Goal: Task Accomplishment & Management: Manage account settings

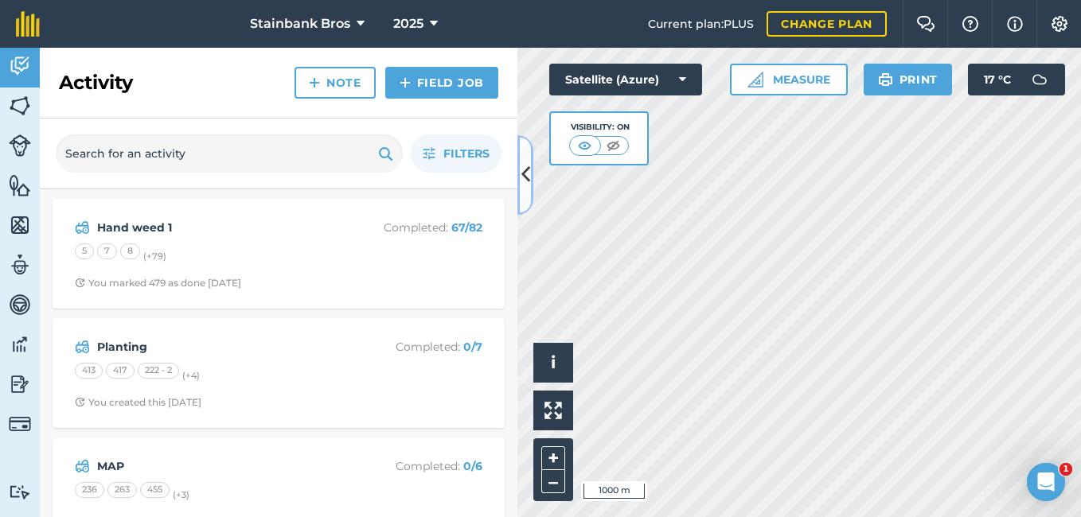
click at [523, 170] on icon at bounding box center [525, 175] width 9 height 28
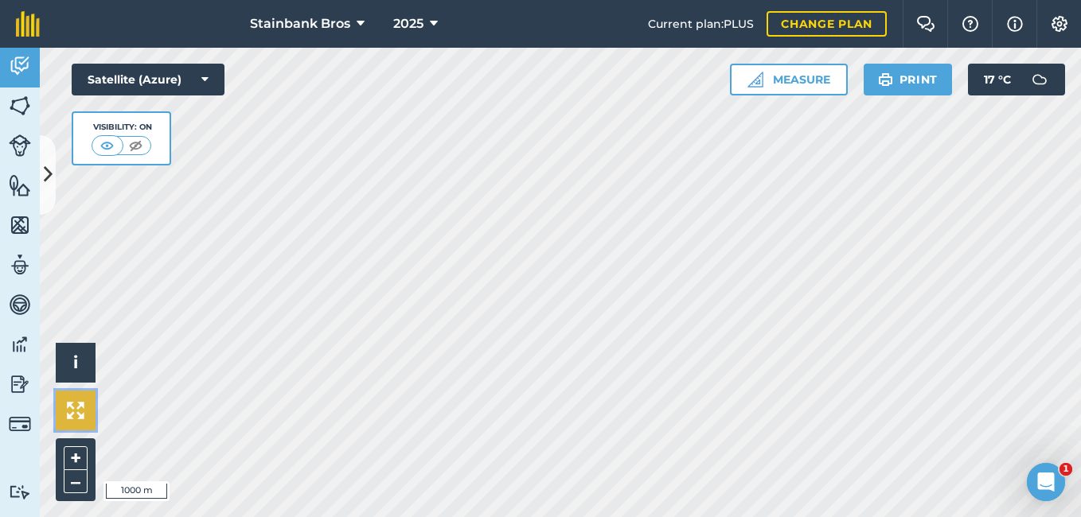
click at [77, 415] on img at bounding box center [76, 411] width 18 height 18
click at [72, 462] on button "+" at bounding box center [76, 459] width 24 height 24
click at [78, 478] on button "–" at bounding box center [76, 482] width 24 height 23
click at [38, 178] on link "Features" at bounding box center [20, 187] width 40 height 40
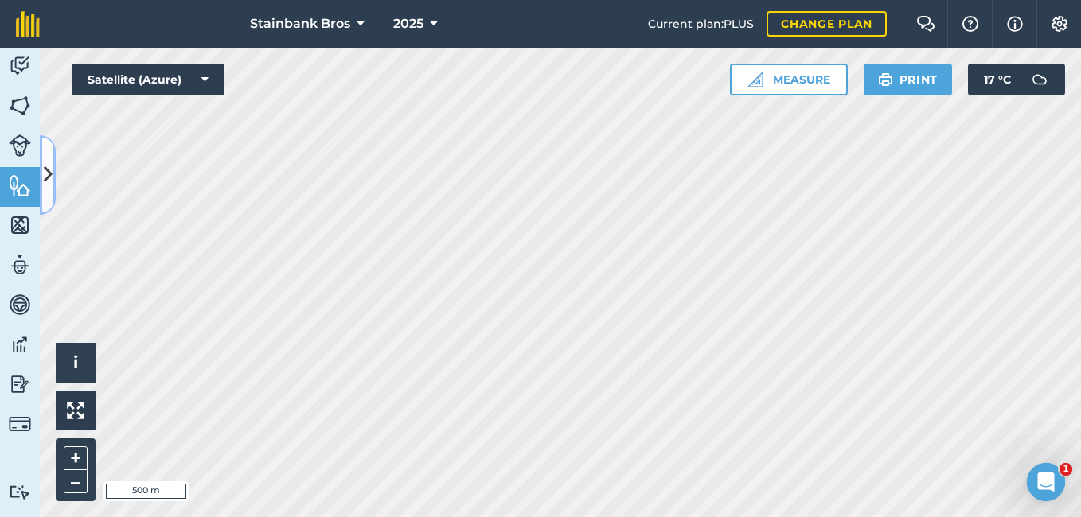
click at [49, 171] on icon at bounding box center [48, 175] width 9 height 28
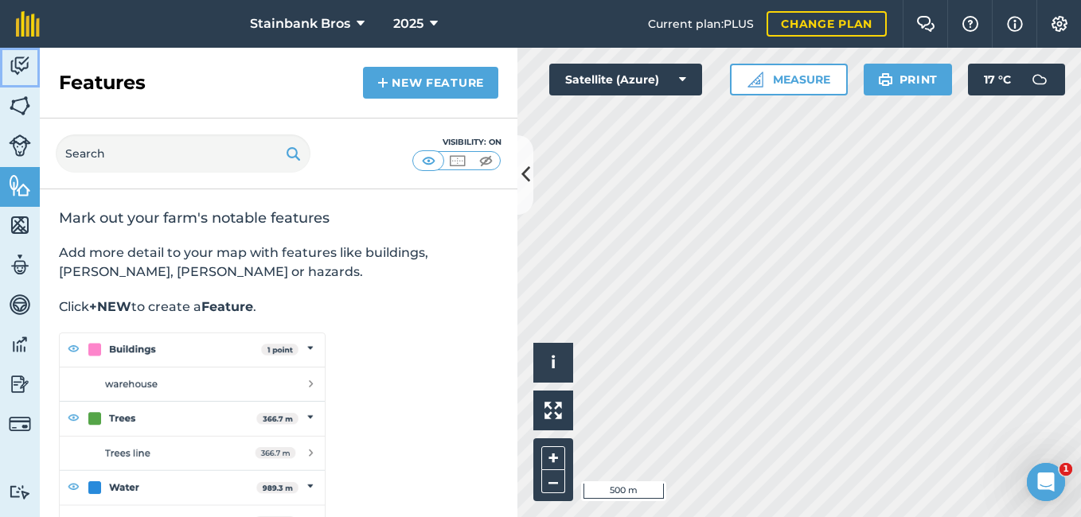
click at [19, 68] on img at bounding box center [20, 66] width 22 height 24
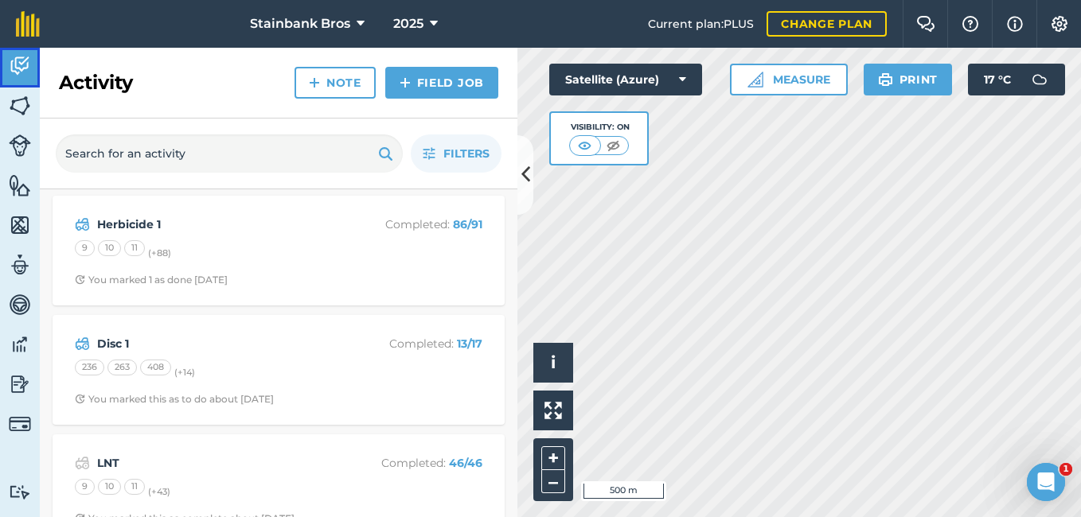
scroll to position [365, 0]
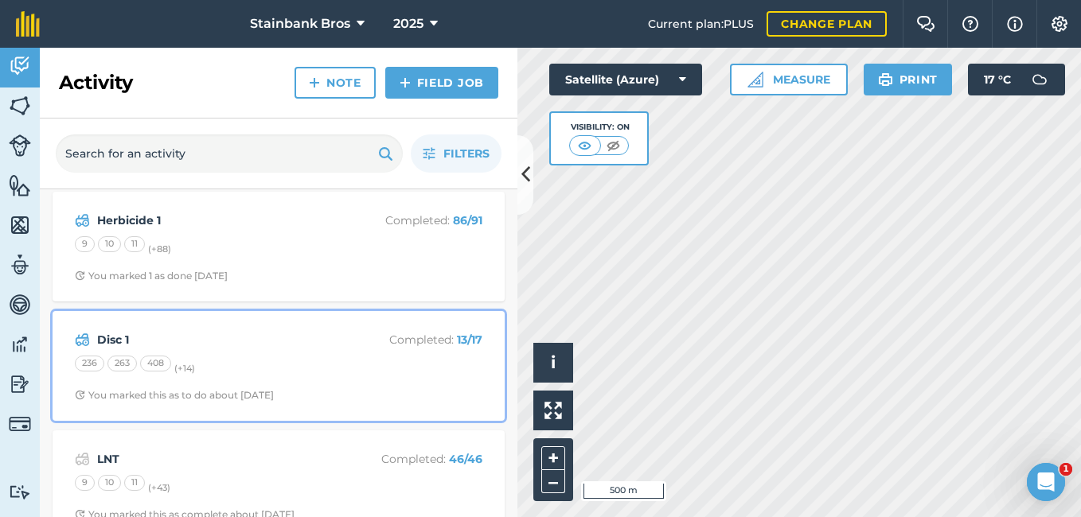
click at [242, 369] on div "236 263 408 (+ 14 )" at bounding box center [279, 366] width 408 height 21
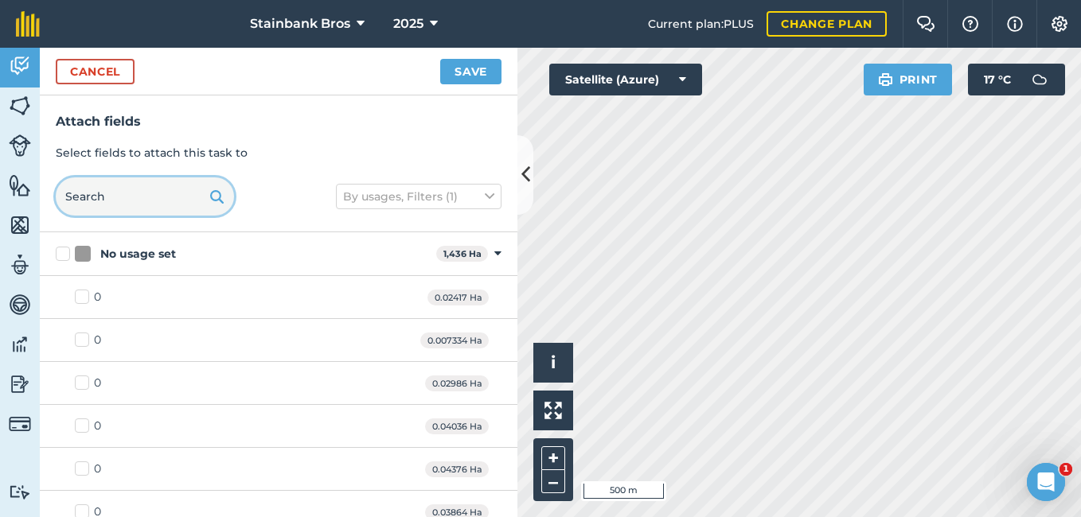
click at [121, 190] on input "text" at bounding box center [145, 197] width 178 height 38
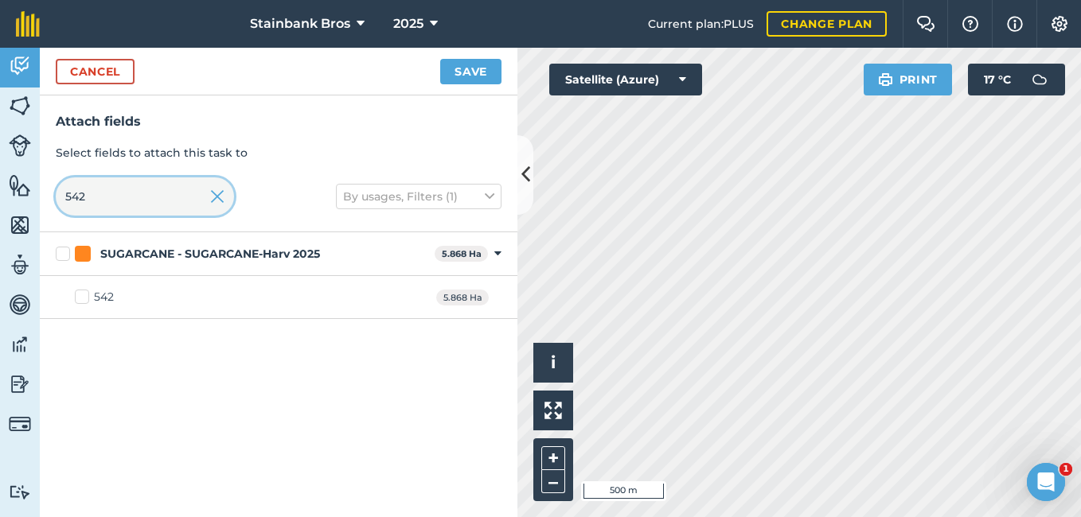
type input "542"
click at [81, 302] on label "542" at bounding box center [94, 297] width 39 height 17
click at [81, 299] on input "542" at bounding box center [80, 294] width 10 height 10
checkbox input "true"
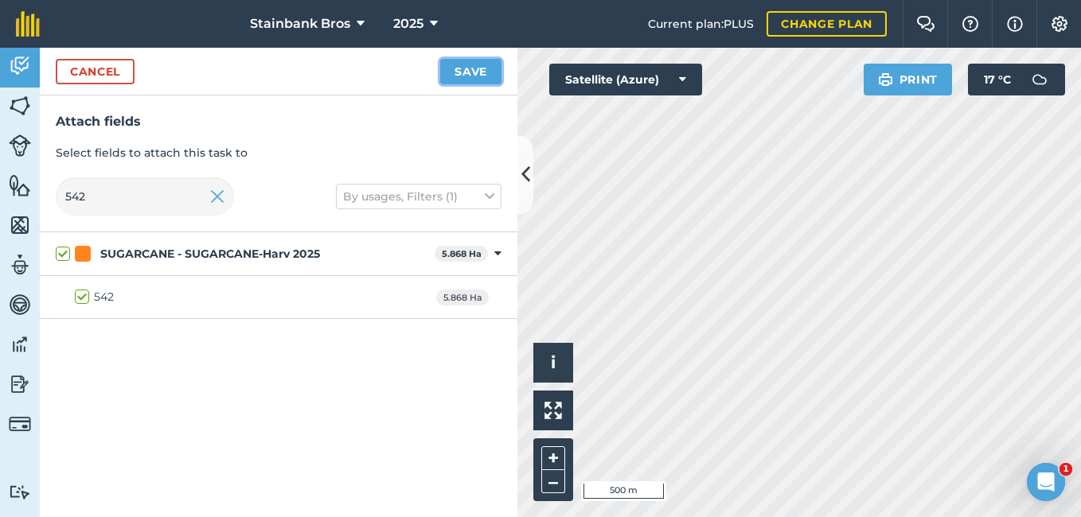
click at [452, 80] on button "Save" at bounding box center [470, 71] width 61 height 25
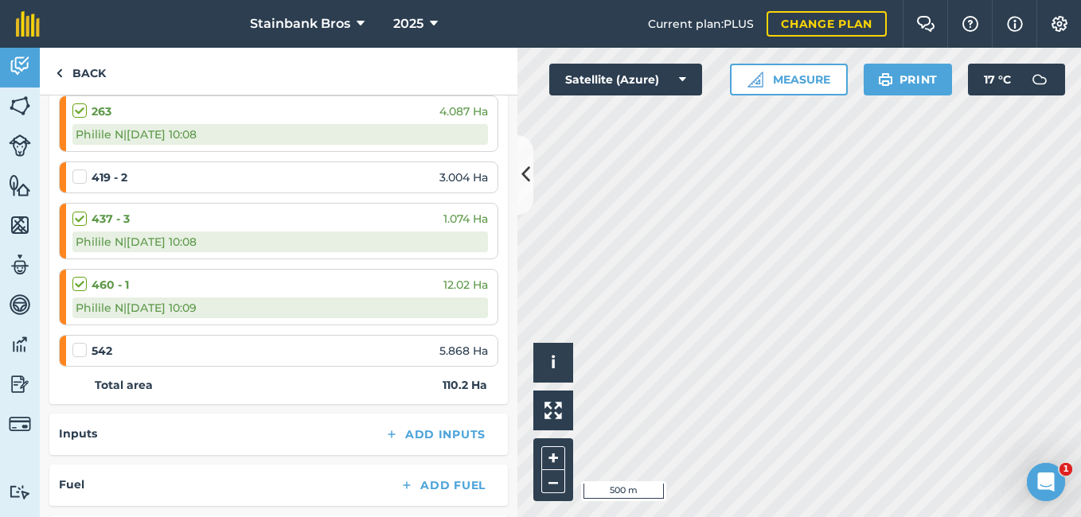
scroll to position [1115, 0]
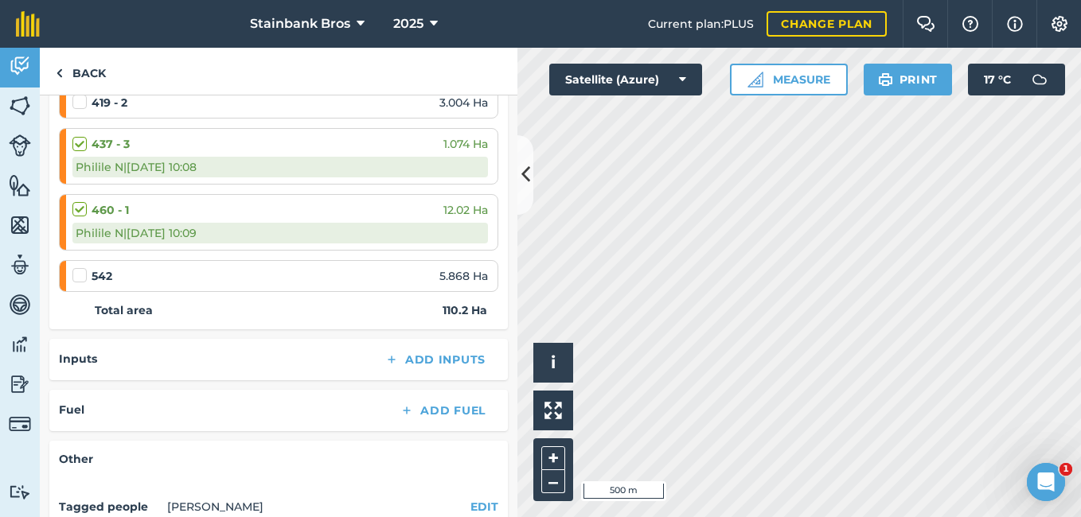
click at [80, 268] on label at bounding box center [81, 268] width 19 height 0
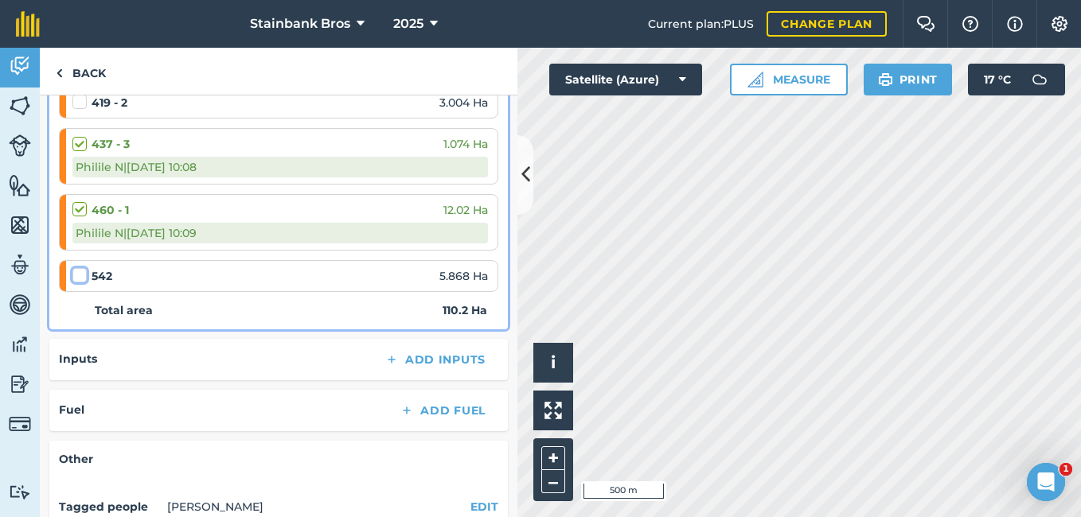
click at [80, 277] on input "checkbox" at bounding box center [77, 273] width 10 height 10
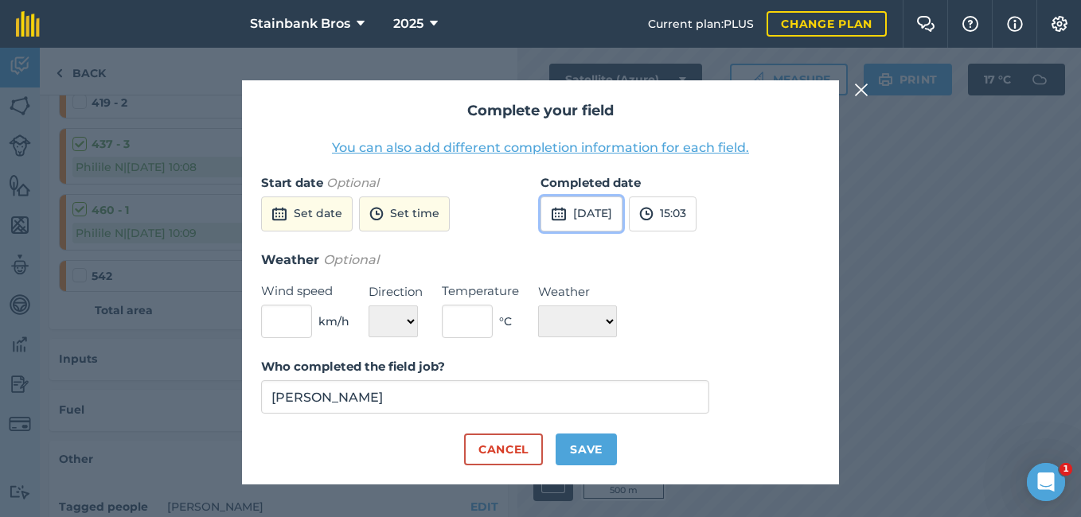
click at [595, 217] on button "[DATE]" at bounding box center [582, 214] width 82 height 35
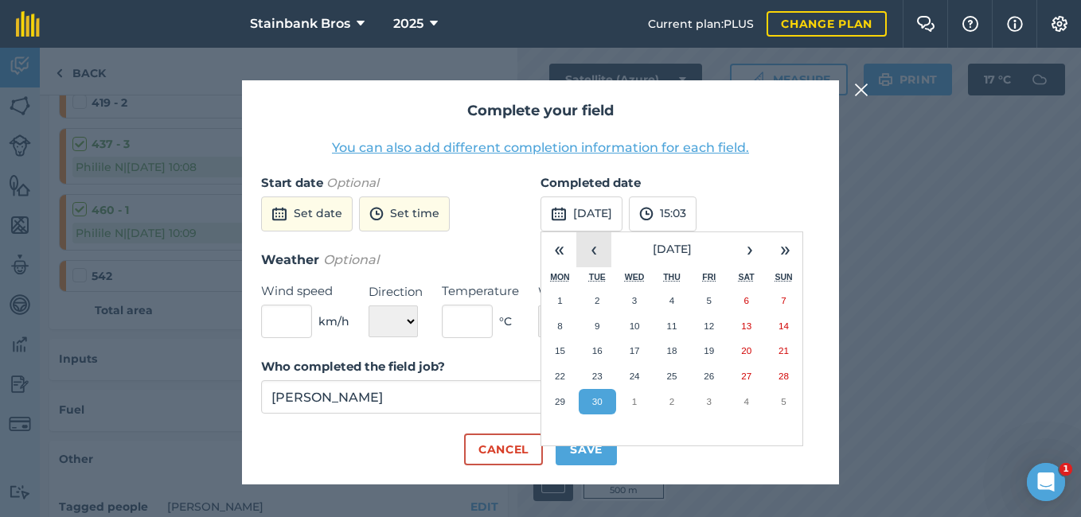
click at [597, 255] on button "‹" at bounding box center [593, 249] width 35 height 35
click at [671, 353] on abbr "14" at bounding box center [671, 351] width 10 height 10
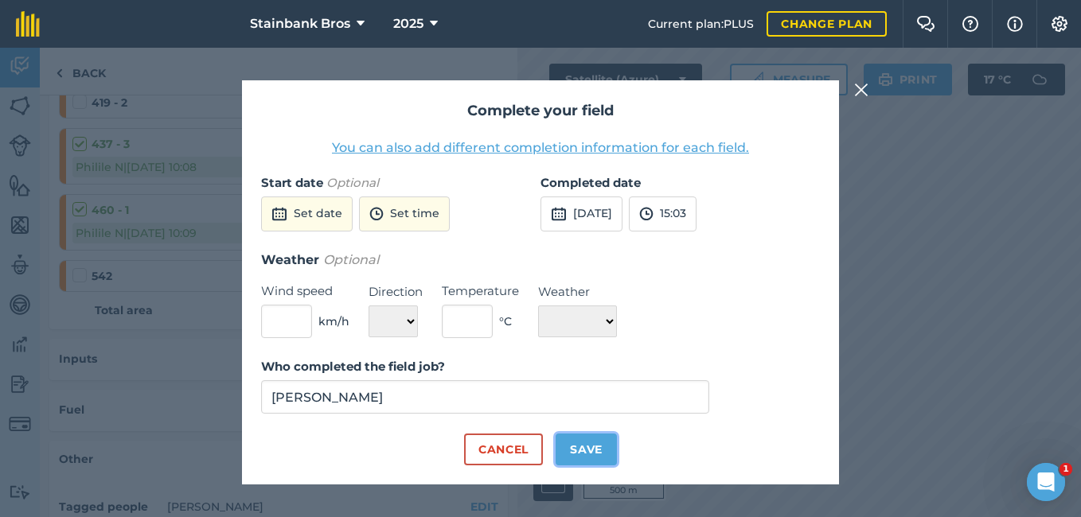
click at [605, 445] on button "Save" at bounding box center [586, 450] width 61 height 32
checkbox input "true"
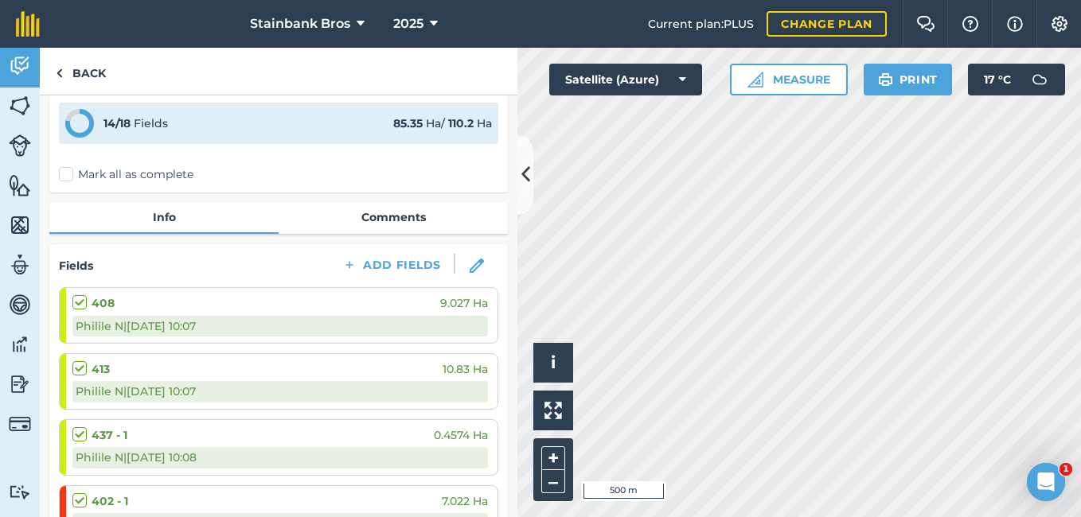
scroll to position [0, 0]
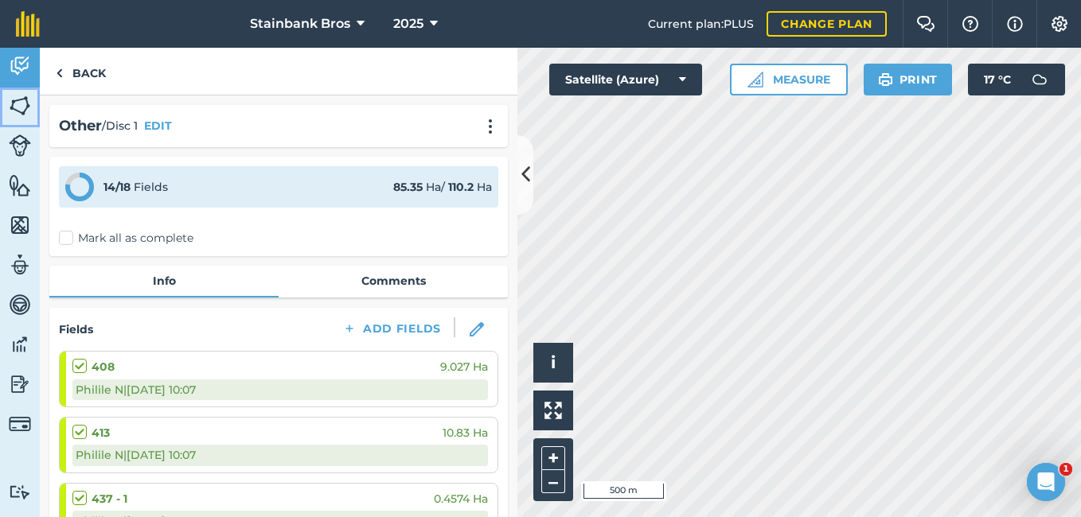
click at [19, 88] on link "Fields" at bounding box center [20, 108] width 40 height 40
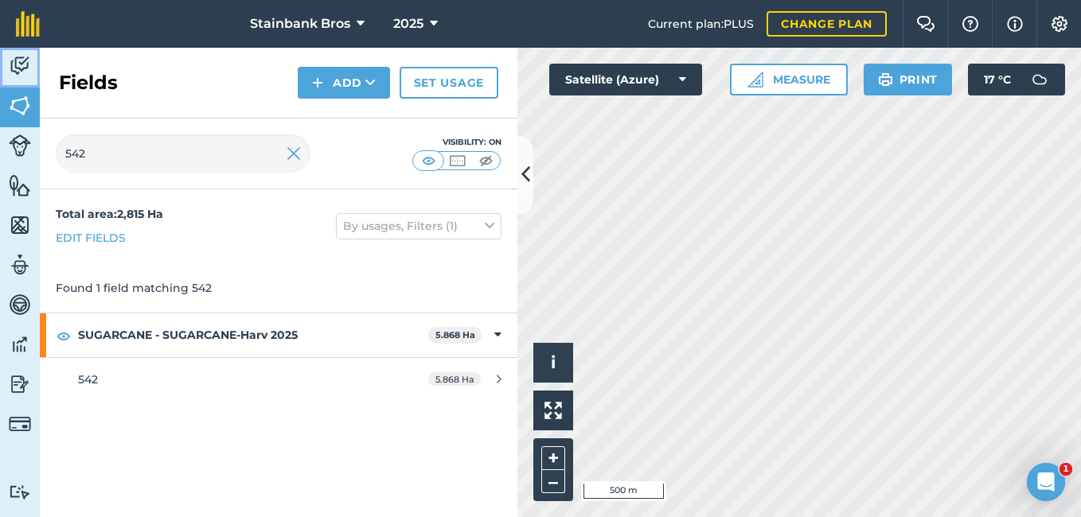
click at [19, 77] on img at bounding box center [20, 66] width 22 height 24
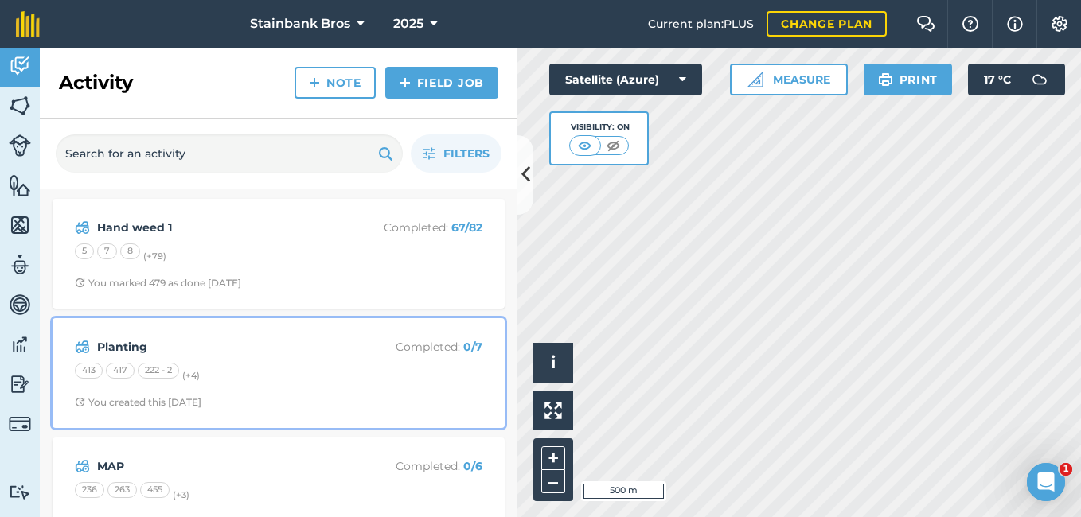
click at [134, 342] on strong "Planting" at bounding box center [223, 347] width 252 height 18
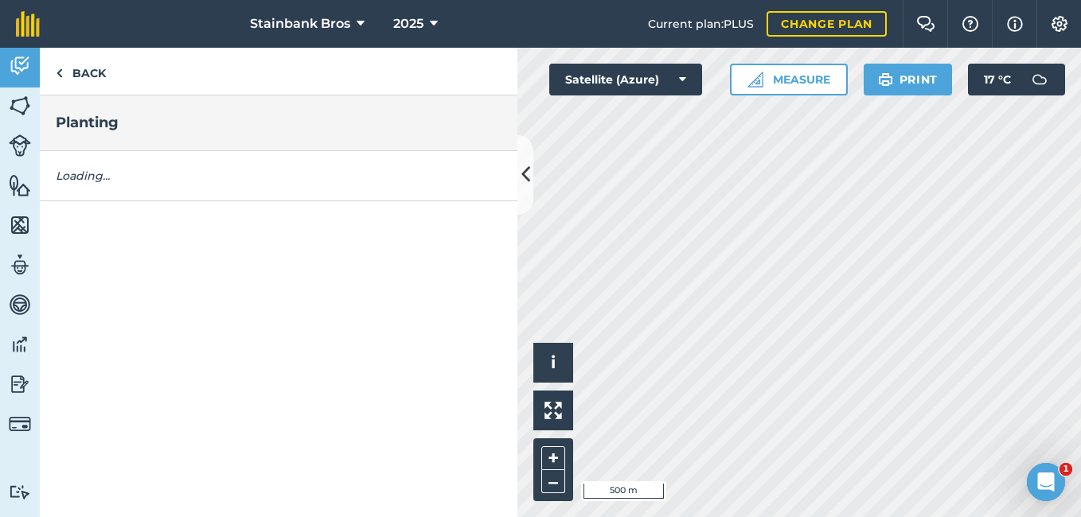
click at [134, 342] on div "Back Planting Loading..." at bounding box center [279, 283] width 478 height 470
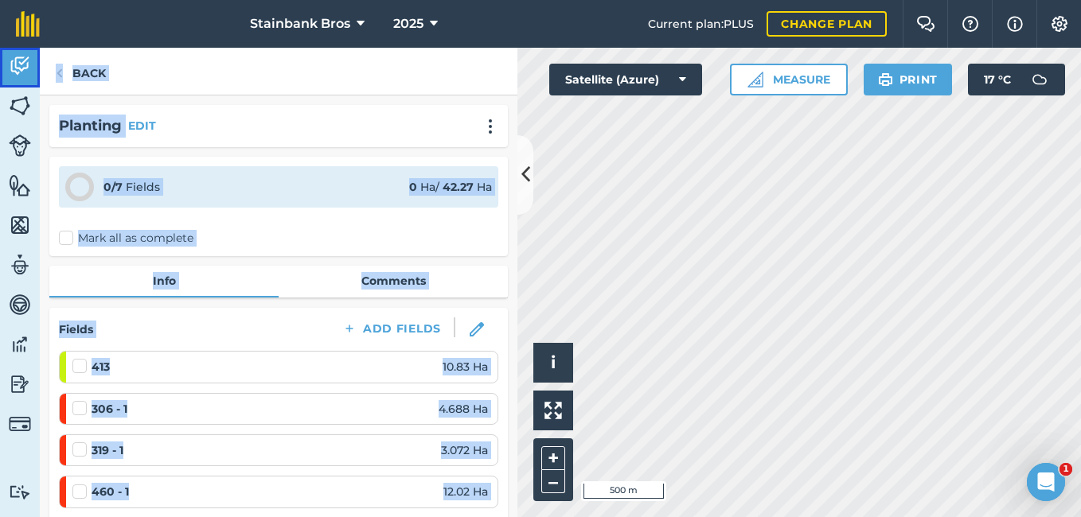
click at [34, 71] on link "Activity" at bounding box center [20, 68] width 40 height 40
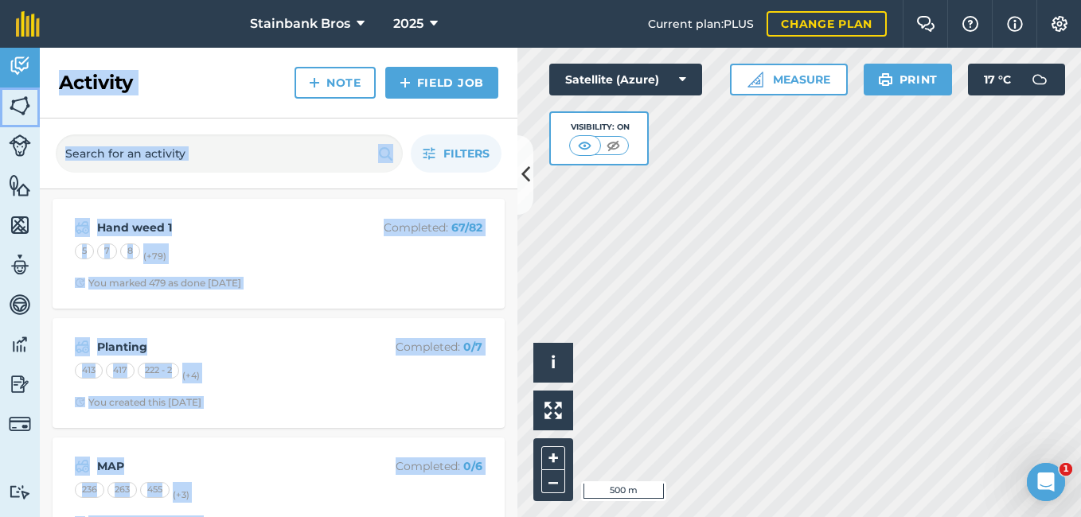
click at [15, 106] on img at bounding box center [20, 106] width 22 height 24
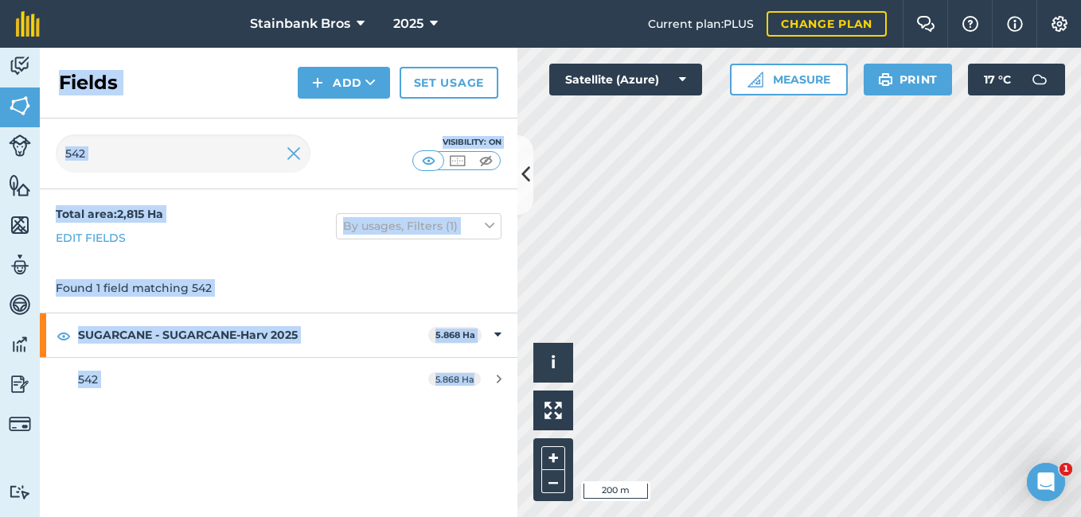
click at [400, 149] on div "542 Visibility: On" at bounding box center [279, 154] width 478 height 71
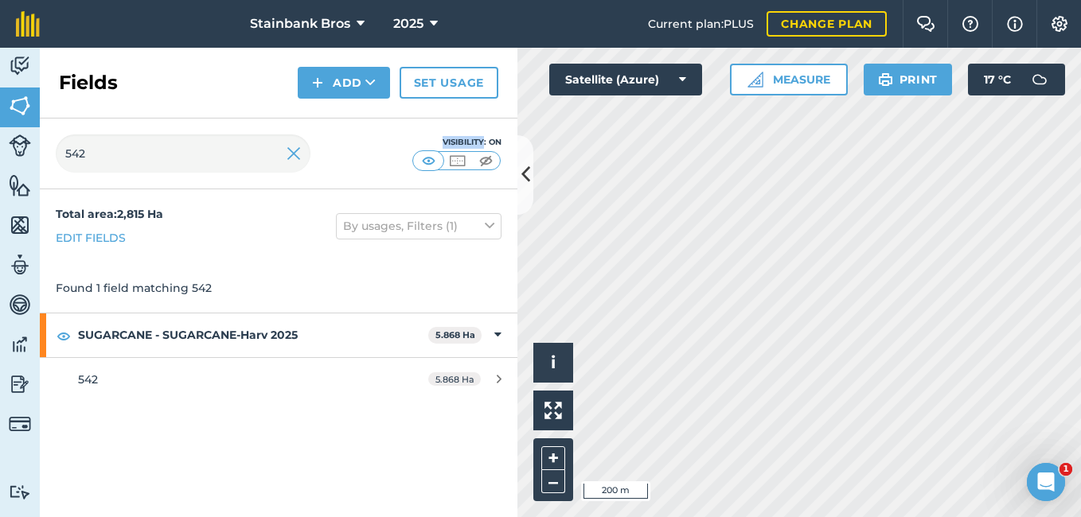
click at [400, 149] on div "542 Visibility: On" at bounding box center [279, 154] width 478 height 71
drag, startPoint x: 400, startPoint y: 149, endPoint x: 360, endPoint y: 169, distance: 44.5
click at [360, 169] on div "542 Visibility: On" at bounding box center [279, 154] width 478 height 71
click at [12, 57] on img at bounding box center [20, 66] width 22 height 24
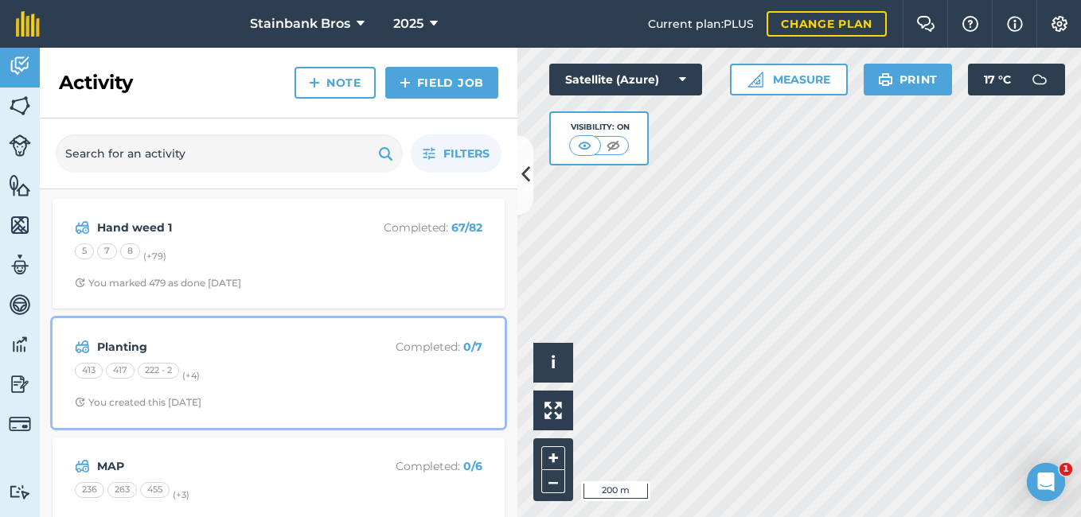
click at [232, 369] on div "413 417 222 - 2 (+ 4 )" at bounding box center [279, 373] width 408 height 21
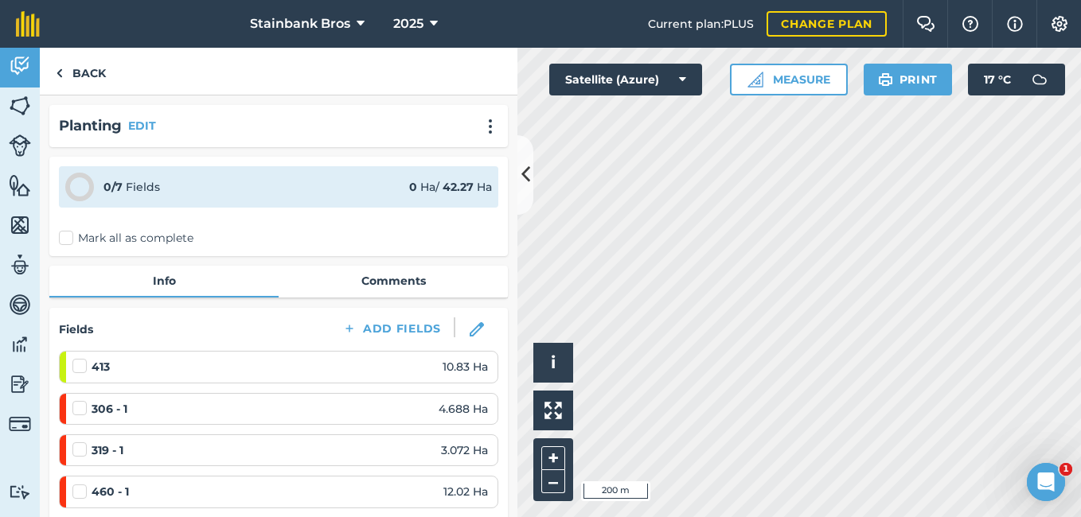
click at [232, 369] on div "413 10.83 Ha" at bounding box center [280, 367] width 416 height 18
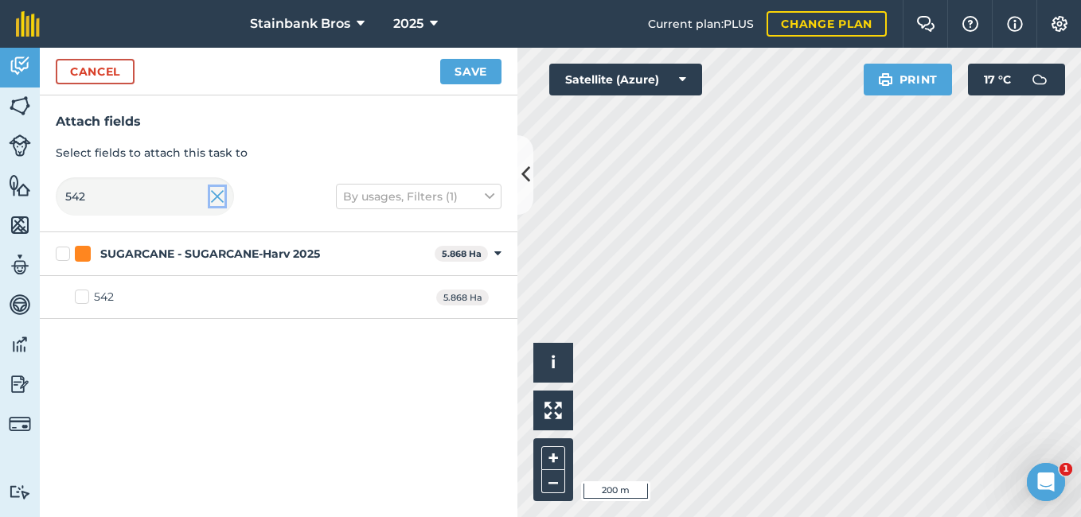
click at [214, 201] on img at bounding box center [217, 196] width 14 height 19
click at [147, 203] on input "542" at bounding box center [145, 197] width 178 height 38
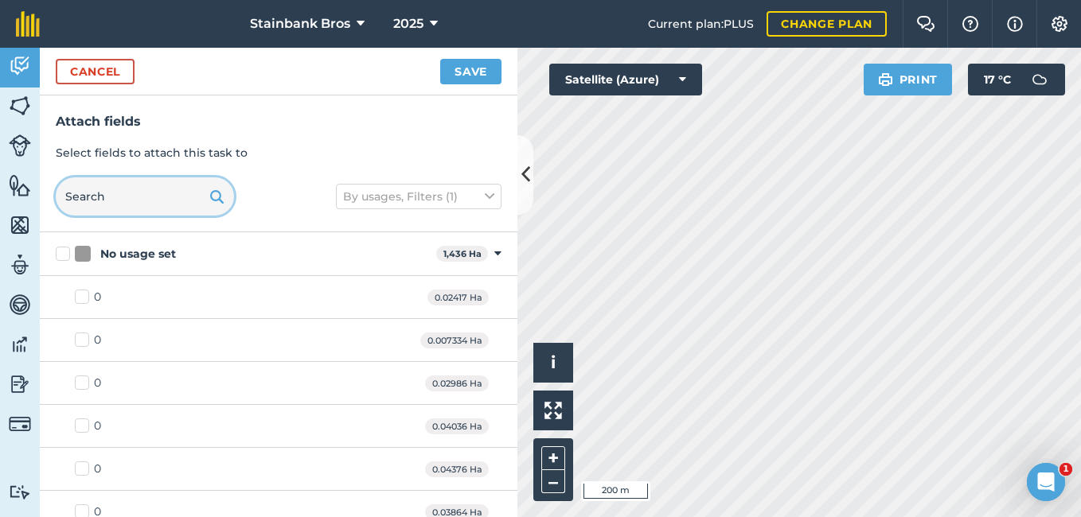
click at [139, 201] on input "text" at bounding box center [145, 197] width 178 height 38
type input "1"
type input "413"
checkbox input "true"
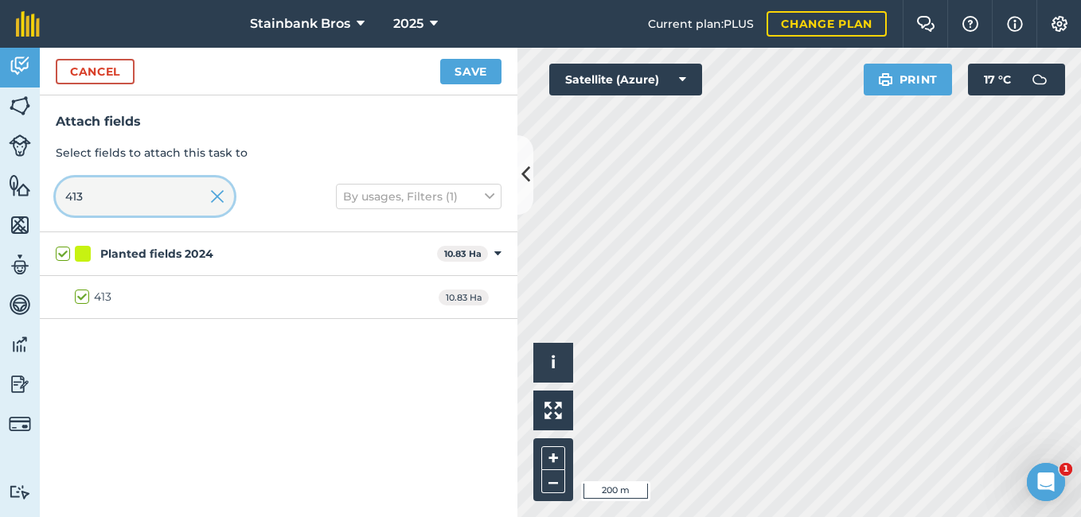
type input "413"
click at [213, 203] on img at bounding box center [217, 196] width 14 height 19
checkbox input "false"
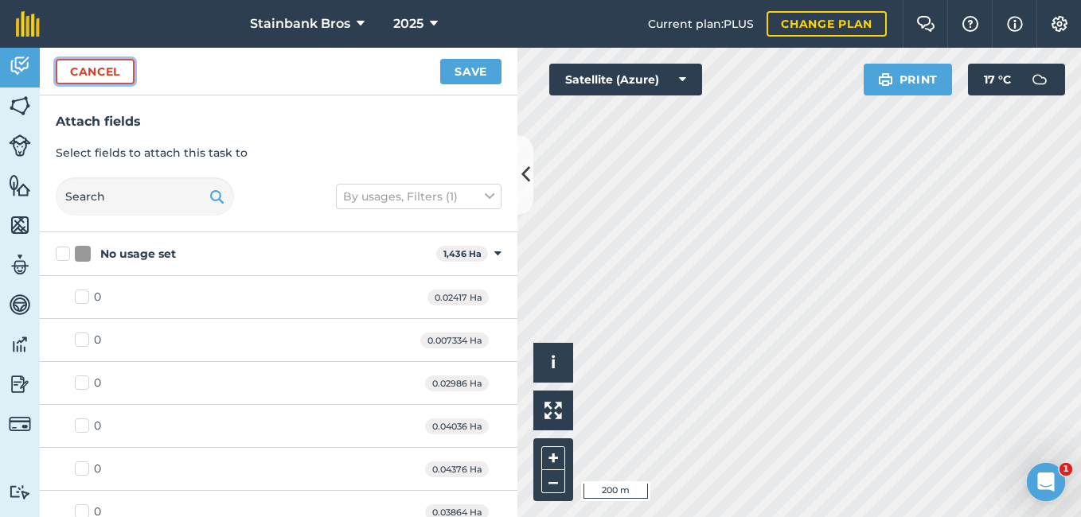
click at [99, 80] on button "Cancel" at bounding box center [95, 71] width 79 height 25
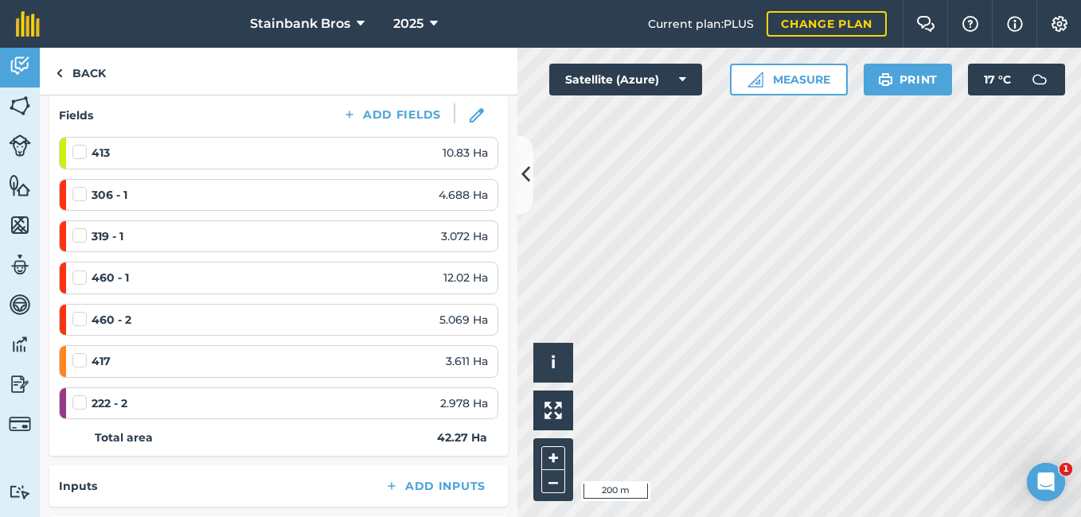
scroll to position [212, 0]
click at [127, 195] on strong "306 - 1" at bounding box center [110, 198] width 36 height 18
click at [81, 189] on label at bounding box center [81, 189] width 19 height 0
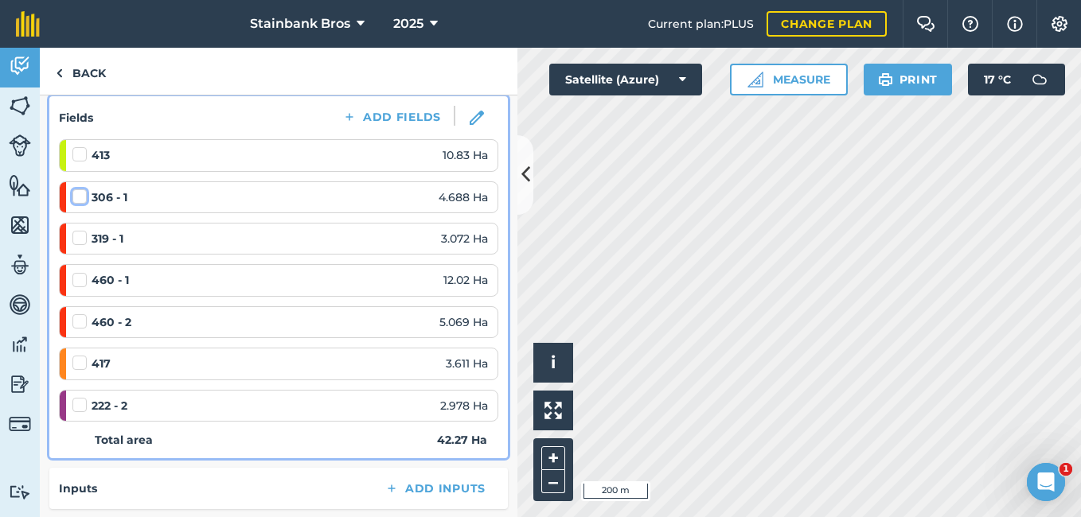
click at [81, 198] on input "checkbox" at bounding box center [77, 194] width 10 height 10
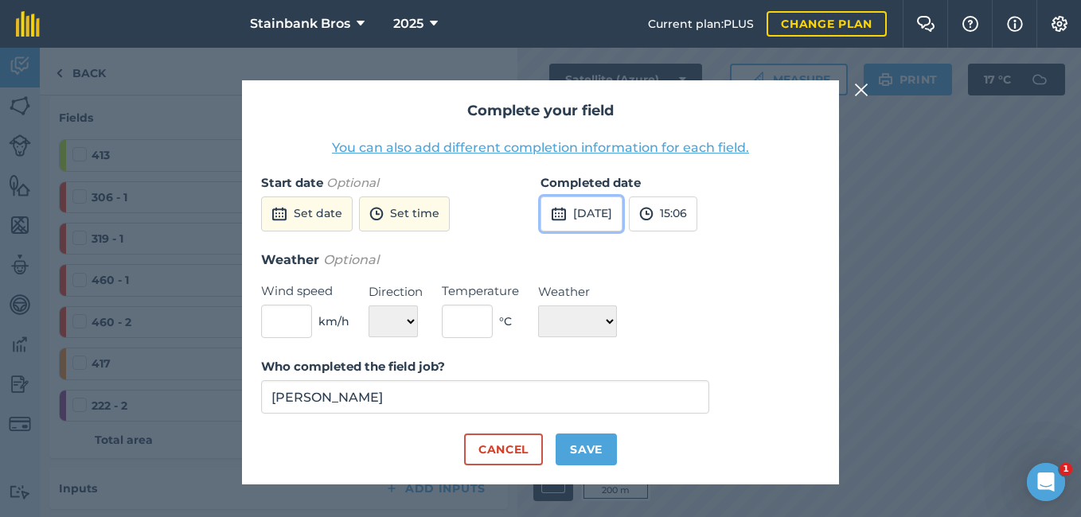
click at [621, 208] on button "[DATE]" at bounding box center [582, 214] width 82 height 35
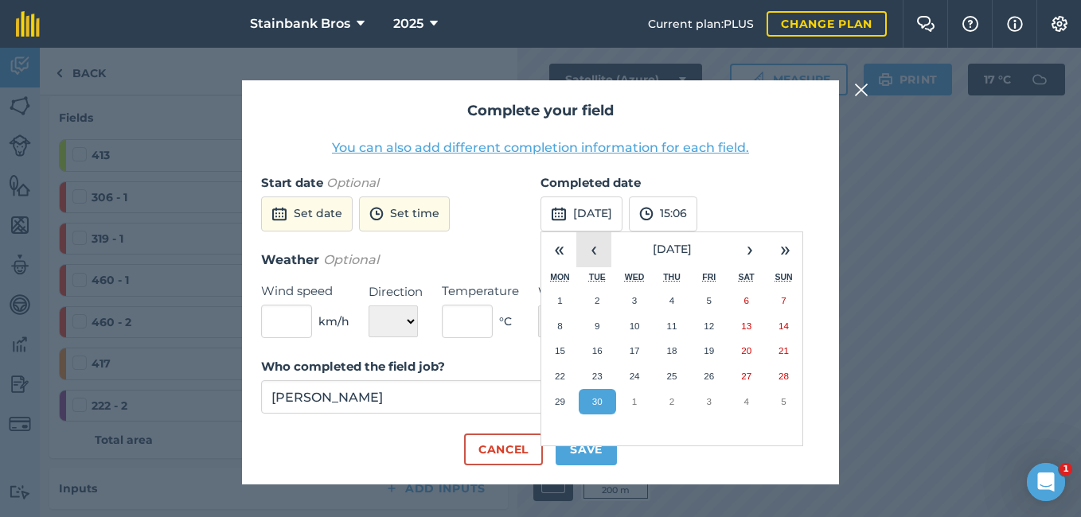
click at [594, 248] on button "‹" at bounding box center [593, 249] width 35 height 35
click at [594, 249] on button "‹" at bounding box center [593, 249] width 35 height 35
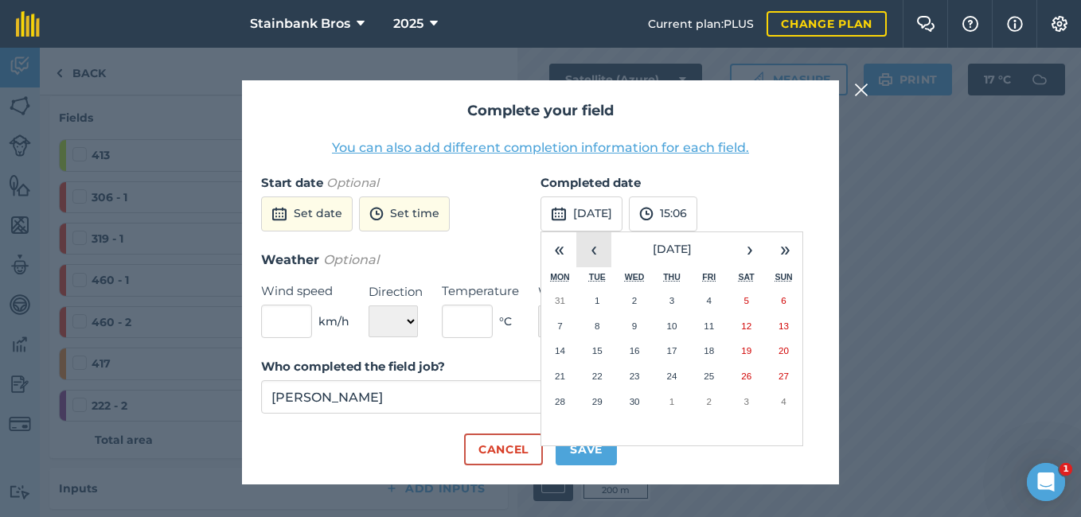
click at [594, 249] on button "‹" at bounding box center [593, 249] width 35 height 35
click at [735, 249] on button "›" at bounding box center [749, 249] width 35 height 35
click at [709, 346] on abbr "14" at bounding box center [709, 351] width 10 height 10
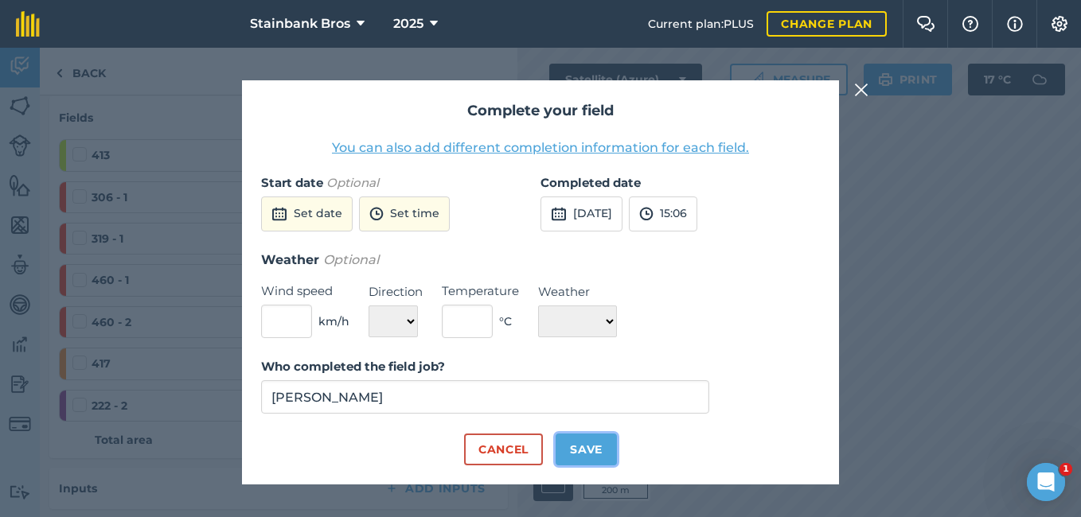
click at [573, 442] on button "Save" at bounding box center [586, 450] width 61 height 32
checkbox input "true"
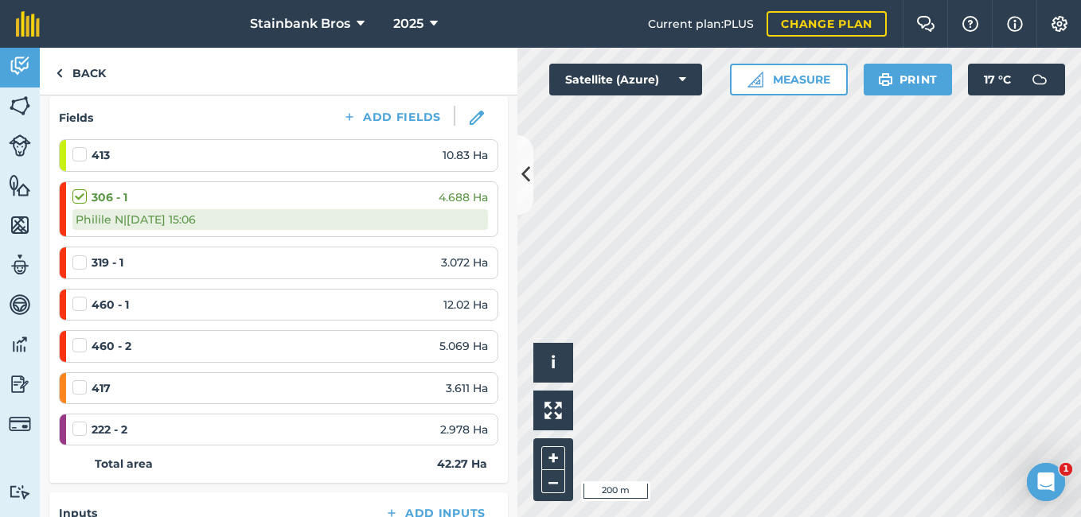
click at [80, 255] on label at bounding box center [81, 255] width 19 height 0
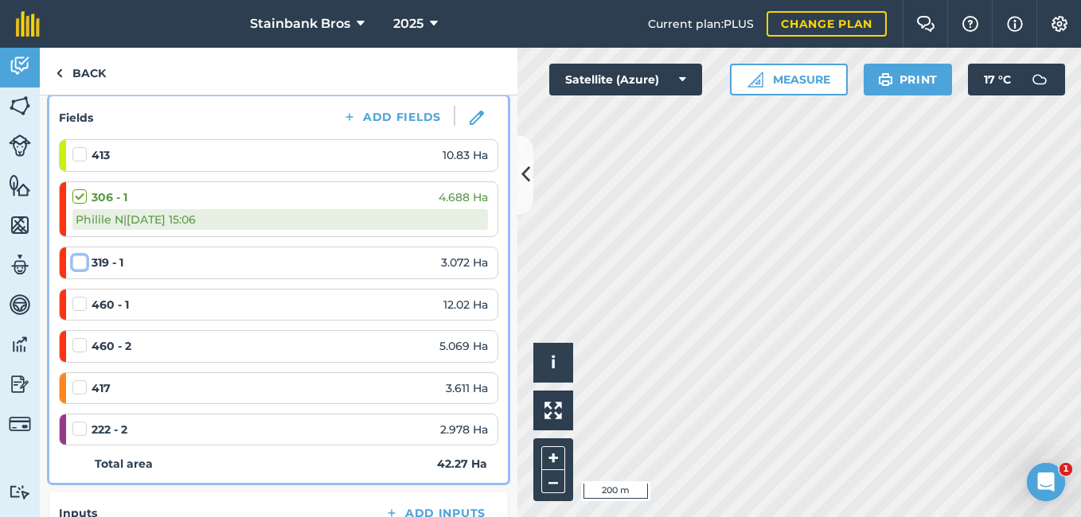
click at [80, 264] on input "checkbox" at bounding box center [77, 260] width 10 height 10
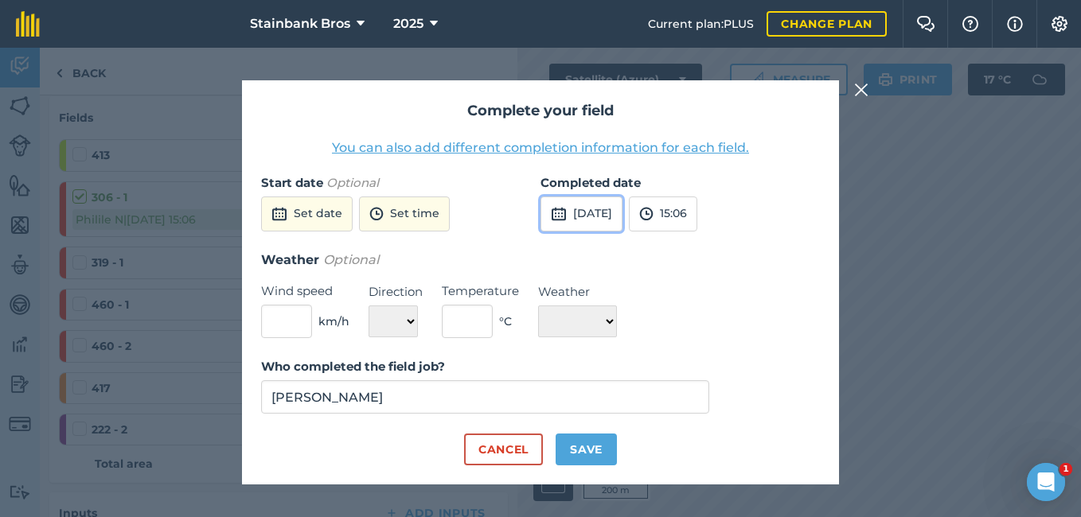
click at [590, 221] on button "[DATE]" at bounding box center [582, 214] width 82 height 35
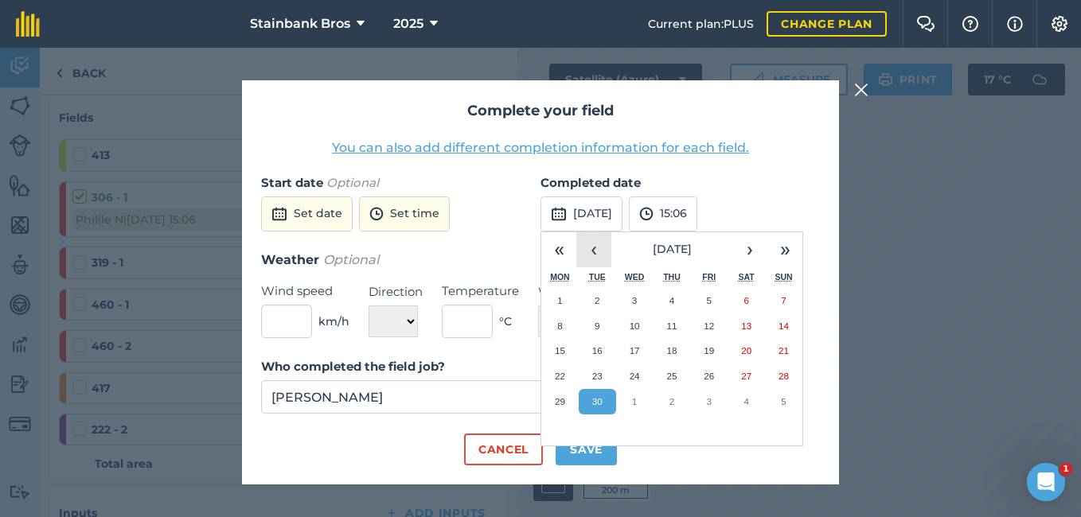
click at [600, 241] on button "‹" at bounding box center [593, 249] width 35 height 35
click at [600, 243] on button "‹" at bounding box center [593, 249] width 35 height 35
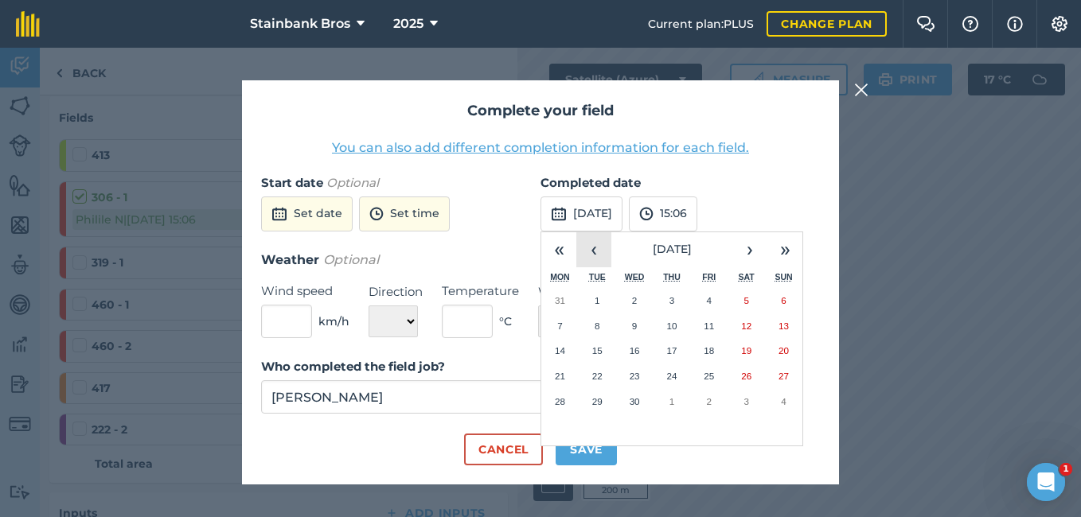
click at [600, 243] on button "‹" at bounding box center [593, 249] width 35 height 35
click at [602, 245] on button "‹" at bounding box center [593, 249] width 35 height 35
click at [744, 252] on button "›" at bounding box center [749, 249] width 35 height 35
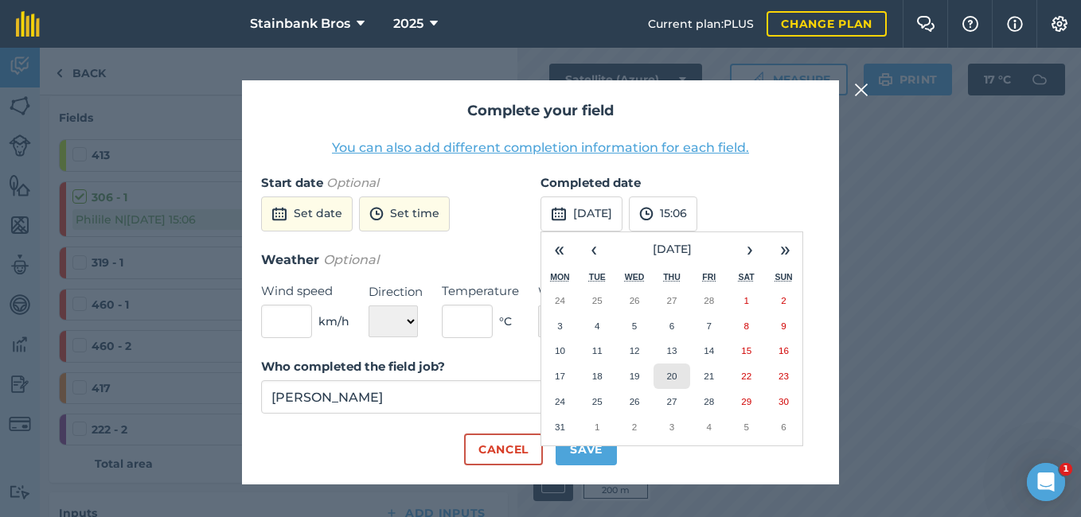
click at [660, 374] on button "20" at bounding box center [672, 376] width 37 height 25
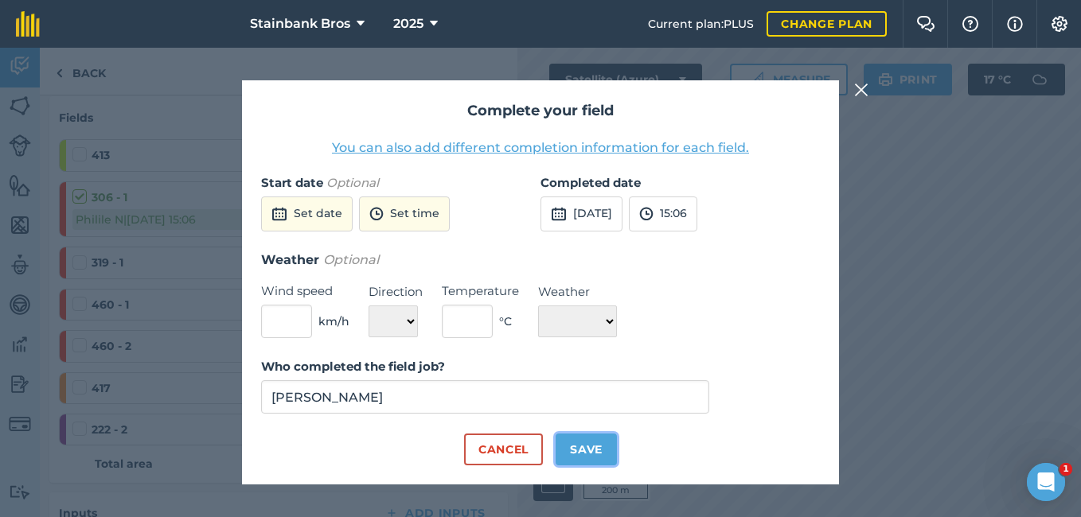
click at [573, 459] on button "Save" at bounding box center [586, 450] width 61 height 32
checkbox input "true"
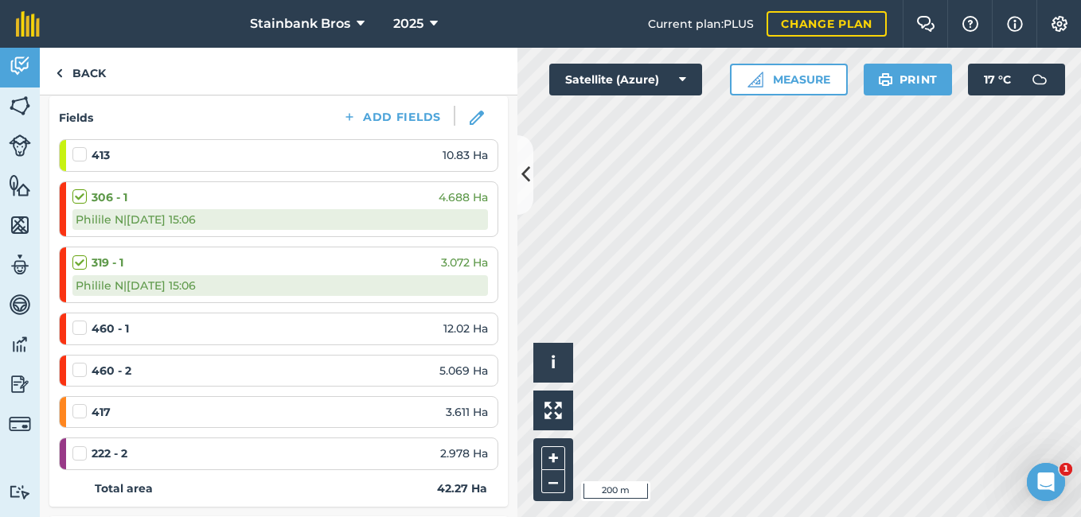
click at [76, 146] on label at bounding box center [81, 146] width 19 height 0
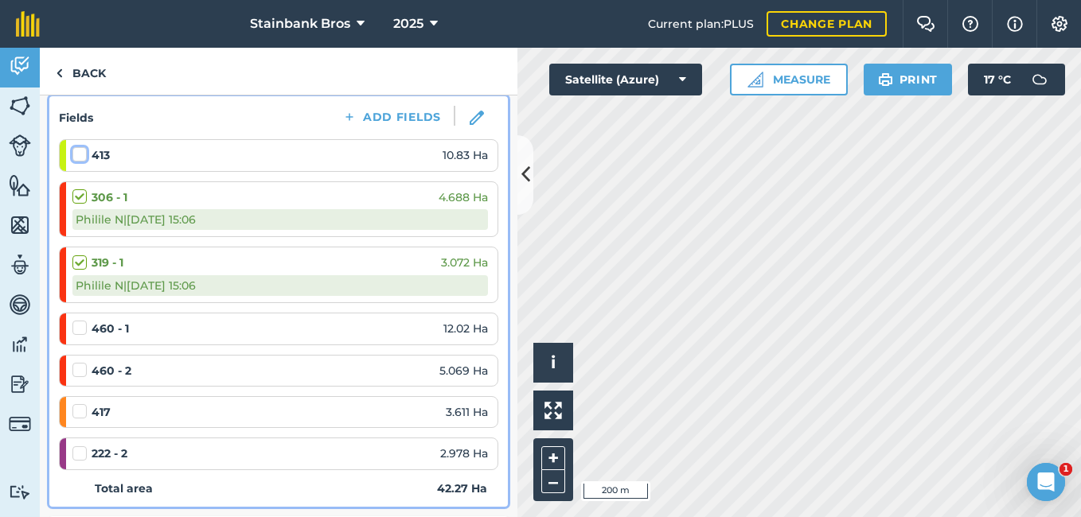
click at [76, 157] on input "checkbox" at bounding box center [77, 151] width 10 height 10
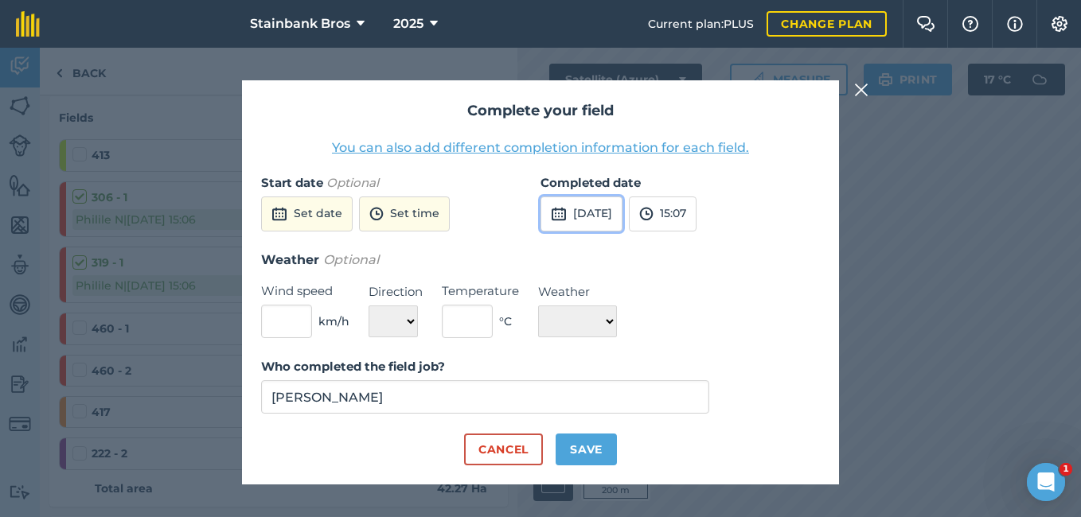
click at [623, 209] on button "[DATE]" at bounding box center [582, 214] width 82 height 35
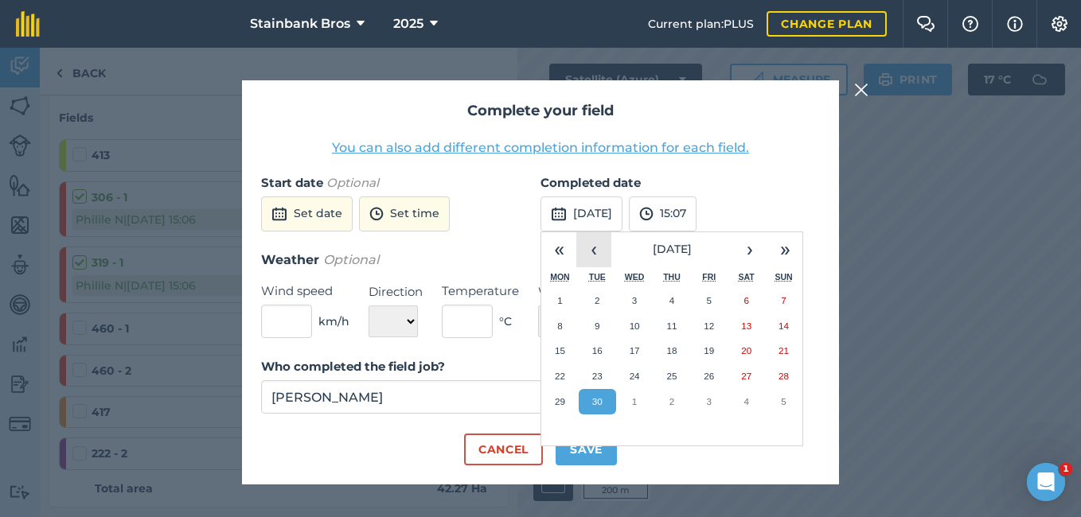
click at [588, 260] on button "‹" at bounding box center [593, 249] width 35 height 35
click at [588, 258] on button "‹" at bounding box center [593, 249] width 35 height 35
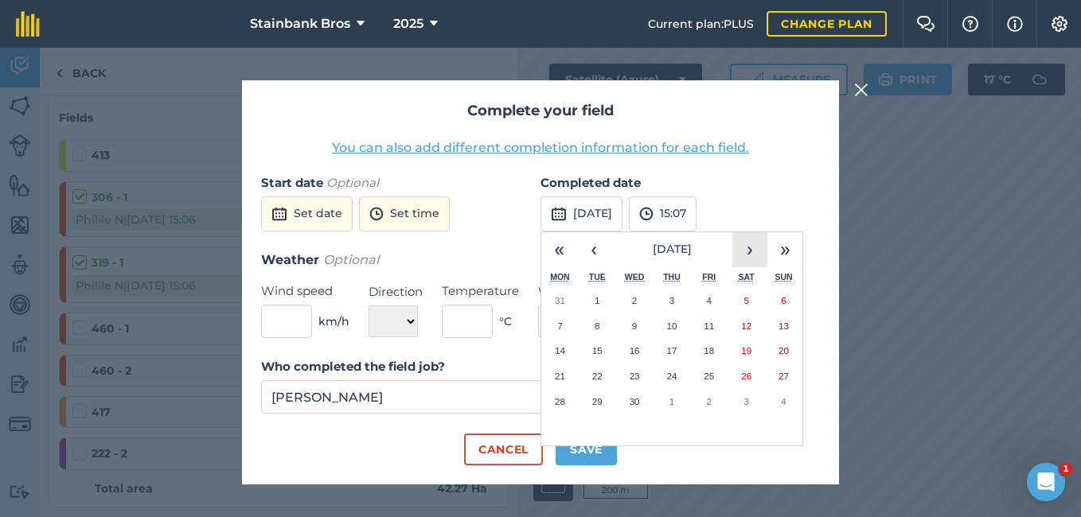
click at [759, 251] on button "›" at bounding box center [749, 249] width 35 height 35
click at [640, 334] on button "7" at bounding box center [634, 326] width 37 height 25
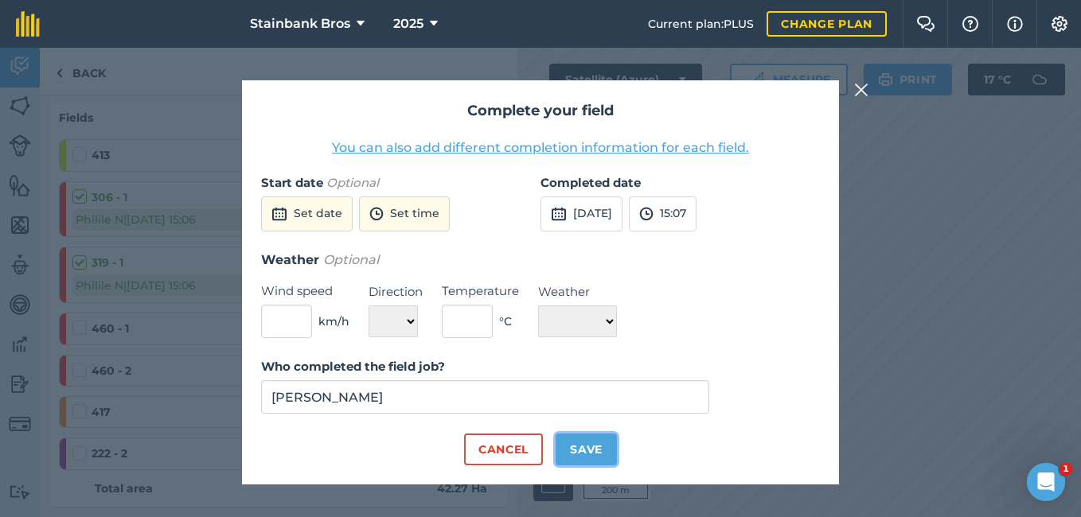
click at [572, 451] on button "Save" at bounding box center [586, 450] width 61 height 32
checkbox input "true"
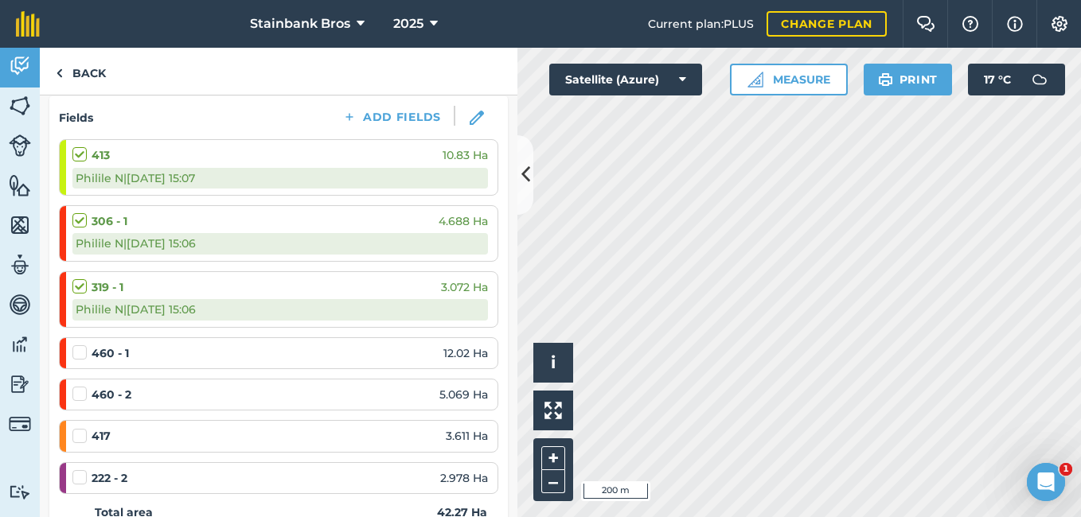
click at [83, 428] on label at bounding box center [81, 428] width 19 height 0
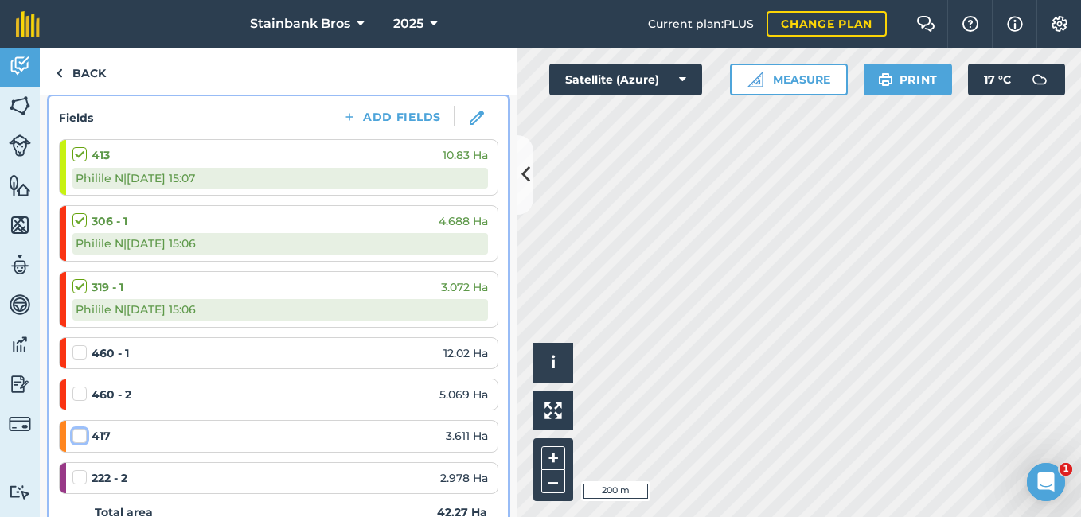
click at [83, 439] on input "checkbox" at bounding box center [77, 433] width 10 height 10
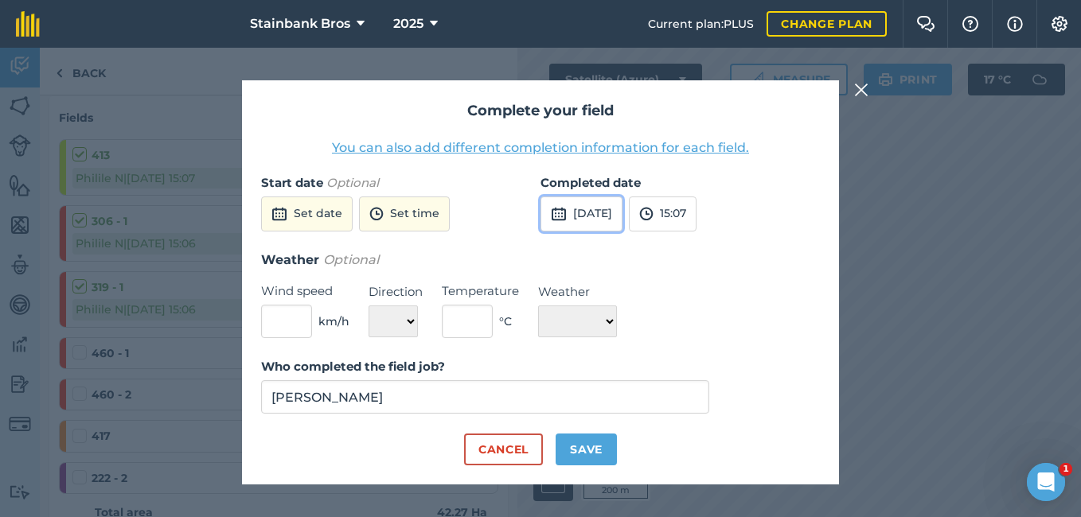
click at [623, 206] on button "[DATE]" at bounding box center [582, 214] width 82 height 35
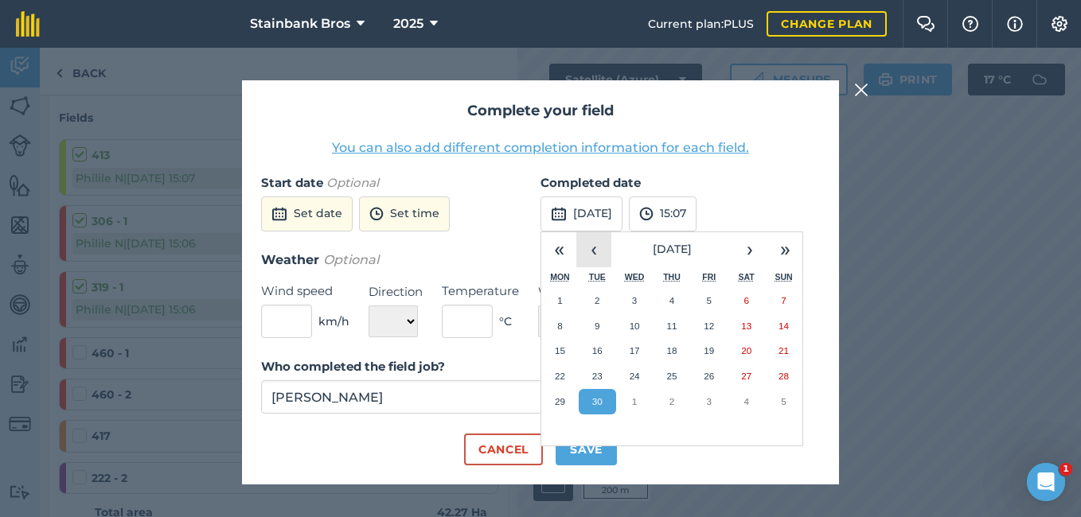
click at [593, 266] on button "‹" at bounding box center [593, 249] width 35 height 35
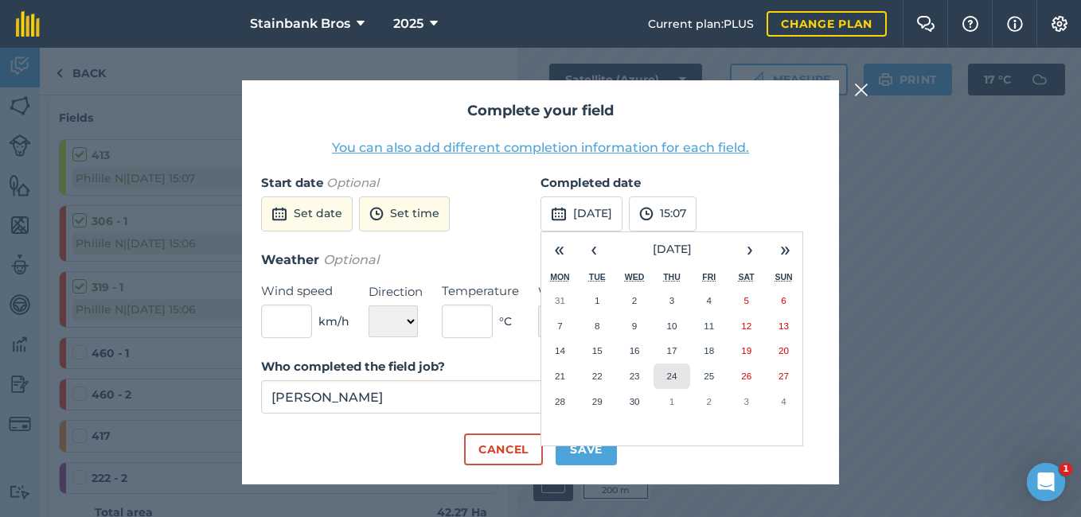
click at [660, 368] on button "24" at bounding box center [672, 376] width 37 height 25
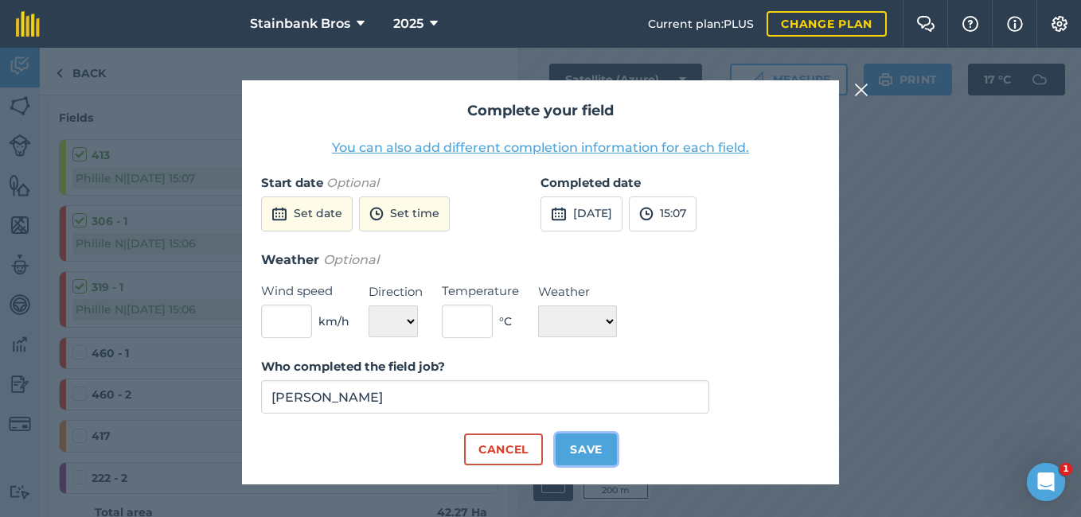
click at [578, 454] on button "Save" at bounding box center [586, 450] width 61 height 32
checkbox input "true"
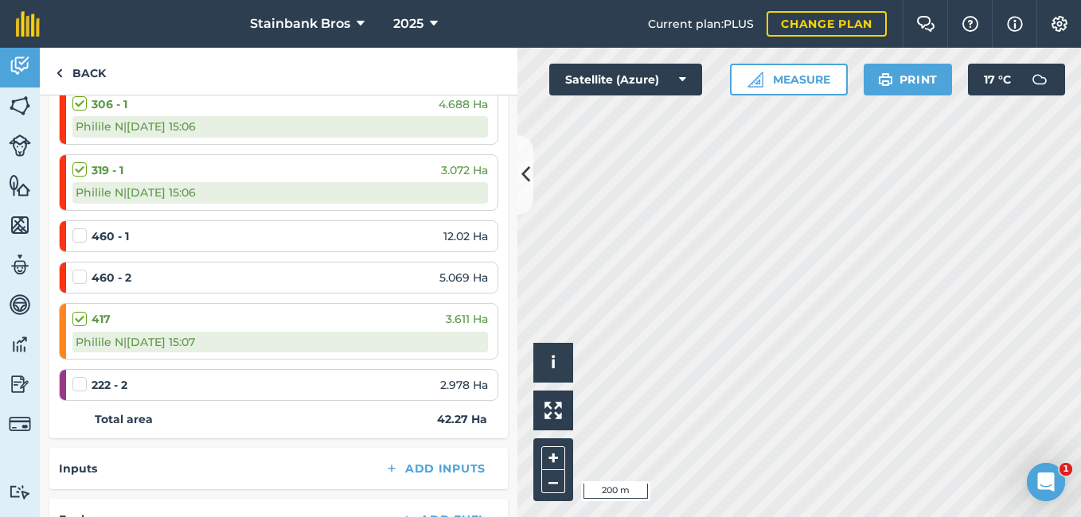
scroll to position [326, 0]
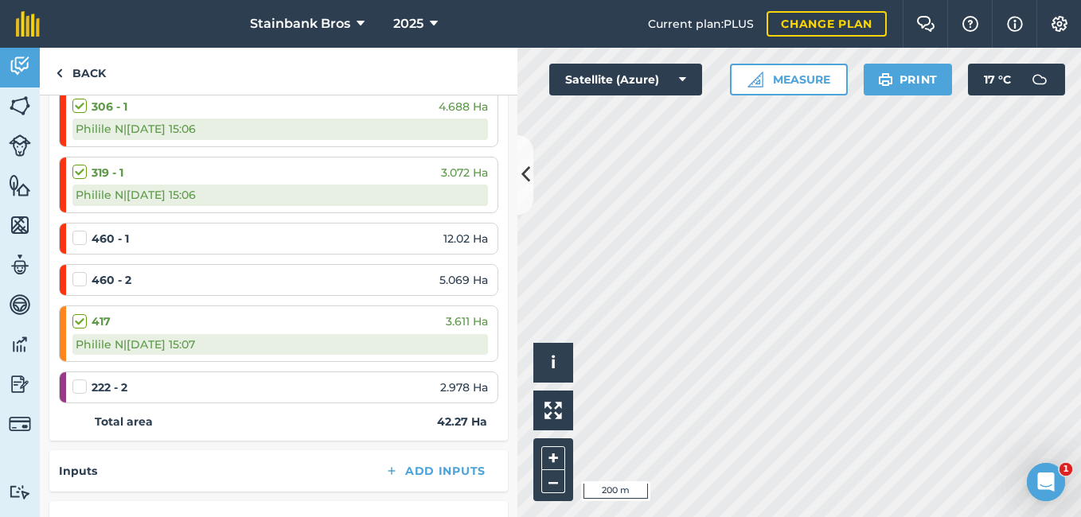
click at [83, 379] on label at bounding box center [81, 379] width 19 height 0
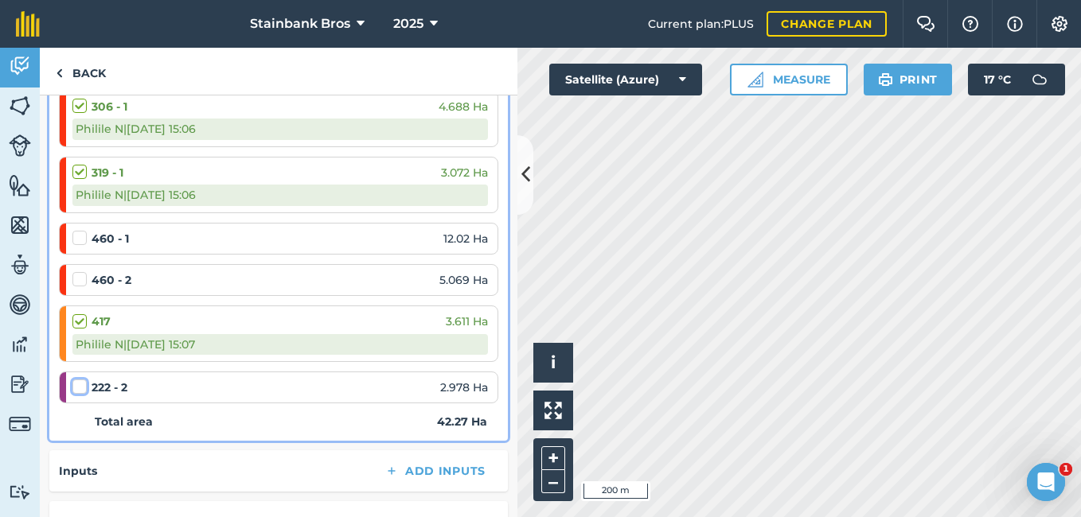
click at [83, 388] on input "checkbox" at bounding box center [77, 384] width 10 height 10
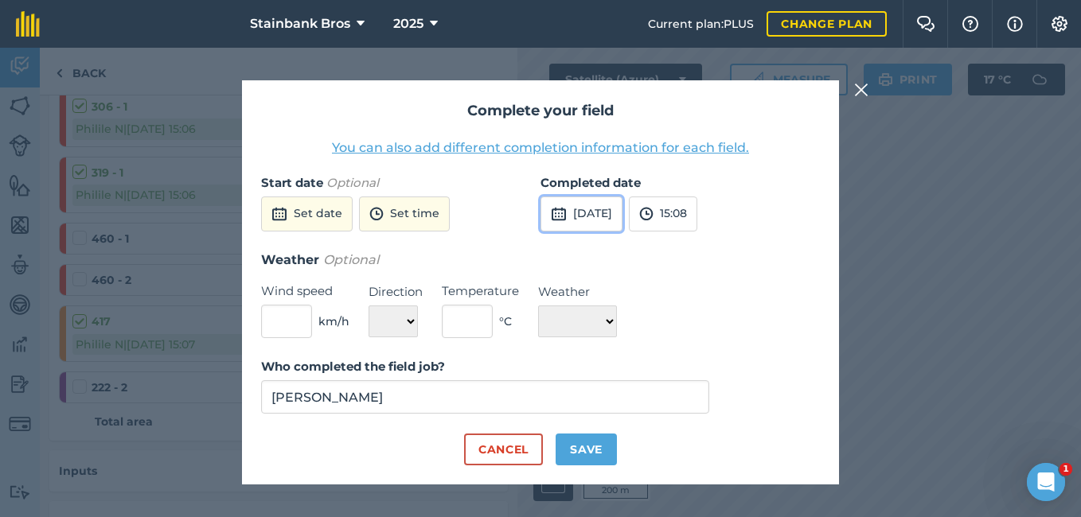
click at [623, 214] on button "[DATE]" at bounding box center [582, 214] width 82 height 35
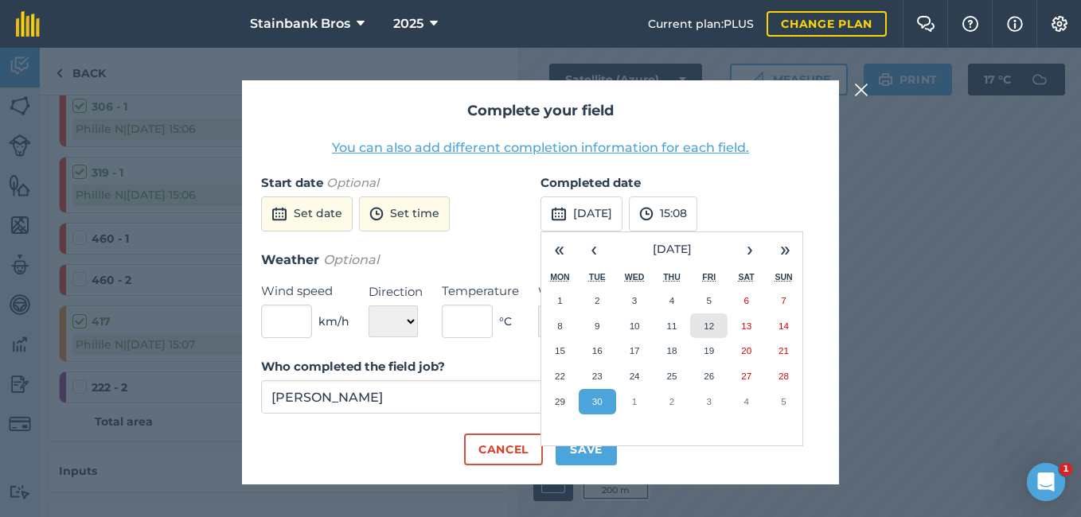
click at [719, 326] on button "12" at bounding box center [708, 326] width 37 height 25
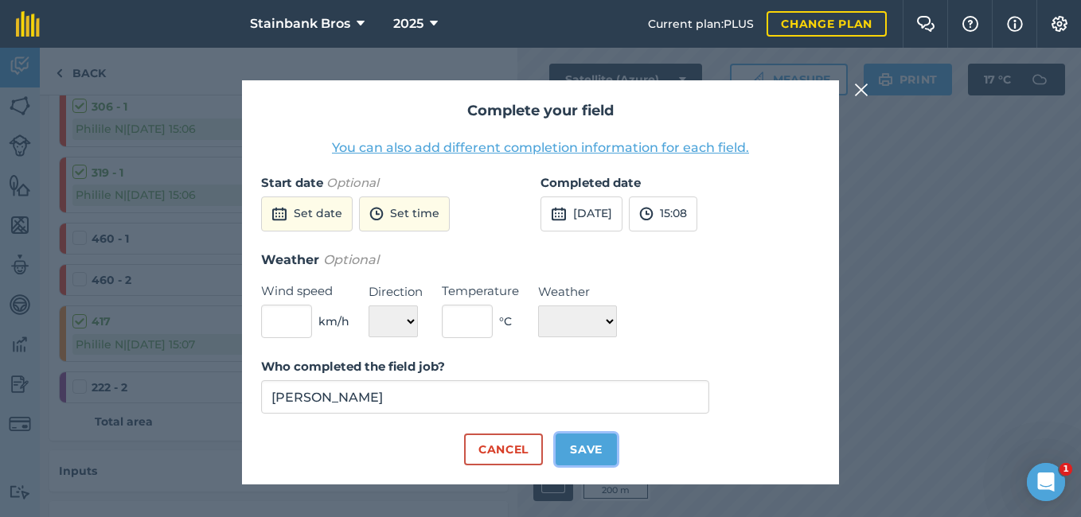
click at [584, 455] on button "Save" at bounding box center [586, 450] width 61 height 32
checkbox input "true"
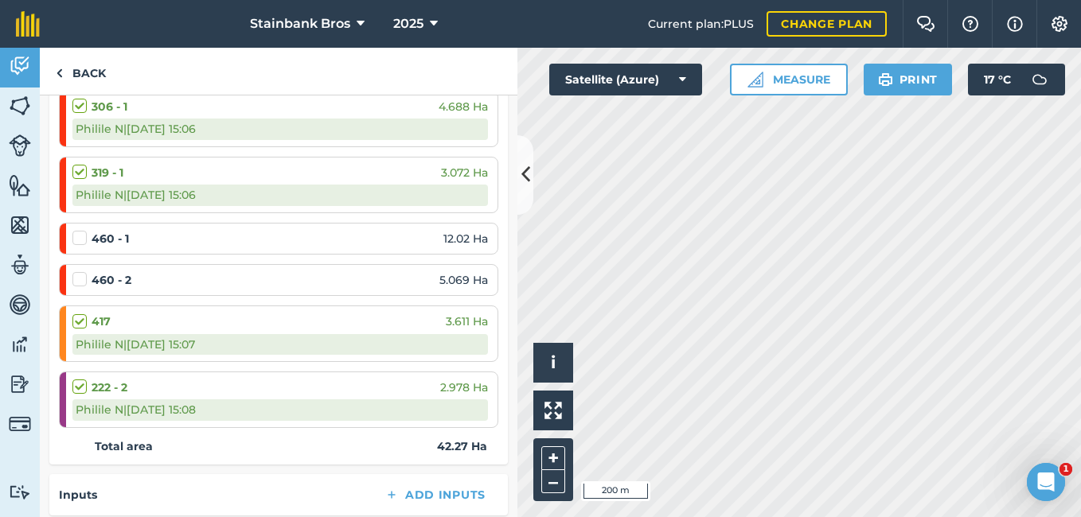
click at [84, 230] on label at bounding box center [81, 230] width 19 height 0
click at [83, 240] on input "checkbox" at bounding box center [77, 235] width 10 height 10
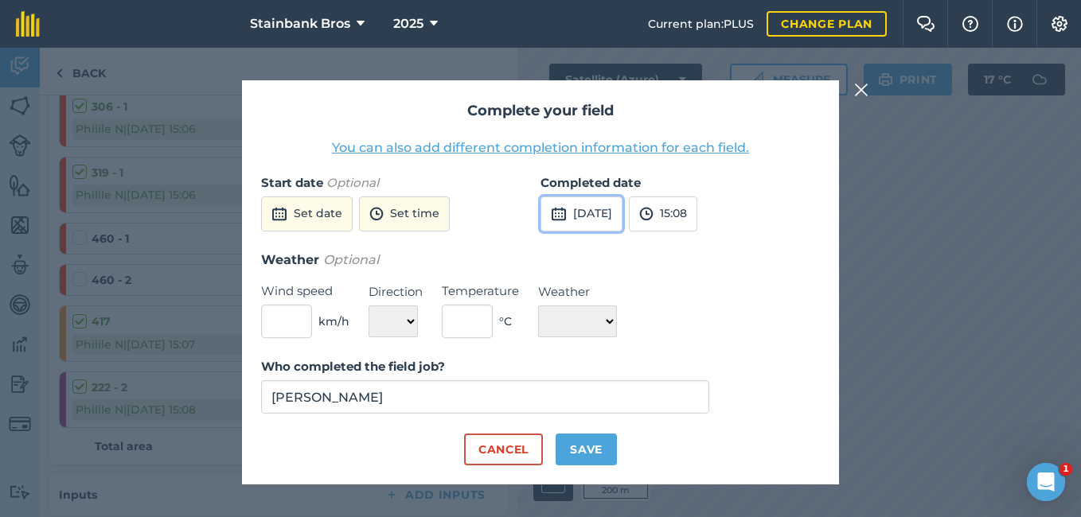
click at [562, 205] on img at bounding box center [559, 214] width 16 height 19
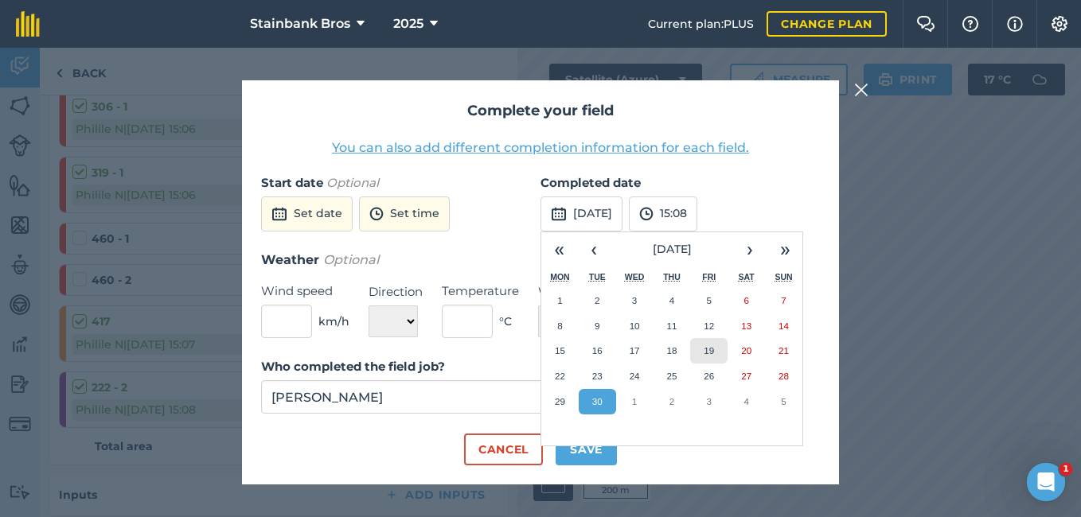
click at [704, 342] on button "19" at bounding box center [708, 350] width 37 height 25
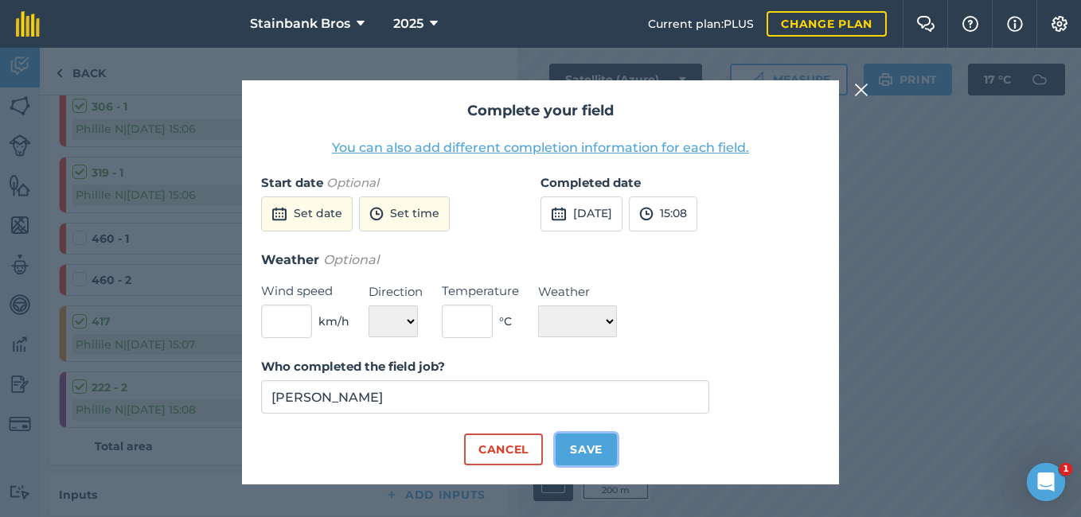
click at [589, 451] on button "Save" at bounding box center [586, 450] width 61 height 32
checkbox input "true"
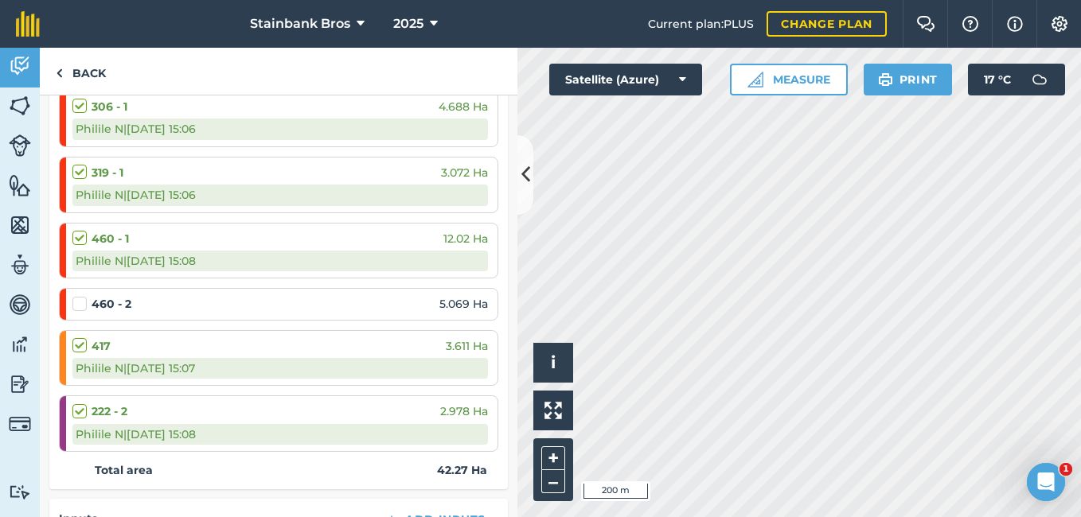
click at [84, 296] on label at bounding box center [81, 296] width 19 height 0
click at [83, 303] on input "checkbox" at bounding box center [77, 301] width 10 height 10
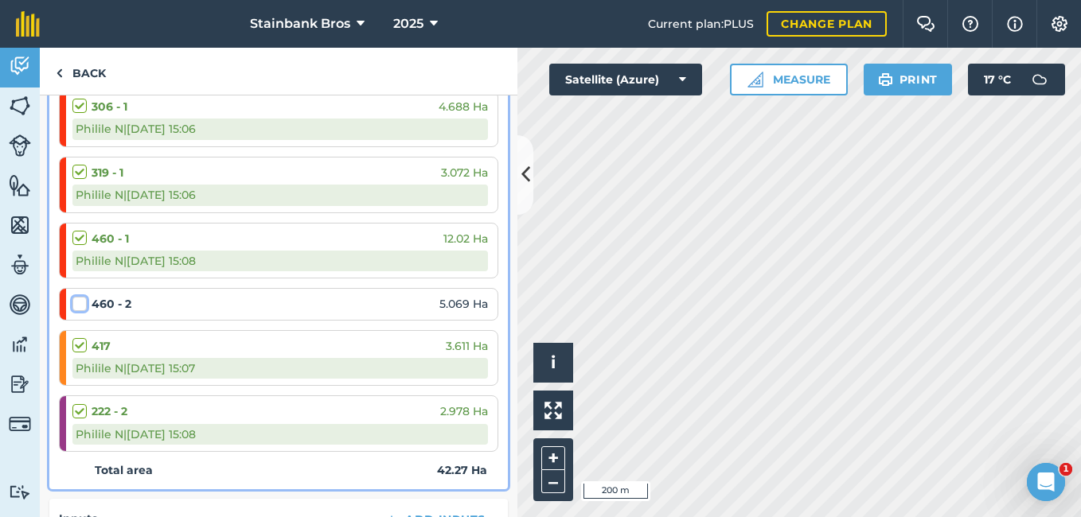
checkbox input "false"
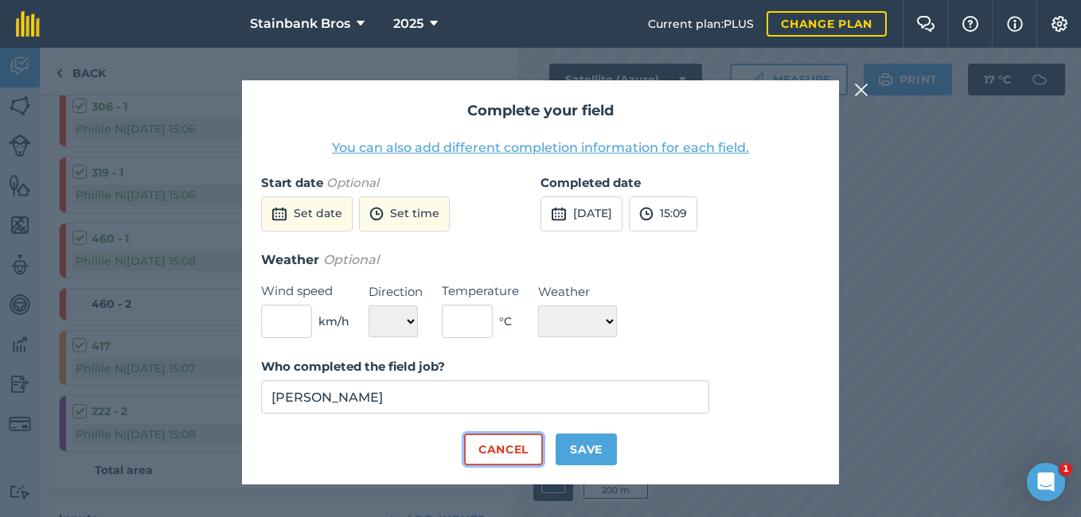
click at [473, 458] on button "Cancel" at bounding box center [503, 450] width 79 height 32
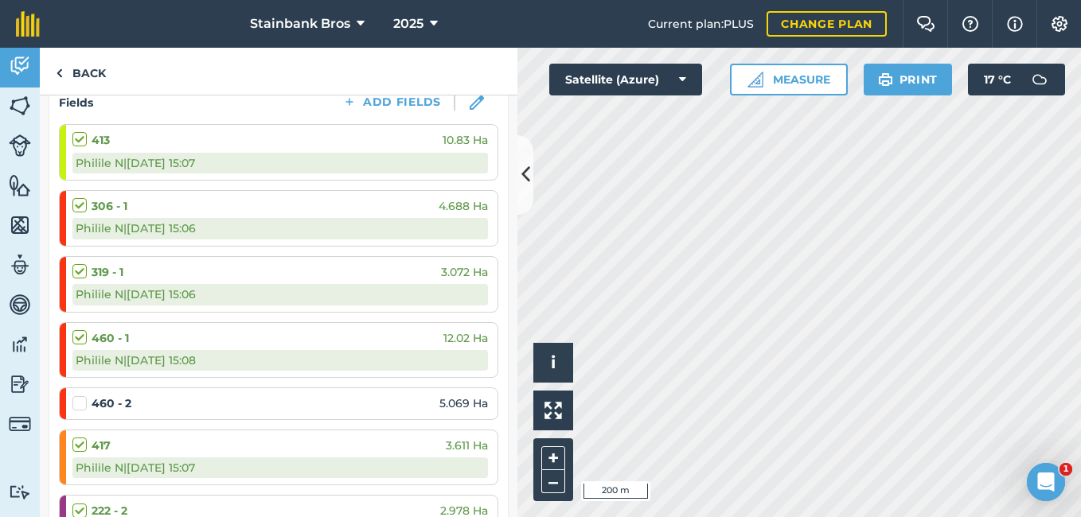
scroll to position [225, 0]
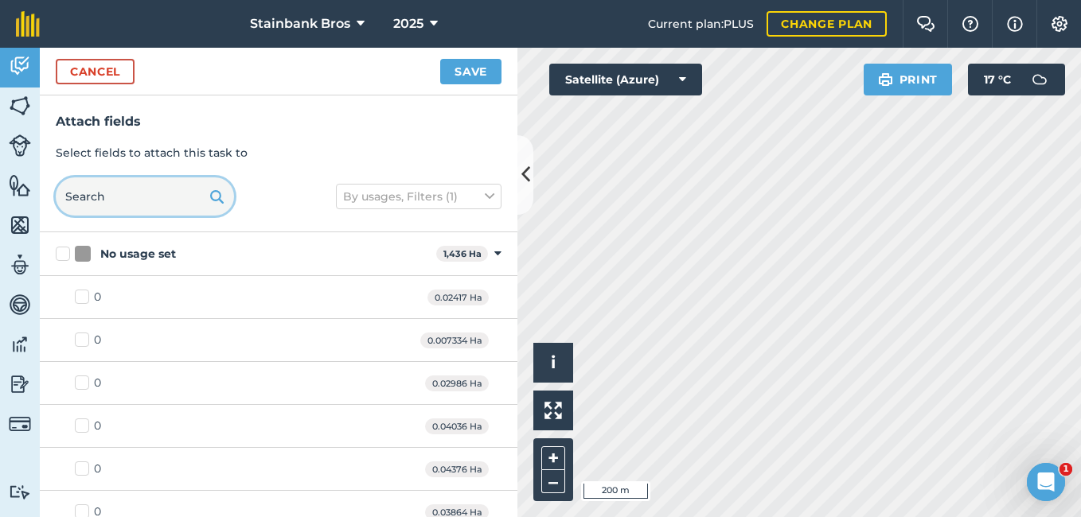
click at [108, 197] on input "text" at bounding box center [145, 197] width 178 height 38
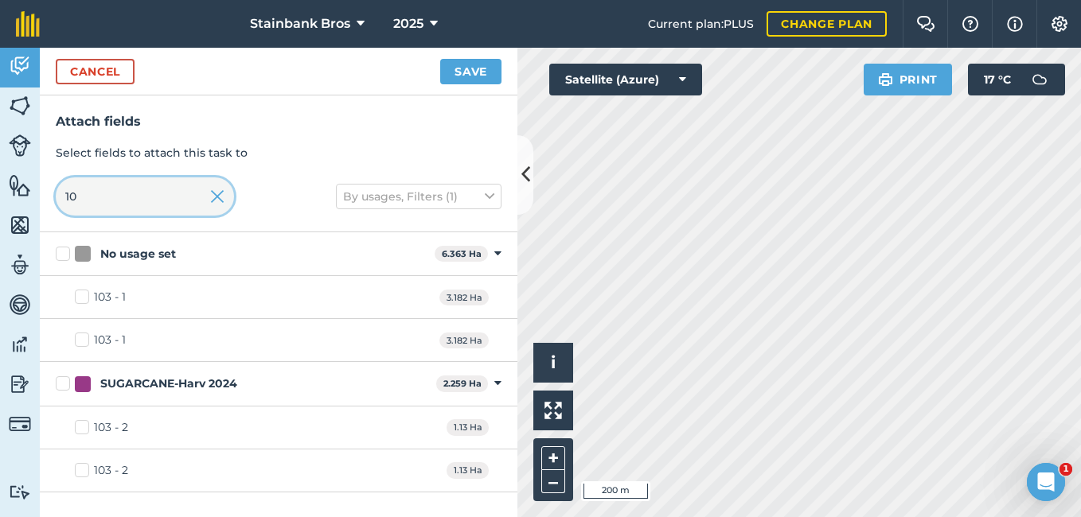
type input "1"
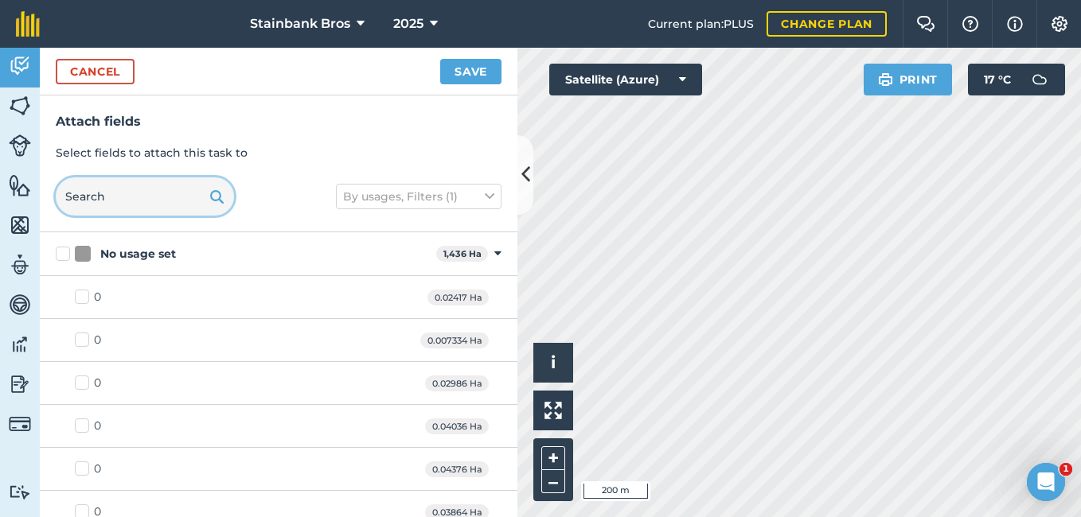
click at [111, 197] on input "text" at bounding box center [145, 197] width 178 height 38
click at [108, 201] on input "text" at bounding box center [145, 197] width 178 height 38
click at [21, 63] on img at bounding box center [20, 66] width 22 height 24
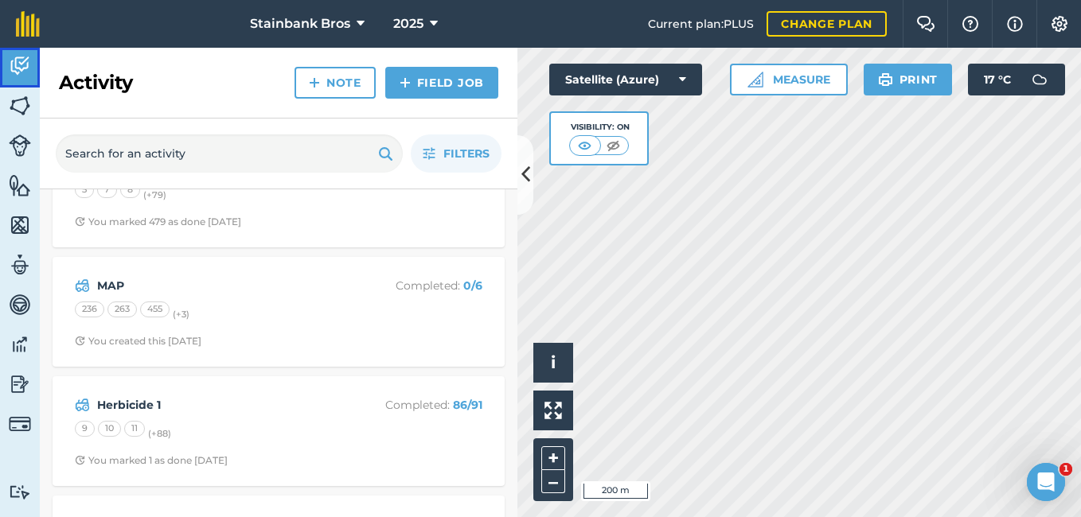
scroll to position [193, 0]
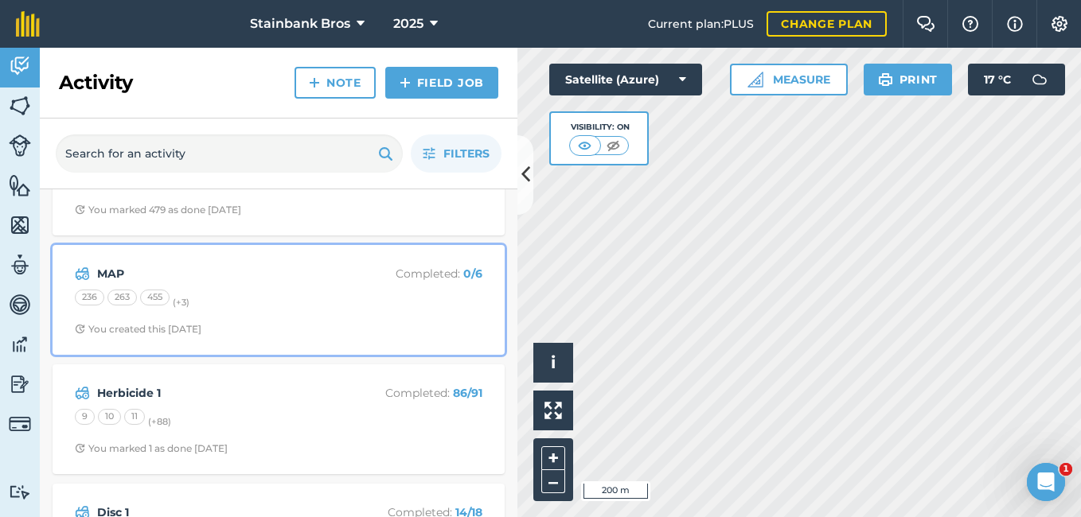
click at [122, 267] on strong "MAP" at bounding box center [223, 274] width 252 height 18
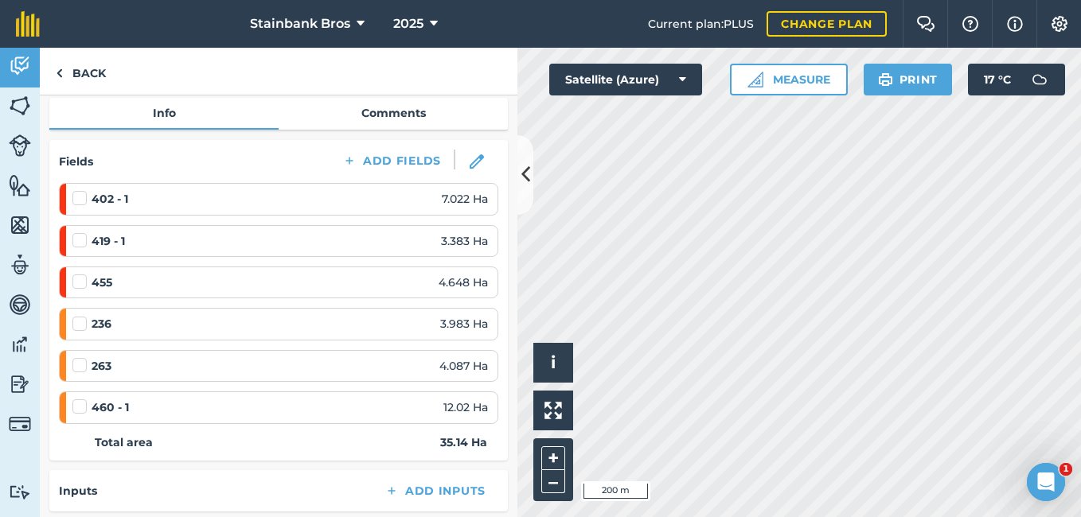
scroll to position [166, 0]
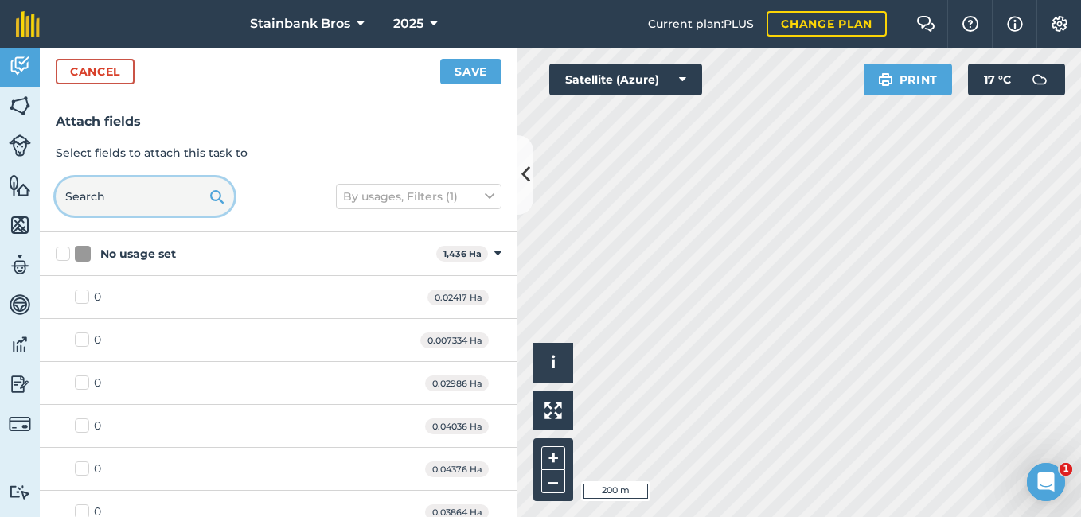
click at [91, 197] on input "text" at bounding box center [145, 197] width 178 height 38
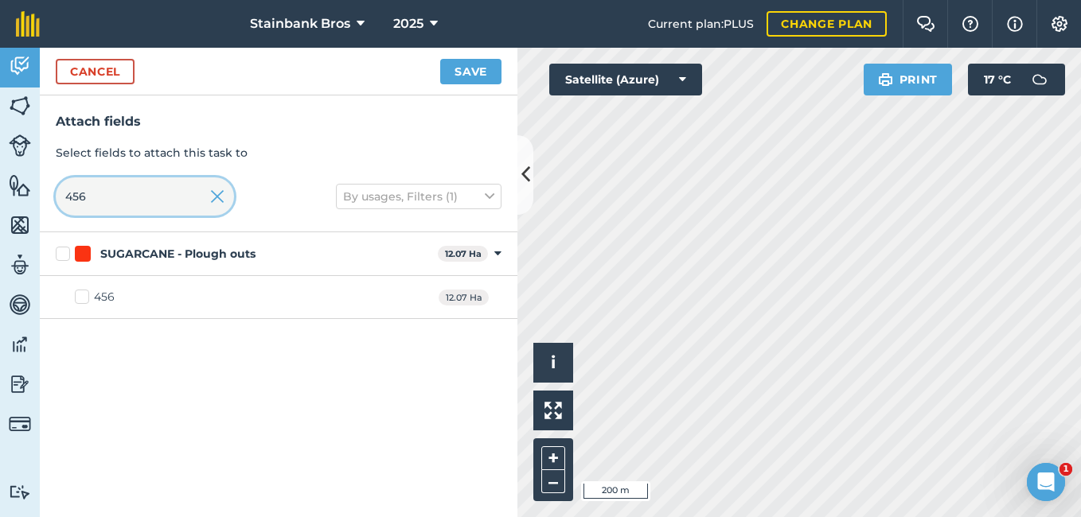
type input "456"
click at [88, 295] on label "456" at bounding box center [95, 297] width 40 height 17
click at [85, 295] on input "456" at bounding box center [80, 294] width 10 height 10
checkbox input "true"
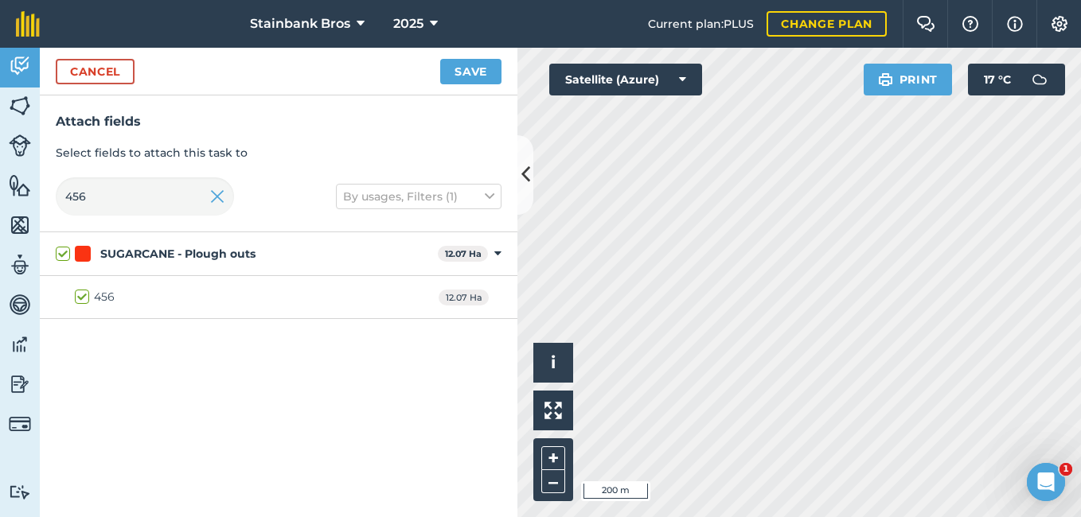
click at [84, 288] on div "456 12.07 Ha" at bounding box center [279, 297] width 478 height 43
click at [84, 298] on label "456" at bounding box center [95, 297] width 40 height 17
click at [84, 298] on input "456" at bounding box center [80, 294] width 10 height 10
checkbox input "false"
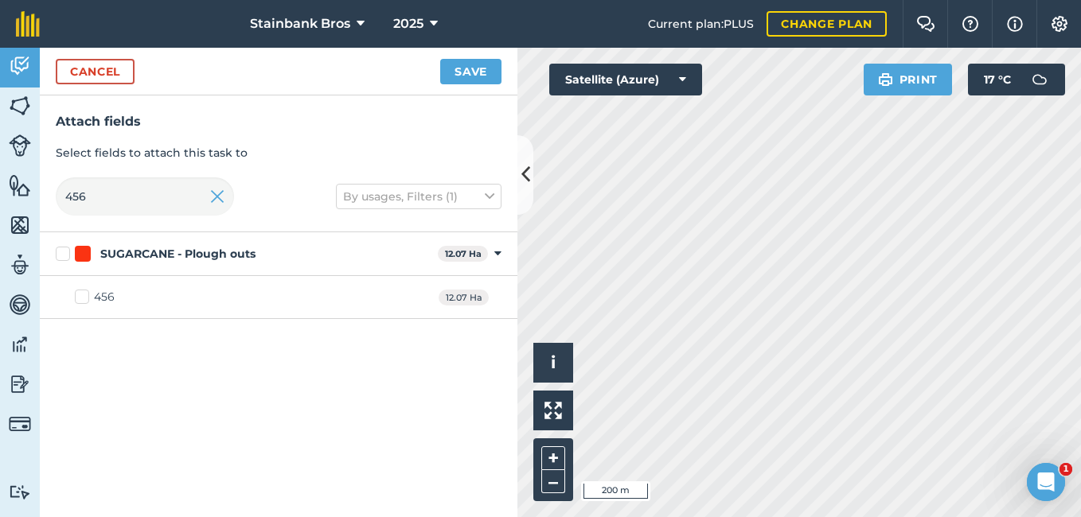
click at [119, 291] on div "456 12.07 Ha" at bounding box center [279, 297] width 478 height 43
click at [97, 306] on div "456" at bounding box center [104, 297] width 21 height 17
click at [85, 299] on input "456" at bounding box center [80, 294] width 10 height 10
checkbox input "true"
click at [59, 255] on label "SUGARCANE - Plough outs" at bounding box center [244, 254] width 376 height 17
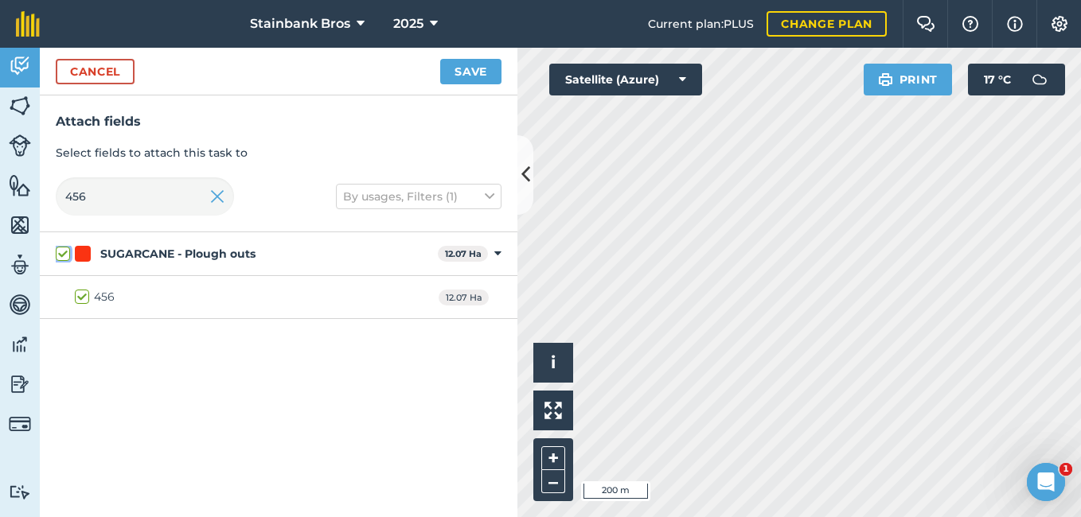
click at [59, 255] on input "SUGARCANE - Plough outs" at bounding box center [61, 251] width 10 height 10
checkbox input "false"
click at [101, 295] on div "456" at bounding box center [104, 297] width 21 height 17
click at [85, 295] on input "456" at bounding box center [80, 294] width 10 height 10
checkbox input "true"
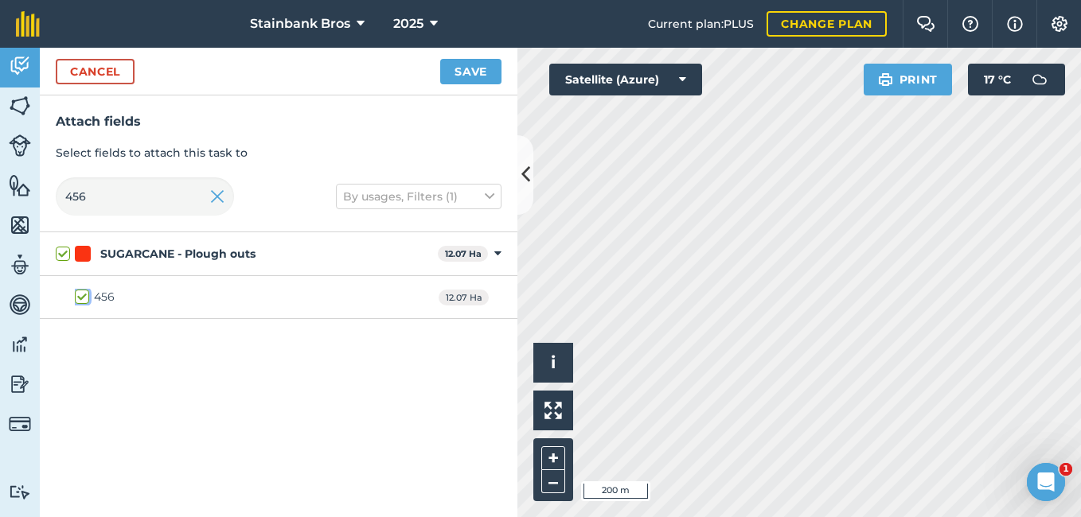
checkbox input "true"
click at [463, 64] on button "Save" at bounding box center [470, 71] width 61 height 25
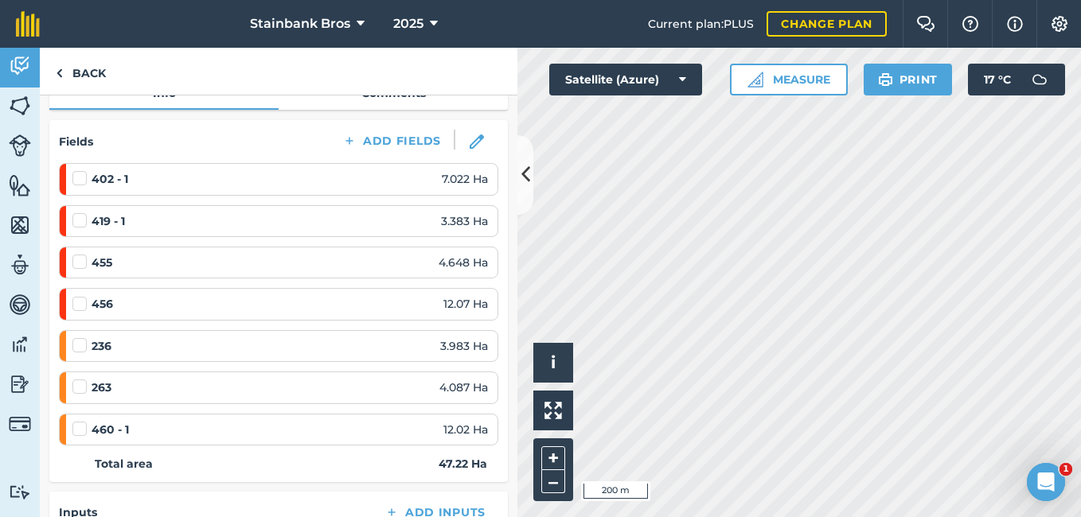
scroll to position [184, 0]
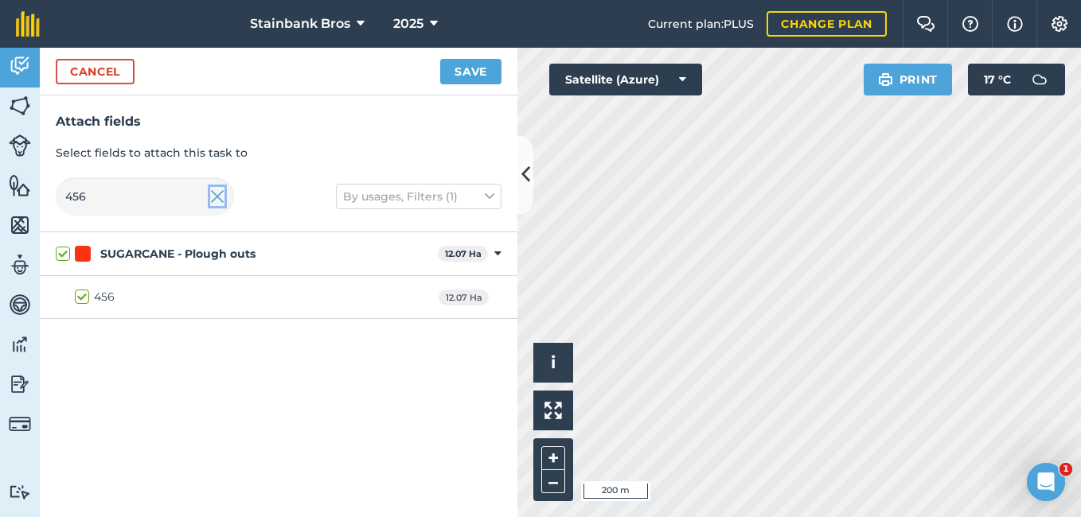
click at [211, 201] on img at bounding box center [217, 196] width 14 height 19
checkbox input "false"
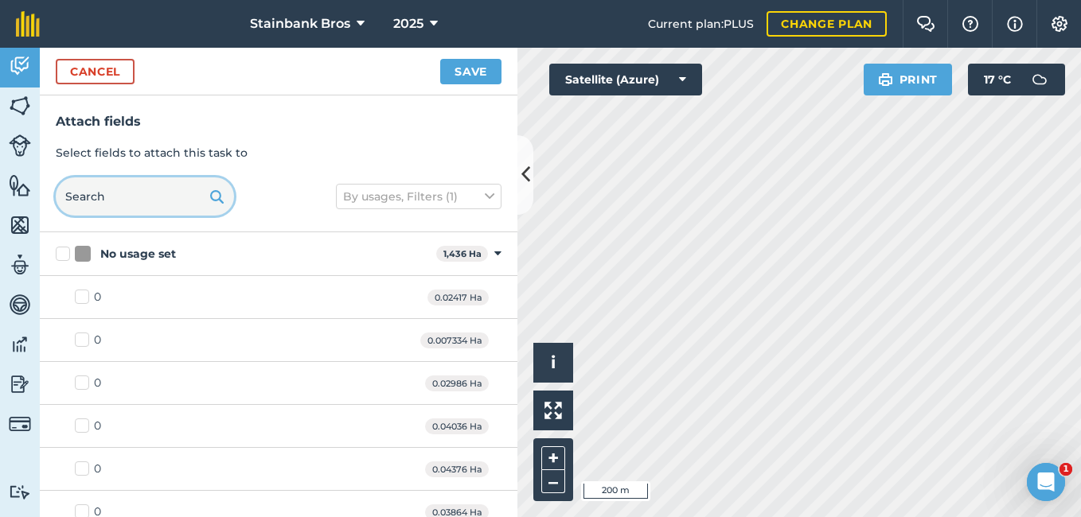
click at [134, 201] on input "text" at bounding box center [145, 197] width 178 height 38
type input "4"
click at [20, 63] on img at bounding box center [20, 66] width 22 height 24
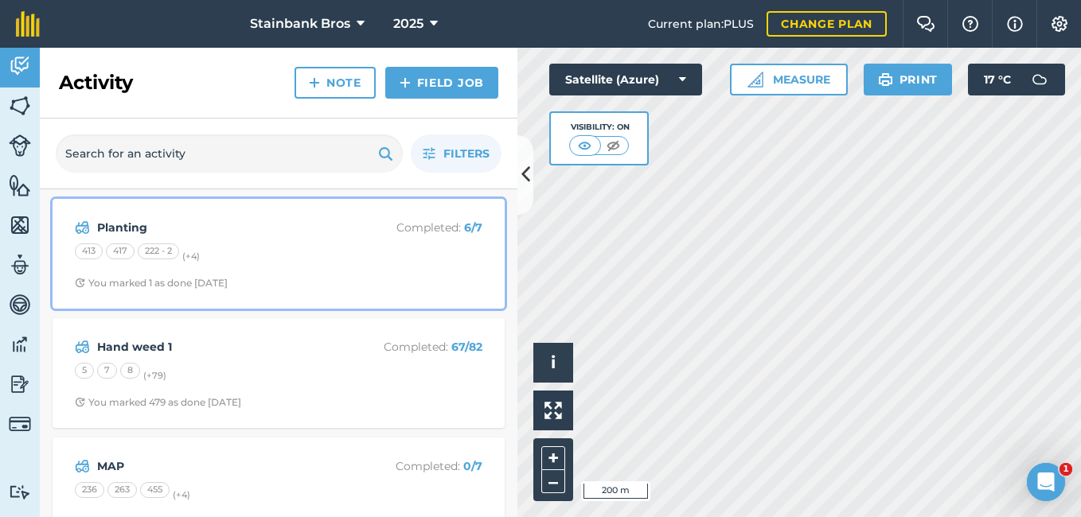
click at [199, 245] on div "413 417 222 - 2 (+ 4 )" at bounding box center [279, 254] width 408 height 21
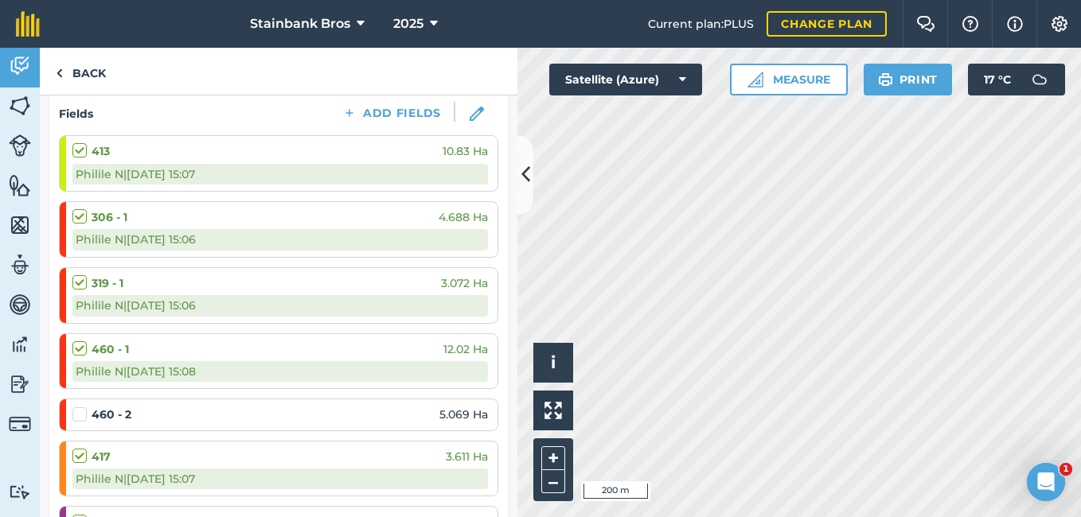
scroll to position [152, 0]
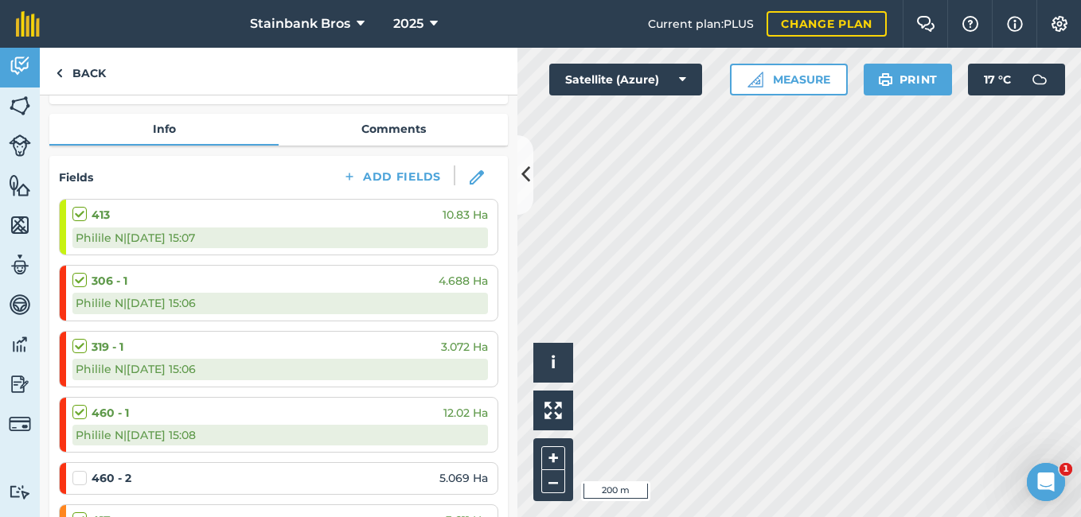
click at [102, 221] on strong "413" at bounding box center [101, 215] width 18 height 18
click at [101, 221] on strong "413" at bounding box center [101, 215] width 18 height 18
drag, startPoint x: 101, startPoint y: 221, endPoint x: 92, endPoint y: 217, distance: 9.6
click at [92, 217] on strong "413" at bounding box center [101, 215] width 18 height 18
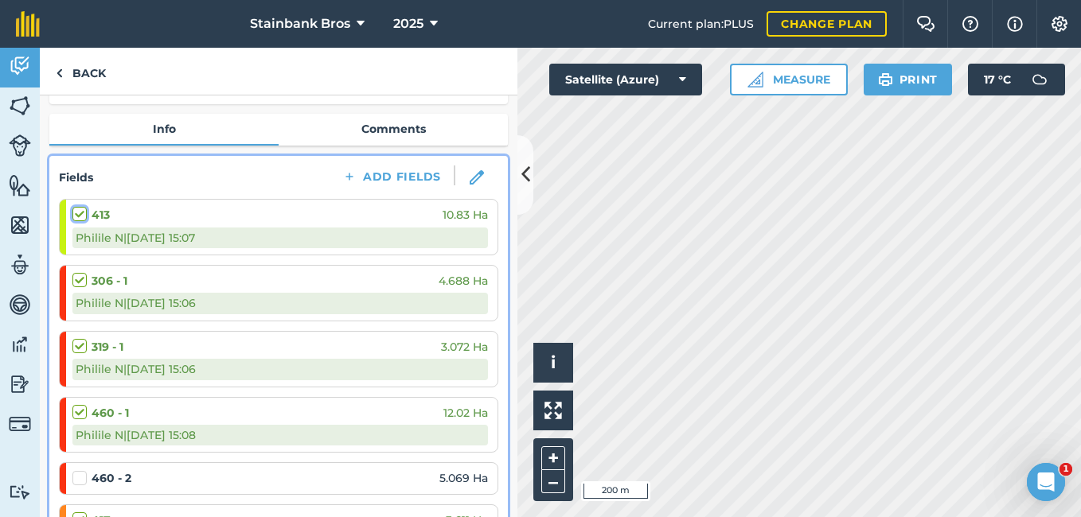
click at [82, 206] on input "checkbox" at bounding box center [77, 211] width 10 height 10
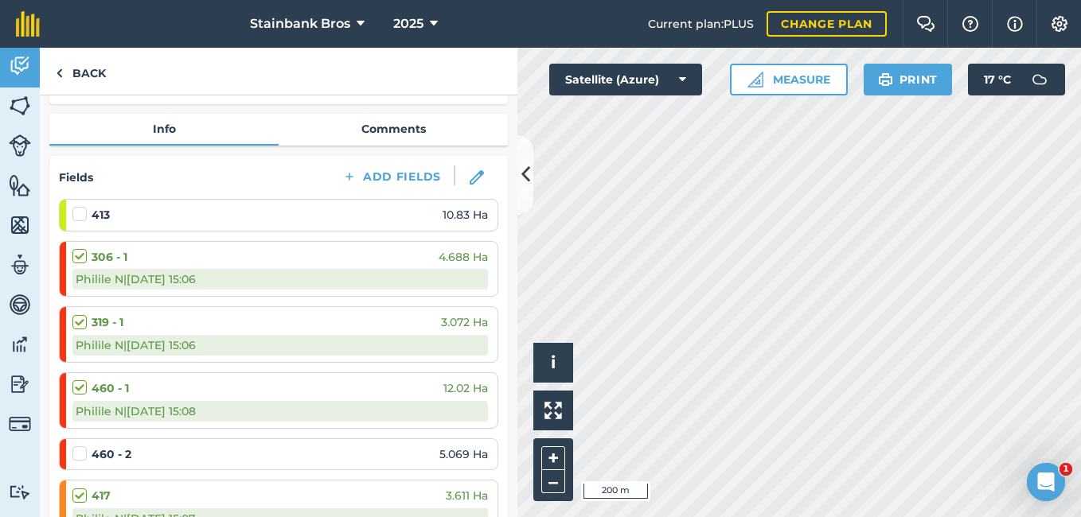
click at [78, 206] on label at bounding box center [81, 206] width 19 height 0
click at [78, 217] on input "checkbox" at bounding box center [77, 211] width 10 height 10
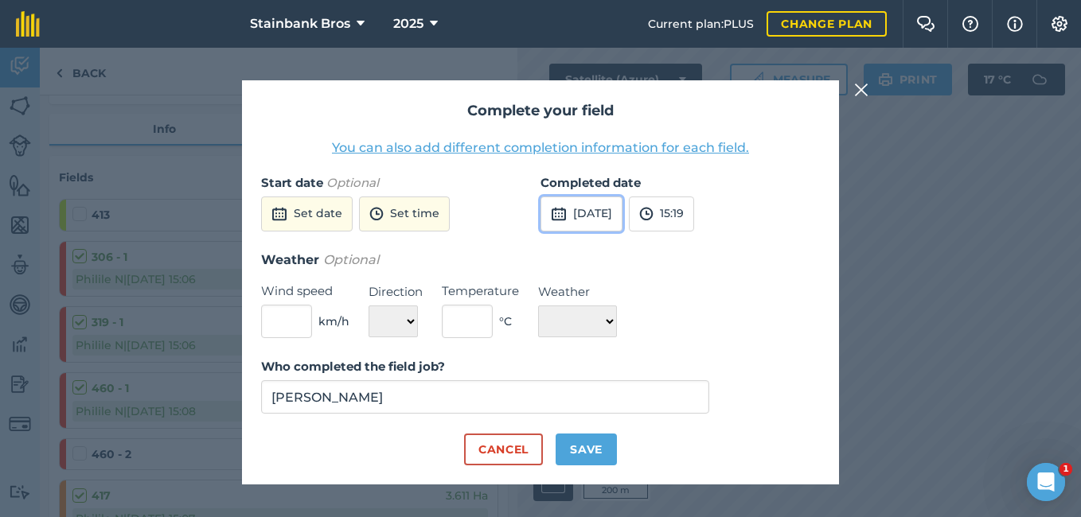
click at [623, 220] on button "[DATE]" at bounding box center [582, 214] width 82 height 35
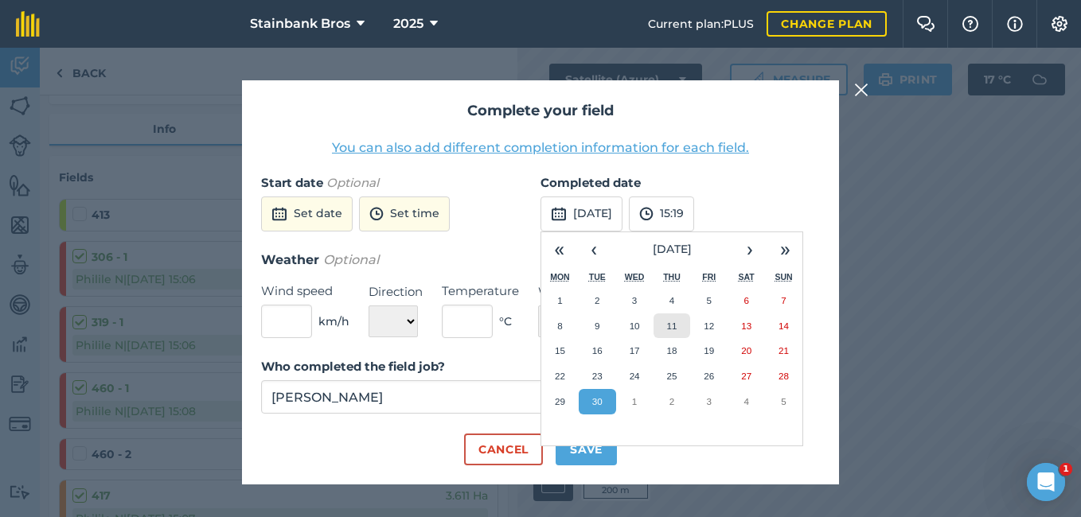
click at [658, 326] on button "11" at bounding box center [672, 326] width 37 height 25
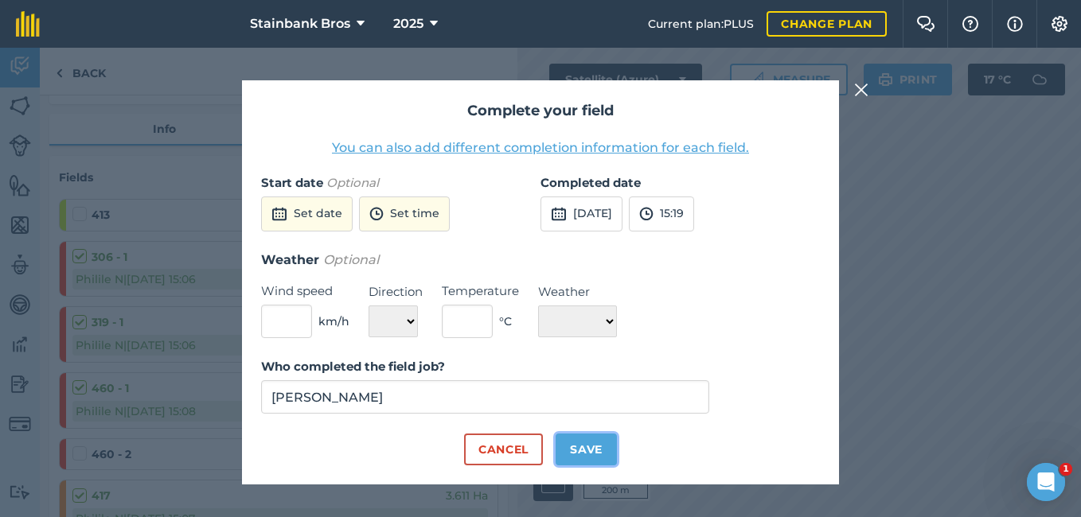
click at [580, 443] on button "Save" at bounding box center [586, 450] width 61 height 32
checkbox input "true"
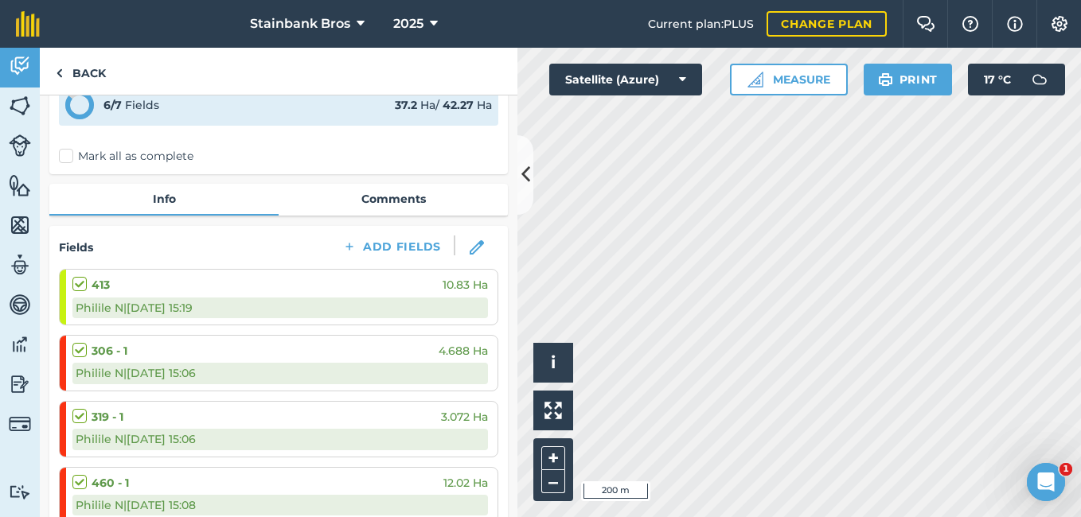
scroll to position [0, 0]
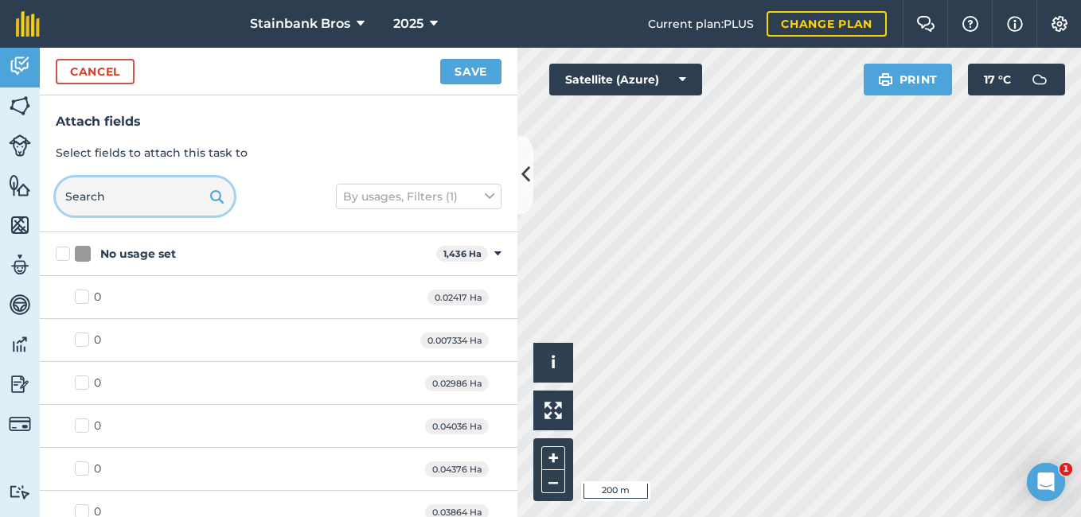
click at [182, 189] on input "text" at bounding box center [145, 197] width 178 height 38
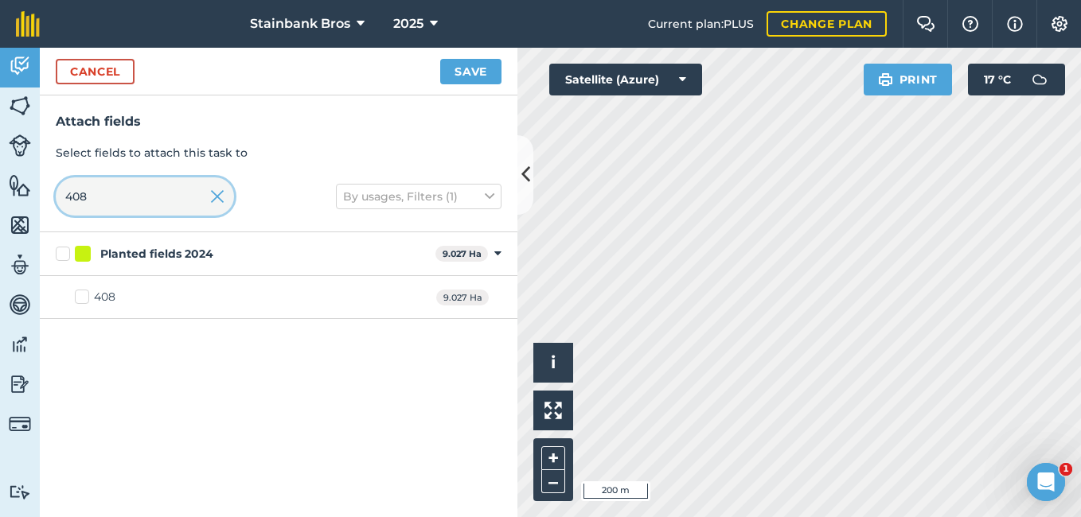
type input "408"
click at [85, 299] on label "408" at bounding box center [95, 297] width 41 height 17
click at [85, 299] on input "408" at bounding box center [80, 294] width 10 height 10
checkbox input "true"
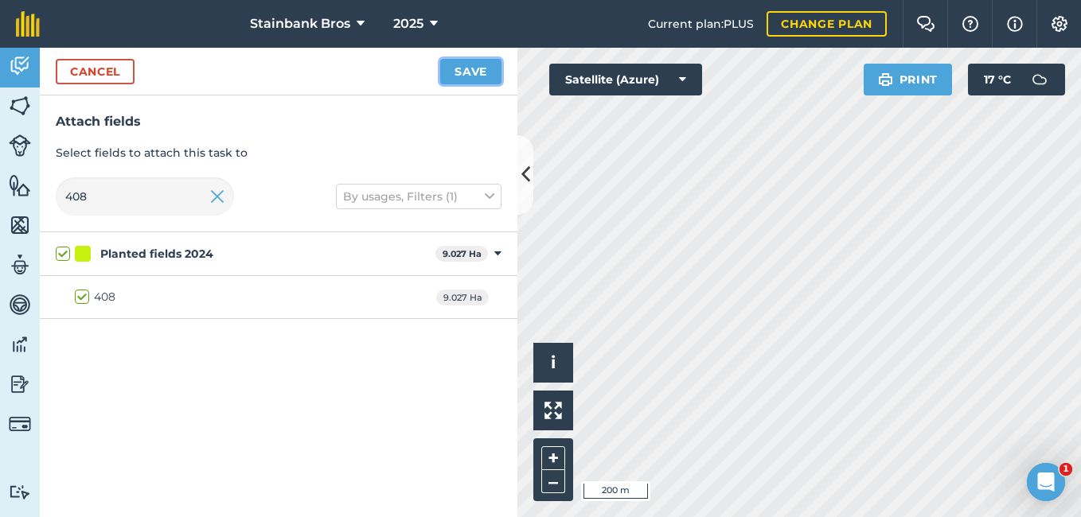
click at [459, 74] on button "Save" at bounding box center [470, 71] width 61 height 25
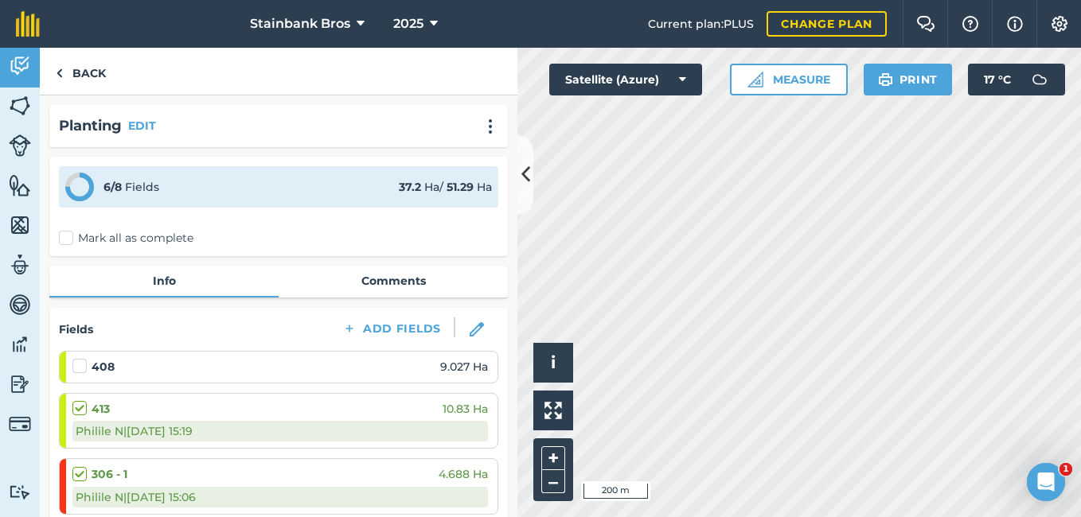
click at [104, 365] on strong "408" at bounding box center [103, 367] width 23 height 18
click at [80, 358] on label at bounding box center [81, 358] width 19 height 0
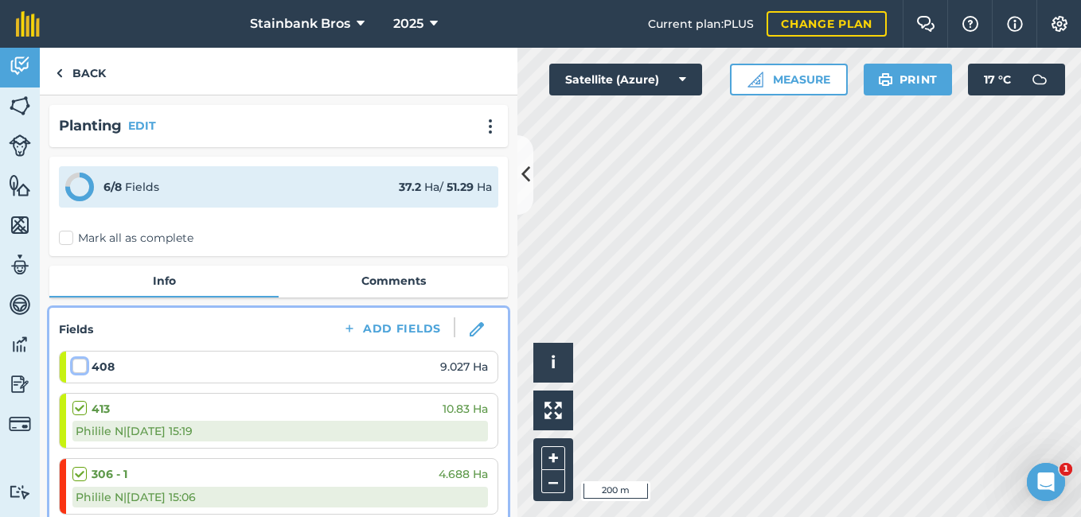
click at [80, 369] on input "checkbox" at bounding box center [77, 363] width 10 height 10
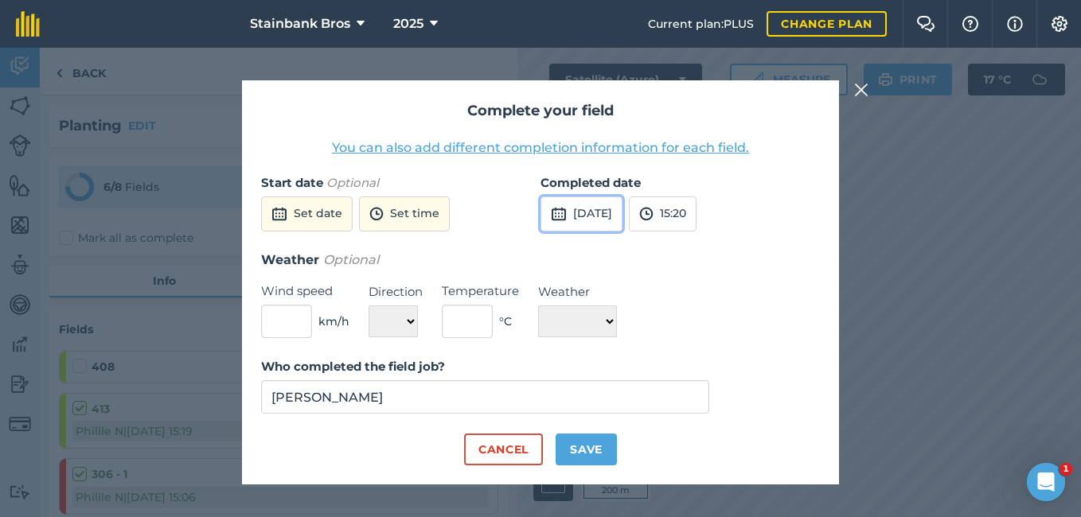
click at [601, 209] on button "[DATE]" at bounding box center [582, 214] width 82 height 35
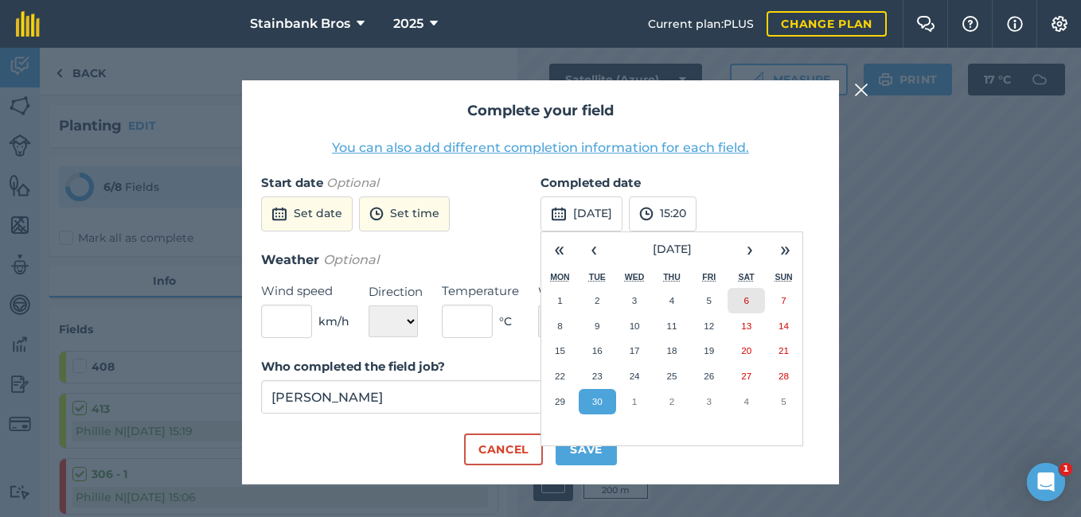
click at [734, 303] on button "6" at bounding box center [746, 300] width 37 height 25
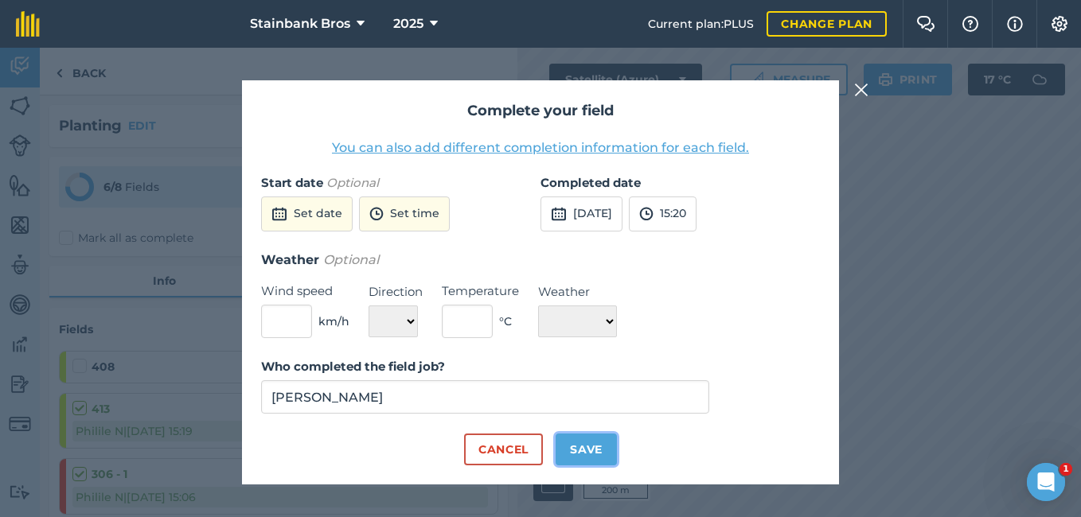
click at [592, 443] on button "Save" at bounding box center [586, 450] width 61 height 32
checkbox input "true"
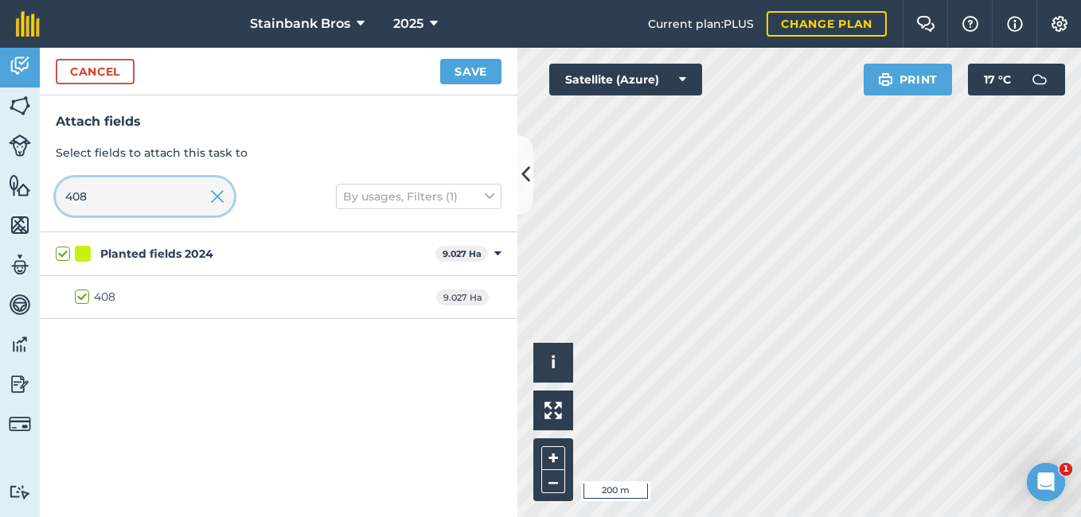
click at [182, 193] on input "408" at bounding box center [145, 197] width 178 height 38
type input "40"
checkbox input "false"
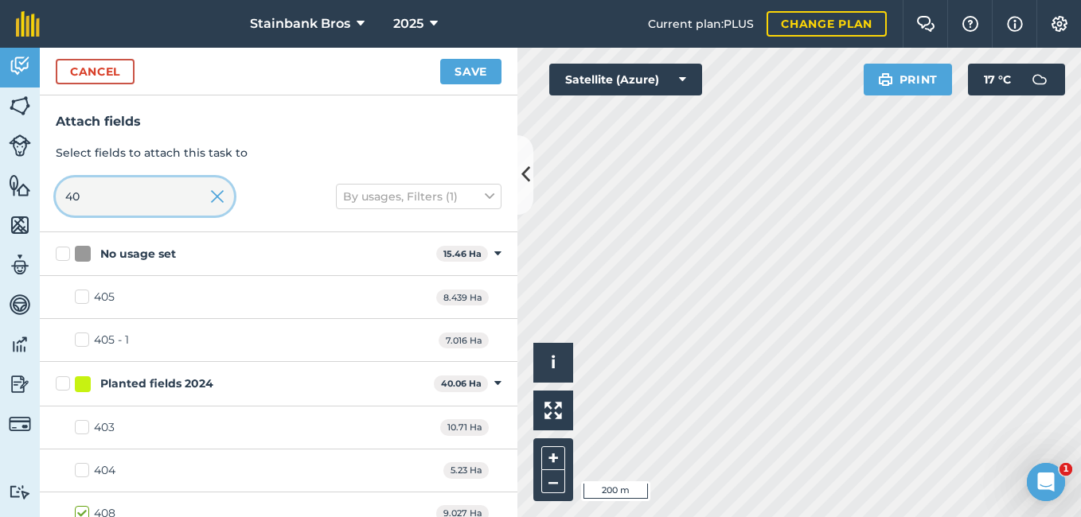
type input "4"
click at [185, 190] on input "103" at bounding box center [145, 197] width 178 height 38
type input "103"
click at [79, 300] on label "103 - 1" at bounding box center [100, 297] width 51 height 17
click at [79, 299] on input "103 - 1" at bounding box center [80, 294] width 10 height 10
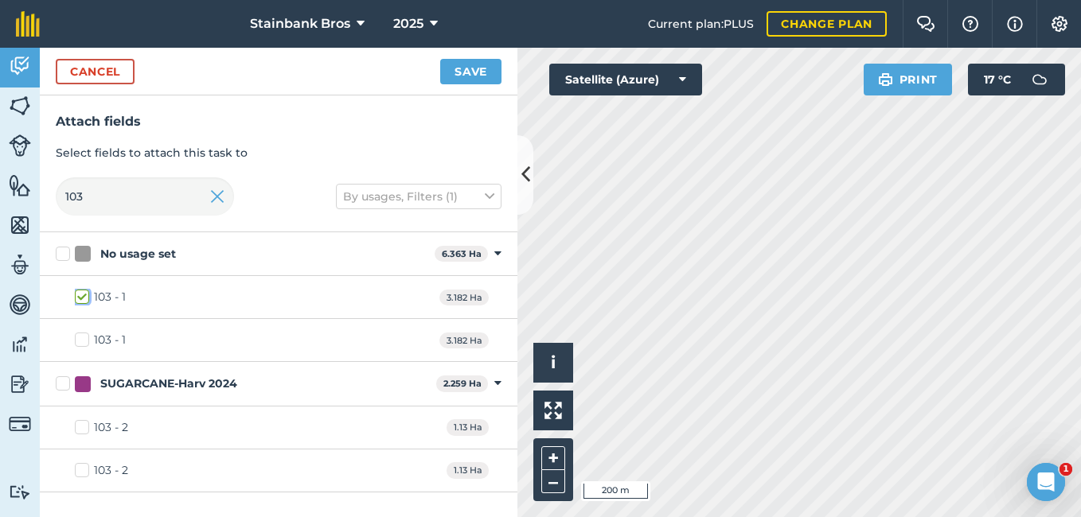
checkbox input "true"
click at [568, 403] on button at bounding box center [553, 411] width 40 height 40
click at [476, 64] on button "Save" at bounding box center [470, 71] width 61 height 25
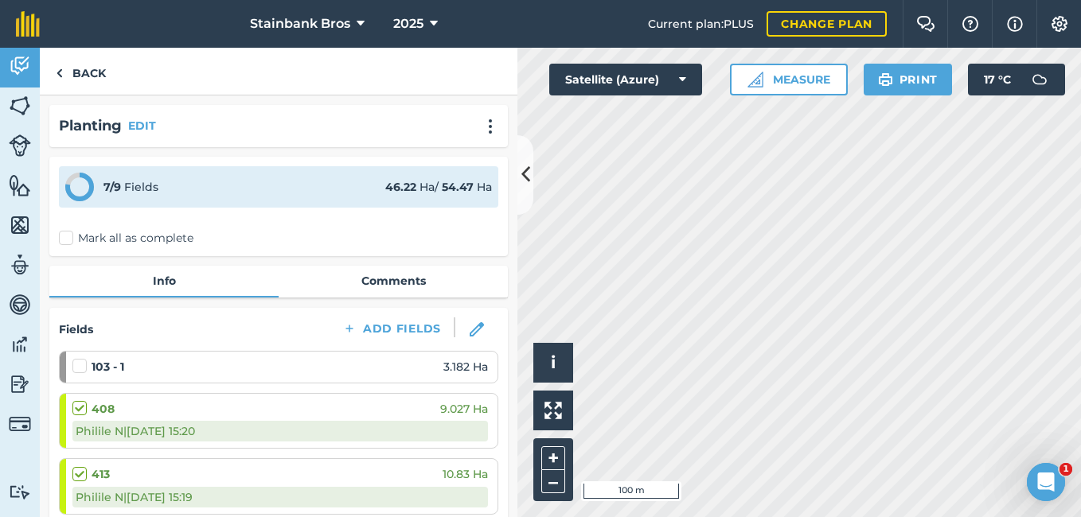
click at [80, 358] on label at bounding box center [81, 358] width 19 height 0
click at [80, 363] on input "checkbox" at bounding box center [77, 363] width 10 height 10
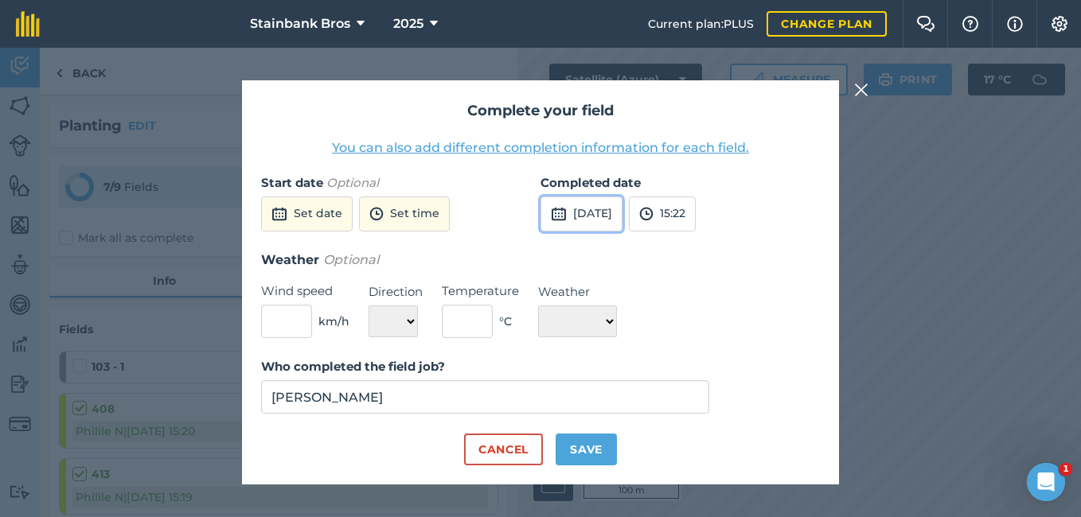
click at [623, 206] on button "[DATE]" at bounding box center [582, 214] width 82 height 35
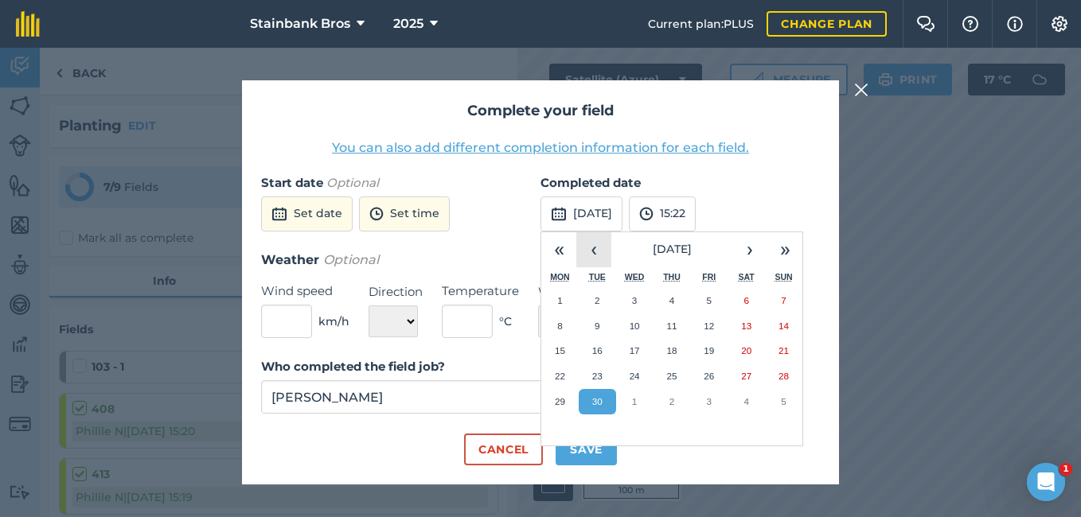
click at [600, 251] on button "‹" at bounding box center [593, 249] width 35 height 35
click at [600, 250] on button "‹" at bounding box center [593, 249] width 35 height 35
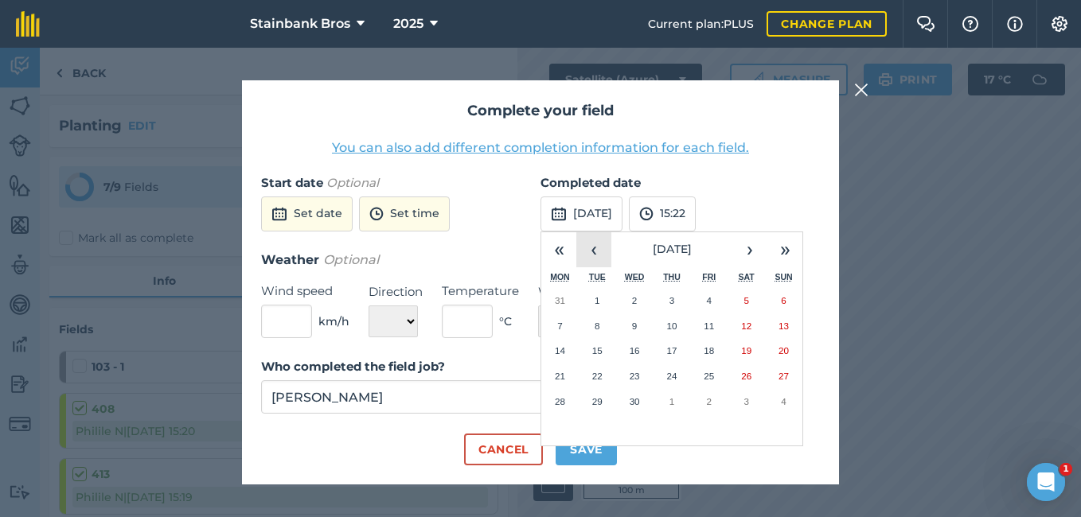
click at [600, 250] on button "‹" at bounding box center [593, 249] width 35 height 35
click at [697, 324] on button "7" at bounding box center [708, 326] width 37 height 25
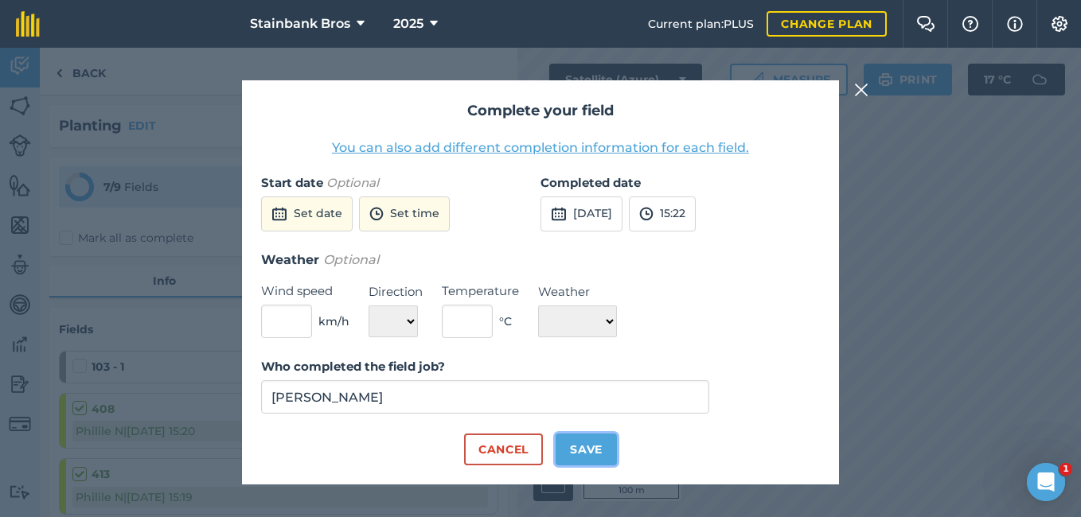
click at [575, 443] on button "Save" at bounding box center [586, 450] width 61 height 32
checkbox input "true"
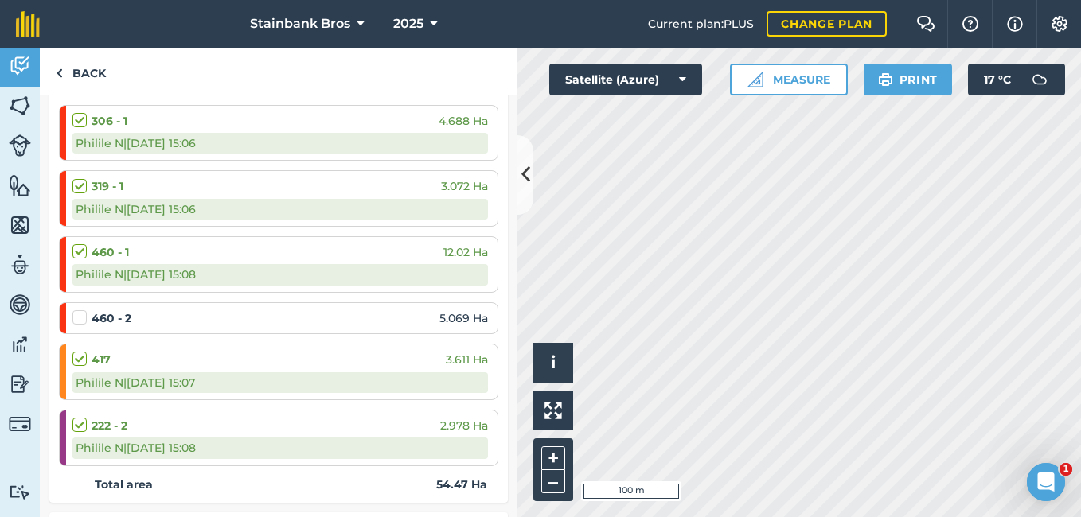
scroll to position [441, 0]
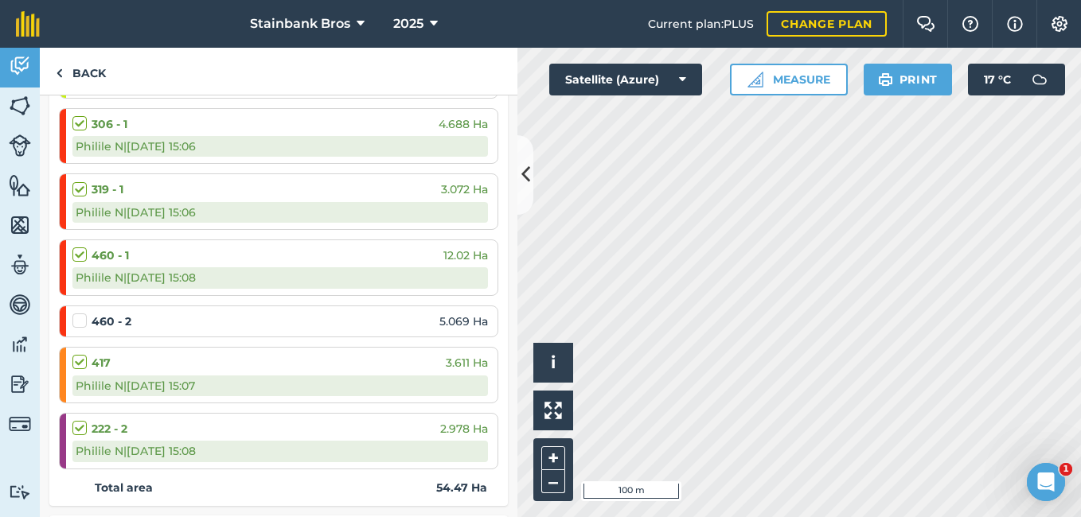
click at [80, 313] on label at bounding box center [81, 313] width 19 height 0
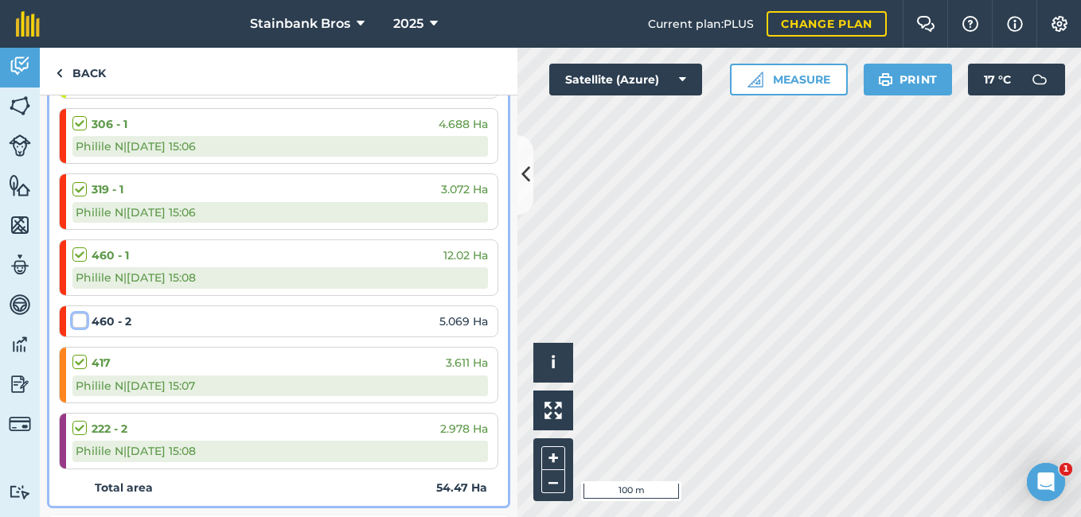
click at [80, 323] on input "checkbox" at bounding box center [77, 318] width 10 height 10
checkbox input "false"
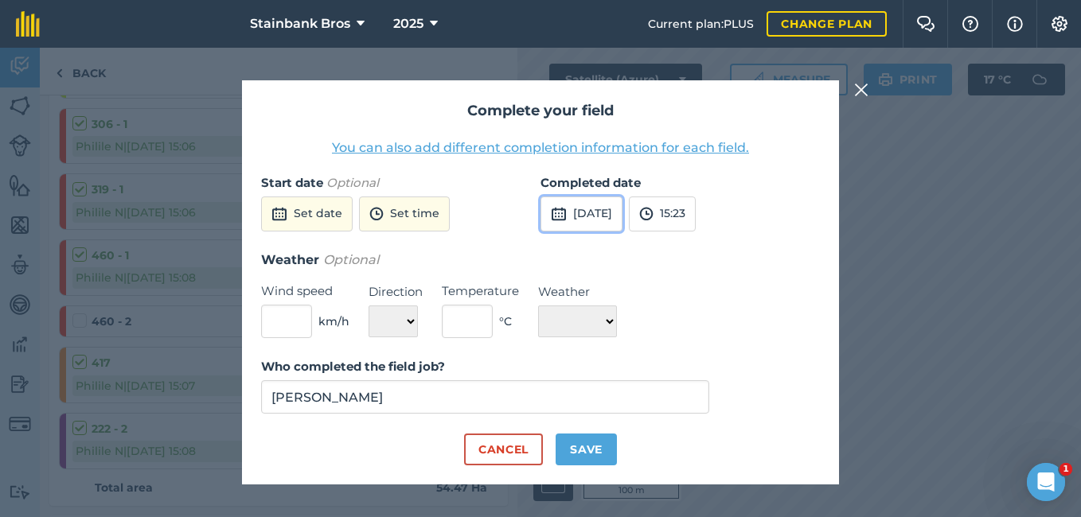
click at [611, 209] on button "[DATE]" at bounding box center [582, 214] width 82 height 35
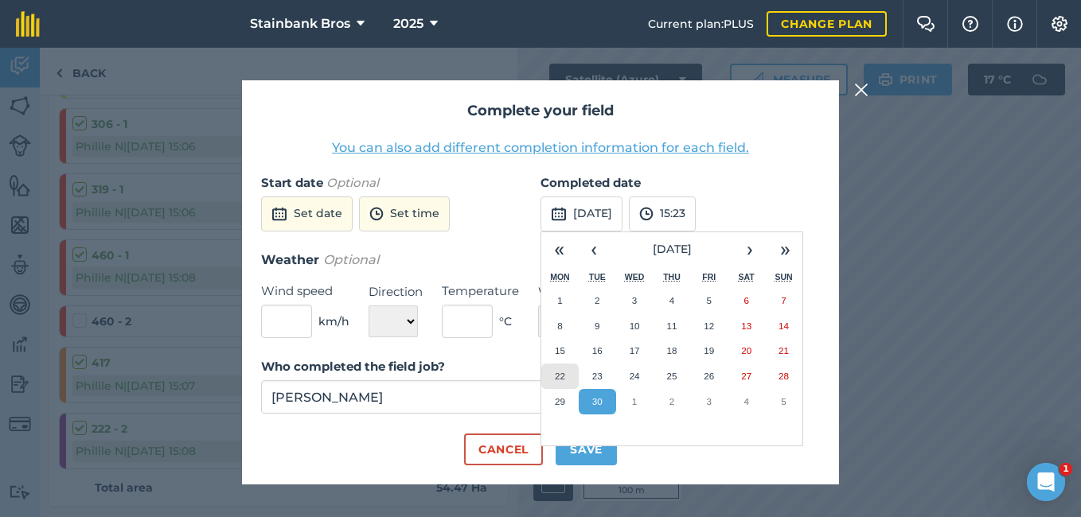
click at [571, 378] on button "22" at bounding box center [559, 376] width 37 height 25
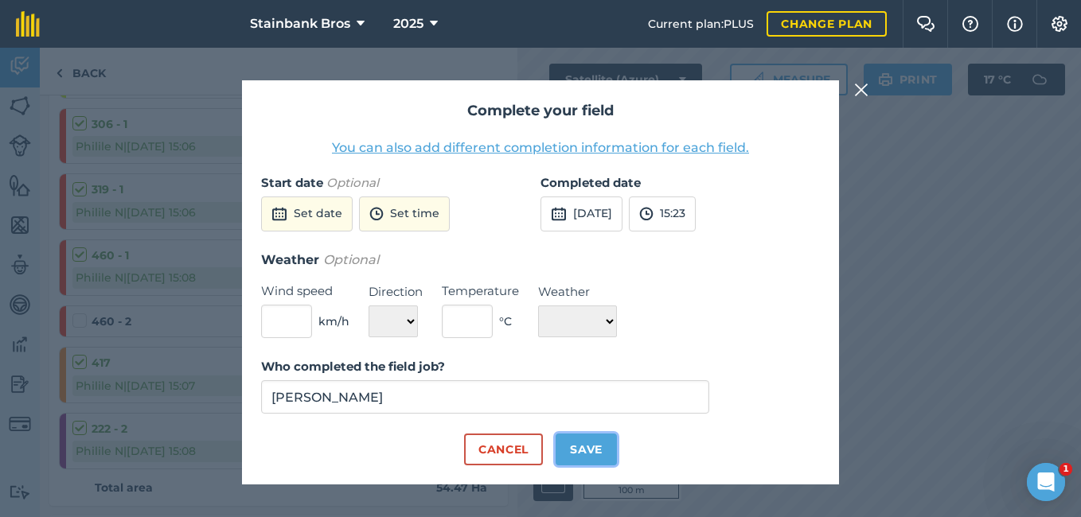
click at [574, 435] on button "Save" at bounding box center [586, 450] width 61 height 32
checkbox input "true"
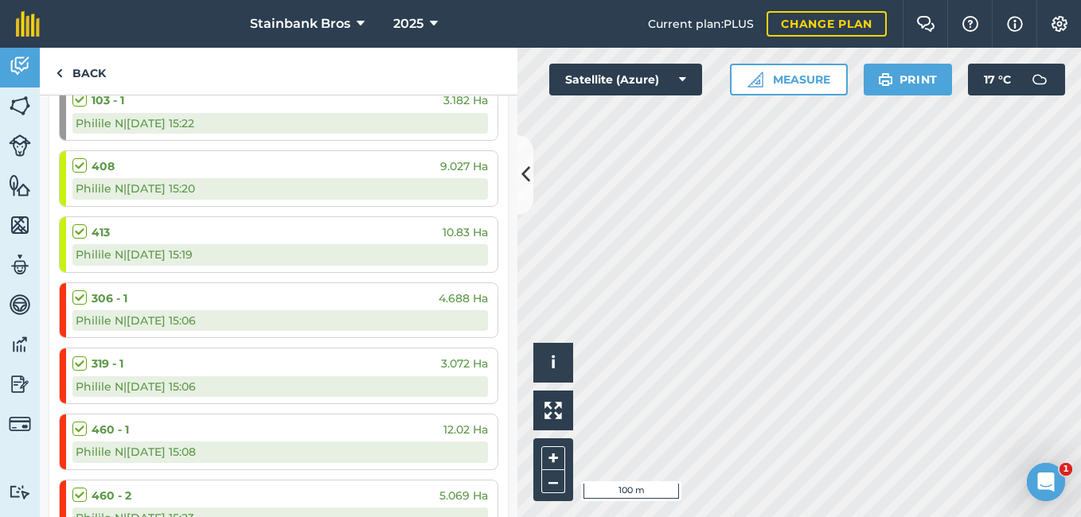
scroll to position [73, 0]
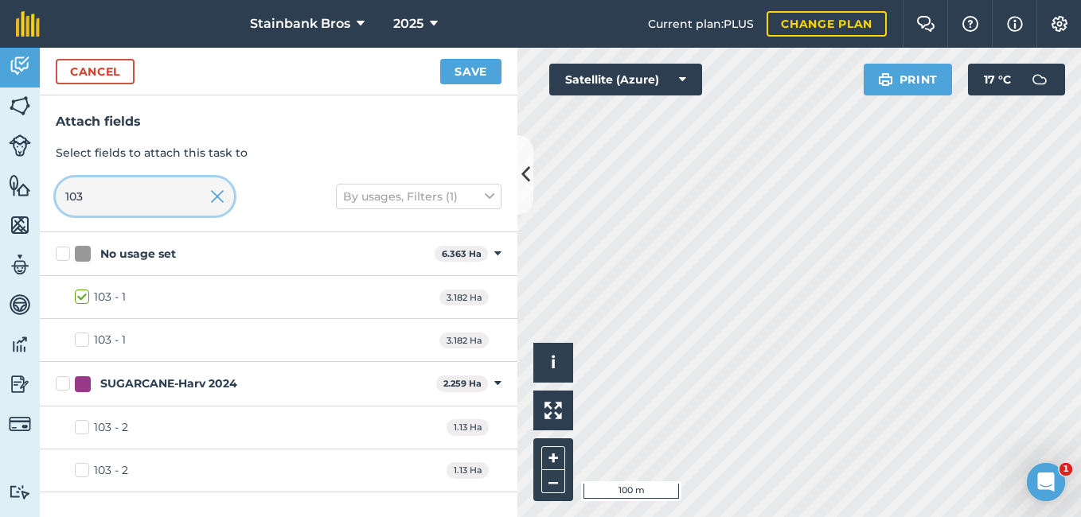
click at [162, 189] on input "103" at bounding box center [145, 197] width 178 height 38
type input "1"
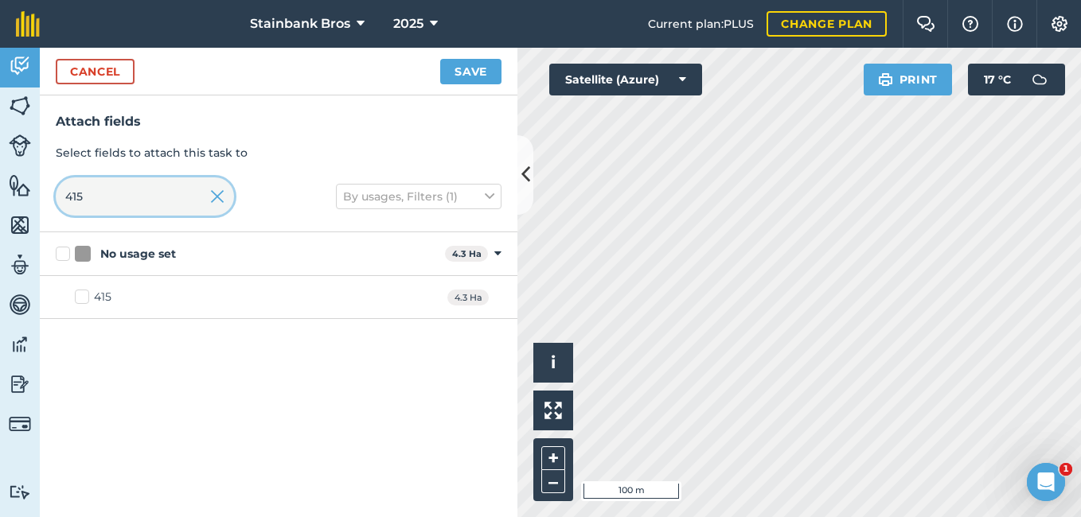
type input "415"
click at [80, 296] on label "415" at bounding box center [93, 297] width 37 height 17
click at [80, 296] on input "415" at bounding box center [80, 294] width 10 height 10
checkbox input "true"
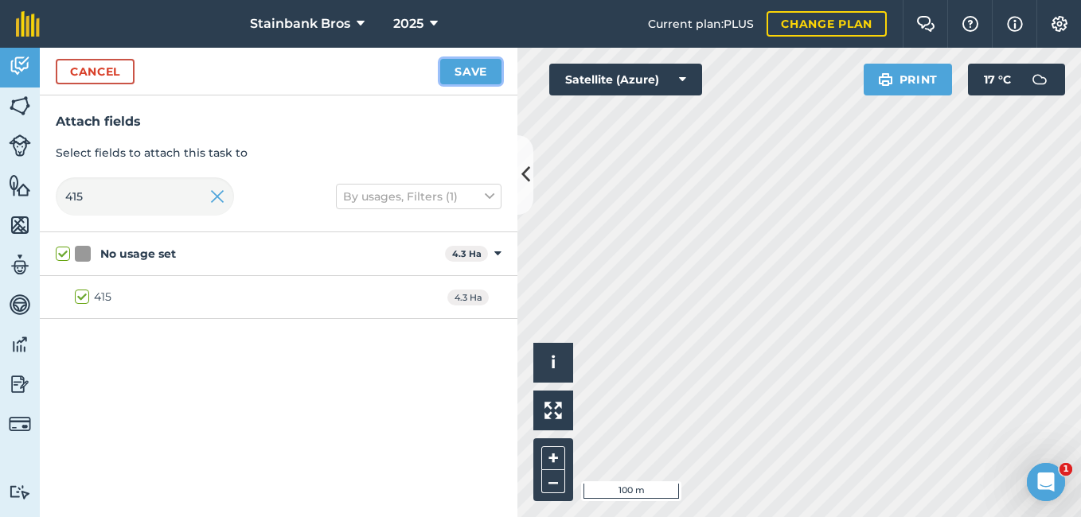
click at [482, 68] on button "Save" at bounding box center [470, 71] width 61 height 25
checkbox input "false"
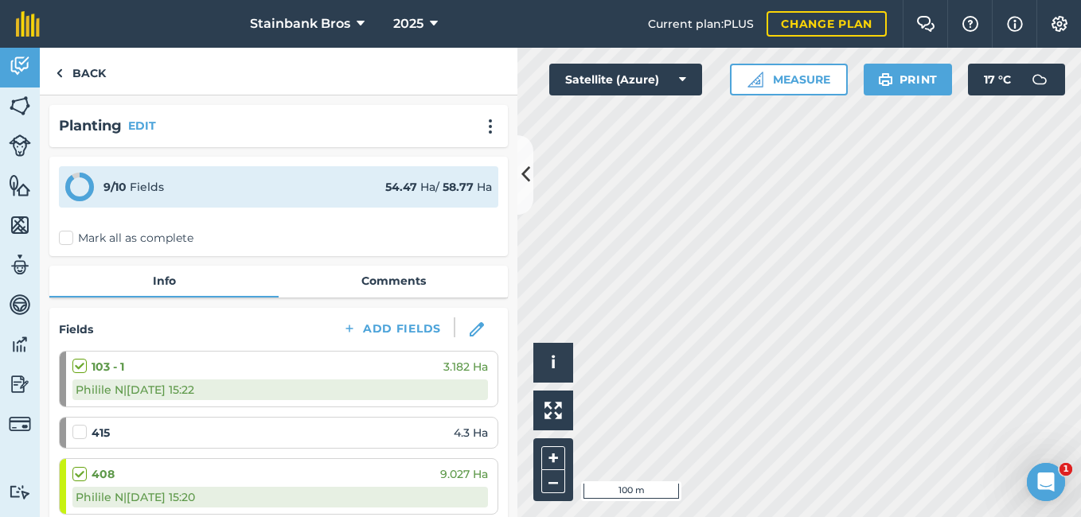
click at [79, 424] on label at bounding box center [81, 424] width 19 height 0
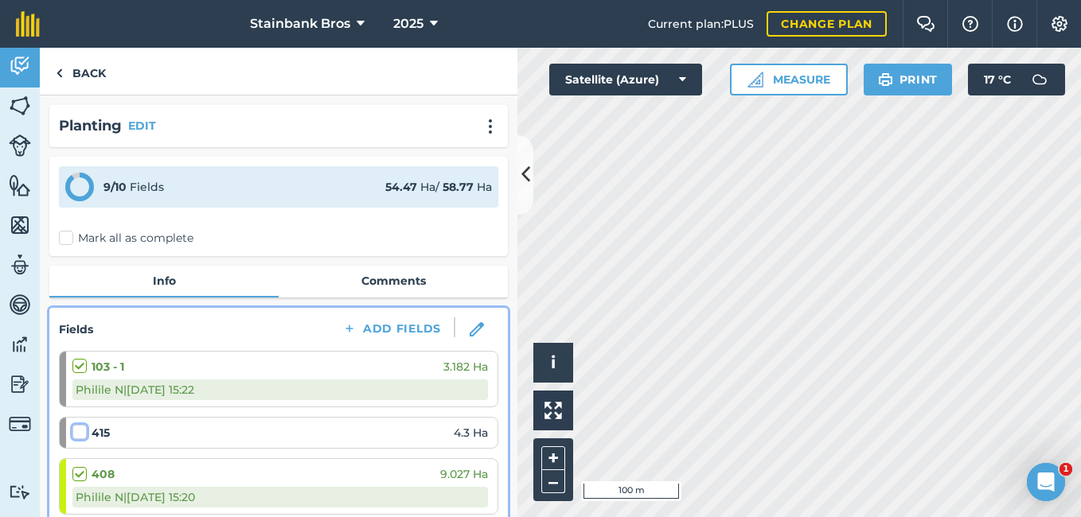
click at [79, 433] on input "checkbox" at bounding box center [77, 429] width 10 height 10
checkbox input "false"
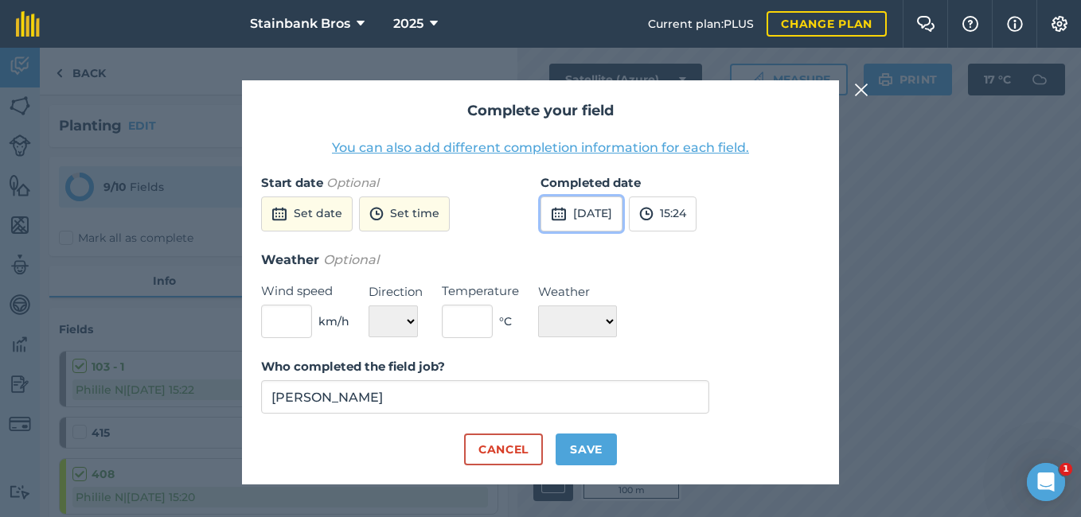
click at [623, 214] on button "[DATE]" at bounding box center [582, 214] width 82 height 35
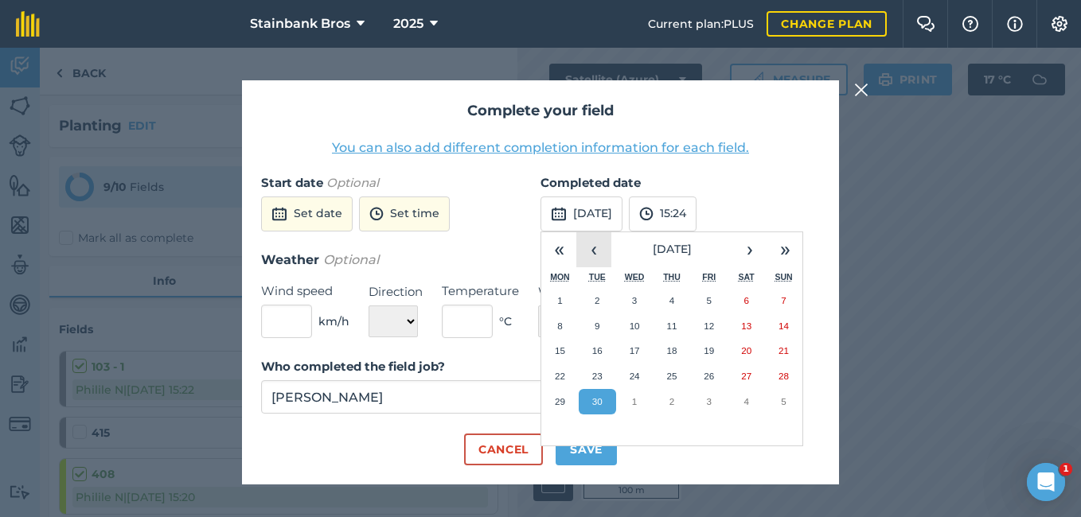
click at [607, 248] on button "‹" at bounding box center [593, 249] width 35 height 35
click at [629, 315] on button "7" at bounding box center [634, 326] width 37 height 25
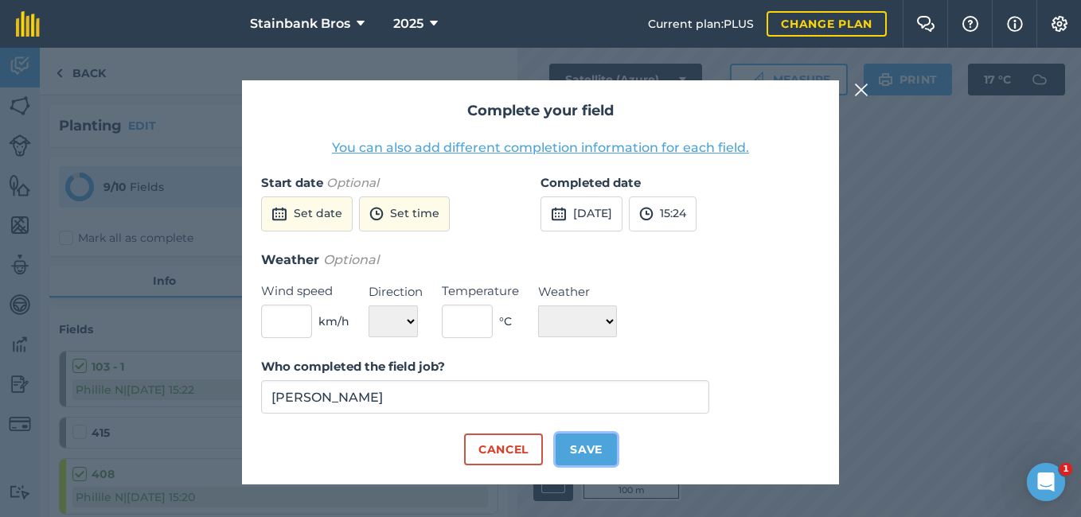
click at [569, 451] on button "Save" at bounding box center [586, 450] width 61 height 32
checkbox input "true"
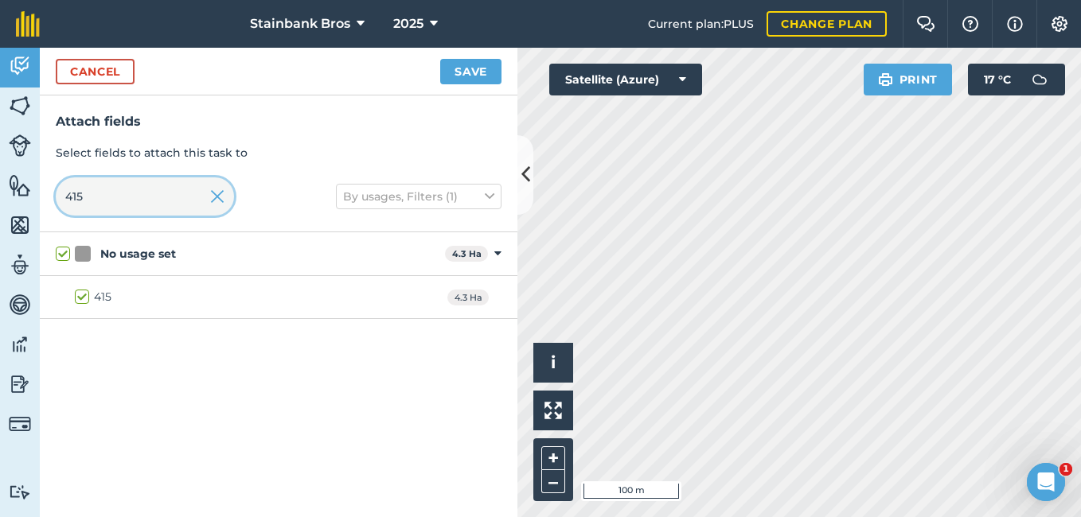
click at [178, 199] on input "415" at bounding box center [145, 197] width 178 height 38
type input "41"
checkbox input "false"
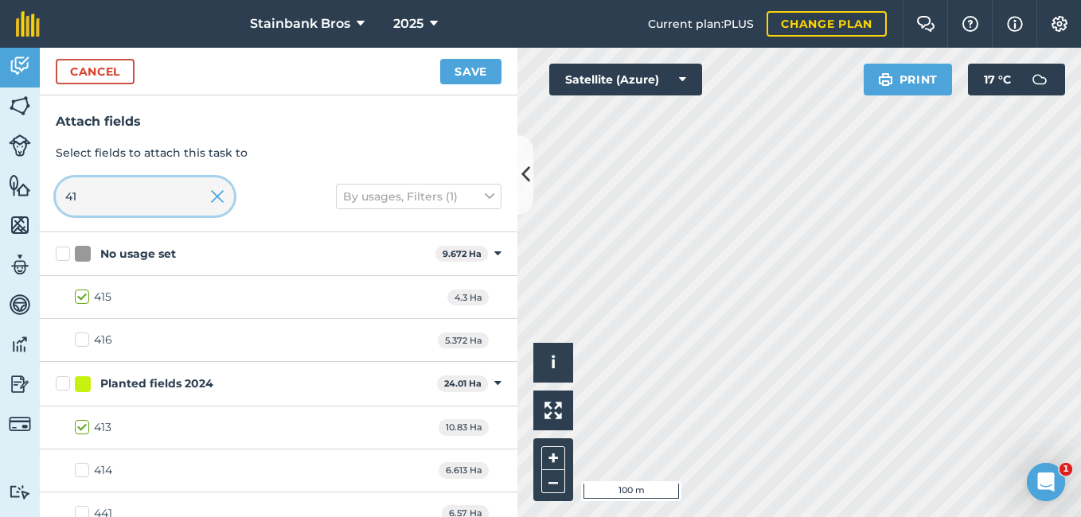
type input "4"
type input "408"
checkbox input "true"
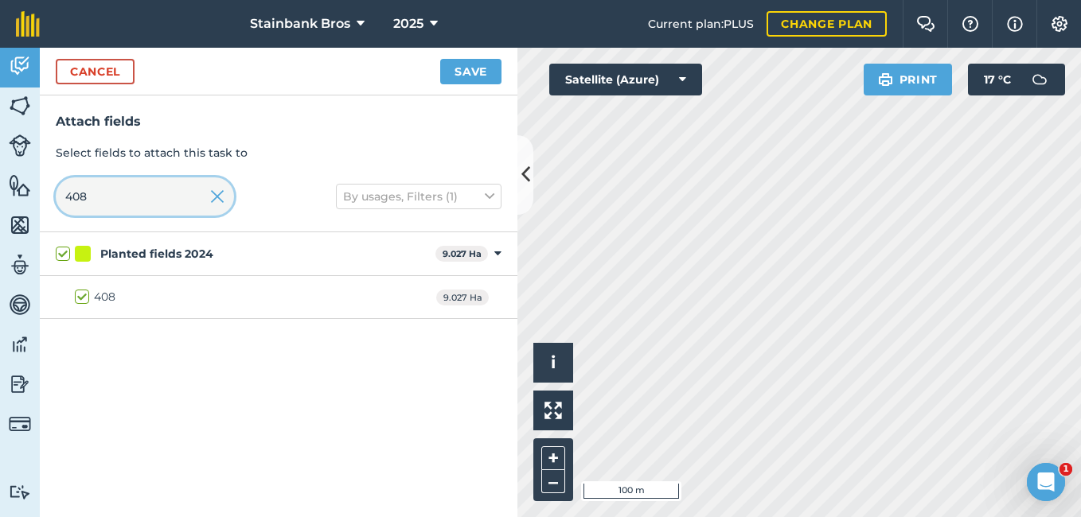
type input "408"
click at [21, 107] on img at bounding box center [20, 106] width 22 height 24
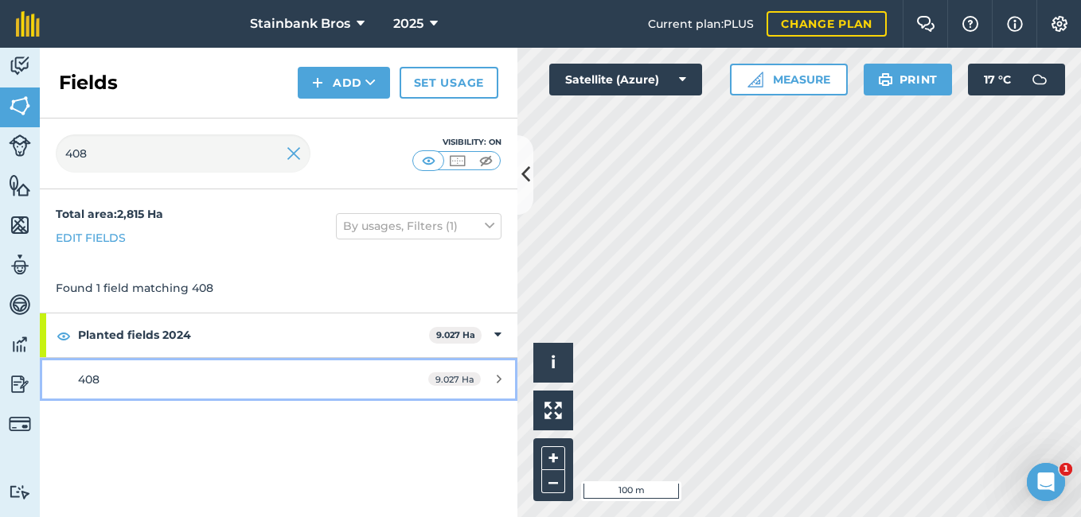
click at [98, 377] on span "408" at bounding box center [88, 380] width 21 height 14
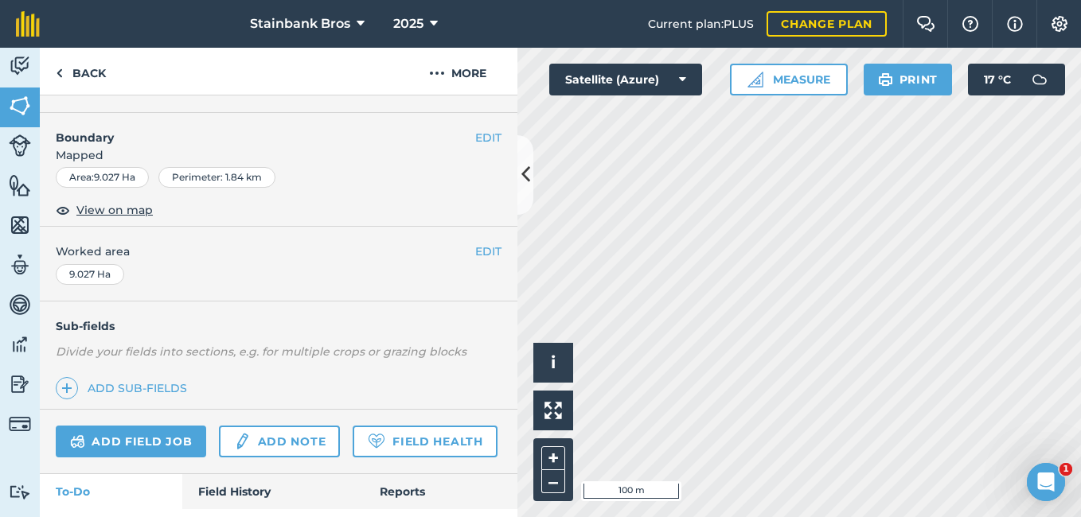
scroll to position [228, 0]
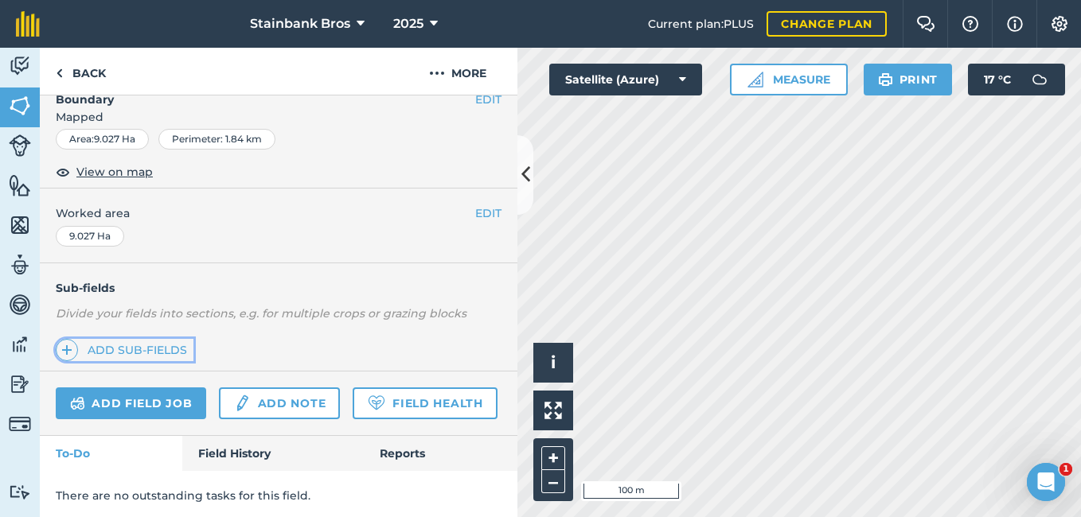
click at [126, 350] on link "Add sub-fields" at bounding box center [125, 350] width 138 height 22
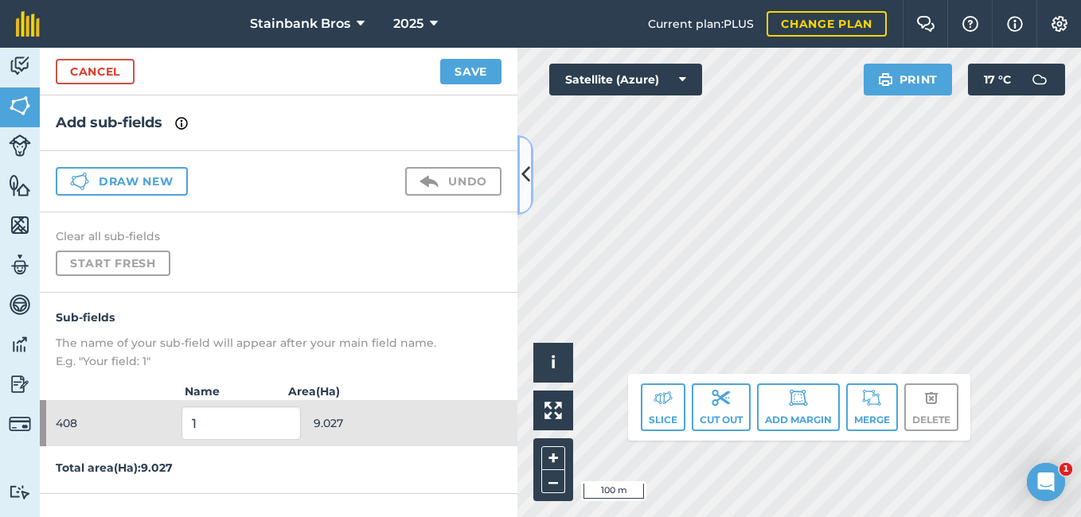
click at [526, 161] on icon at bounding box center [525, 175] width 9 height 28
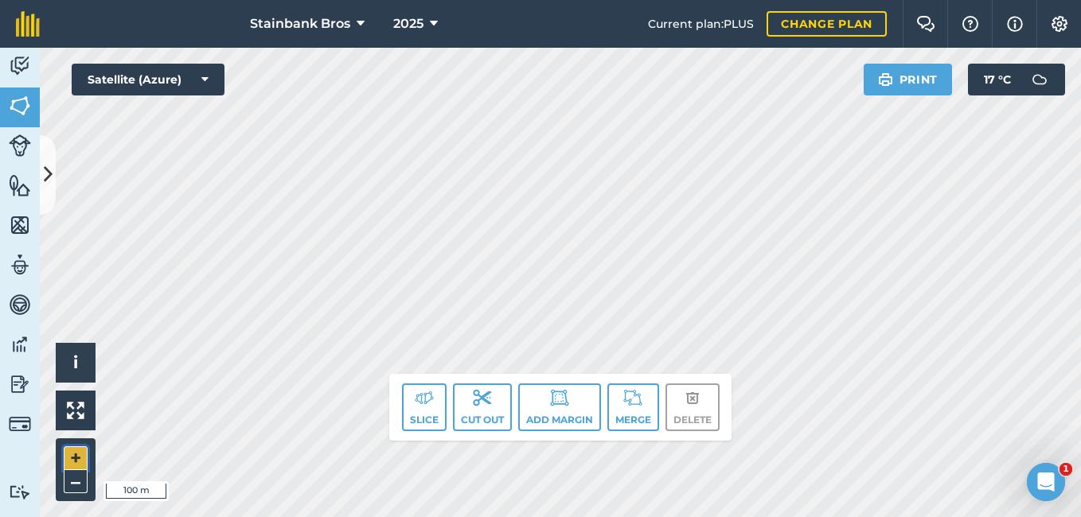
click at [72, 461] on button "+" at bounding box center [76, 459] width 24 height 24
click at [204, 4] on div "Stainbank Bros 2025 Current plan : PLUS Change plan Farm Chat Help Info Setting…" at bounding box center [540, 258] width 1081 height 517
click at [49, 173] on icon at bounding box center [48, 175] width 9 height 28
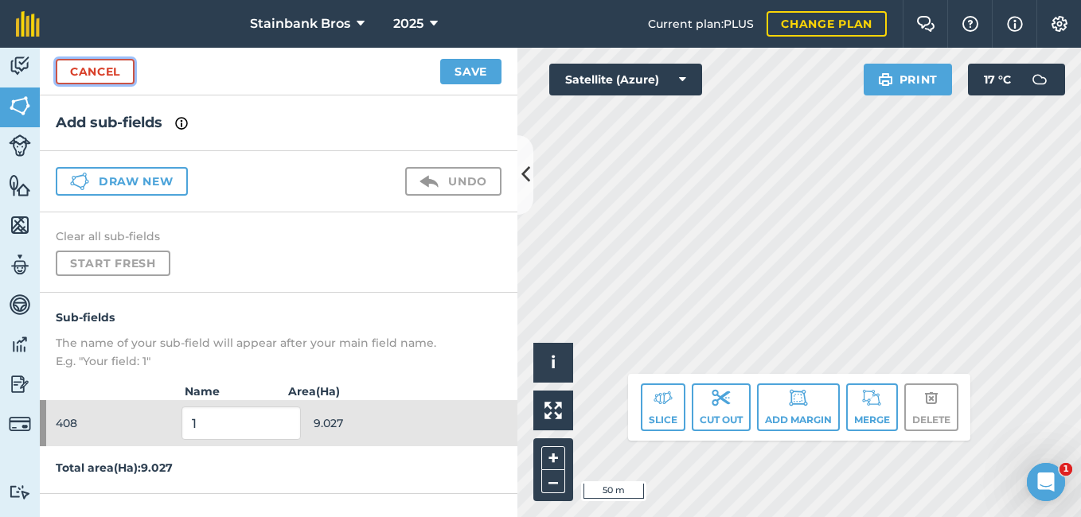
click at [82, 68] on link "Cancel" at bounding box center [95, 71] width 79 height 25
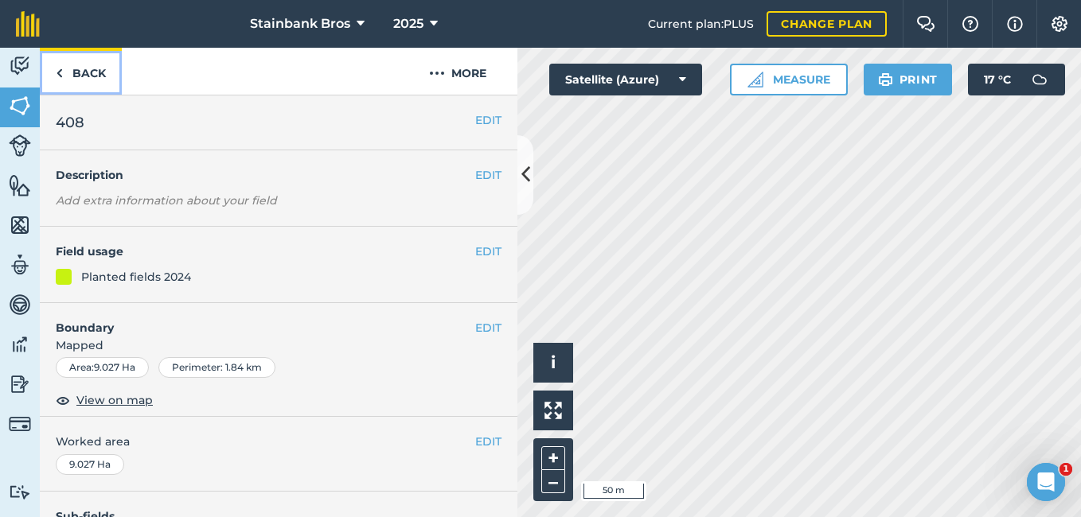
click at [70, 76] on link "Back" at bounding box center [81, 71] width 82 height 47
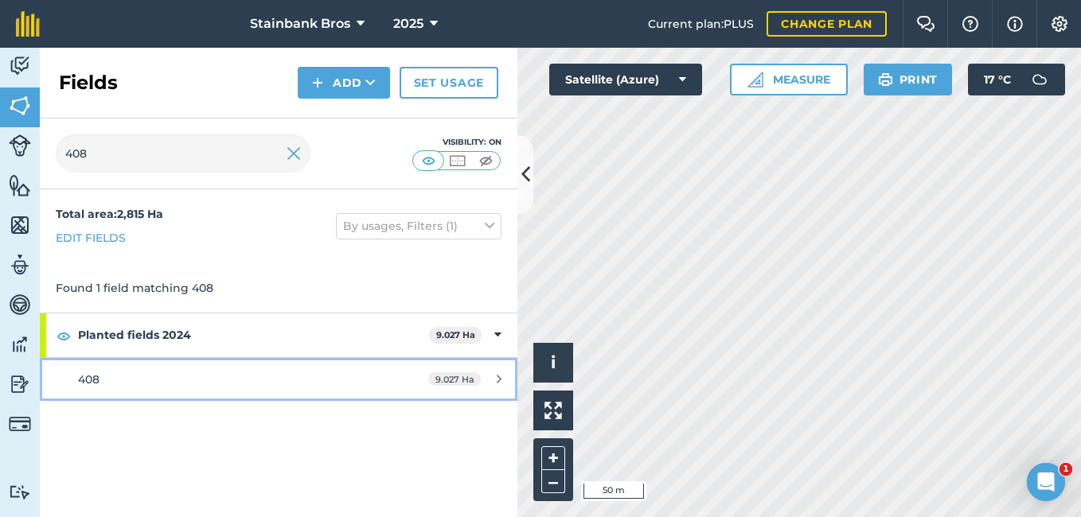
click at [114, 383] on div "408" at bounding box center [227, 380] width 299 height 18
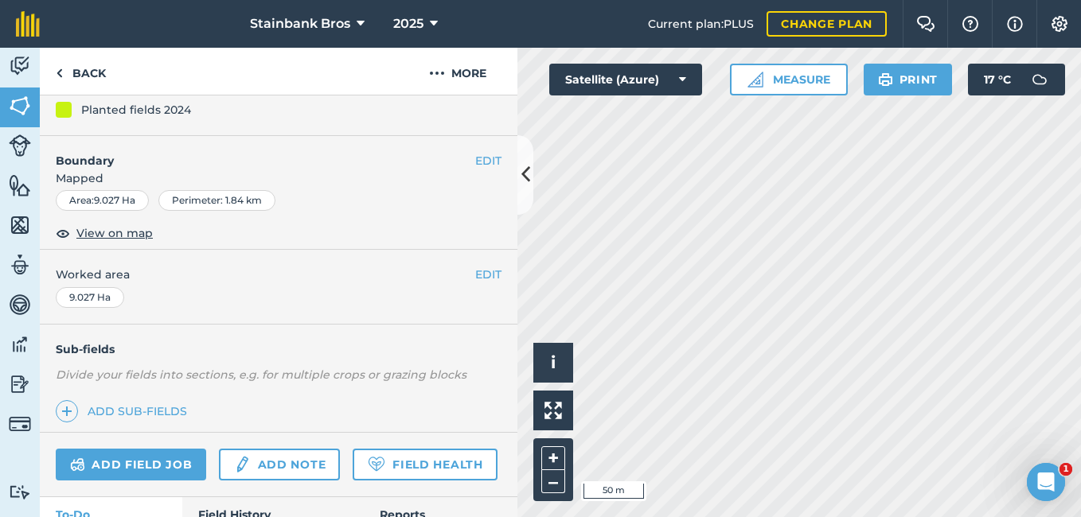
scroll to position [226, 0]
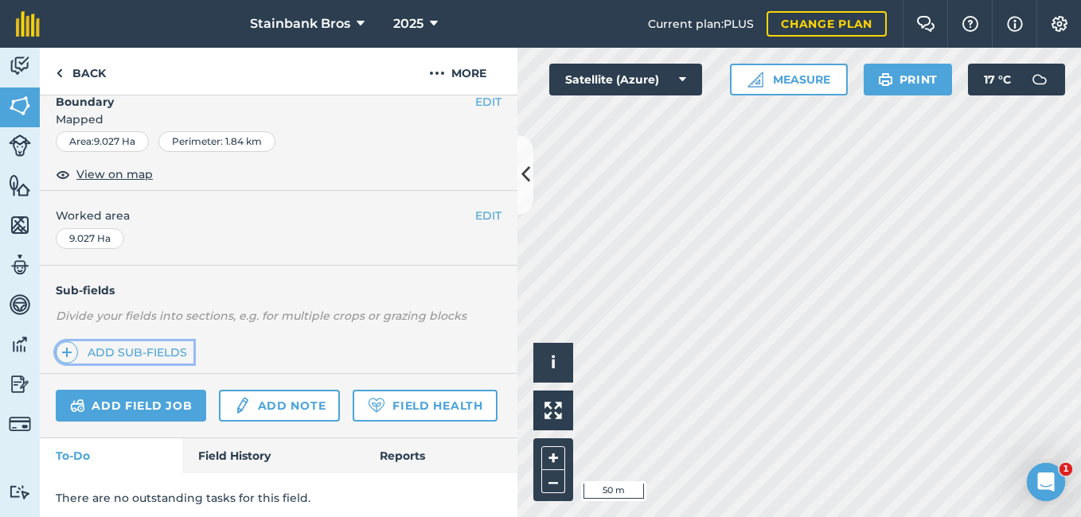
click at [131, 342] on link "Add sub-fields" at bounding box center [125, 353] width 138 height 22
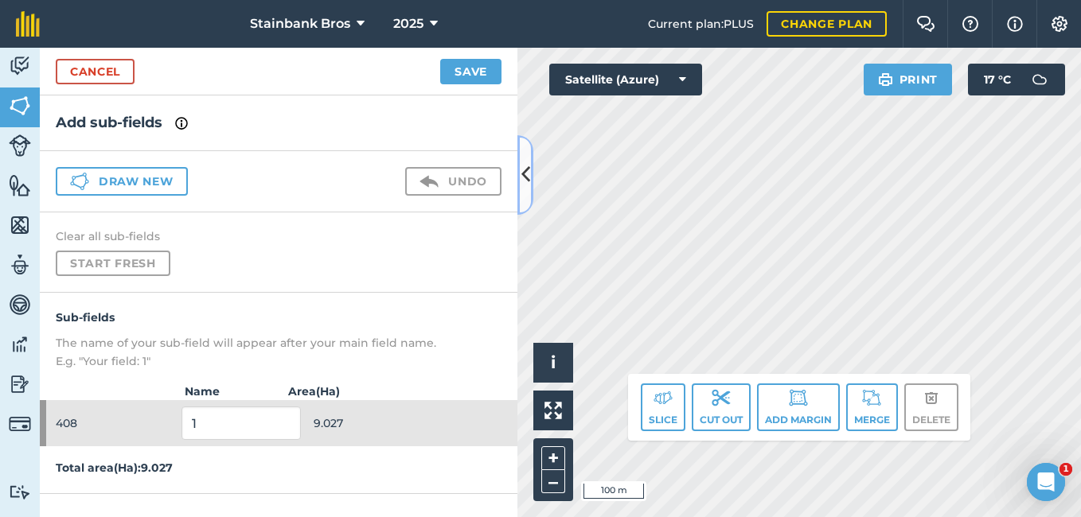
click at [526, 187] on icon at bounding box center [525, 175] width 9 height 28
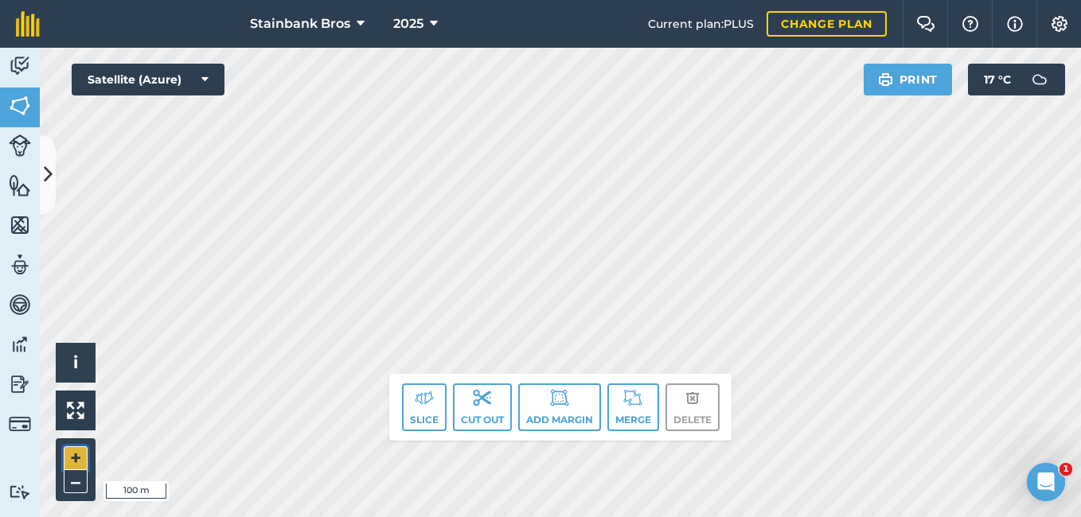
click at [75, 460] on button "+" at bounding box center [76, 459] width 24 height 24
click at [79, 453] on button "+" at bounding box center [76, 459] width 24 height 24
click at [77, 484] on button "–" at bounding box center [76, 482] width 24 height 23
click at [422, 404] on img at bounding box center [424, 398] width 19 height 19
click at [428, 402] on img at bounding box center [424, 398] width 19 height 19
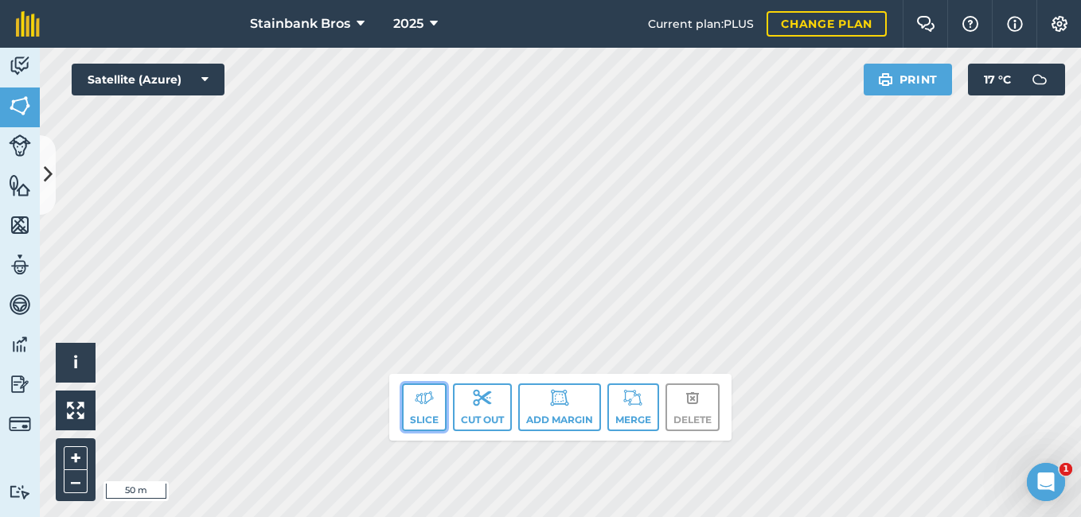
click at [414, 410] on button "Slice" at bounding box center [424, 408] width 45 height 48
click at [429, 387] on button "Slice" at bounding box center [424, 408] width 45 height 48
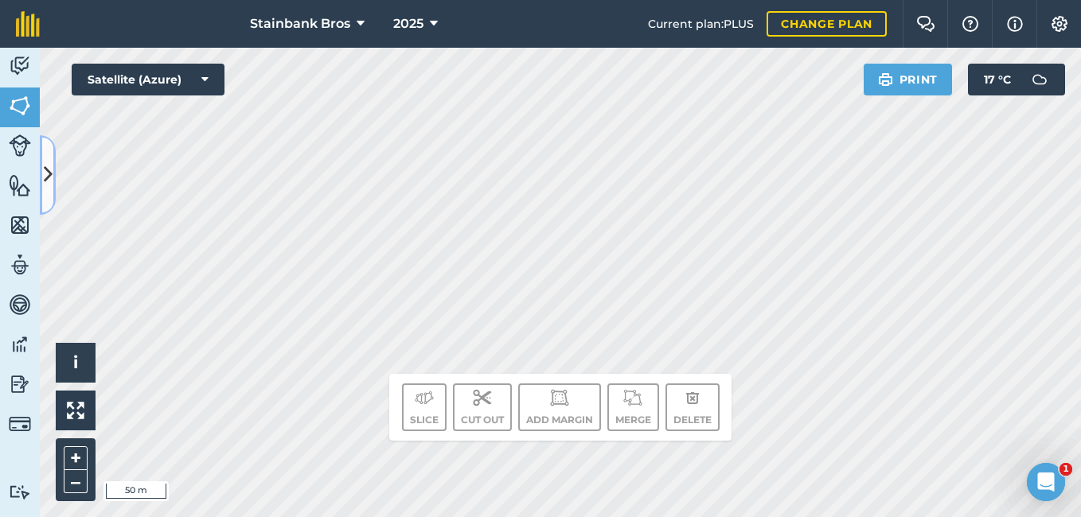
click at [49, 175] on icon at bounding box center [48, 175] width 9 height 28
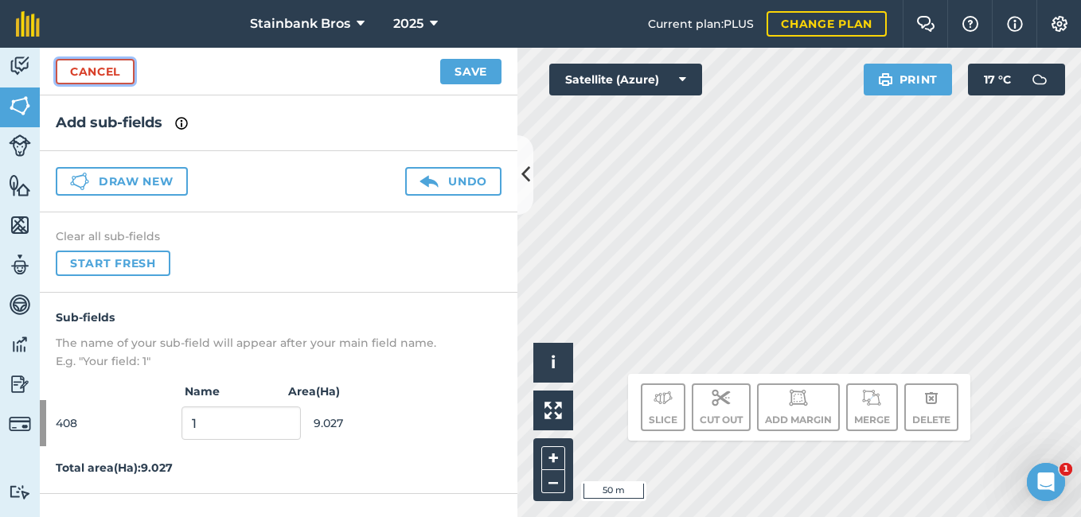
click at [104, 65] on link "Cancel" at bounding box center [95, 71] width 79 height 25
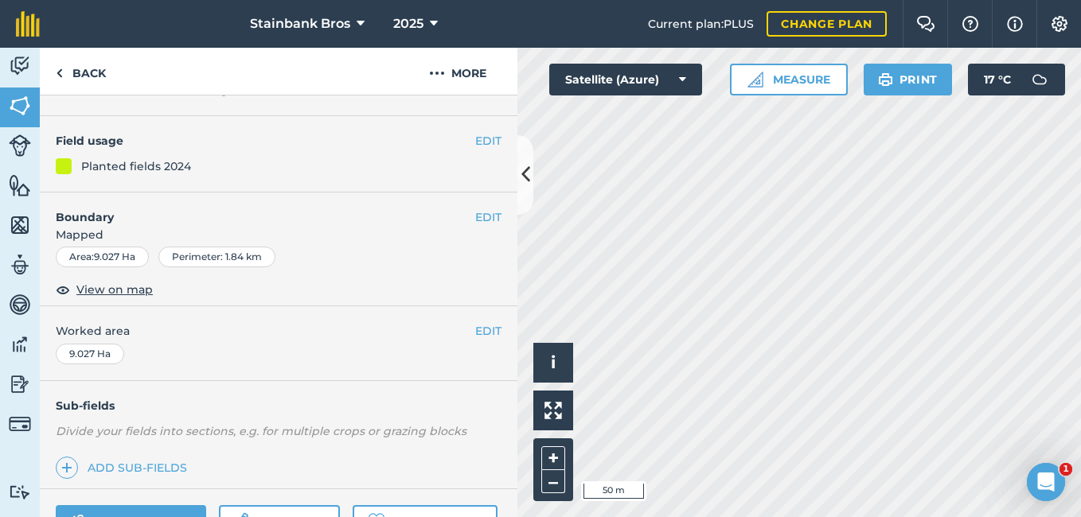
scroll to position [119, 0]
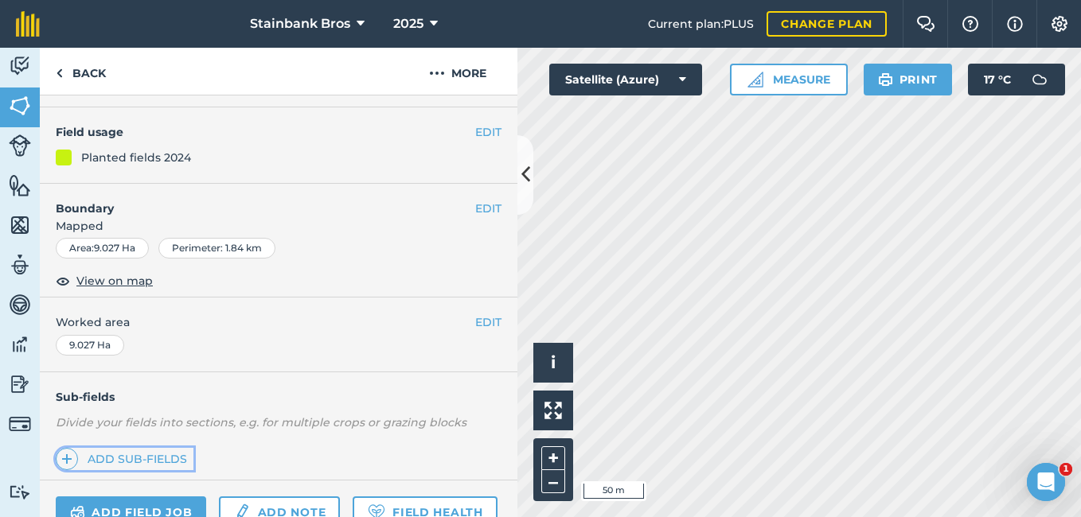
click at [101, 459] on link "Add sub-fields" at bounding box center [125, 459] width 138 height 22
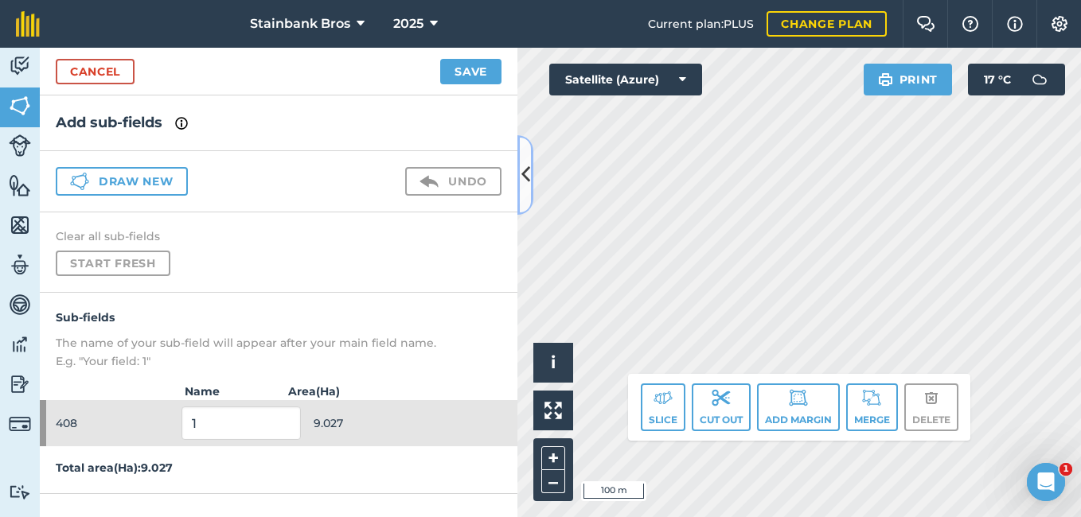
click at [532, 182] on button at bounding box center [525, 175] width 16 height 80
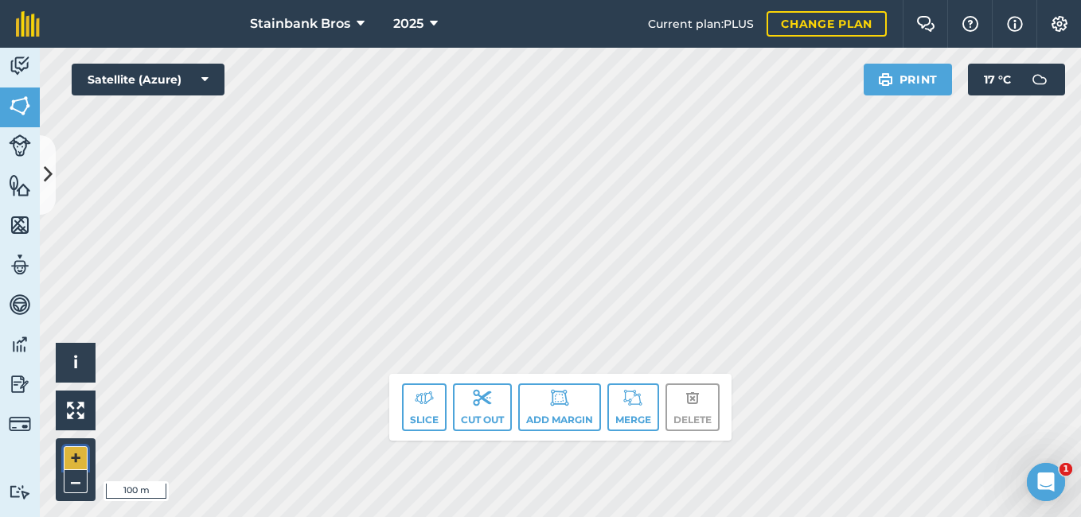
click at [76, 457] on button "+" at bounding box center [76, 459] width 24 height 24
click at [75, 482] on button "–" at bounding box center [76, 482] width 24 height 23
click at [423, 404] on img at bounding box center [424, 398] width 19 height 19
click at [411, 395] on button "Slice" at bounding box center [424, 408] width 45 height 48
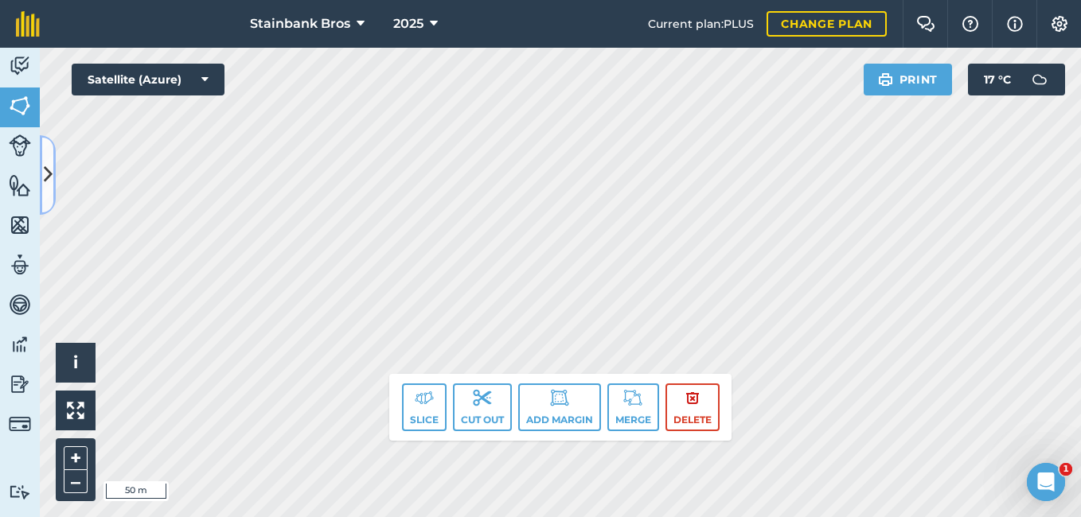
click at [44, 178] on icon at bounding box center [48, 175] width 9 height 28
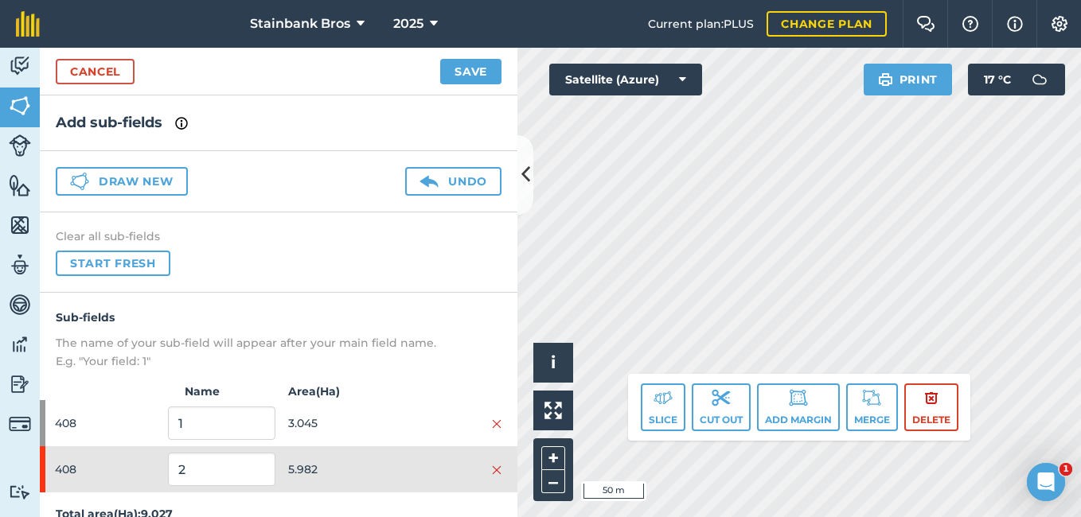
click at [467, 57] on div "Cancel Save" at bounding box center [279, 72] width 478 height 48
click at [467, 67] on button "Save" at bounding box center [470, 71] width 61 height 25
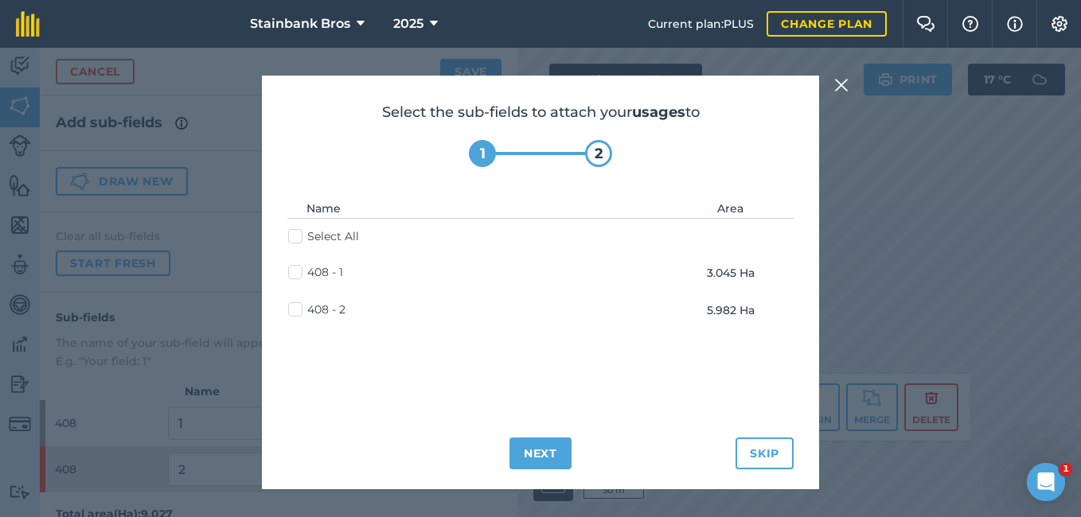
click at [289, 231] on label "Select All" at bounding box center [323, 236] width 71 height 17
click at [289, 231] on input "Select All" at bounding box center [293, 233] width 10 height 10
checkbox input "true"
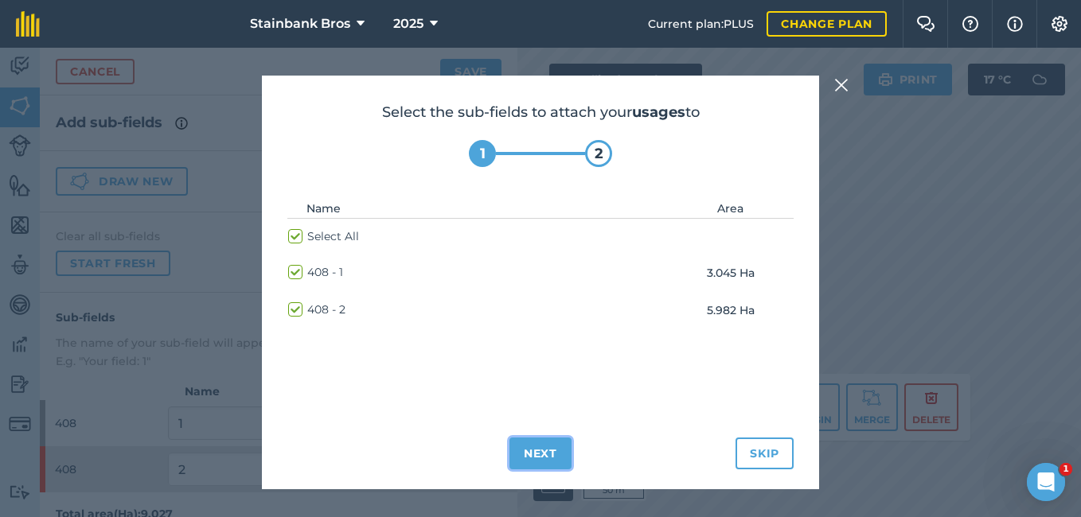
click at [549, 459] on button "Next" at bounding box center [541, 454] width 62 height 32
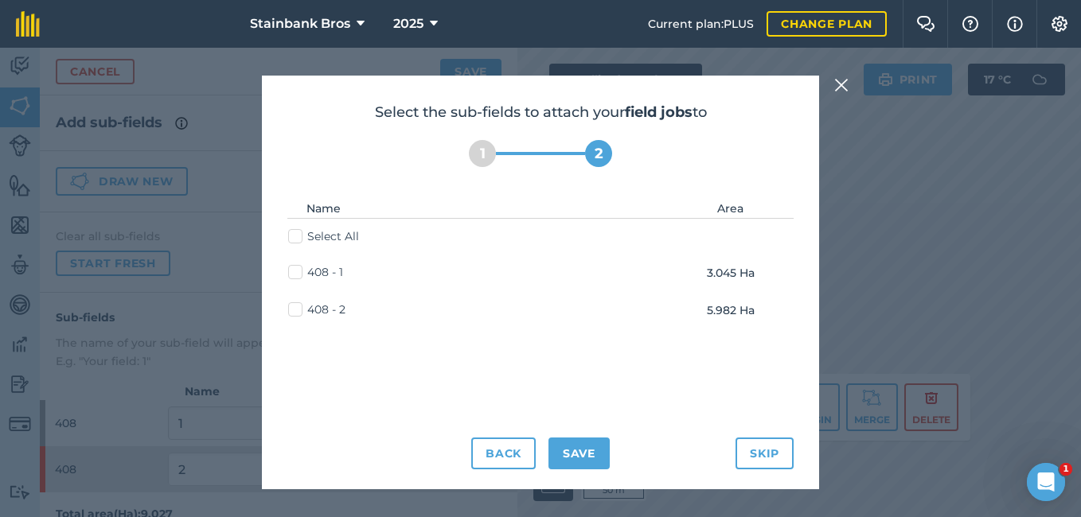
click at [300, 244] on label "Select All" at bounding box center [323, 236] width 71 height 17
click at [299, 239] on input "Select All" at bounding box center [293, 233] width 10 height 10
checkbox input "true"
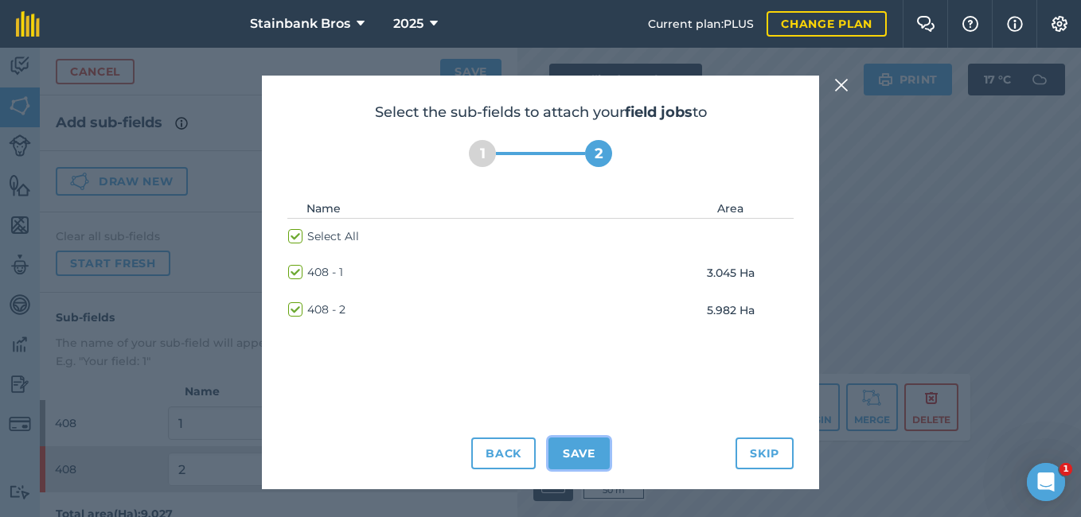
click at [582, 447] on button "Save" at bounding box center [579, 454] width 61 height 32
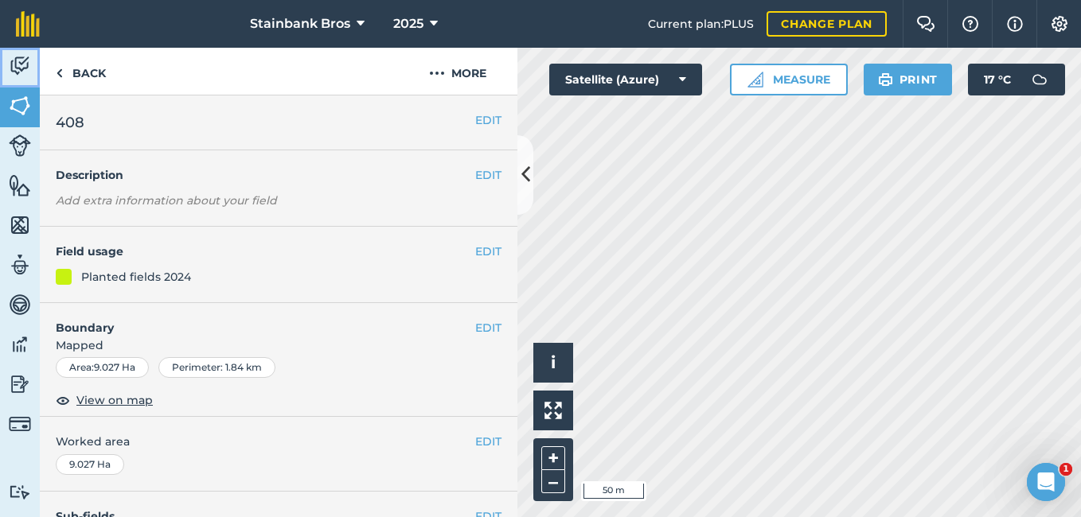
click at [10, 61] on img at bounding box center [20, 66] width 22 height 24
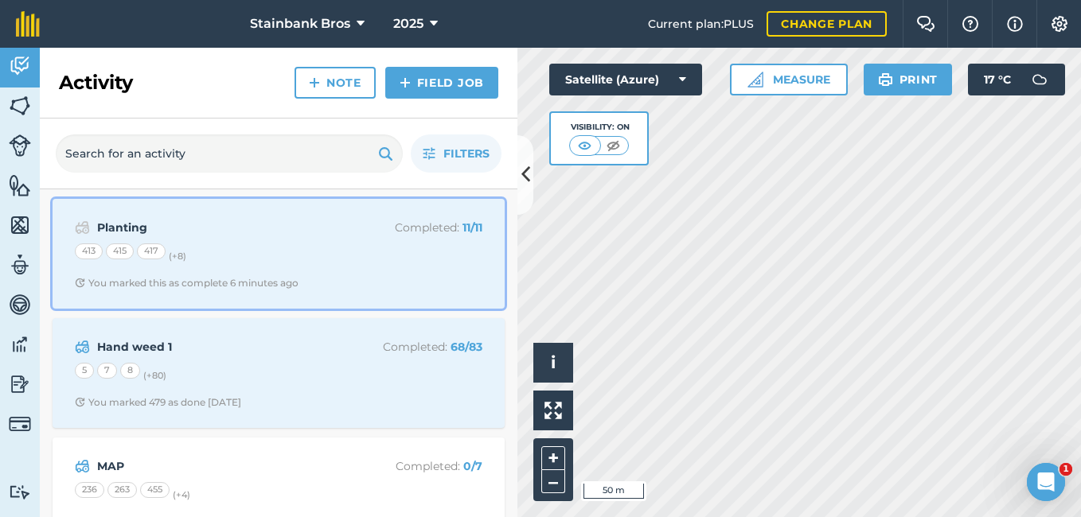
click at [150, 228] on strong "Planting" at bounding box center [223, 228] width 252 height 18
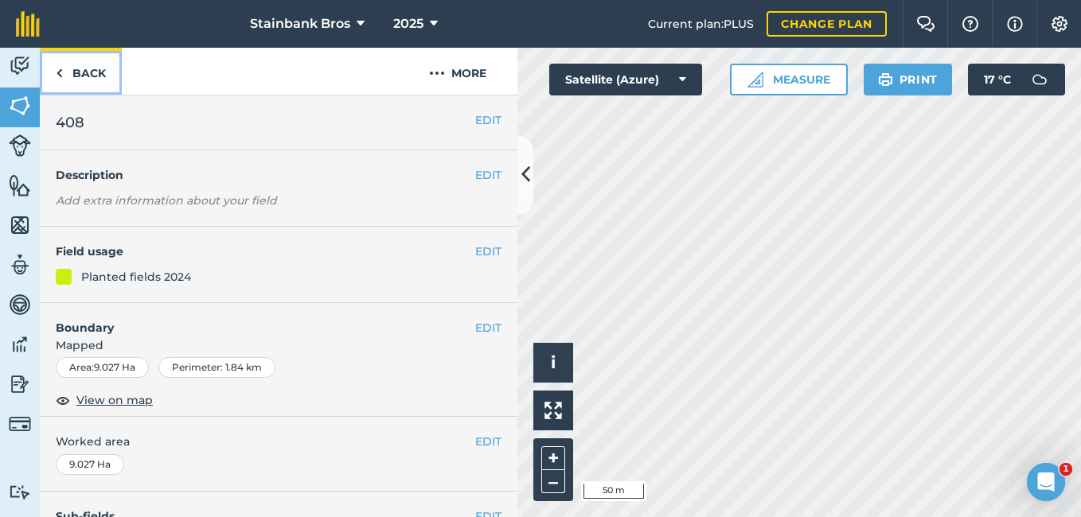
click at [68, 74] on link "Back" at bounding box center [81, 71] width 82 height 47
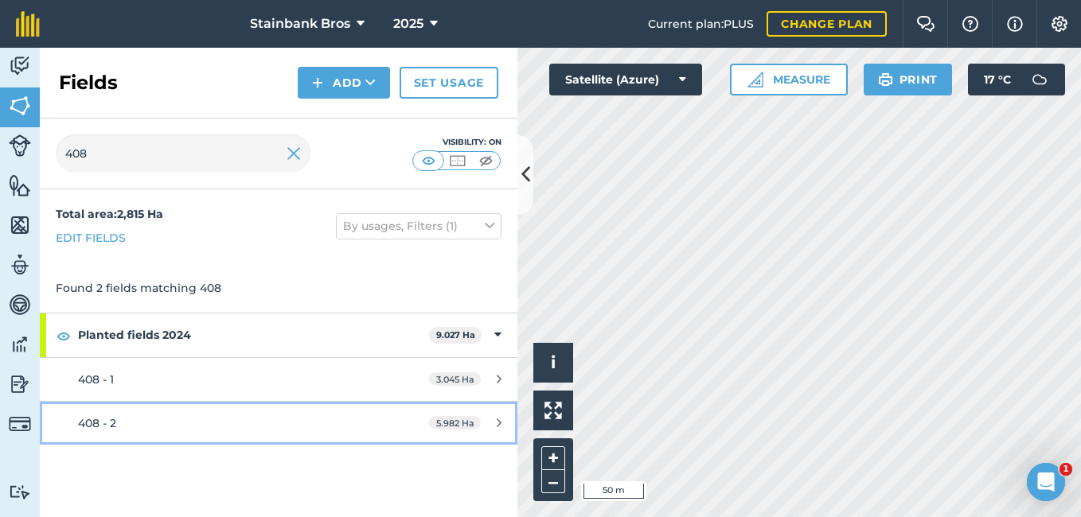
click at [129, 408] on link "408 - 2 5.982 Ha" at bounding box center [279, 423] width 478 height 43
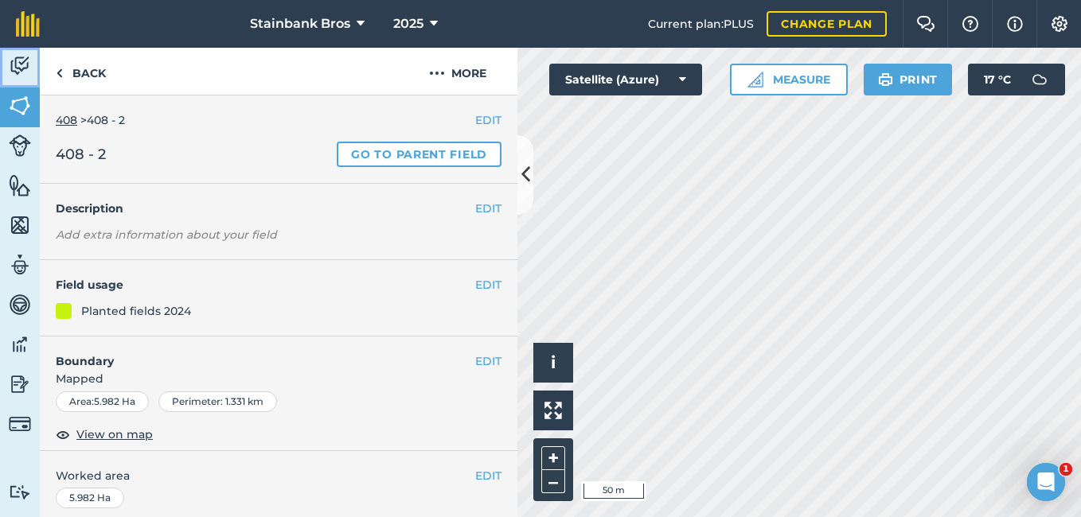
click at [18, 54] on img at bounding box center [20, 66] width 22 height 24
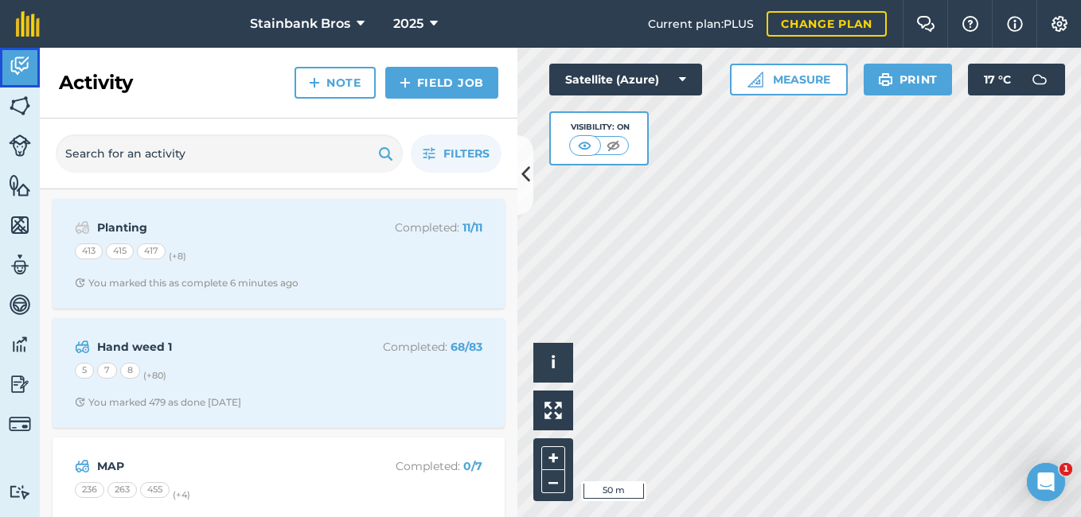
click at [18, 54] on img at bounding box center [20, 66] width 22 height 24
click at [18, 66] on img at bounding box center [20, 66] width 22 height 24
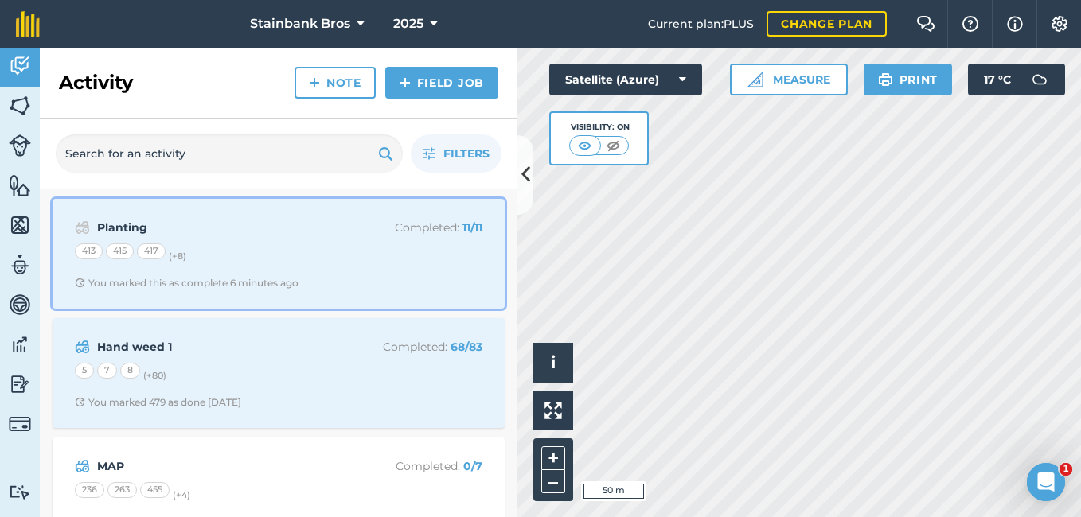
click at [98, 225] on strong "Planting" at bounding box center [223, 228] width 252 height 18
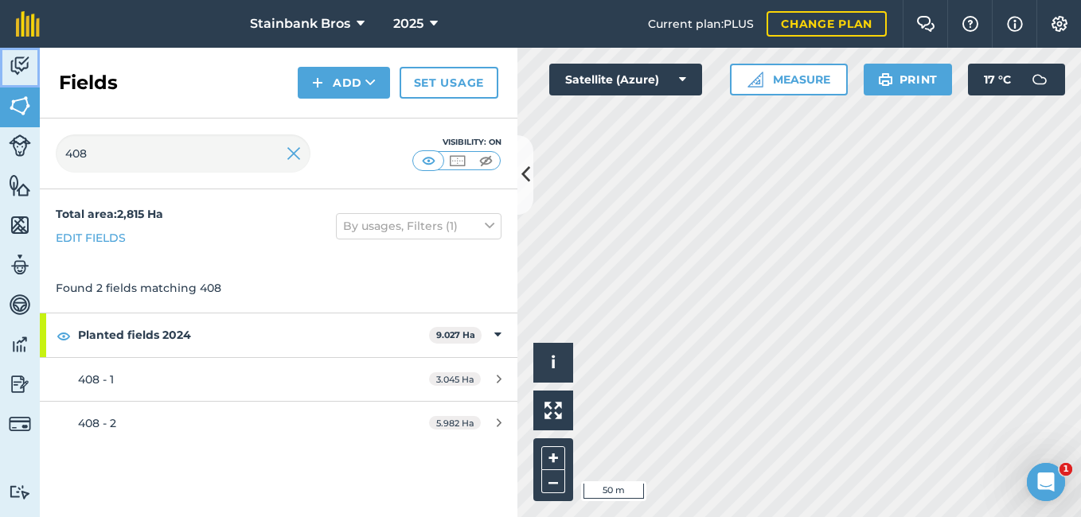
click at [25, 60] on img at bounding box center [20, 66] width 22 height 24
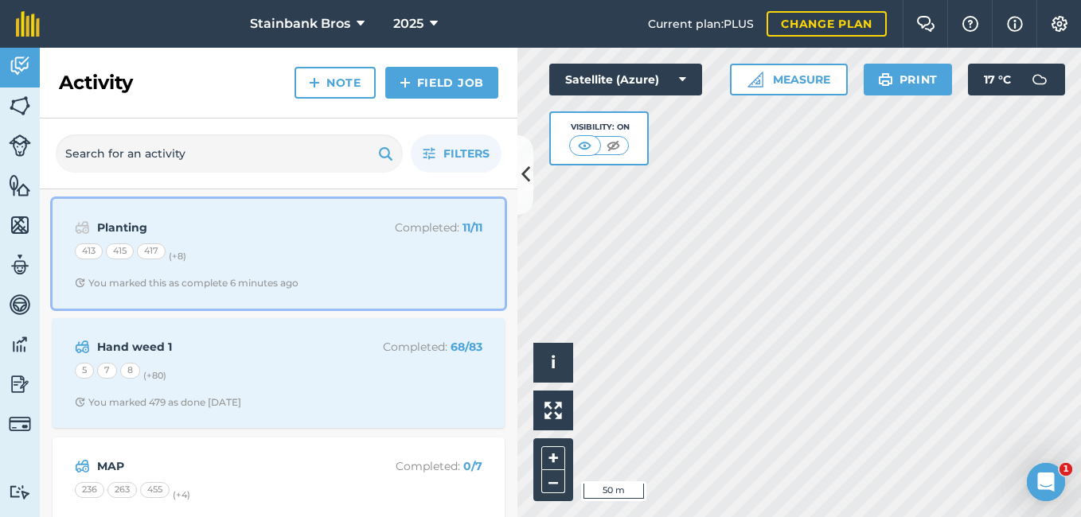
click at [157, 237] on div "Planting Completed : 11 / 11 413 415 417 (+ 8 ) You marked this as complete 6 m…" at bounding box center [278, 254] width 433 height 91
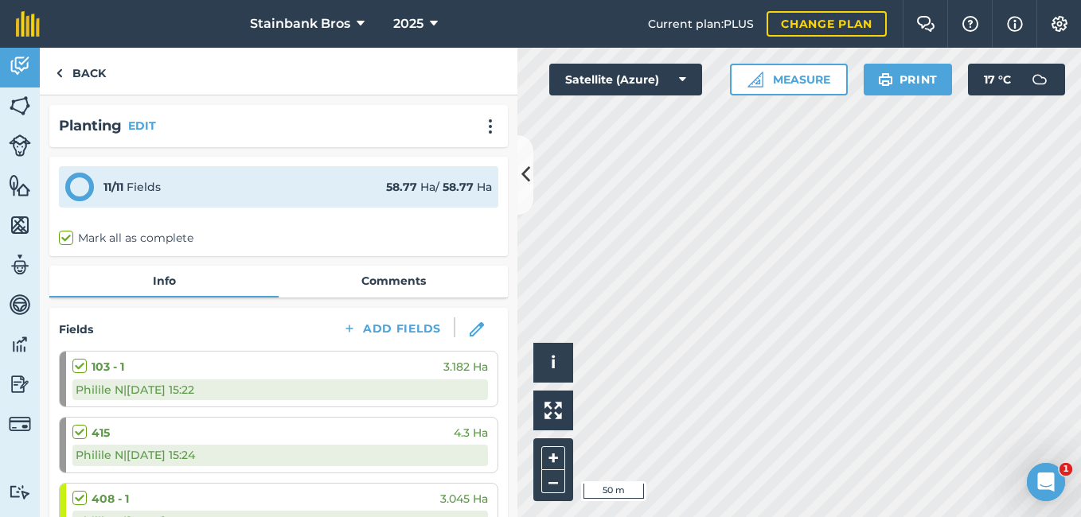
click at [157, 237] on label "Mark all as complete" at bounding box center [126, 238] width 135 height 17
click at [69, 237] on input "Mark all as complete" at bounding box center [64, 235] width 10 height 10
checkbox input "true"
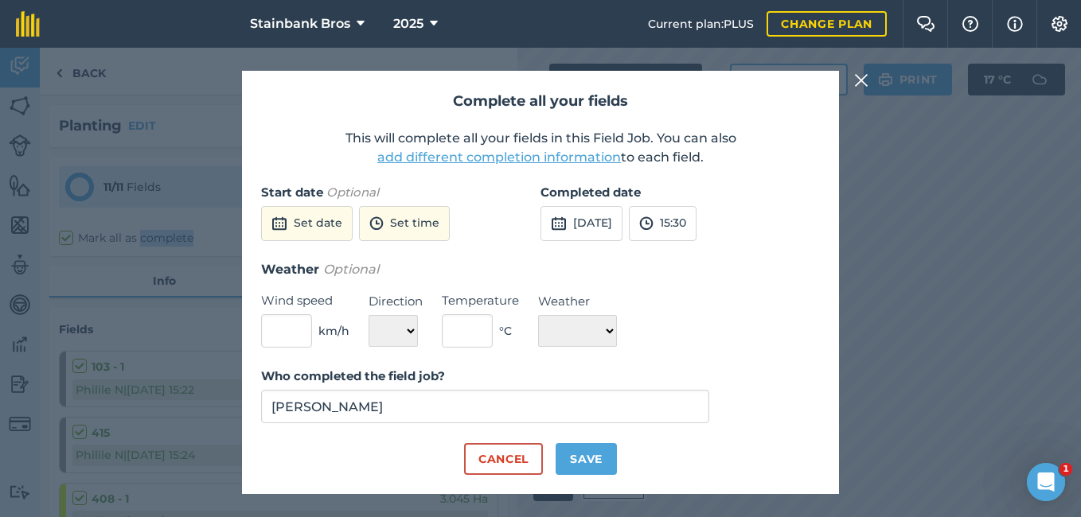
click at [857, 80] on img at bounding box center [861, 80] width 14 height 19
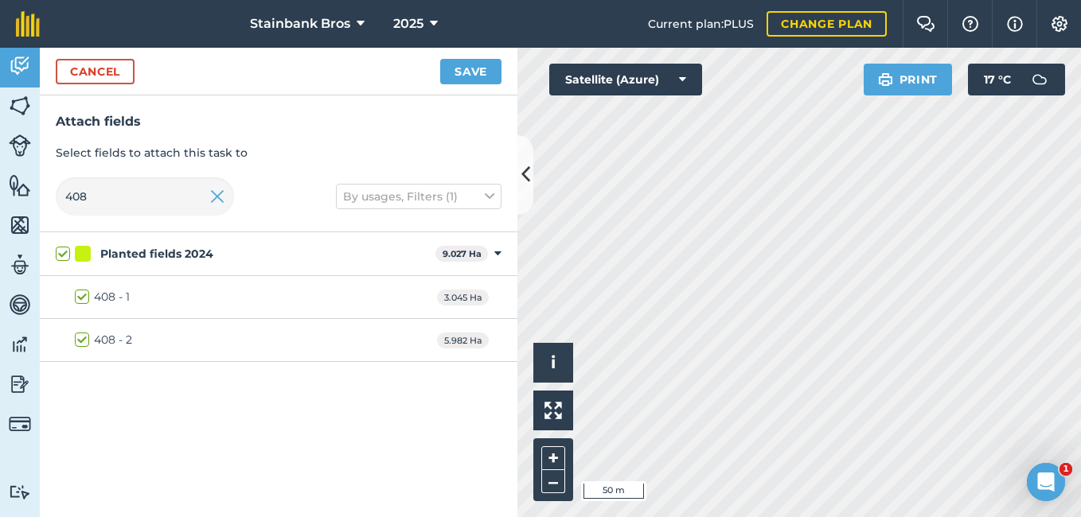
click at [87, 292] on label "408 - 1" at bounding box center [102, 297] width 55 height 17
click at [85, 292] on input "408 - 1" at bounding box center [80, 294] width 10 height 10
checkbox input "false"
click at [470, 66] on button "Save" at bounding box center [470, 71] width 61 height 25
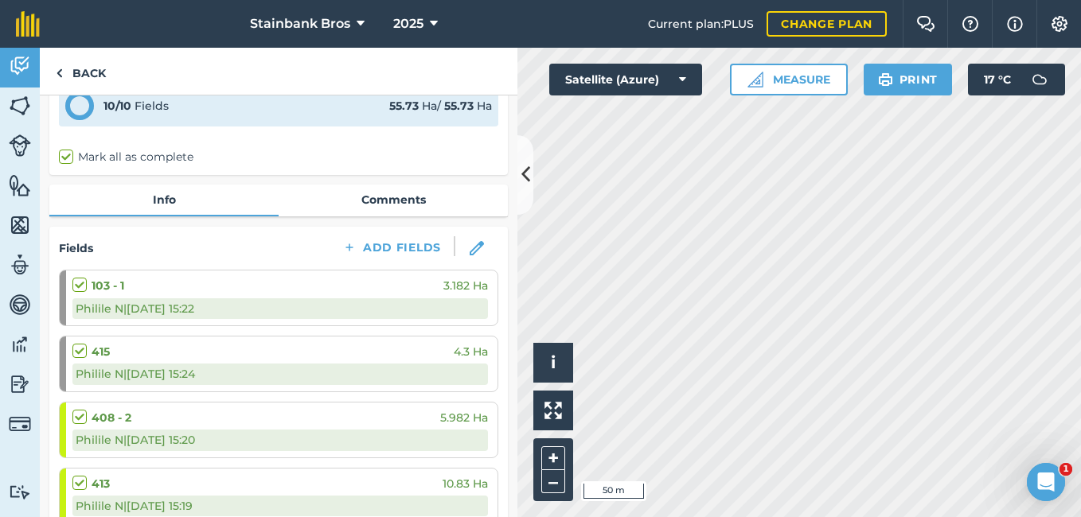
scroll to position [84, 0]
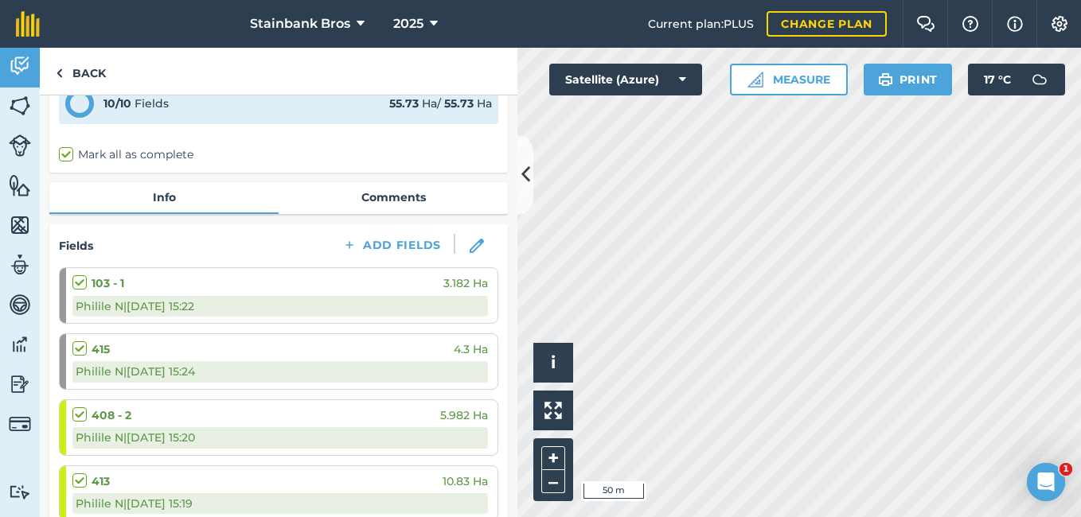
click at [80, 437] on div "Philile N | [DATE] 15:20" at bounding box center [280, 438] width 416 height 21
click at [107, 412] on strong "408 - 2" at bounding box center [112, 416] width 40 height 18
drag, startPoint x: 107, startPoint y: 412, endPoint x: 102, endPoint y: 435, distance: 23.6
click at [102, 435] on div "Philile N | [DATE] 15:20" at bounding box center [280, 438] width 416 height 21
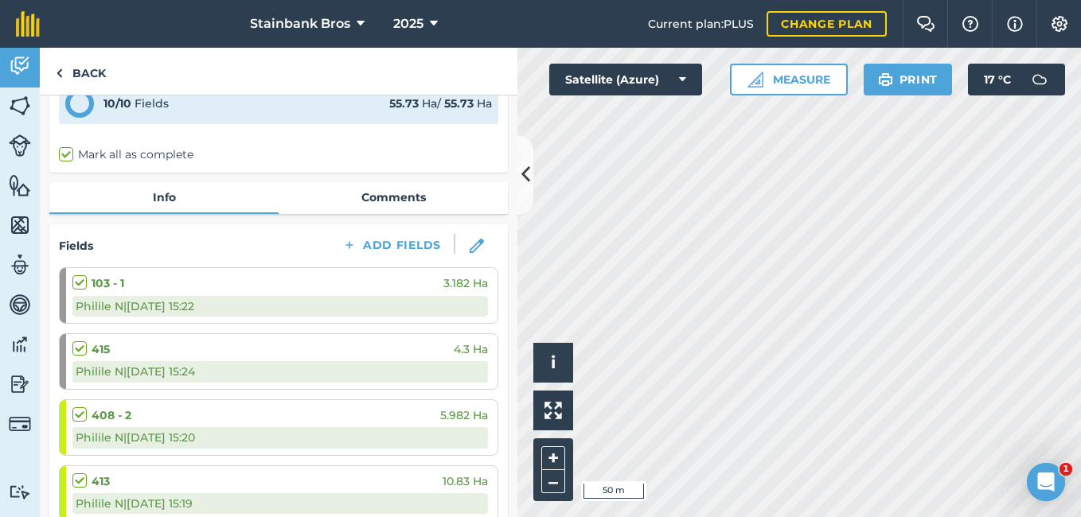
click at [63, 428] on li "408 - 2 5.982 Ha Philile N | [DATE] 15:20" at bounding box center [278, 428] width 439 height 57
click at [80, 407] on label at bounding box center [81, 407] width 19 height 0
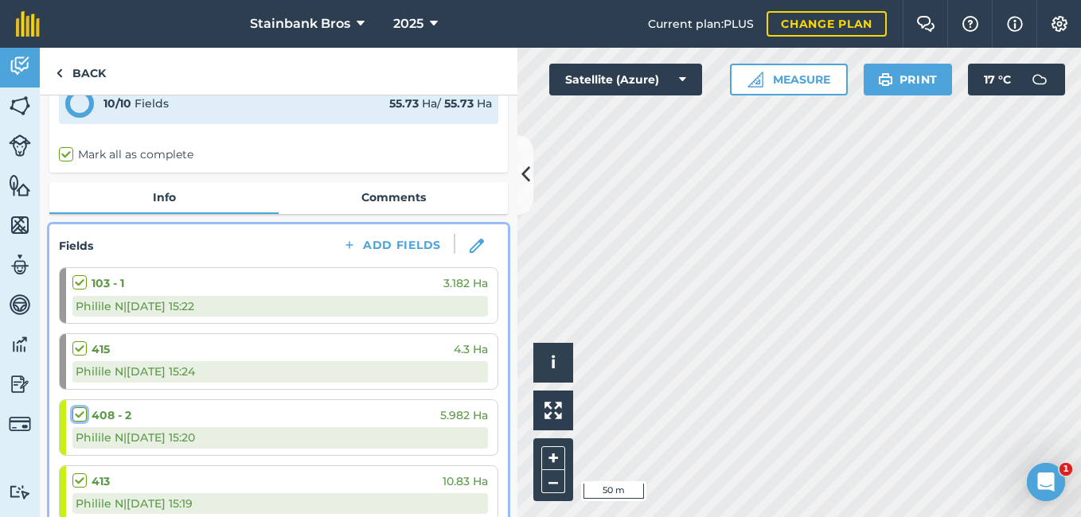
click at [80, 417] on input "checkbox" at bounding box center [77, 412] width 10 height 10
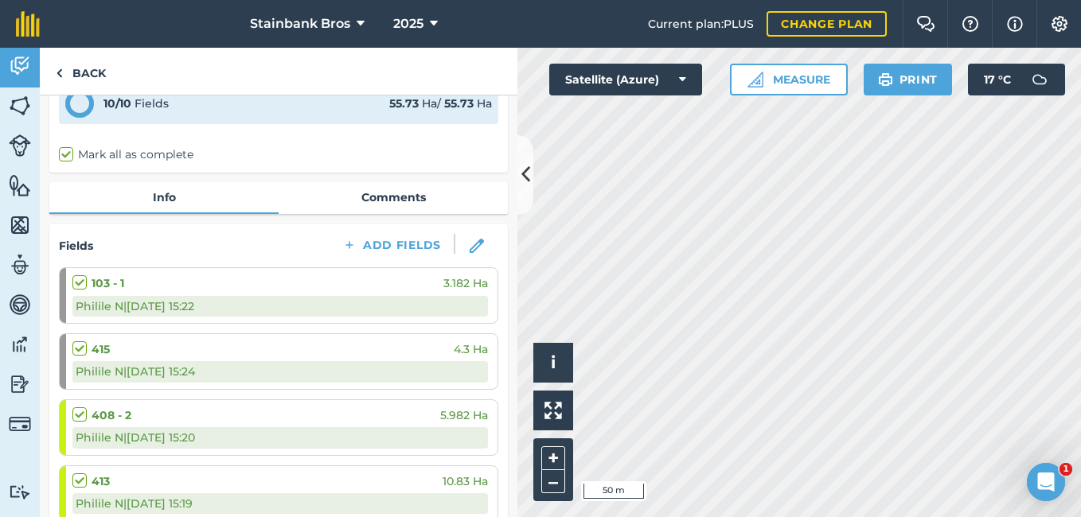
checkbox input "true"
checkbox input "false"
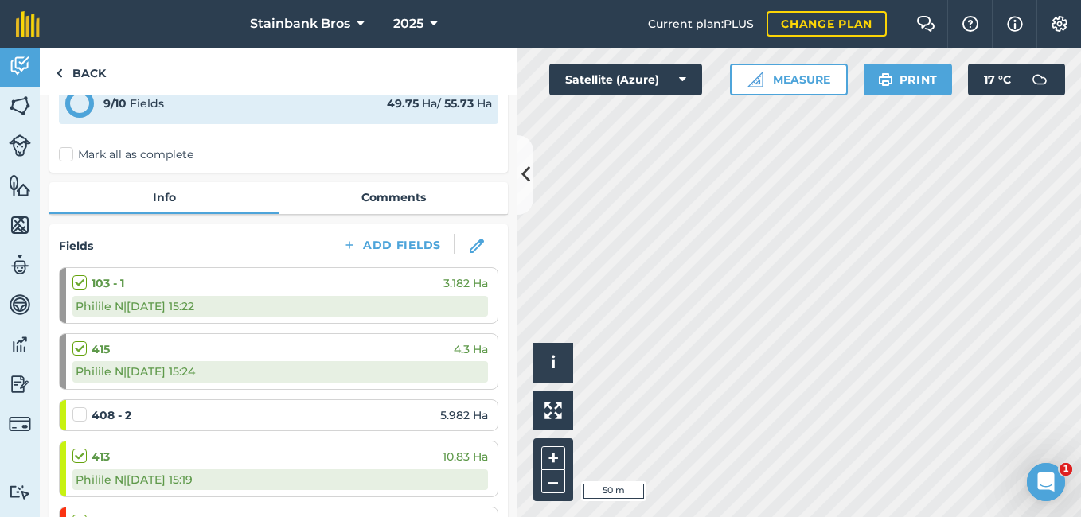
click at [80, 407] on label at bounding box center [81, 407] width 19 height 0
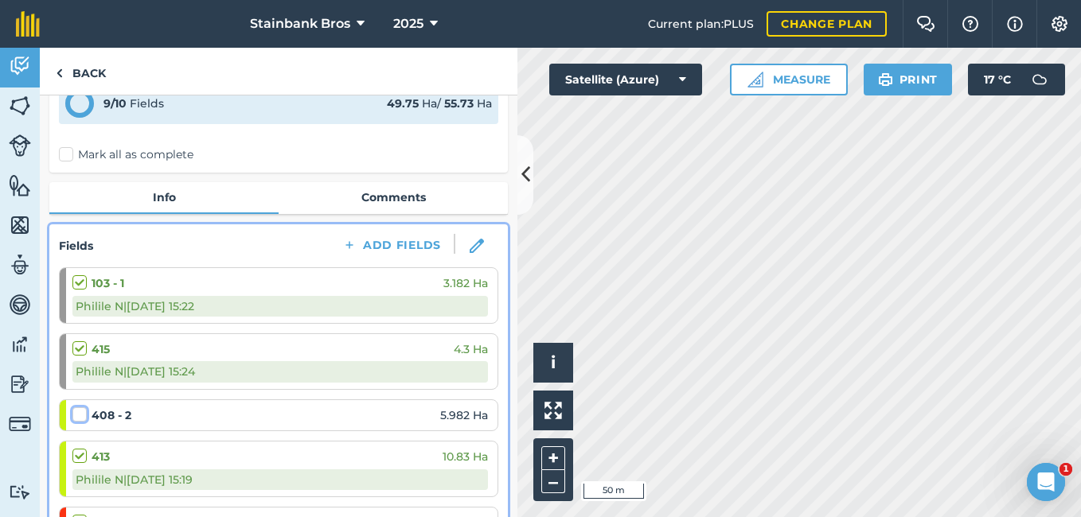
click at [80, 417] on input "checkbox" at bounding box center [77, 412] width 10 height 10
checkbox input "false"
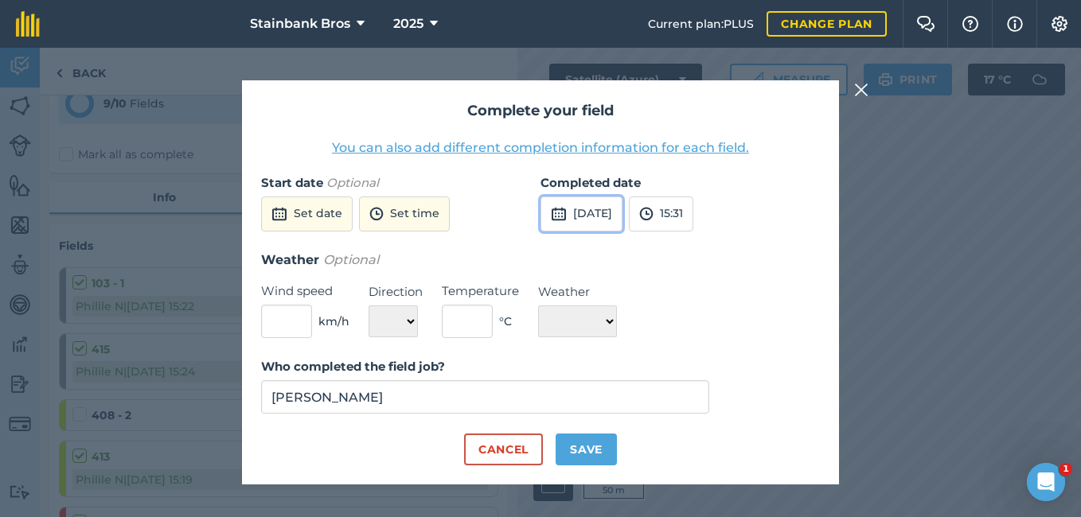
click at [623, 218] on button "[DATE]" at bounding box center [582, 214] width 82 height 35
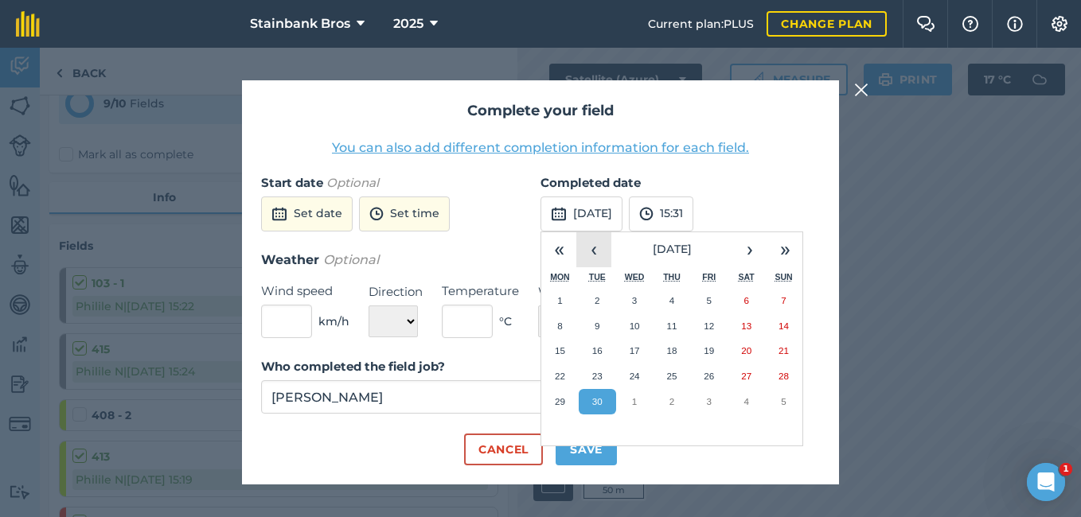
click at [609, 254] on button "‹" at bounding box center [593, 249] width 35 height 35
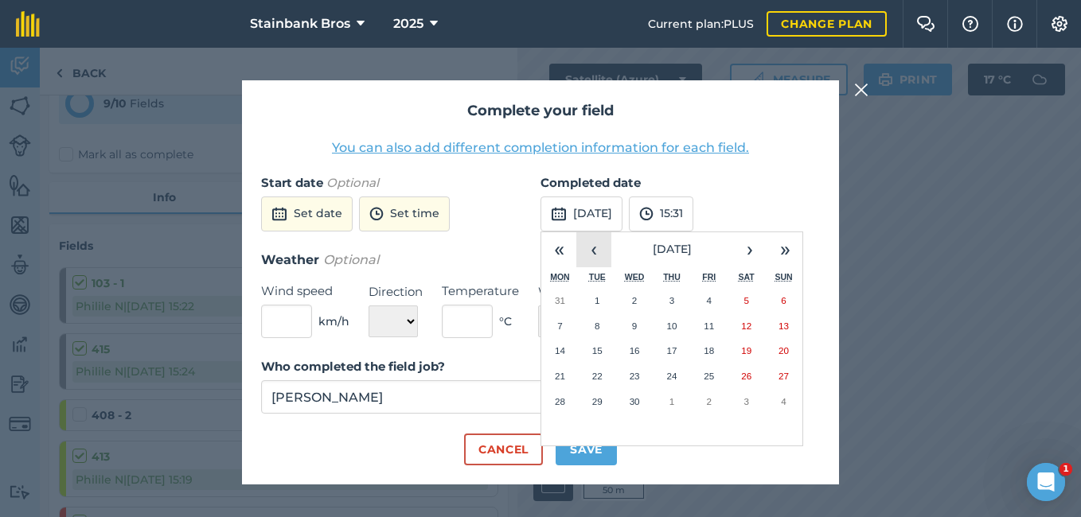
click at [609, 254] on button "‹" at bounding box center [593, 249] width 35 height 35
click at [760, 256] on button "›" at bounding box center [749, 249] width 35 height 35
click at [672, 330] on abbr "8" at bounding box center [672, 326] width 5 height 10
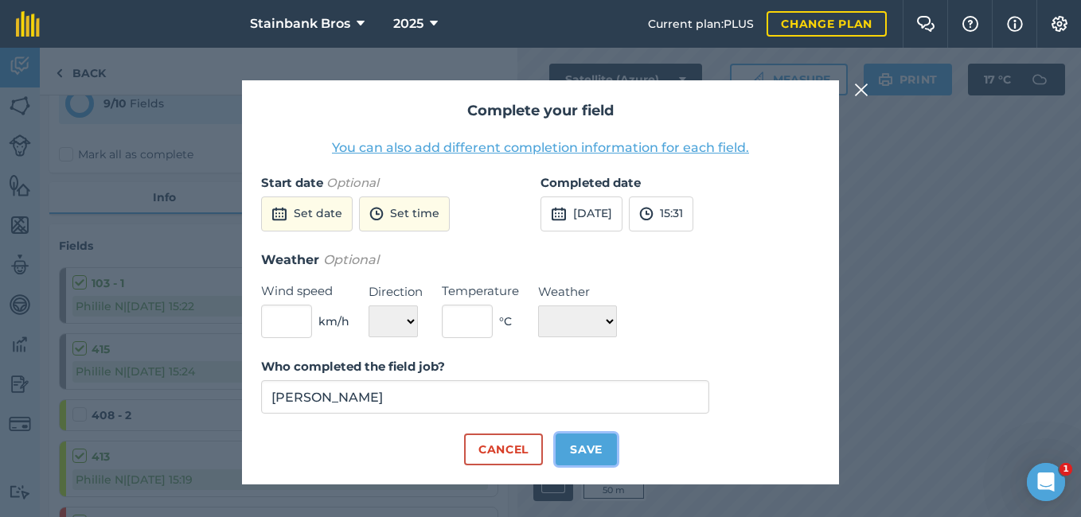
click at [571, 466] on button "Save" at bounding box center [586, 450] width 61 height 32
checkbox input "true"
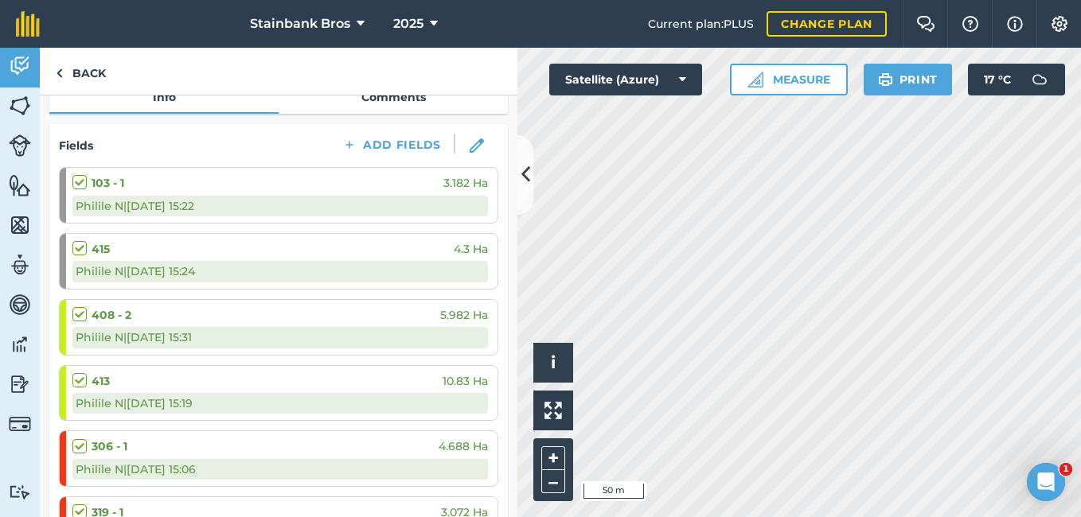
scroll to position [0, 0]
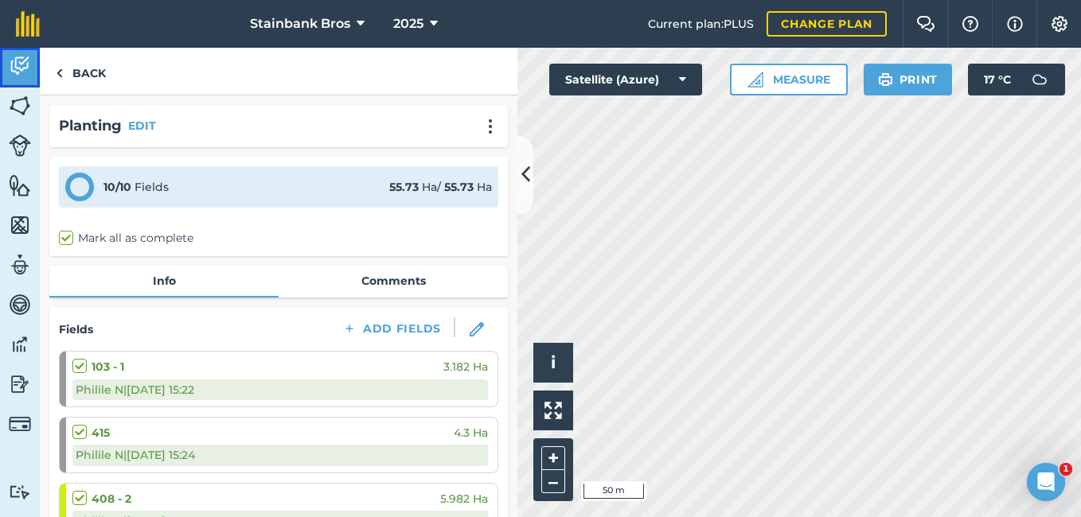
click at [23, 76] on img at bounding box center [20, 66] width 22 height 24
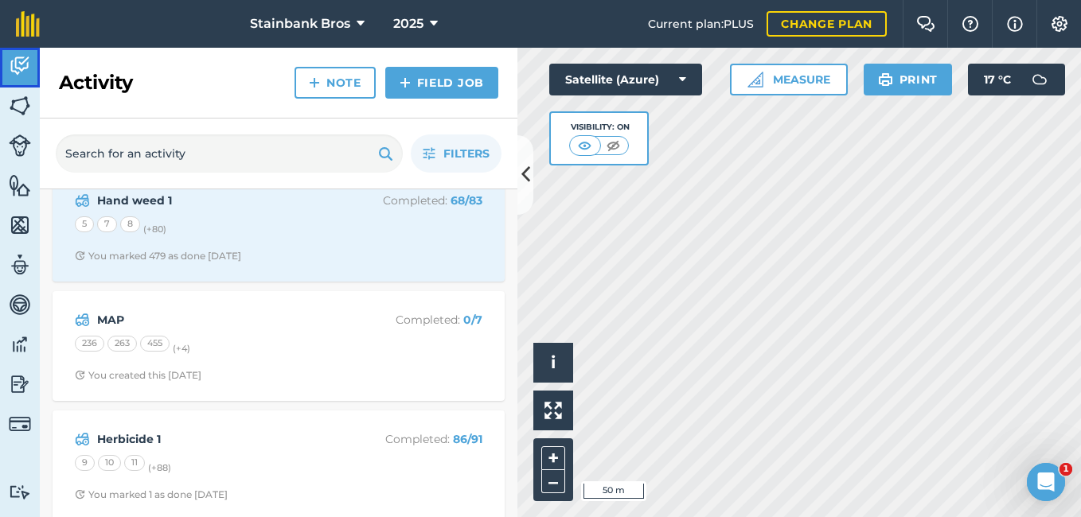
scroll to position [150, 0]
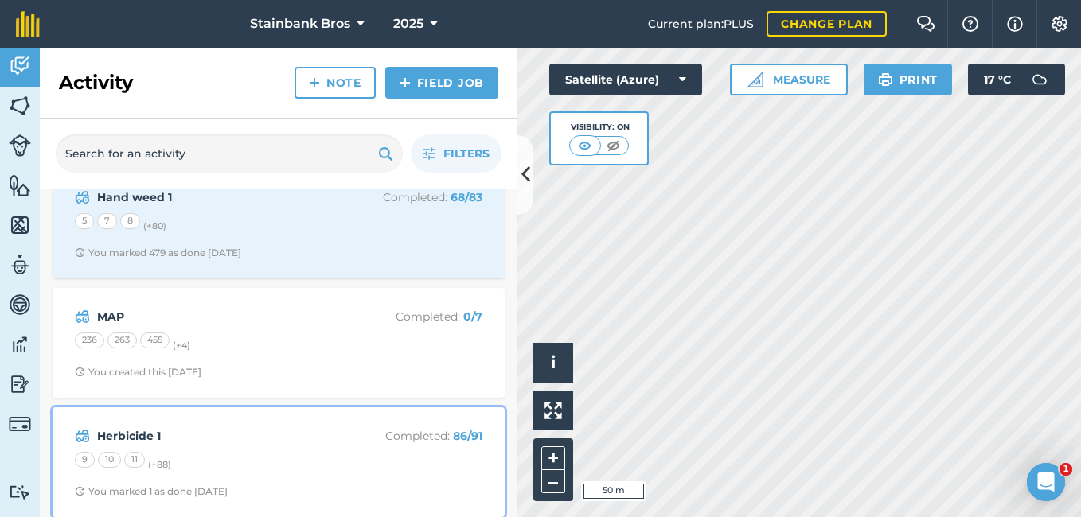
click at [131, 431] on strong "Herbicide 1" at bounding box center [223, 437] width 252 height 18
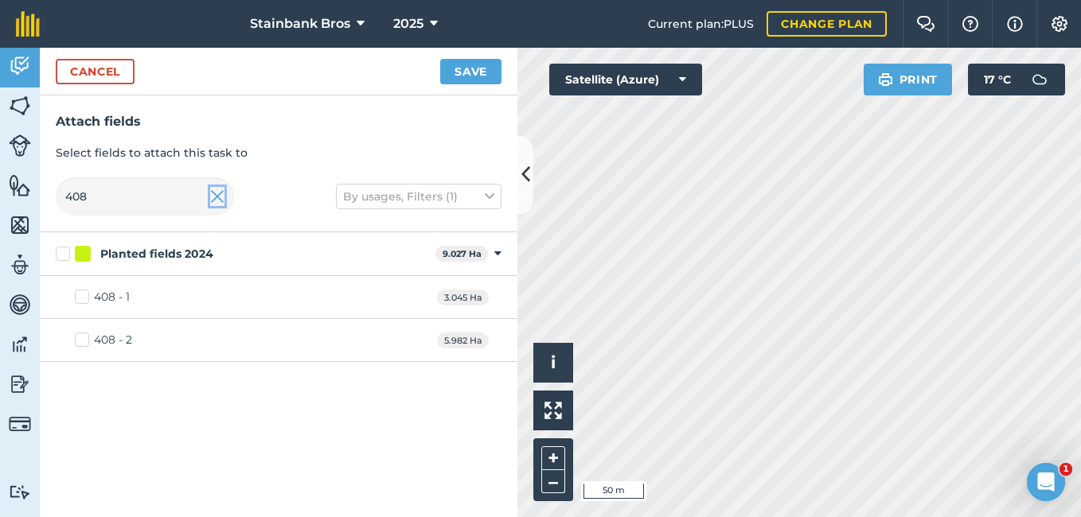
click at [217, 201] on img at bounding box center [217, 196] width 14 height 19
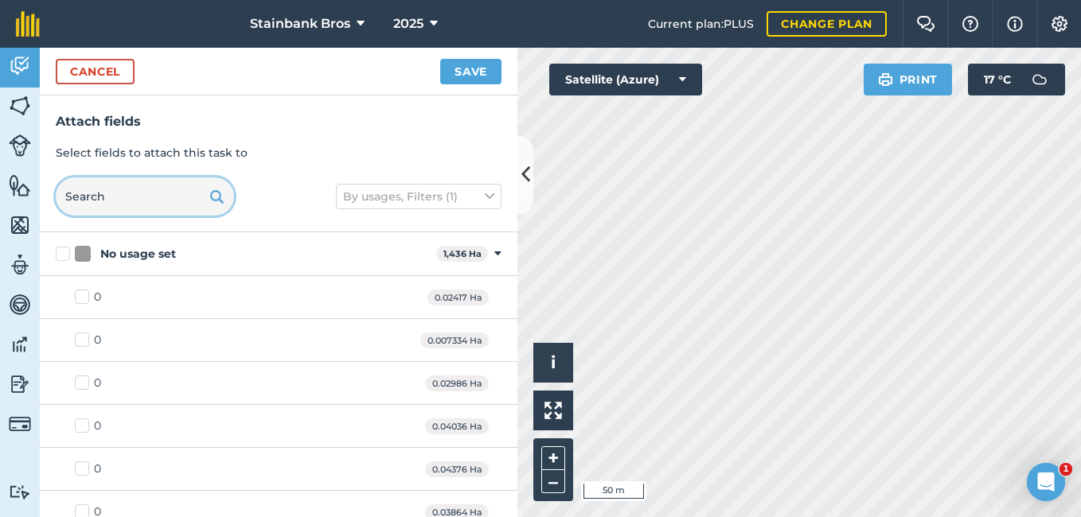
click at [166, 200] on input "text" at bounding box center [145, 197] width 178 height 38
type input "22"
checkbox input "true"
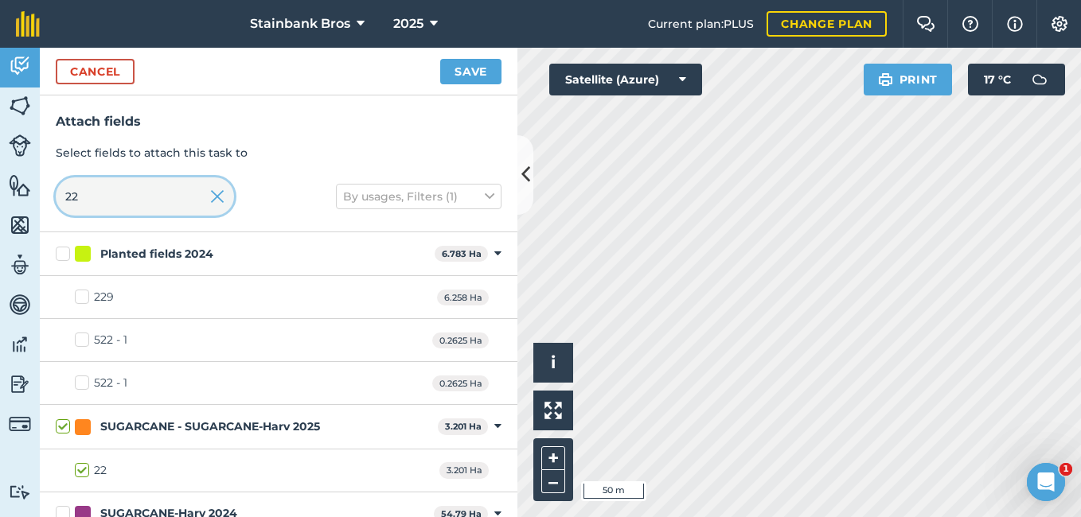
type input "2"
checkbox input "false"
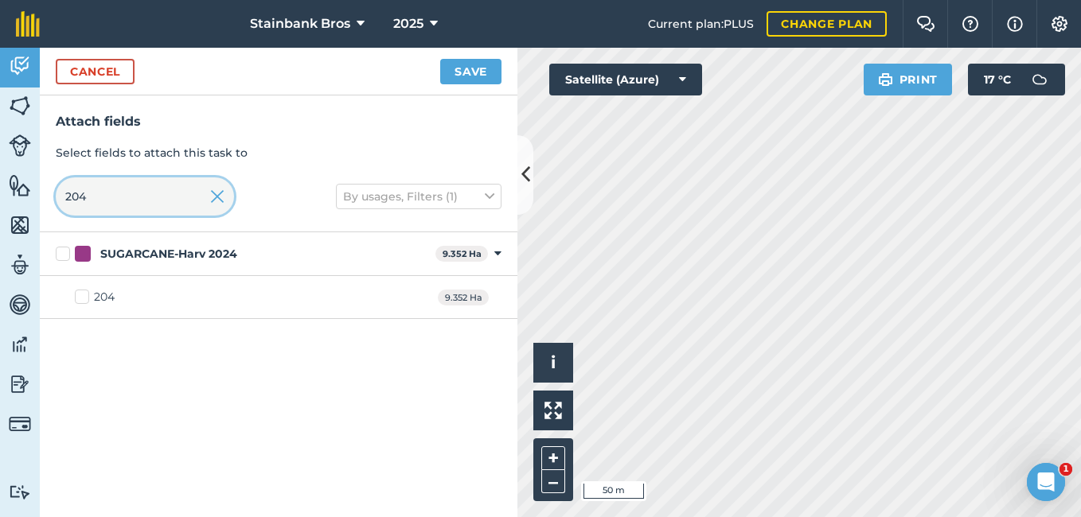
type input "204"
click at [80, 297] on label "204" at bounding box center [95, 297] width 40 height 17
click at [80, 297] on input "204" at bounding box center [80, 294] width 10 height 10
checkbox input "true"
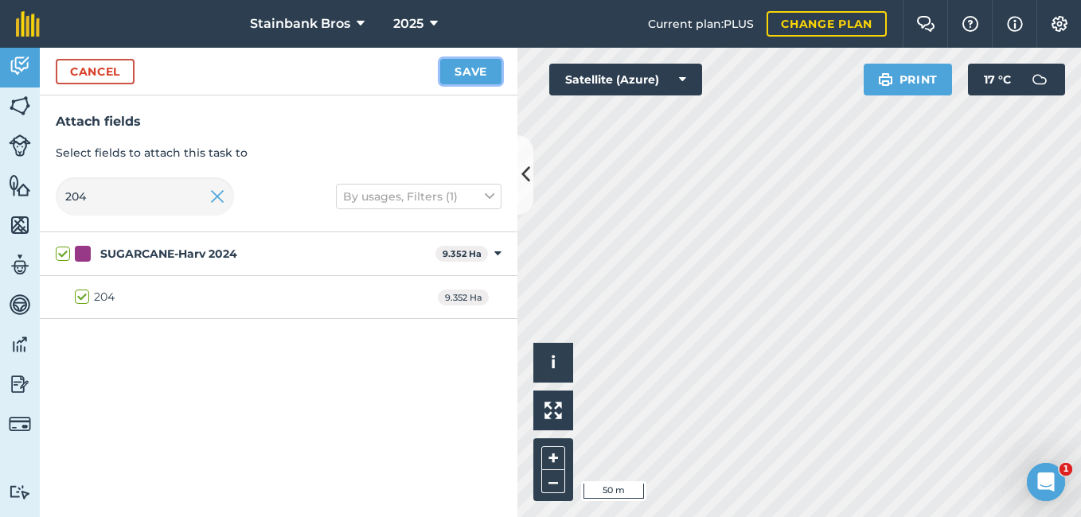
click at [475, 68] on button "Save" at bounding box center [470, 71] width 61 height 25
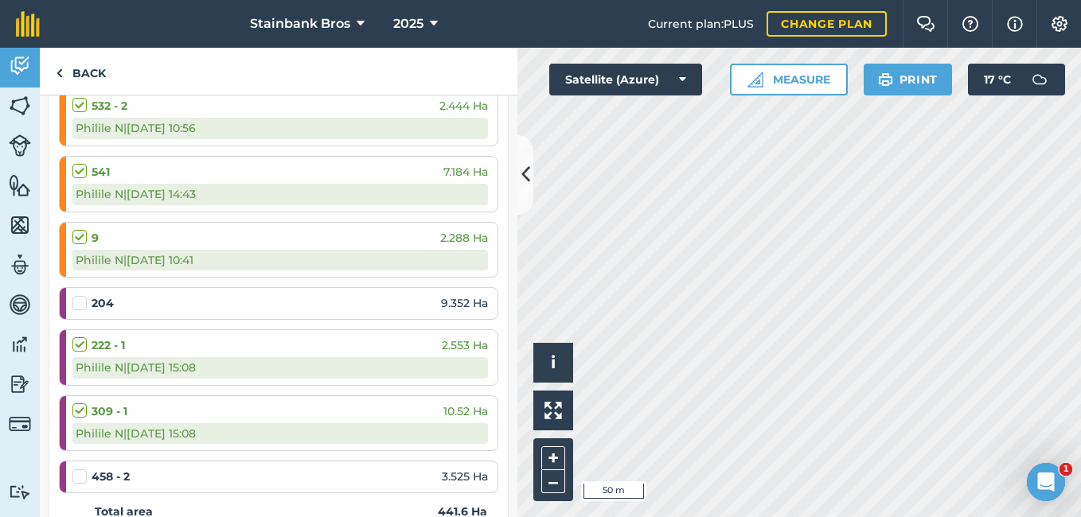
scroll to position [5780, 0]
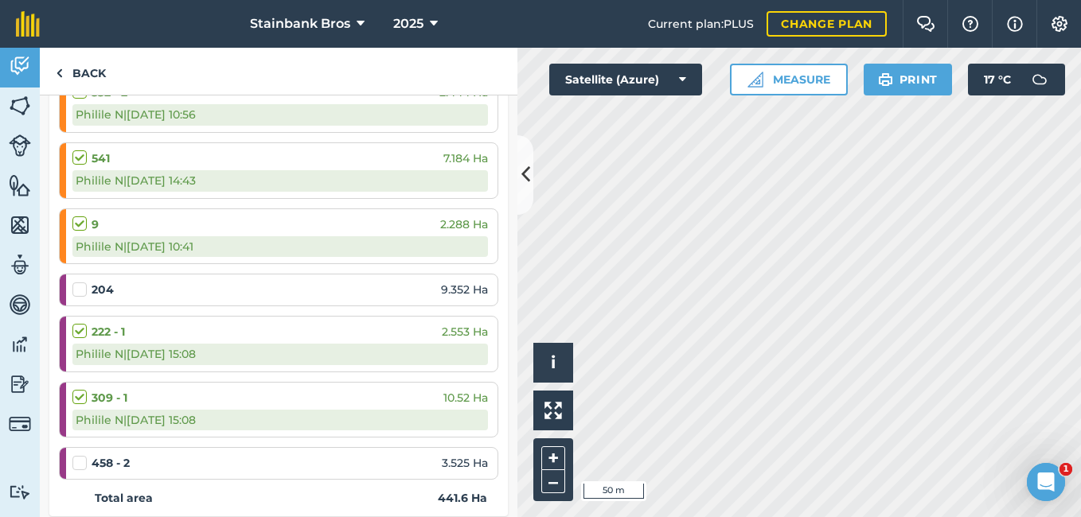
click at [278, 303] on div "204 9.352 Ha" at bounding box center [280, 290] width 416 height 30
click at [84, 282] on label at bounding box center [81, 282] width 19 height 0
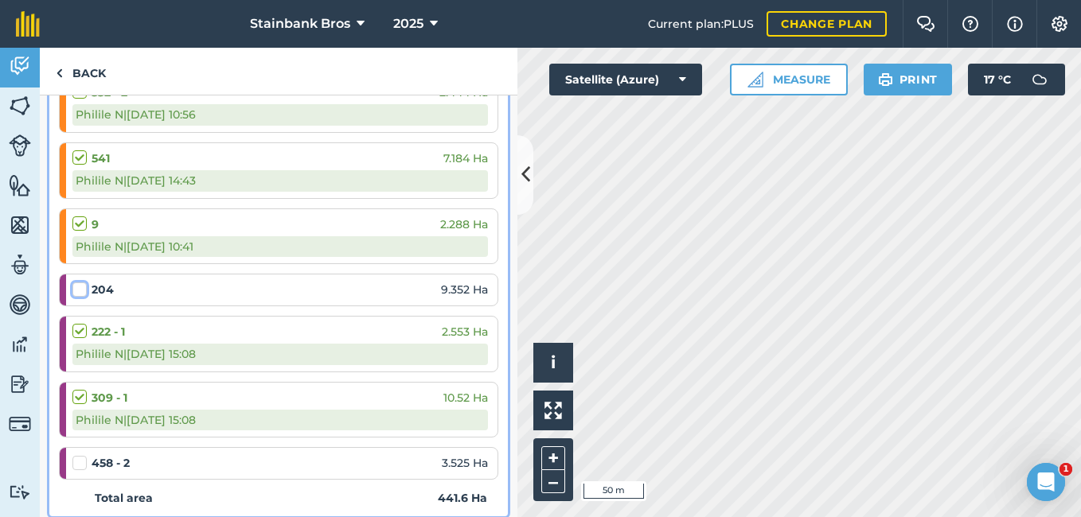
click at [83, 287] on input "checkbox" at bounding box center [77, 287] width 10 height 10
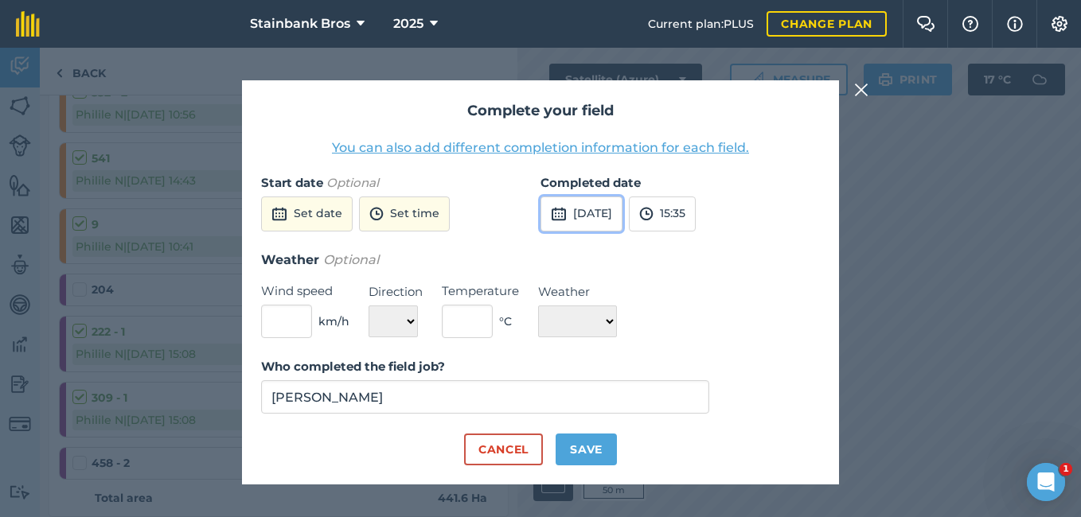
click at [584, 199] on button "[DATE]" at bounding box center [582, 214] width 82 height 35
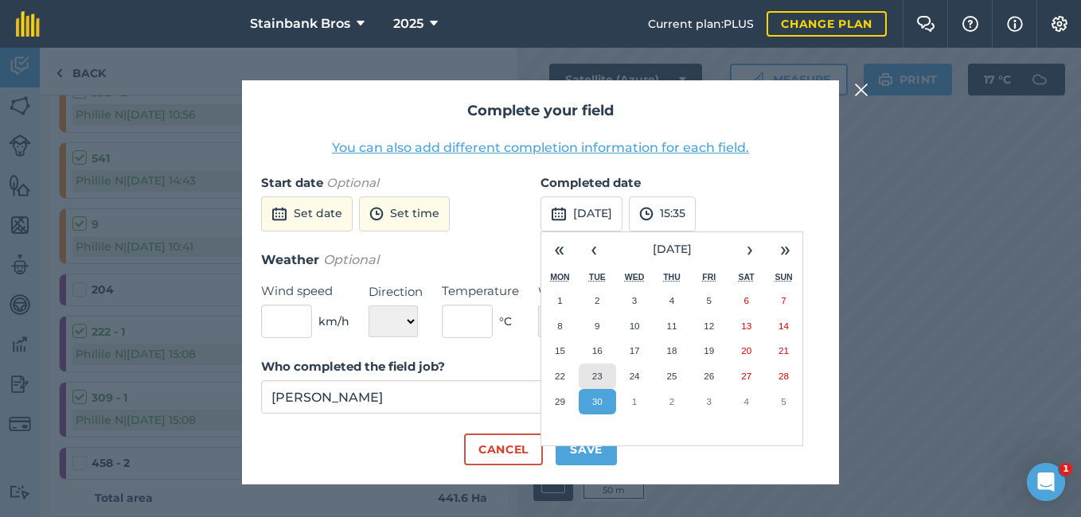
click at [605, 367] on button "23" at bounding box center [597, 376] width 37 height 25
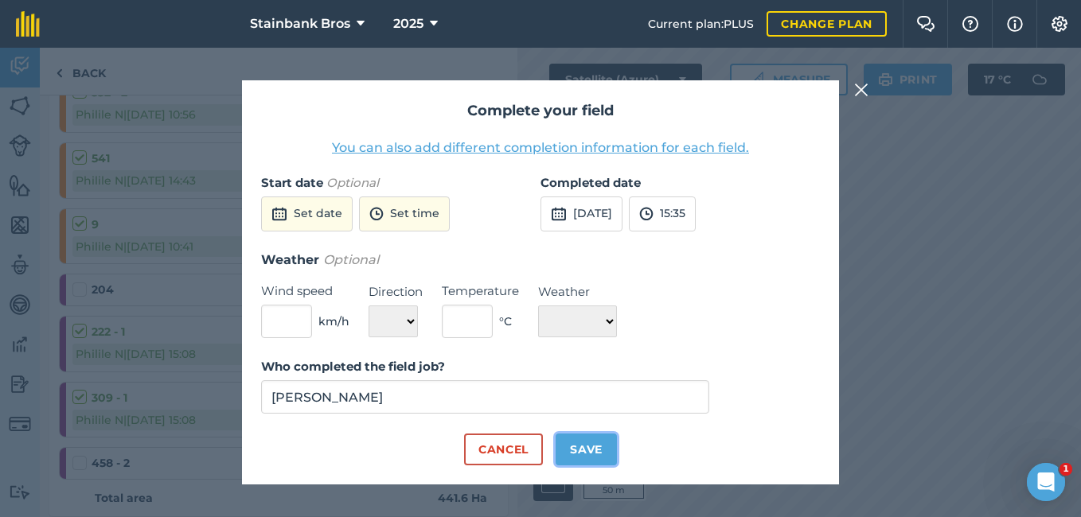
click at [583, 452] on button "Save" at bounding box center [586, 450] width 61 height 32
checkbox input "true"
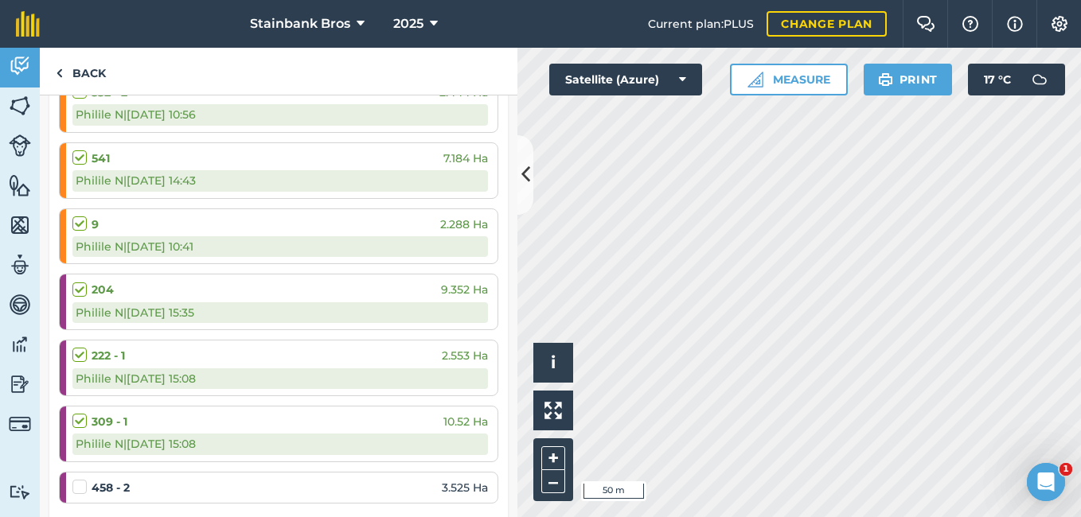
scroll to position [0, 0]
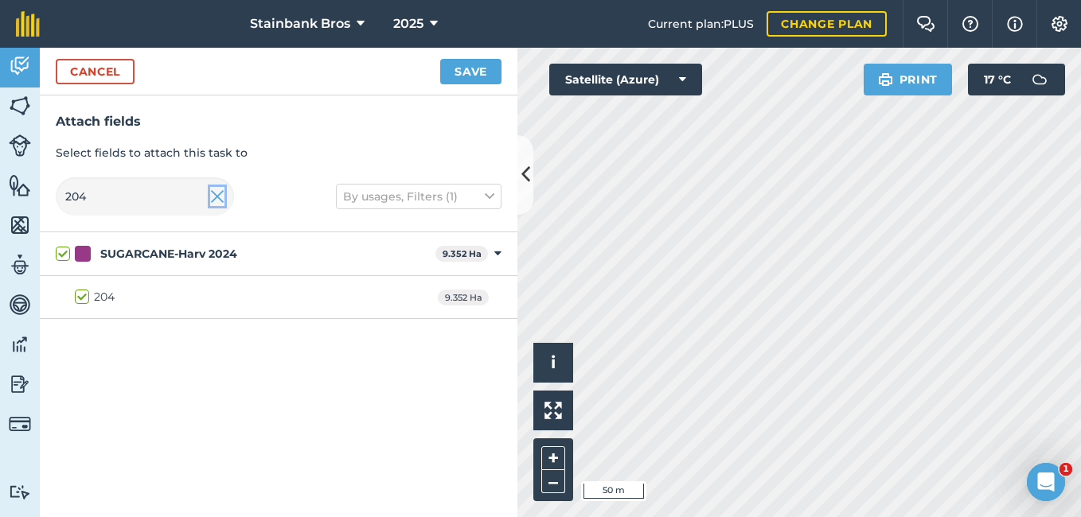
click at [221, 200] on img at bounding box center [217, 196] width 14 height 19
checkbox input "false"
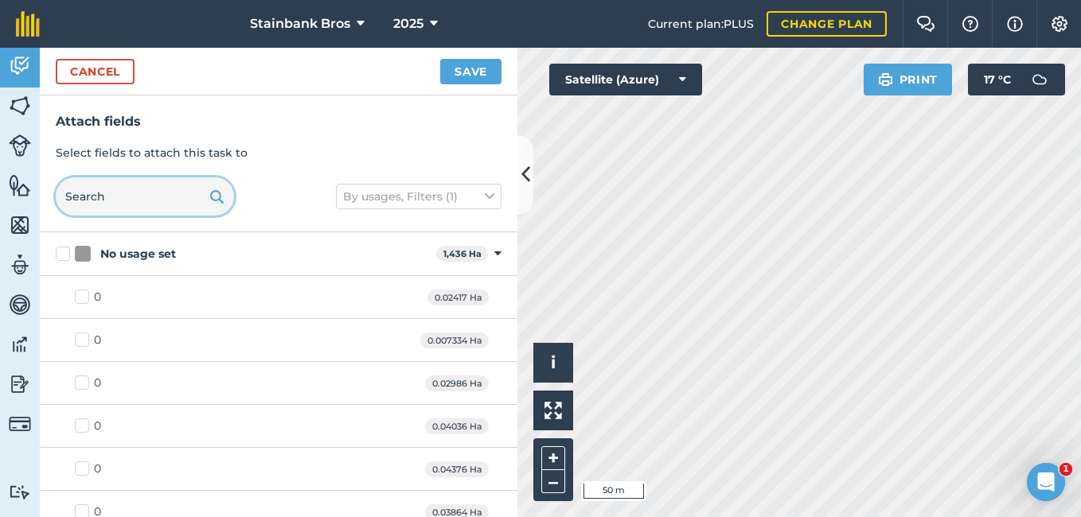
click at [146, 200] on input "text" at bounding box center [145, 197] width 178 height 38
type input "52"
checkbox input "true"
type input "5"
checkbox input "false"
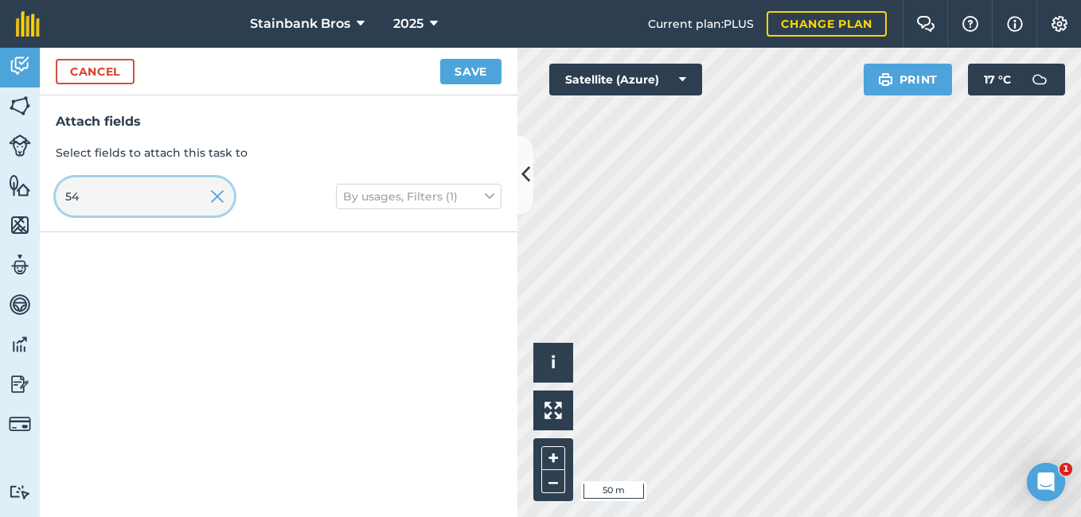
type input "5"
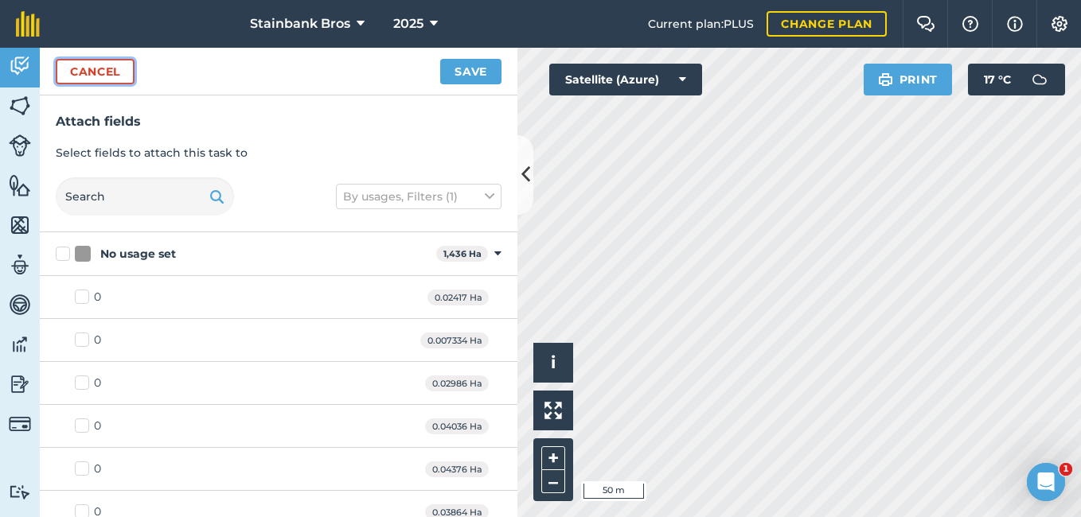
click at [75, 81] on button "Cancel" at bounding box center [95, 71] width 79 height 25
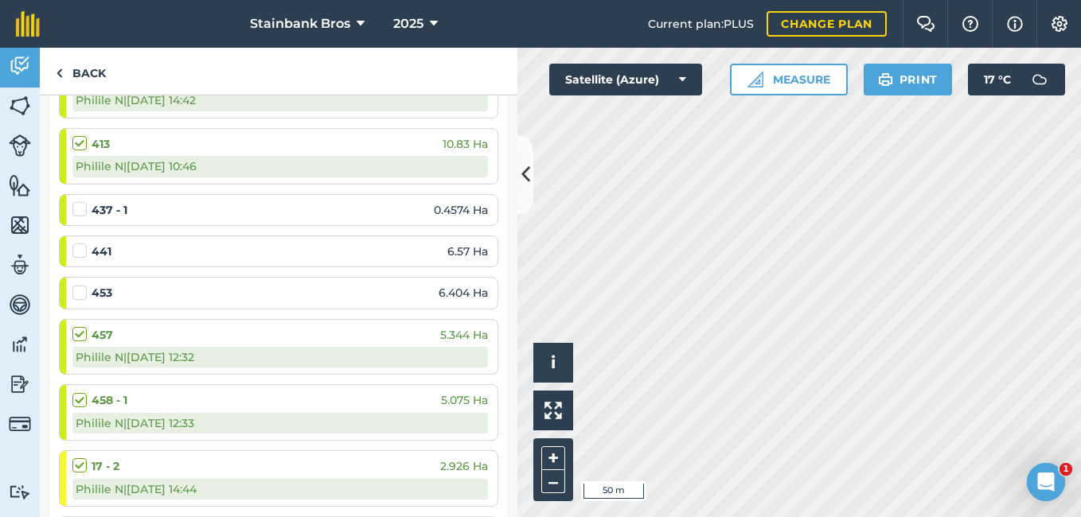
scroll to position [369, 0]
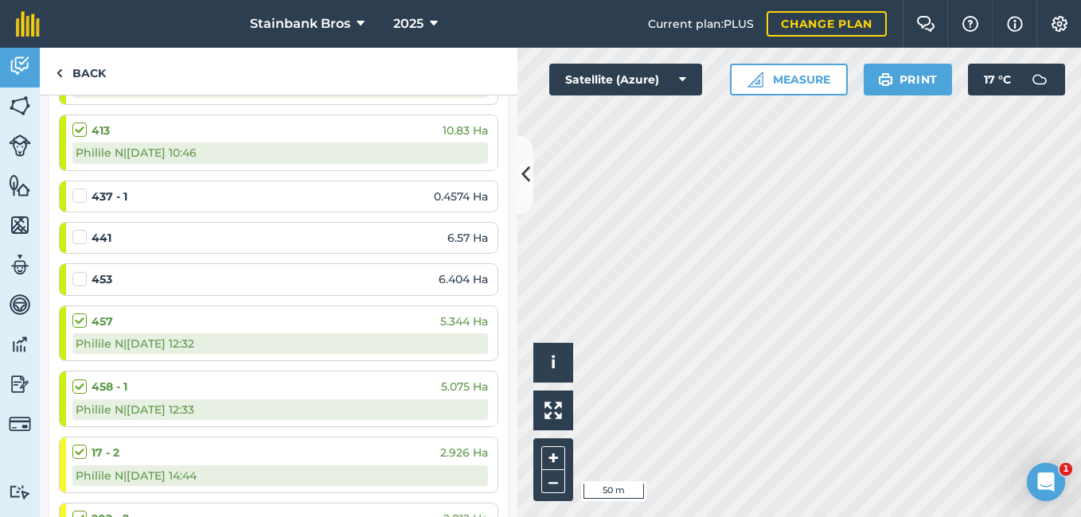
click at [78, 229] on label at bounding box center [81, 229] width 19 height 0
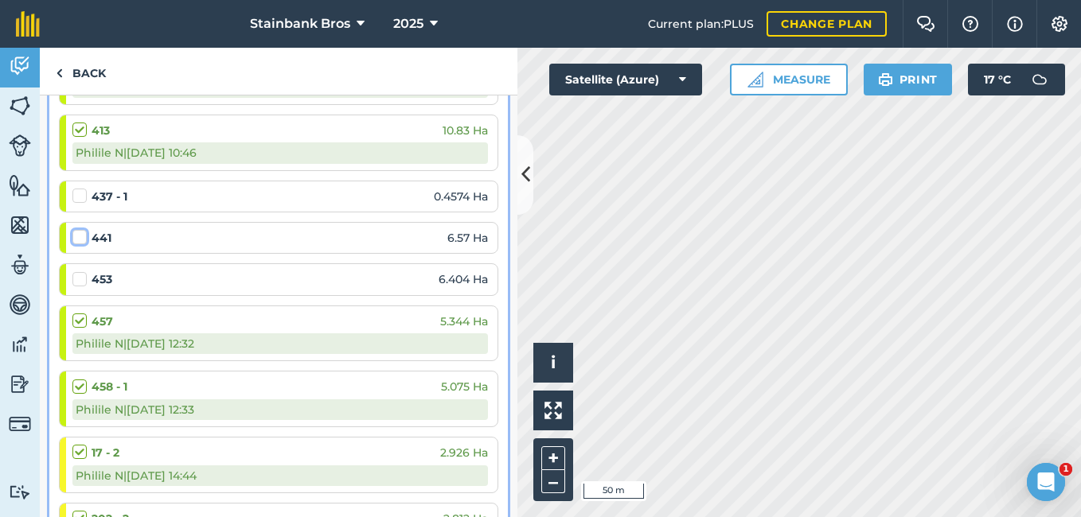
click at [78, 240] on input "checkbox" at bounding box center [77, 234] width 10 height 10
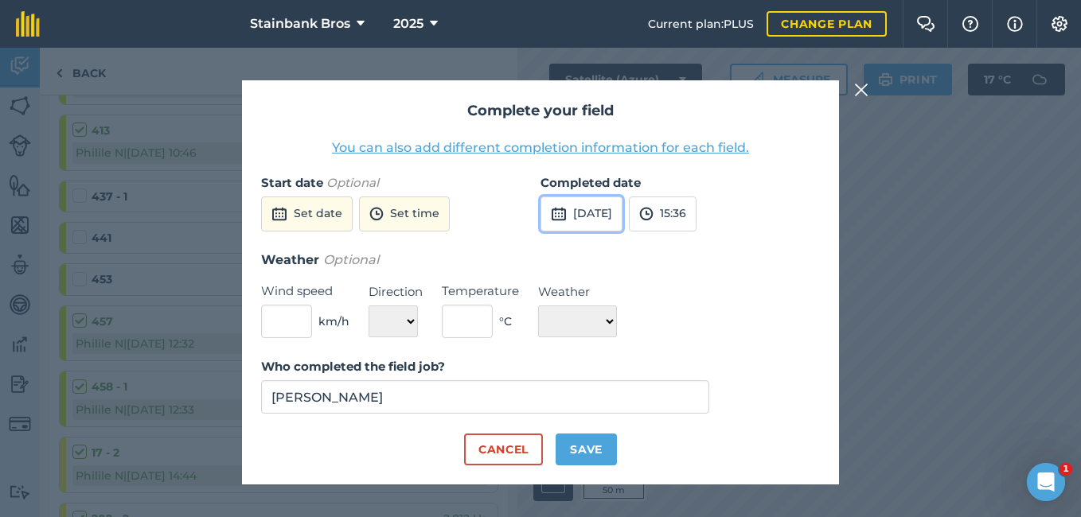
click at [596, 225] on button "[DATE]" at bounding box center [582, 214] width 82 height 35
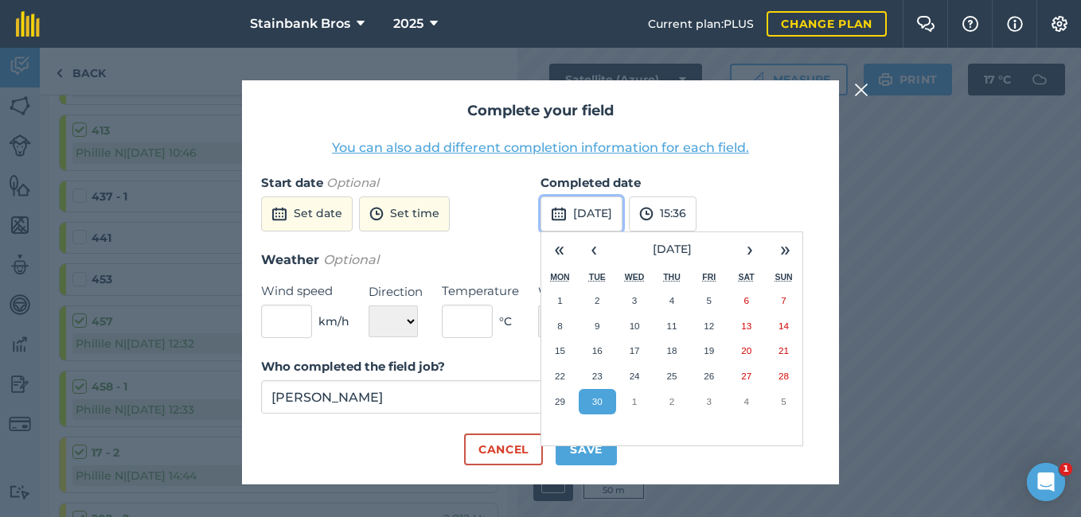
click at [596, 225] on button "[DATE]" at bounding box center [582, 214] width 82 height 35
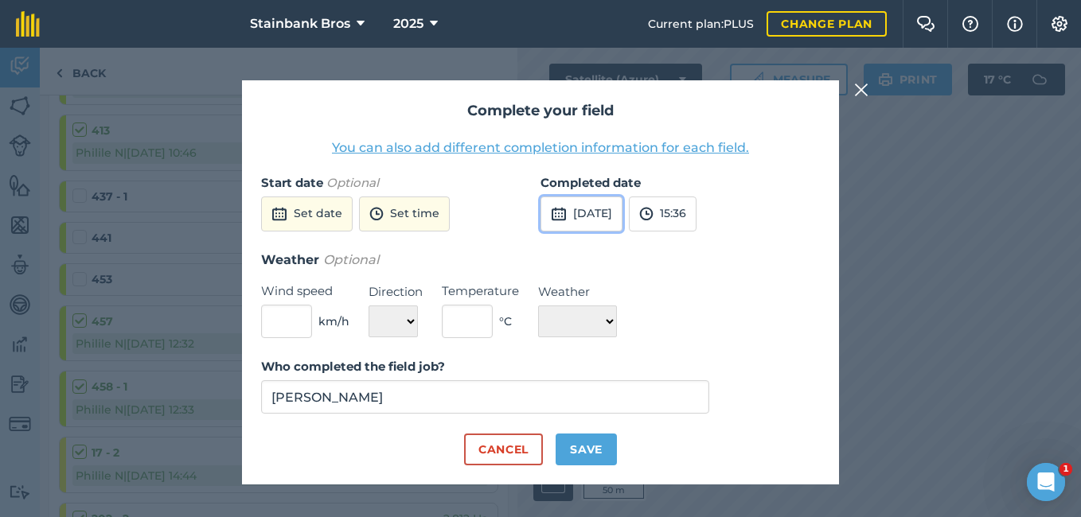
click at [596, 225] on button "[DATE]" at bounding box center [582, 214] width 82 height 35
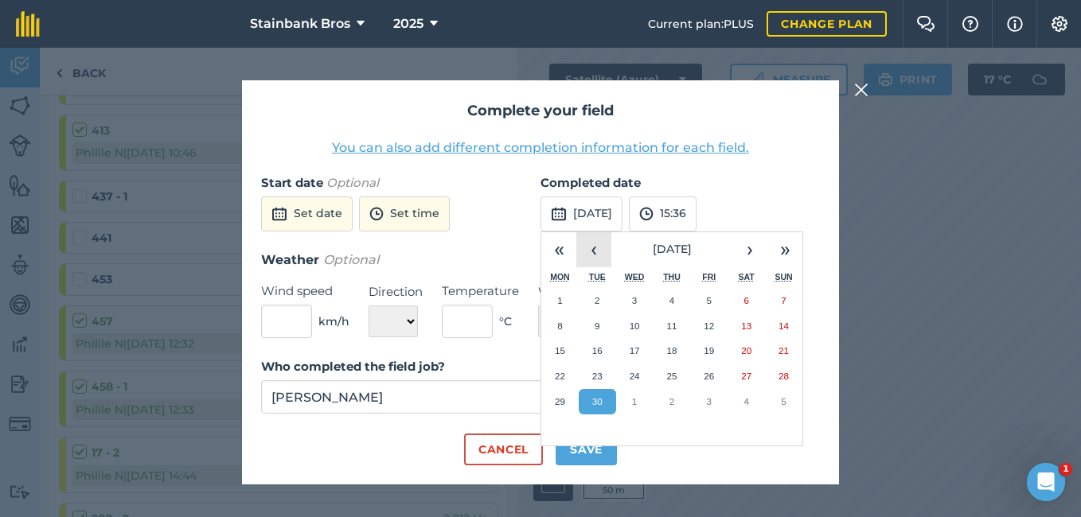
click at [603, 255] on button "‹" at bounding box center [593, 249] width 35 height 35
click at [603, 256] on button "‹" at bounding box center [593, 249] width 35 height 35
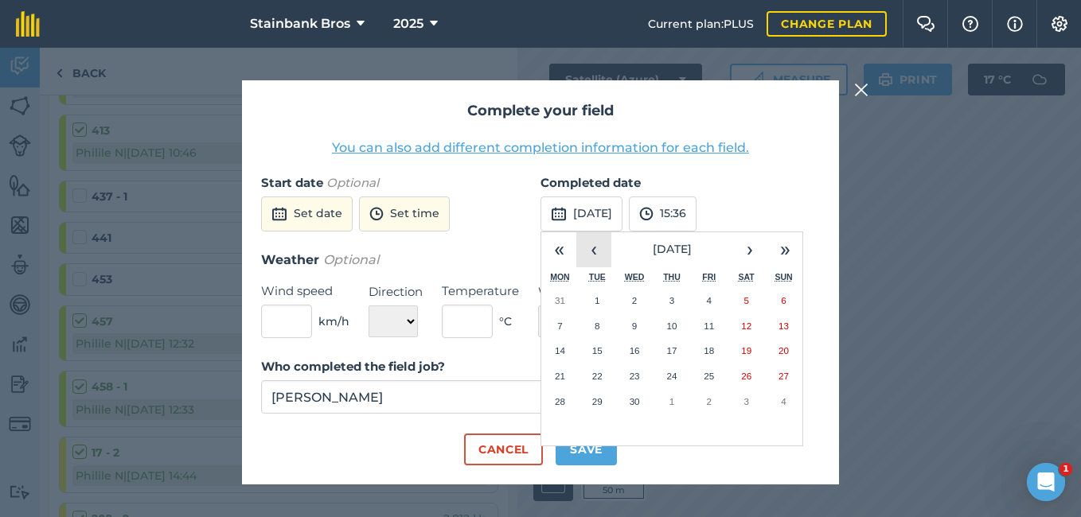
click at [603, 256] on button "‹" at bounding box center [593, 249] width 35 height 35
click at [733, 392] on button "29" at bounding box center [746, 401] width 37 height 25
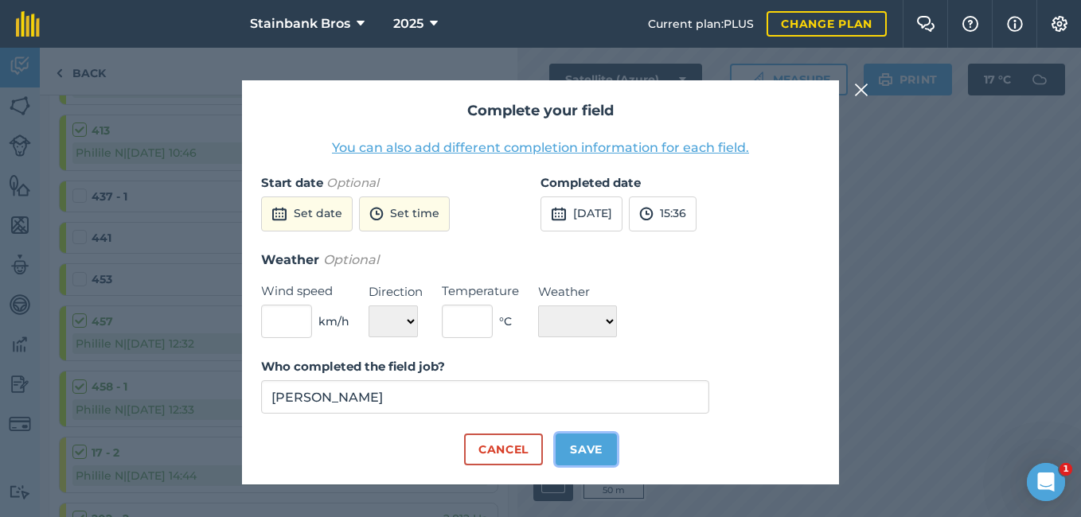
click at [570, 447] on button "Save" at bounding box center [586, 450] width 61 height 32
checkbox input "true"
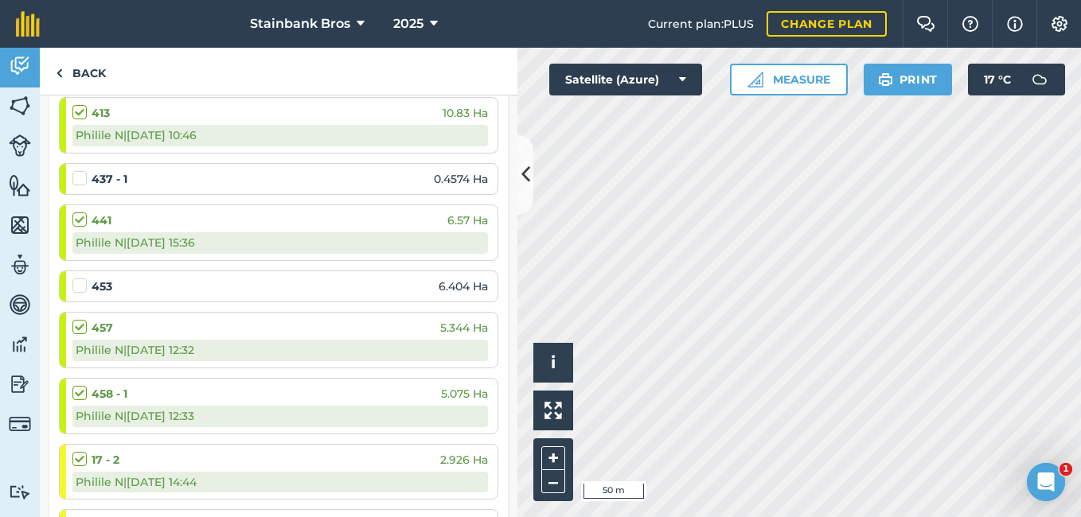
scroll to position [400, 0]
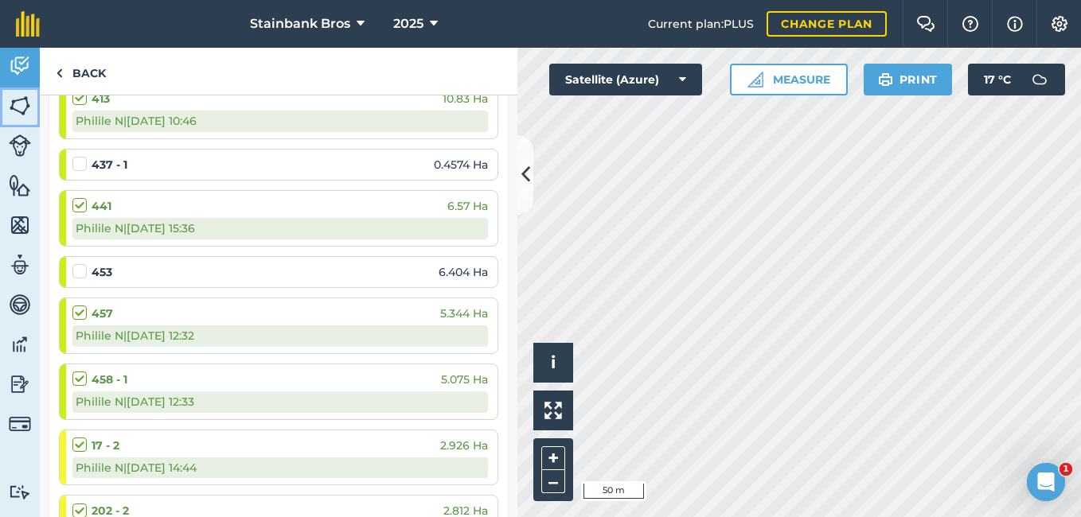
click at [21, 98] on img at bounding box center [20, 106] width 22 height 24
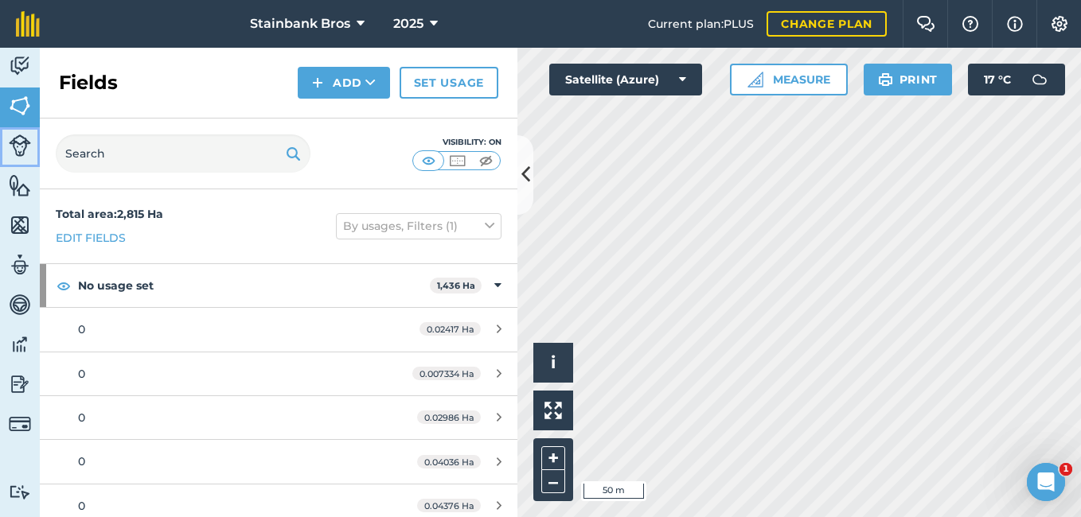
click at [29, 148] on img at bounding box center [20, 146] width 22 height 22
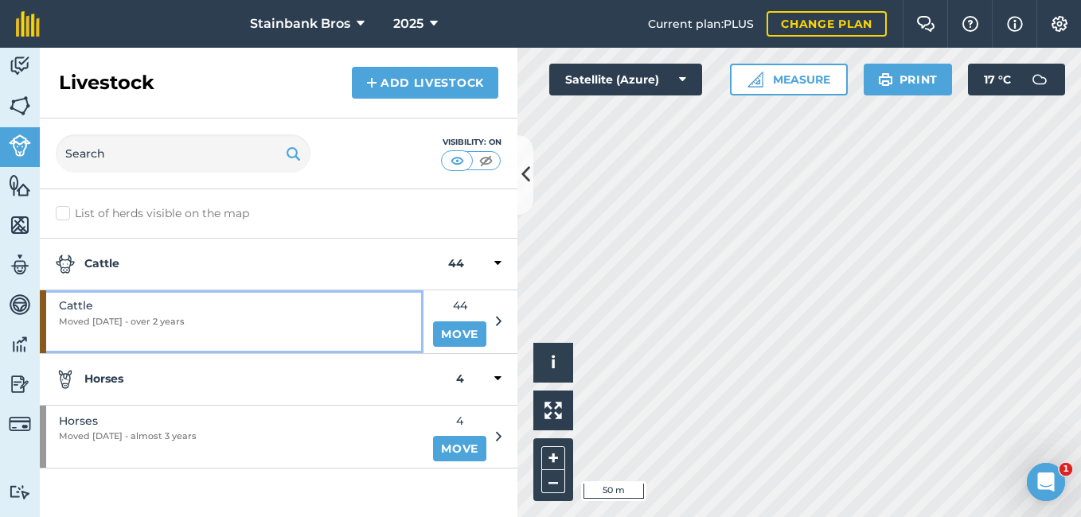
click at [98, 305] on span "Cattle" at bounding box center [122, 306] width 126 height 18
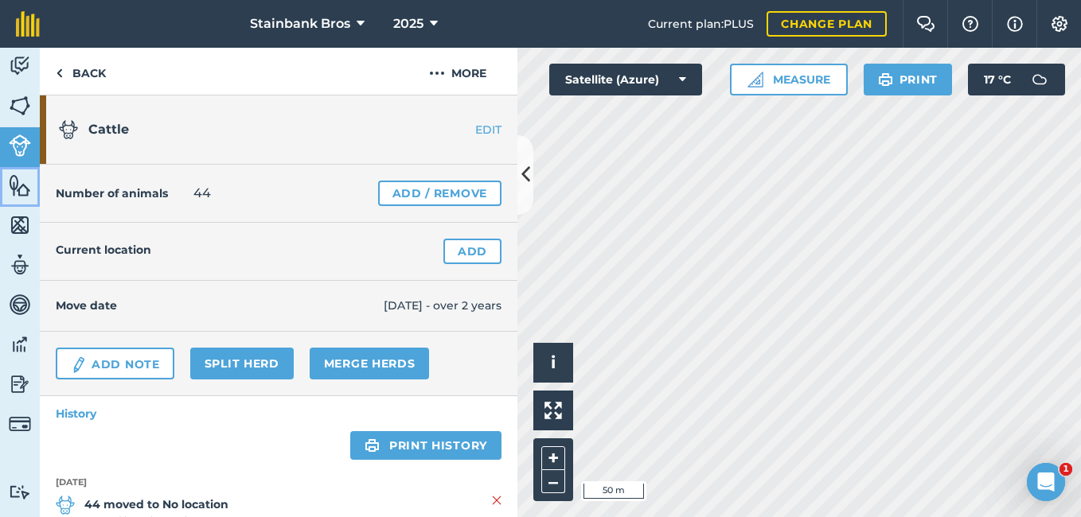
click at [21, 181] on img at bounding box center [20, 186] width 22 height 24
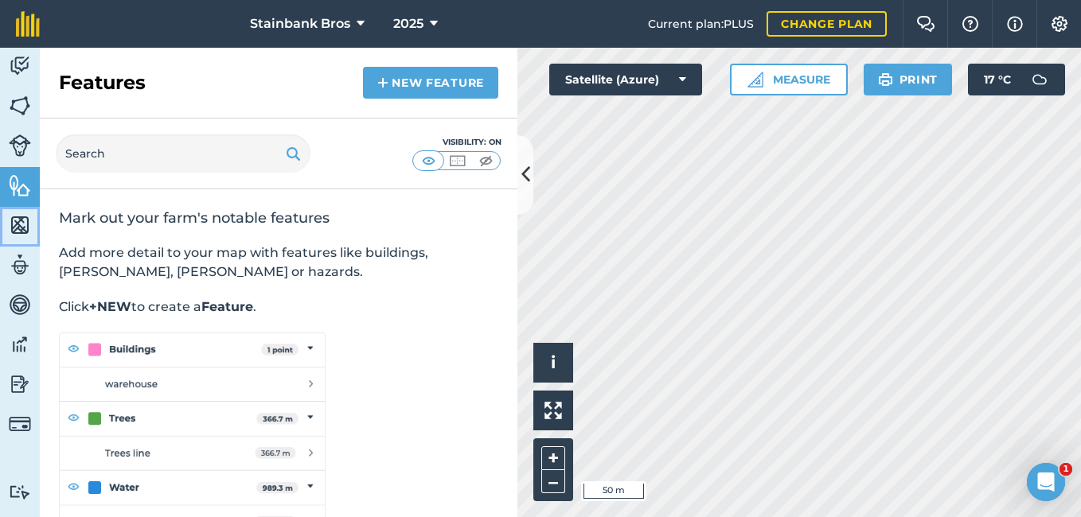
click at [21, 215] on img at bounding box center [20, 225] width 22 height 24
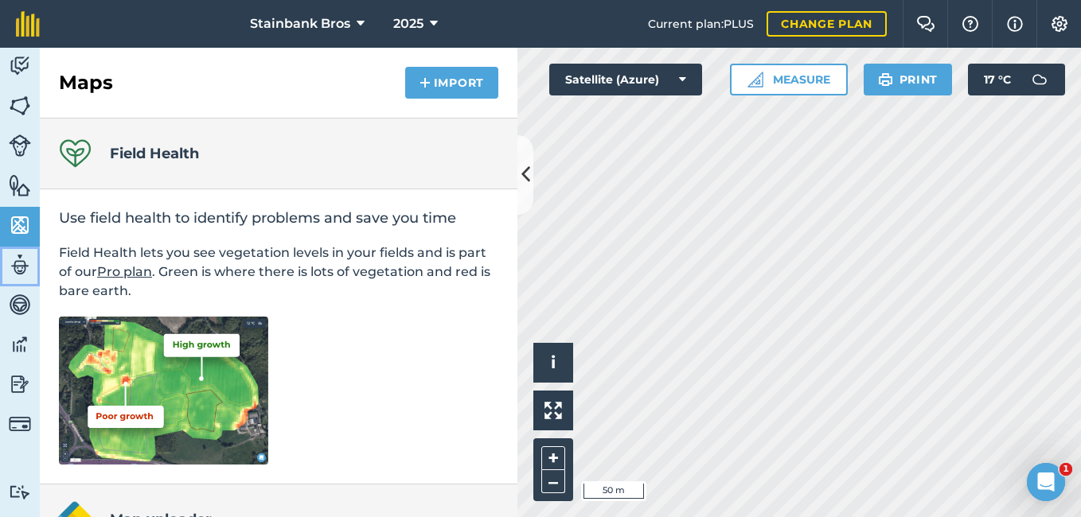
click at [21, 260] on img at bounding box center [20, 265] width 22 height 24
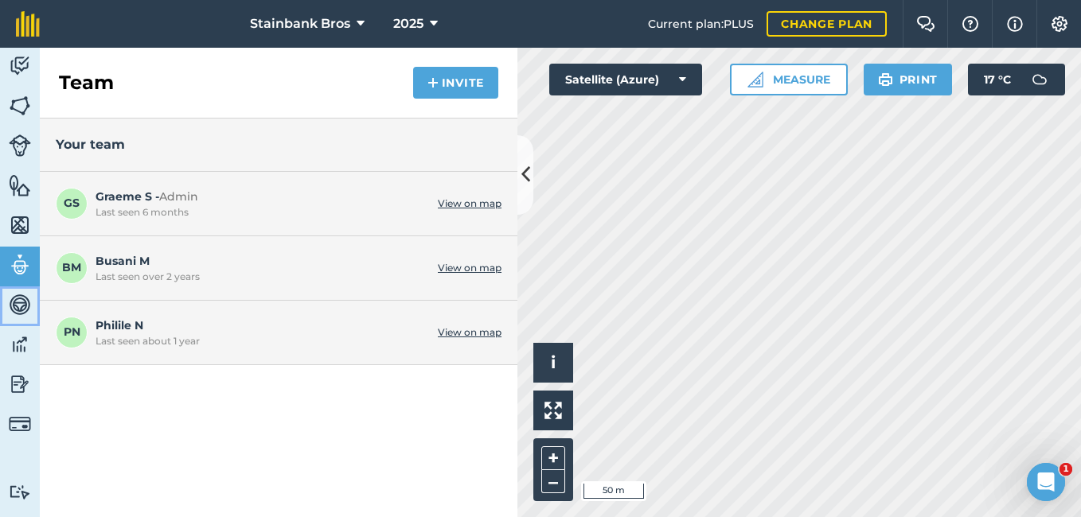
click at [18, 298] on img at bounding box center [20, 305] width 22 height 24
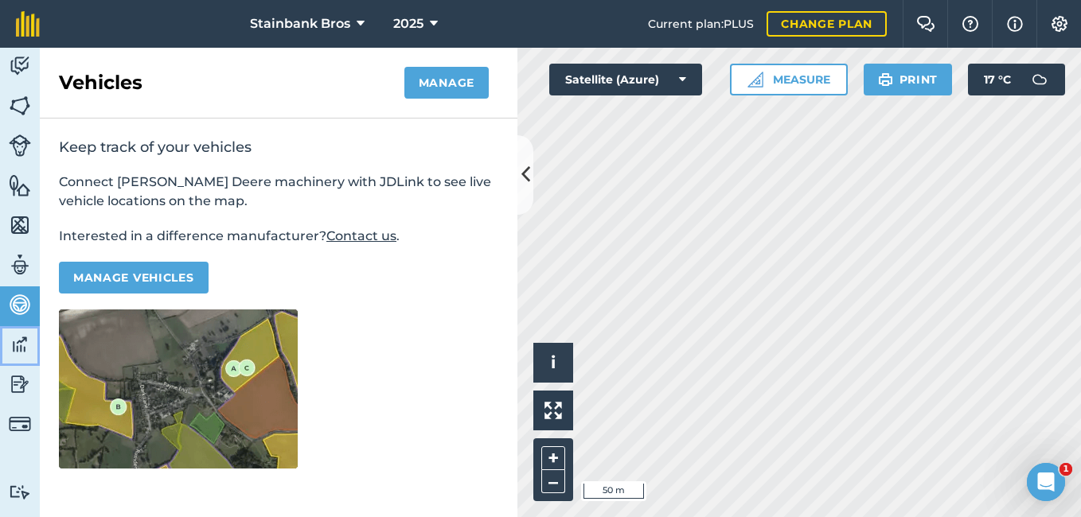
click at [18, 339] on img at bounding box center [20, 345] width 22 height 24
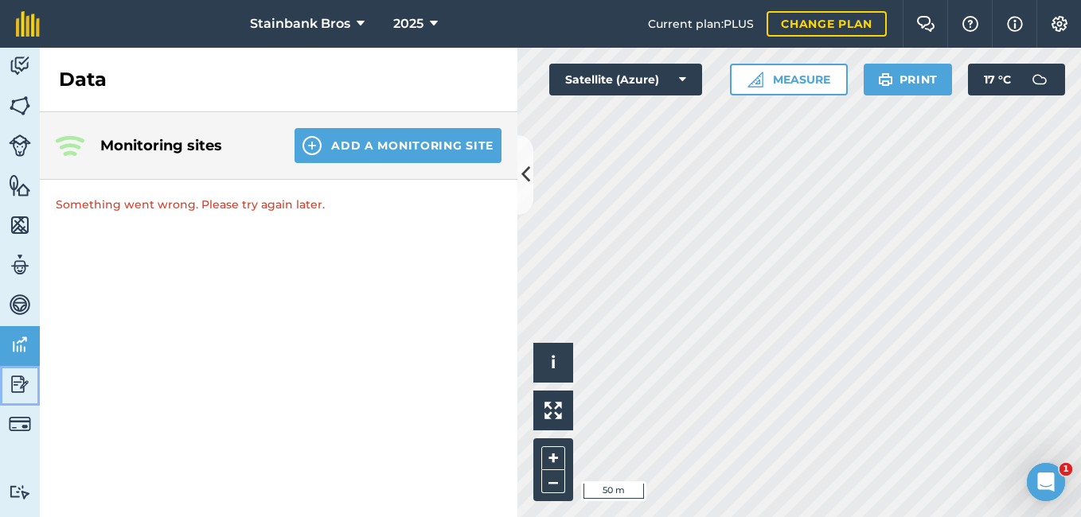
click at [14, 381] on img at bounding box center [20, 385] width 22 height 24
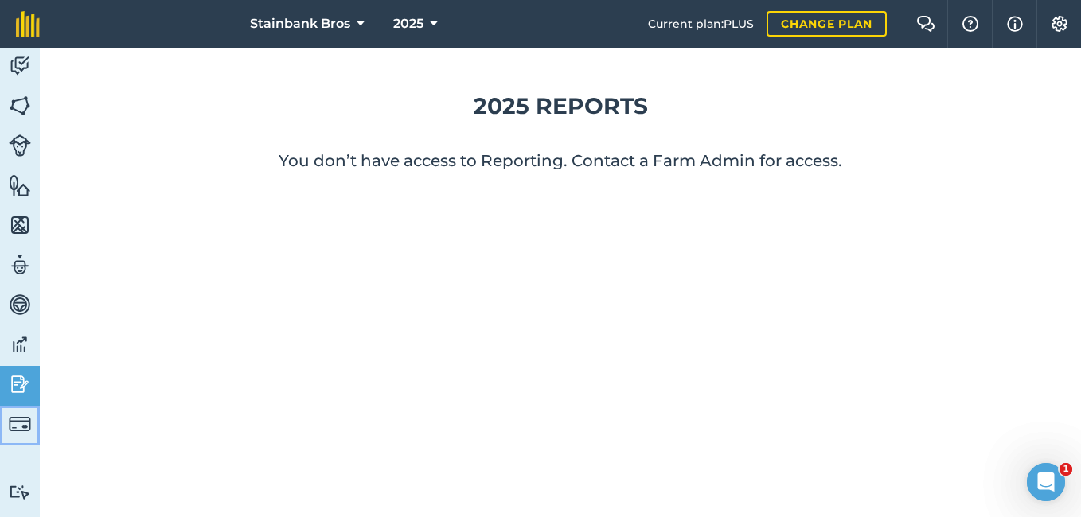
click at [11, 411] on link "Billing" at bounding box center [20, 426] width 40 height 40
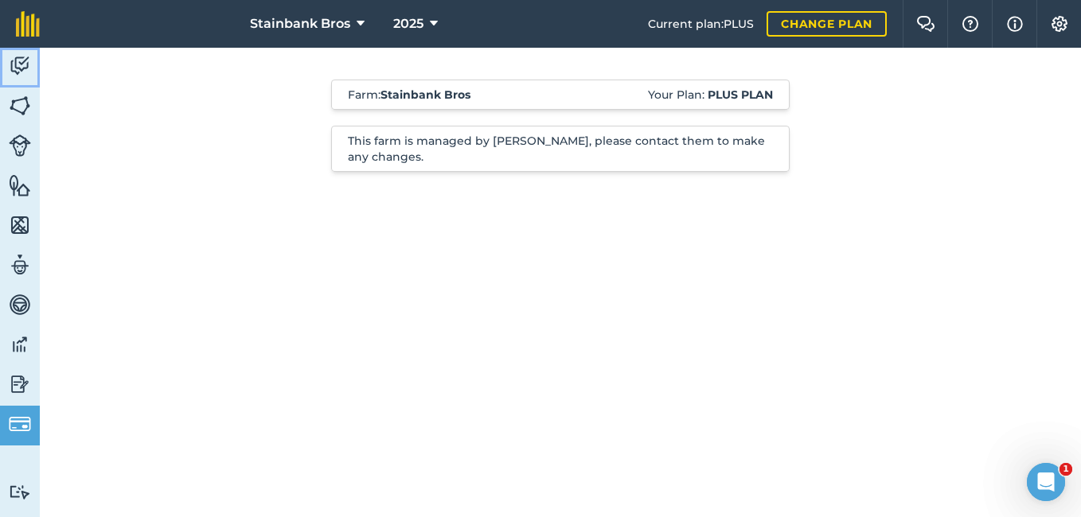
click at [23, 64] on img at bounding box center [20, 66] width 22 height 24
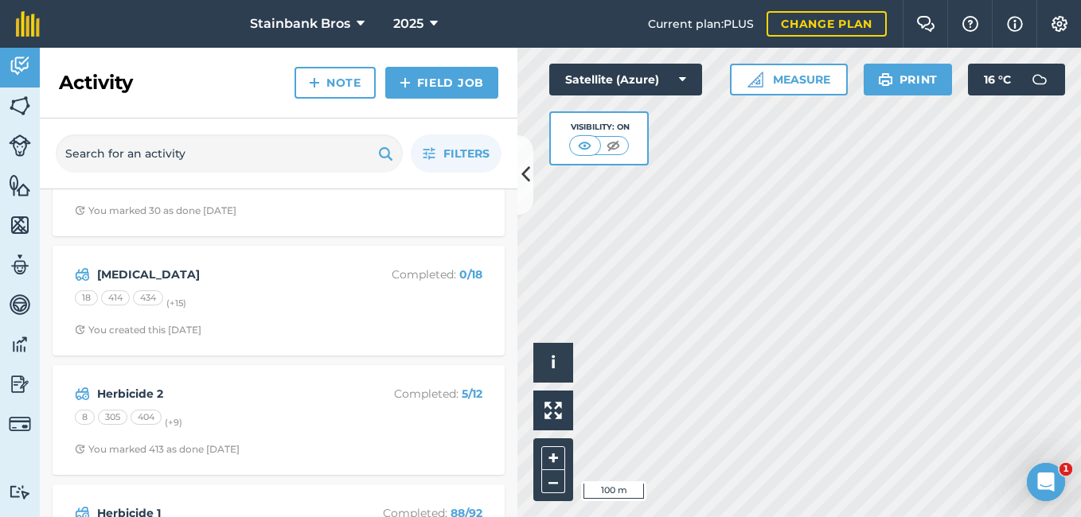
scroll to position [804, 0]
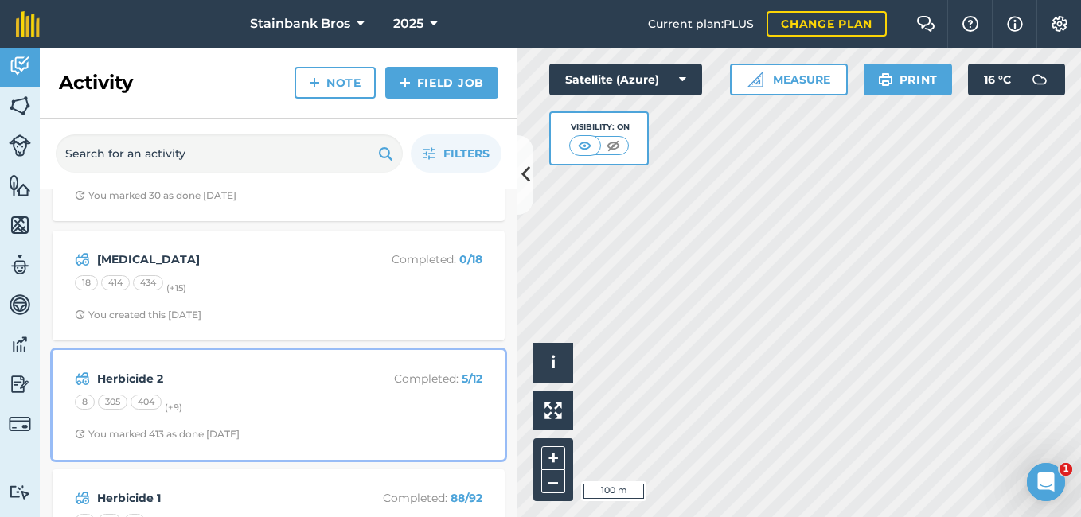
click at [115, 383] on strong "Herbicide 2" at bounding box center [223, 379] width 252 height 18
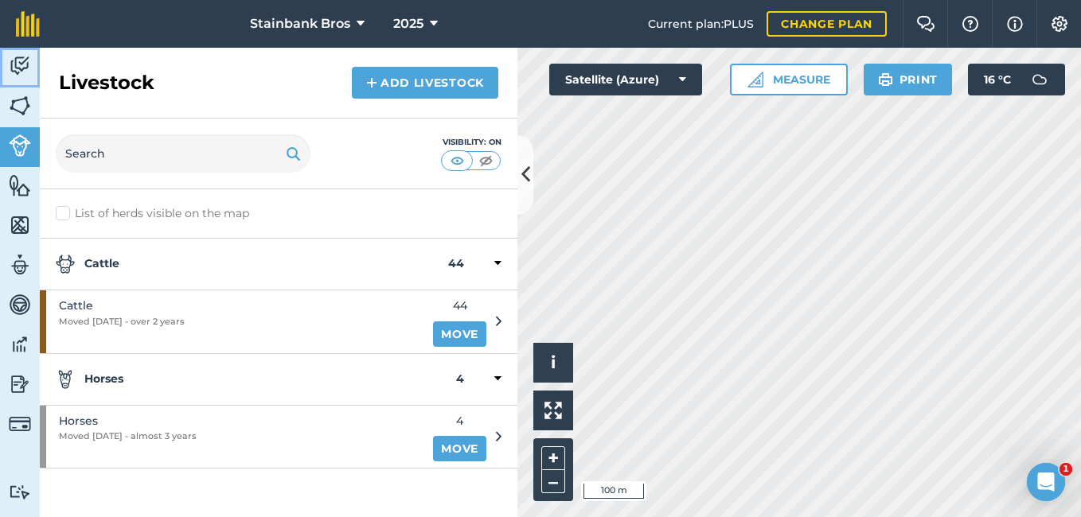
click at [14, 73] on img at bounding box center [20, 66] width 22 height 24
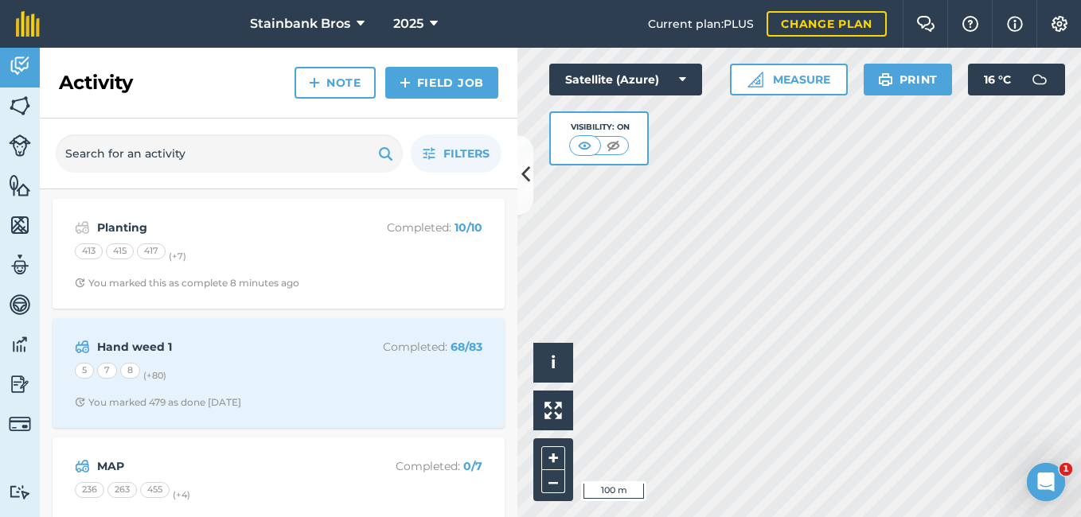
click at [507, 266] on div "Activity Fields Livestock Features Maps Team Vehicles Data Reporting Billing Tu…" at bounding box center [540, 283] width 1081 height 470
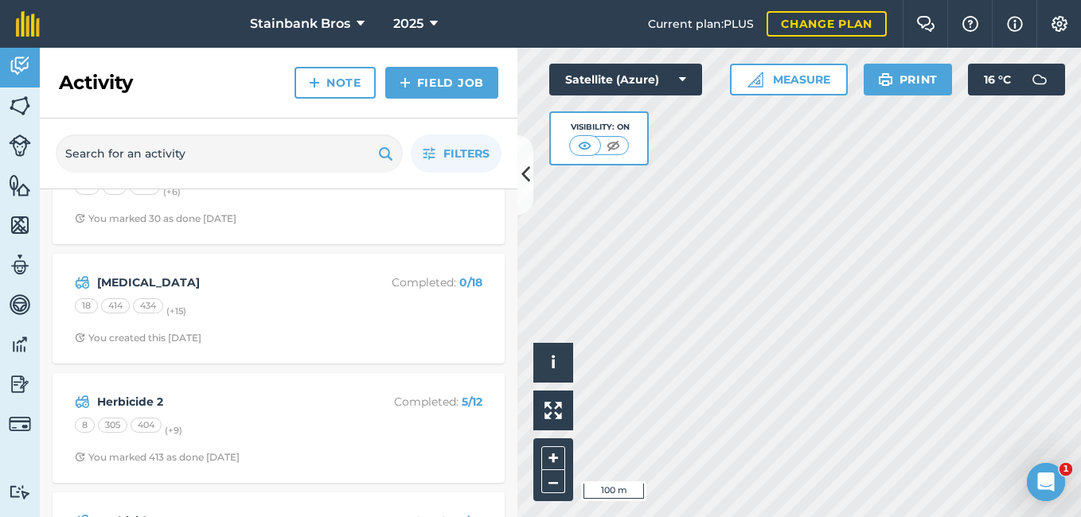
scroll to position [785, 0]
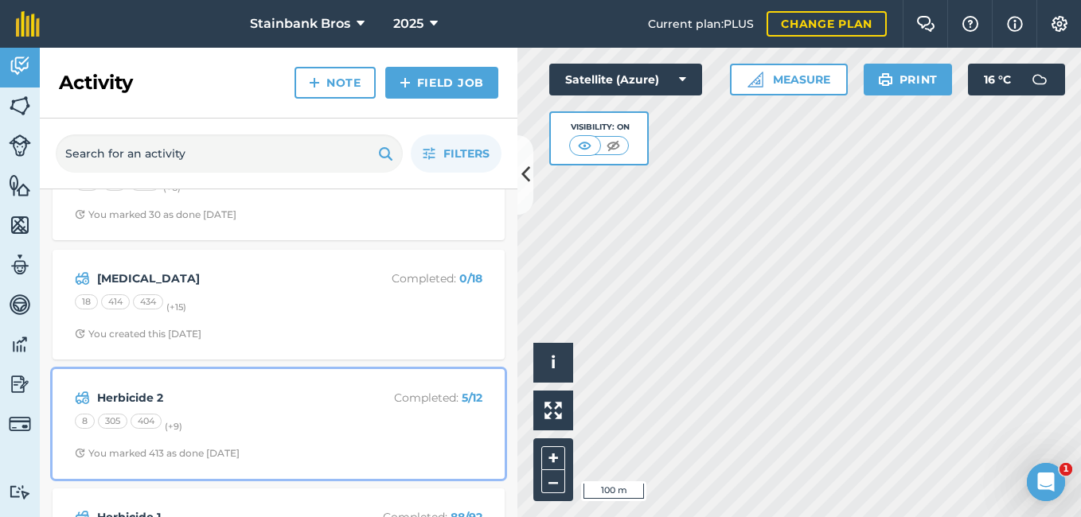
click at [132, 401] on strong "Herbicide 2" at bounding box center [223, 398] width 252 height 18
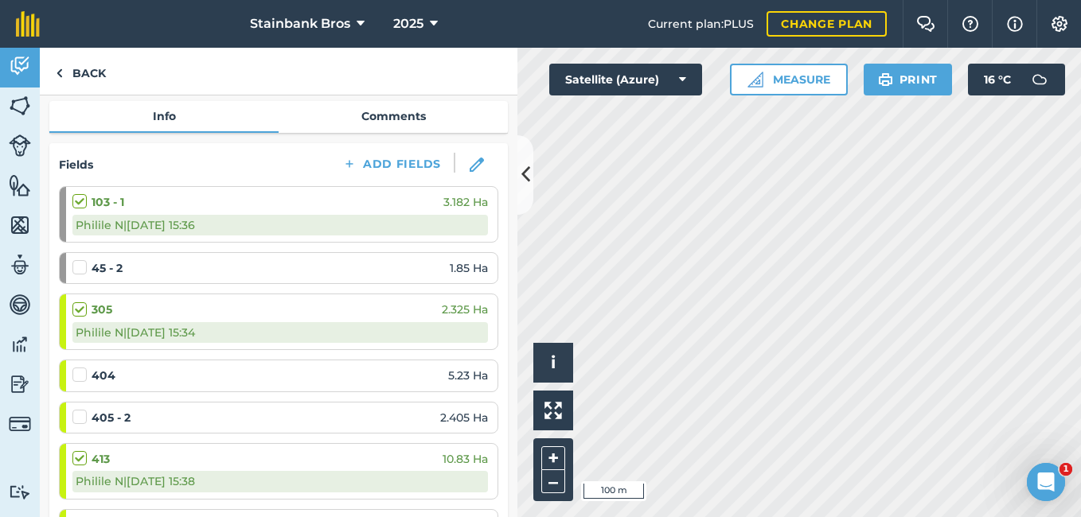
scroll to position [170, 0]
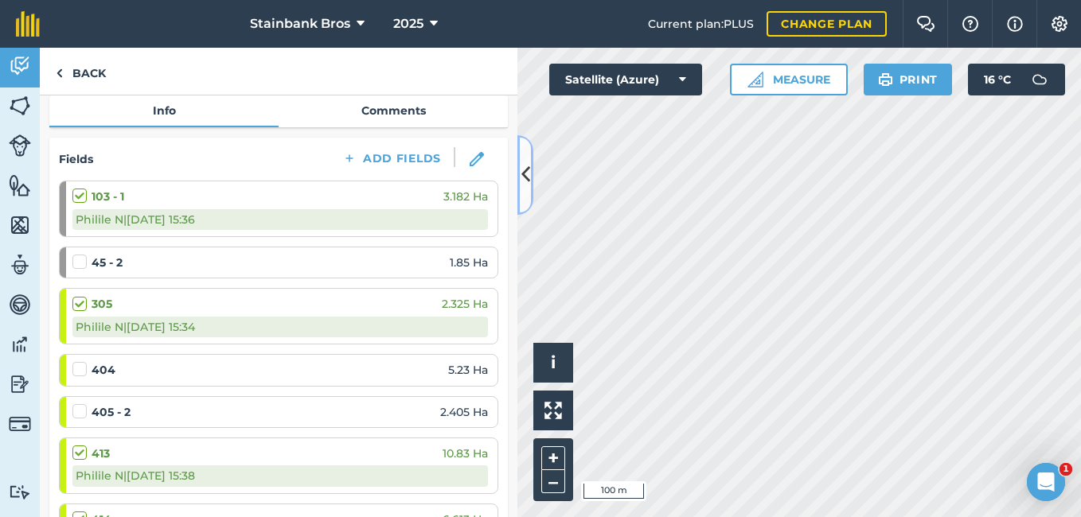
click at [521, 206] on button at bounding box center [525, 175] width 16 height 80
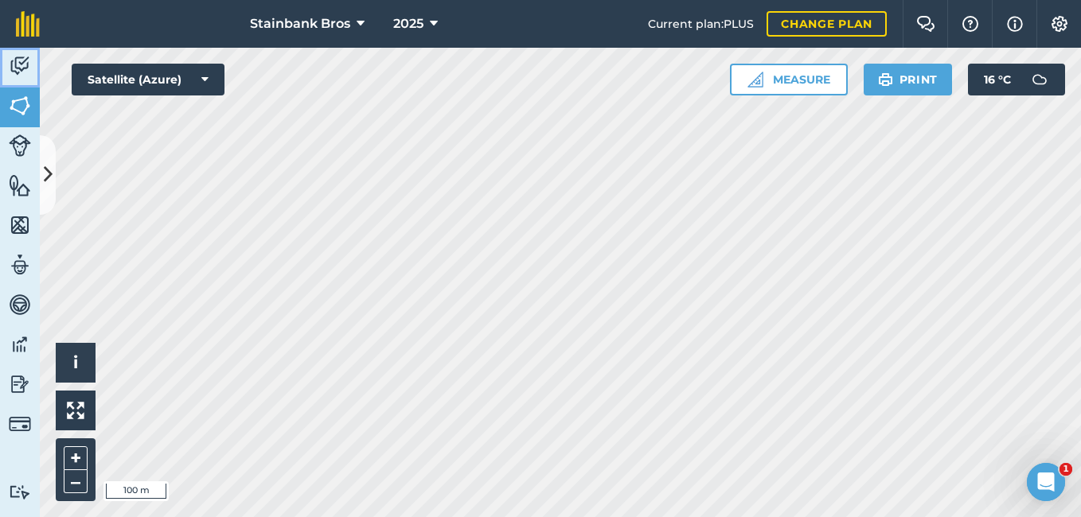
click at [10, 57] on img at bounding box center [20, 66] width 22 height 24
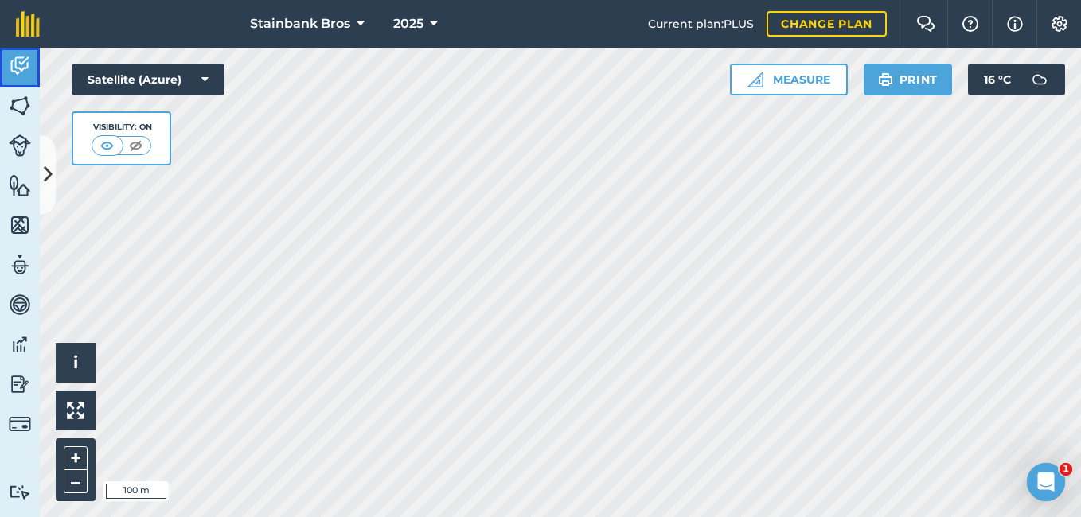
click at [10, 57] on img at bounding box center [20, 66] width 22 height 24
click at [18, 69] on img at bounding box center [20, 66] width 22 height 24
click at [18, 64] on img at bounding box center [20, 66] width 22 height 24
click at [178, 72] on button "Satellite (Azure)" at bounding box center [148, 80] width 153 height 32
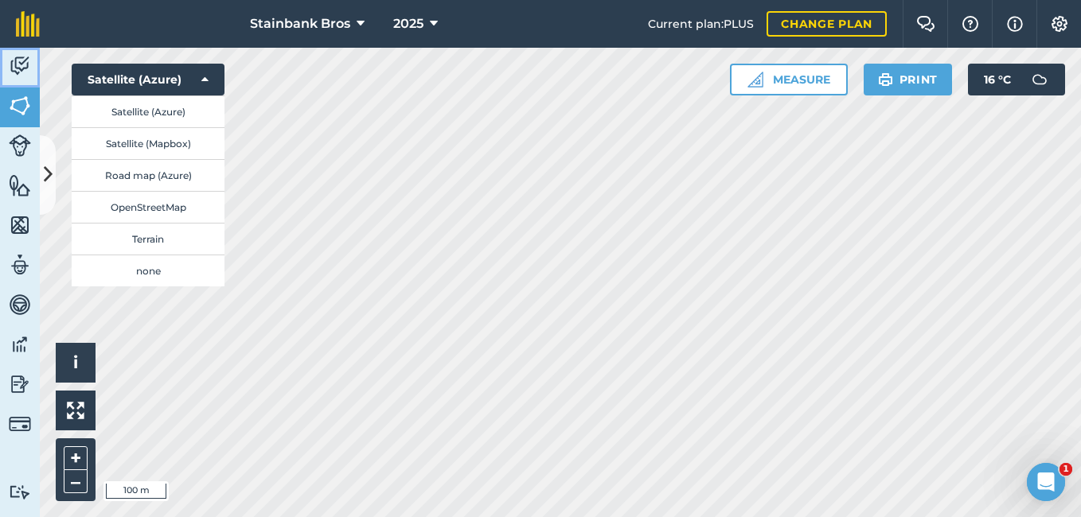
click at [7, 61] on link "Activity" at bounding box center [20, 68] width 40 height 40
click at [18, 70] on img at bounding box center [20, 66] width 22 height 24
click at [27, 57] on img at bounding box center [20, 66] width 22 height 24
click at [24, 106] on img at bounding box center [20, 106] width 22 height 24
click at [140, 85] on button "Satellite (Azure)" at bounding box center [148, 80] width 153 height 32
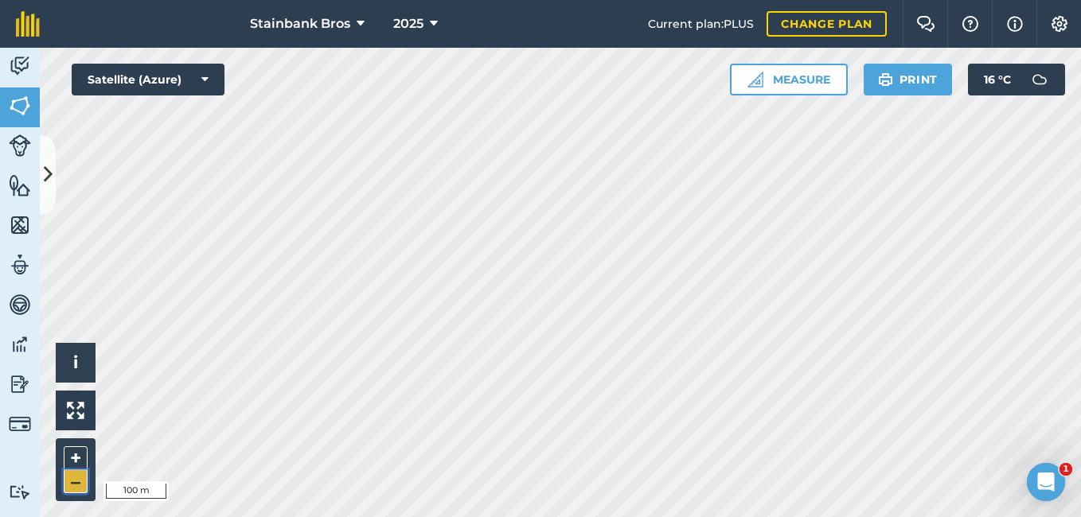
click at [76, 486] on button "–" at bounding box center [76, 482] width 24 height 23
click at [76, 460] on button "+" at bounding box center [76, 459] width 24 height 24
click at [45, 173] on icon at bounding box center [48, 175] width 9 height 28
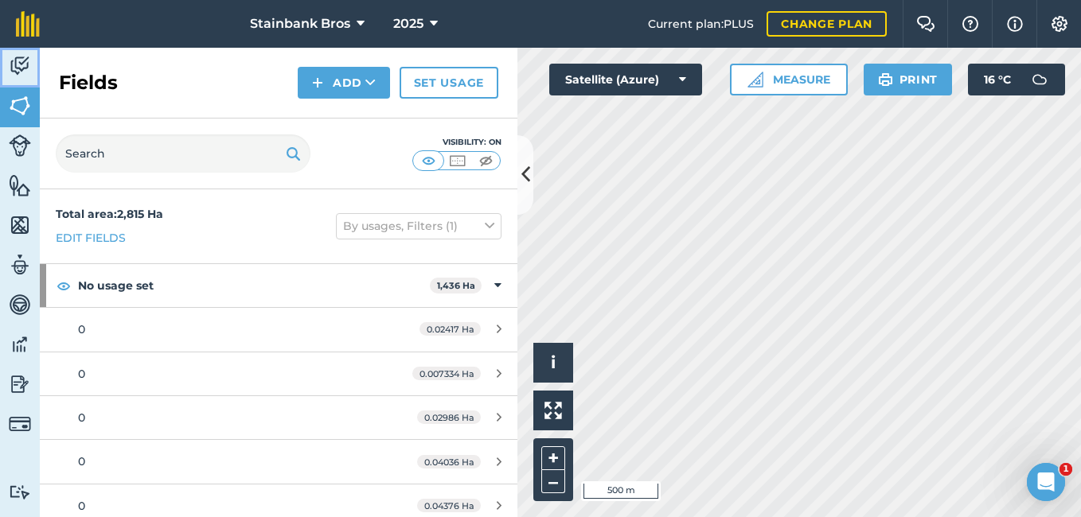
click at [19, 61] on img at bounding box center [20, 66] width 22 height 24
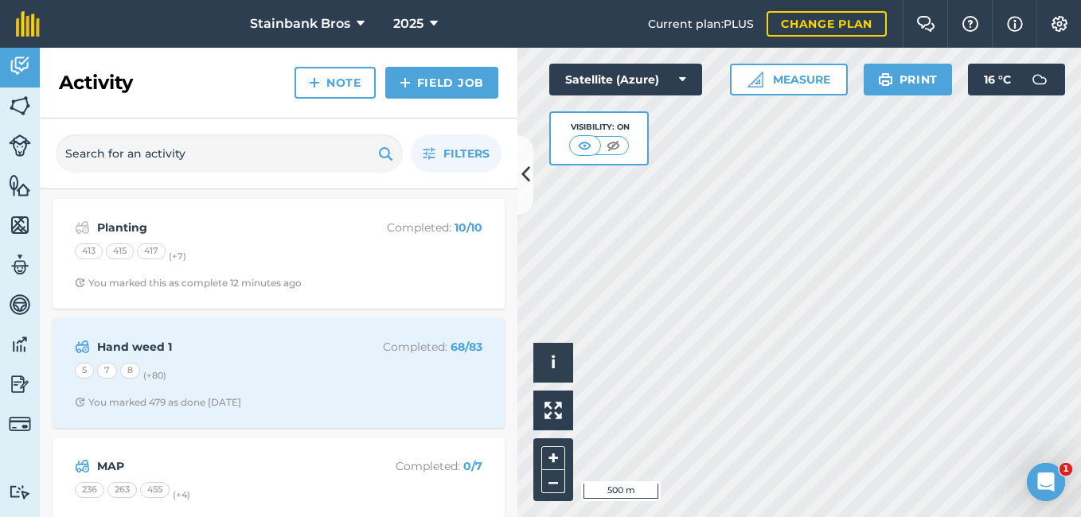
drag, startPoint x: 497, startPoint y: 245, endPoint x: 512, endPoint y: 240, distance: 15.9
click at [512, 240] on div "Planting Completed : 10 / 10 413 415 417 (+ 7 ) You marked this as complete 12 …" at bounding box center [279, 353] width 478 height 328
click at [525, 181] on icon at bounding box center [525, 175] width 9 height 28
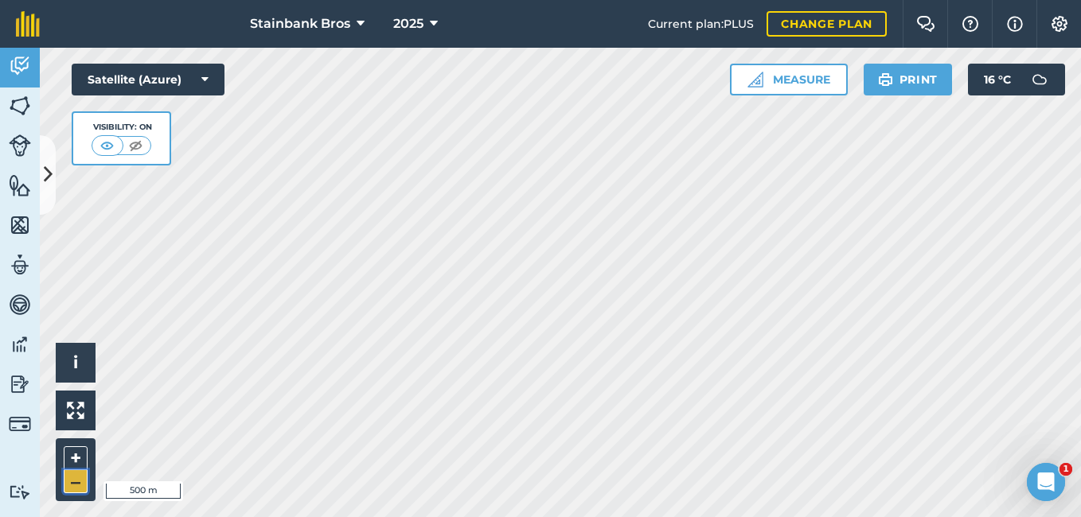
click at [72, 475] on button "–" at bounding box center [76, 482] width 24 height 23
click at [79, 459] on button "+" at bounding box center [76, 459] width 24 height 24
click at [78, 457] on button "+" at bounding box center [76, 459] width 24 height 24
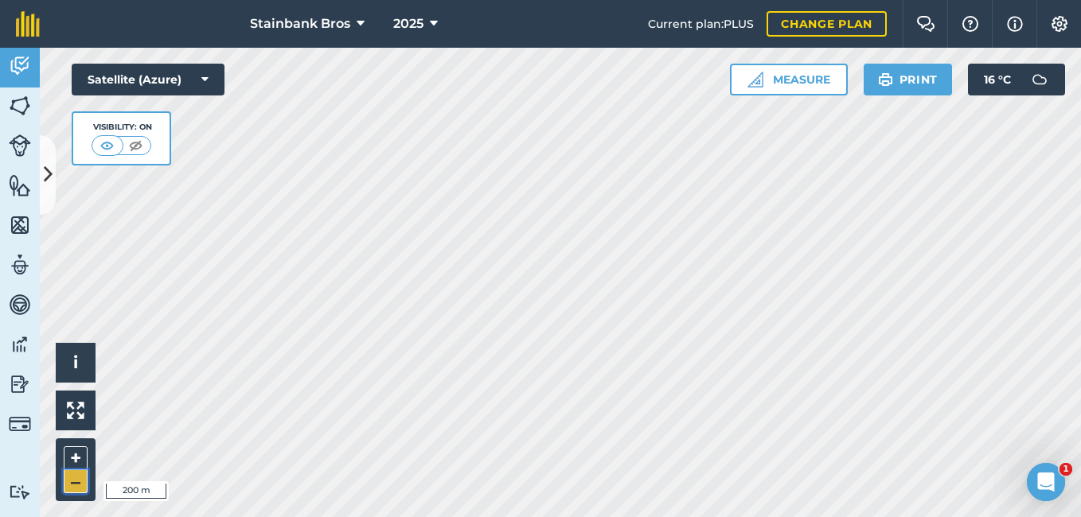
click at [72, 481] on button "–" at bounding box center [76, 482] width 24 height 23
click at [615, 517] on html "Stainbank Bros 2025 Current plan : PLUS Change plan Farm Chat Help Info Setting…" at bounding box center [540, 258] width 1081 height 517
click at [728, 517] on html "Stainbank Bros 2025 Current plan : PLUS Change plan Farm Chat Help Info Setting…" at bounding box center [540, 258] width 1081 height 517
click at [79, 478] on button "–" at bounding box center [76, 482] width 24 height 23
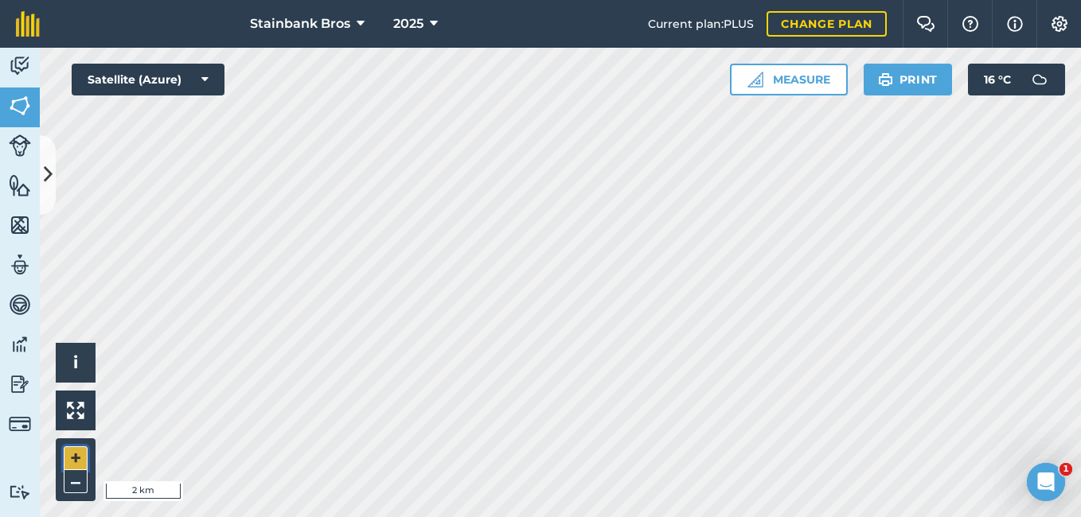
click at [78, 450] on button "+" at bounding box center [76, 459] width 24 height 24
click at [80, 473] on button "–" at bounding box center [76, 482] width 24 height 23
click at [77, 460] on button "+" at bounding box center [76, 459] width 24 height 24
click at [78, 461] on button "+" at bounding box center [76, 459] width 24 height 24
click at [85, 454] on button "+" at bounding box center [76, 459] width 24 height 24
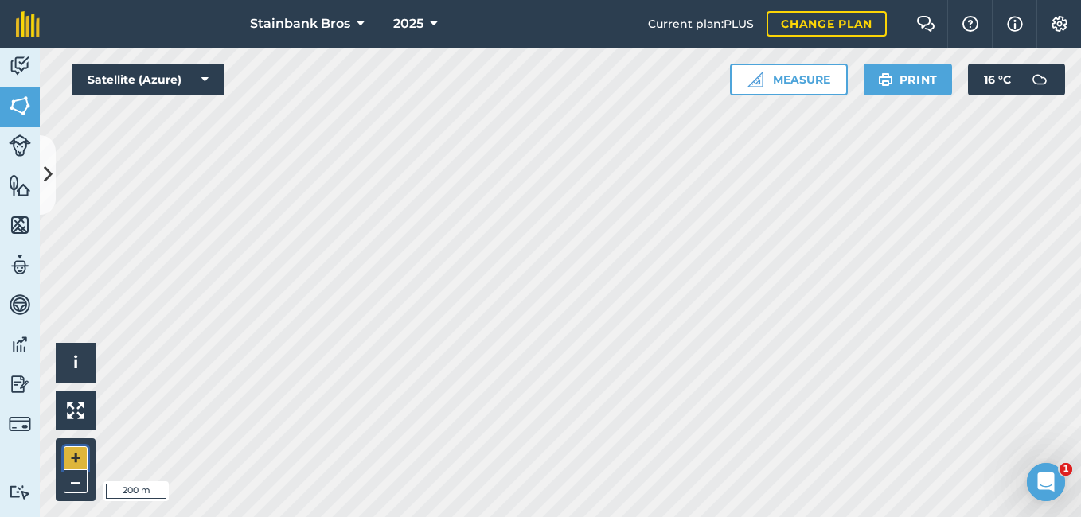
click at [76, 463] on button "+" at bounding box center [76, 459] width 24 height 24
click at [338, 33] on div "Stainbank Bros 2025 Current plan : PLUS Change plan Farm Chat Help Info Setting…" at bounding box center [540, 258] width 1081 height 517
click at [256, 517] on html "Stainbank Bros 2025 Current plan : PLUS Change plan Farm Chat Help Info Setting…" at bounding box center [540, 258] width 1081 height 517
click at [9, 231] on div "Activity Fields Livestock Features Maps Team Vehicles Data Reporting Billing Tu…" at bounding box center [540, 283] width 1081 height 470
click at [72, 482] on button "–" at bounding box center [76, 482] width 24 height 23
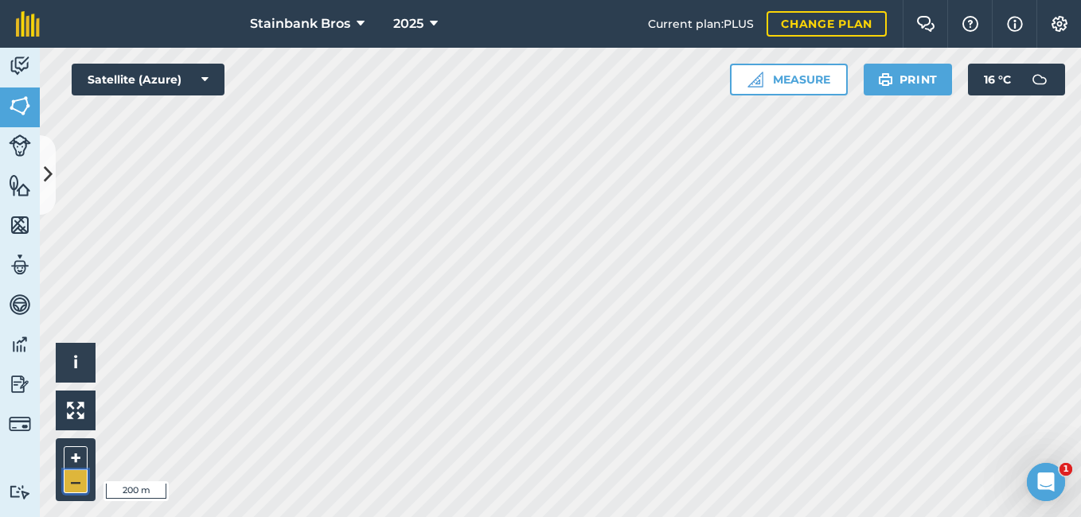
click at [72, 482] on button "–" at bounding box center [76, 482] width 24 height 23
